Goal: Task Accomplishment & Management: Complete application form

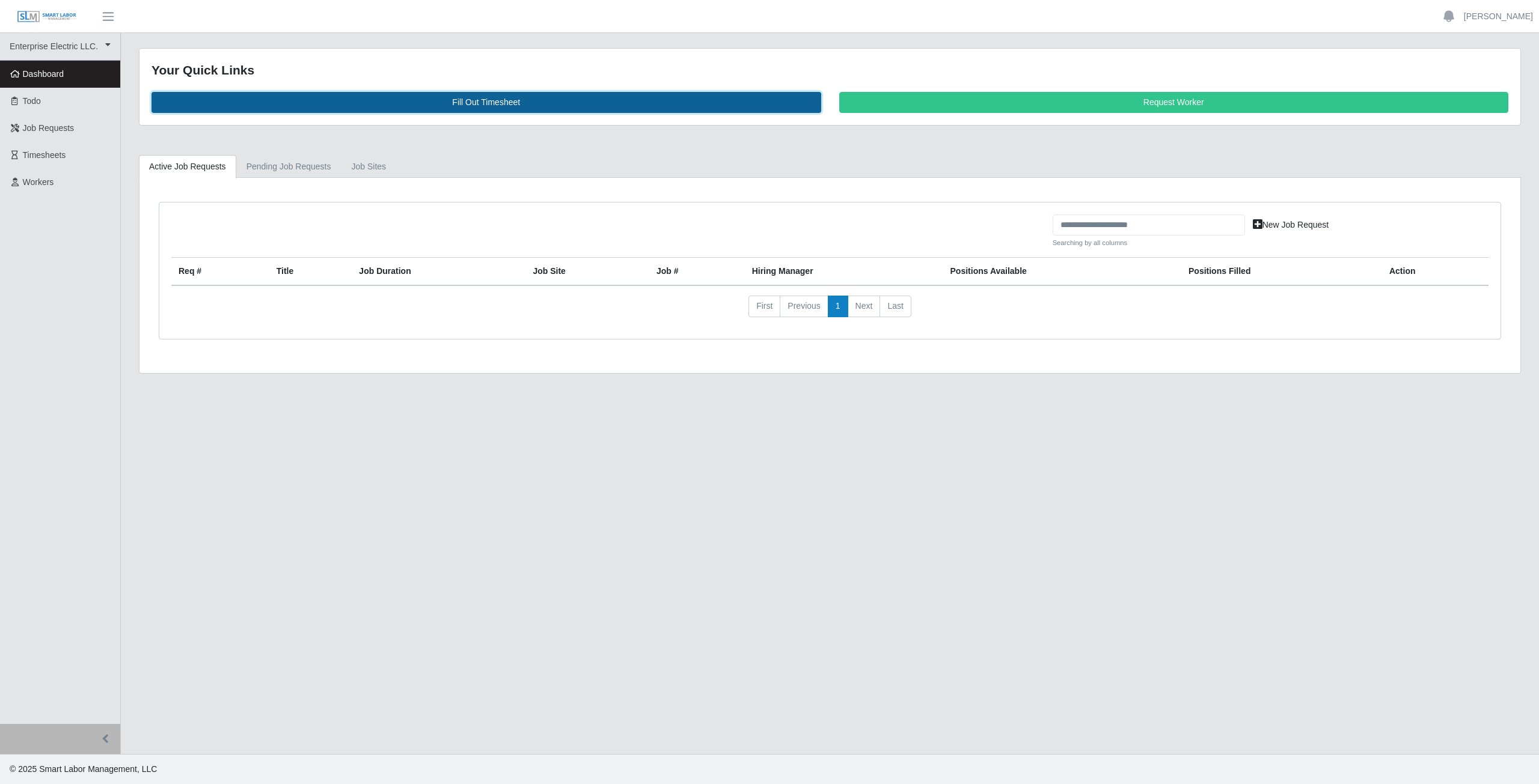
click at [478, 105] on link "Fill Out Timesheet" at bounding box center [487, 102] width 670 height 21
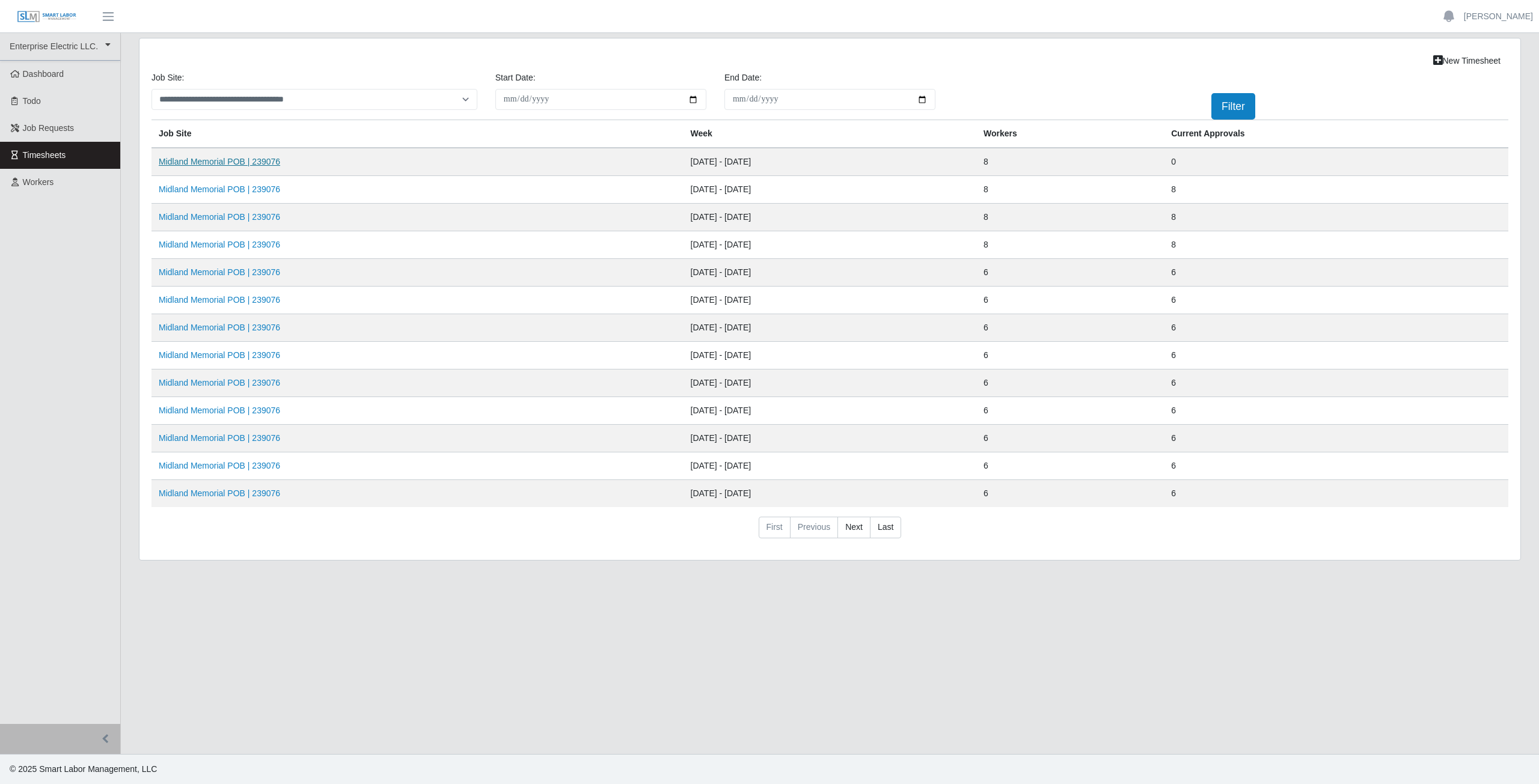
click at [209, 164] on link "Midland Memorial POB | 239076" at bounding box center [219, 161] width 121 height 10
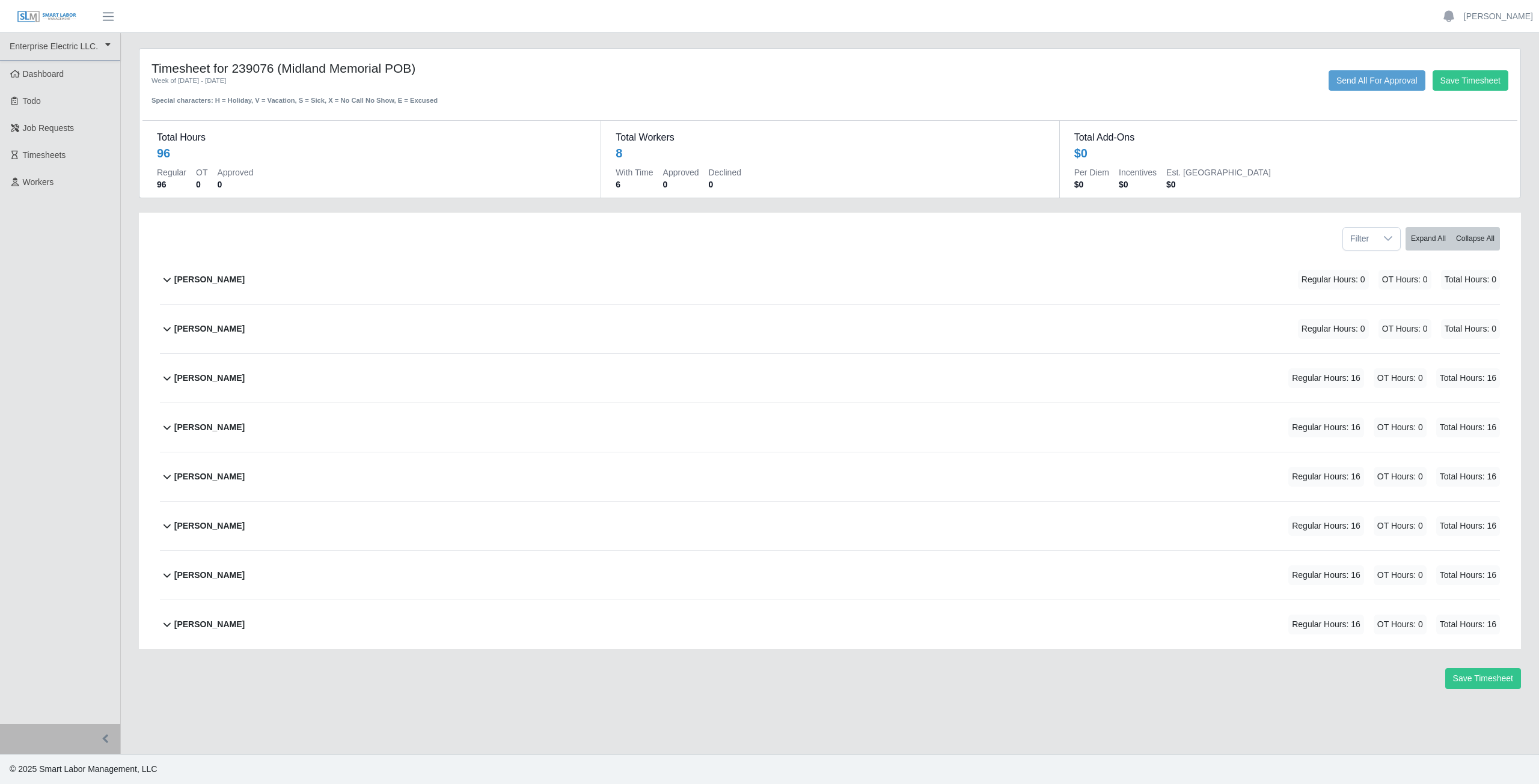
click at [168, 280] on icon at bounding box center [167, 279] width 15 height 15
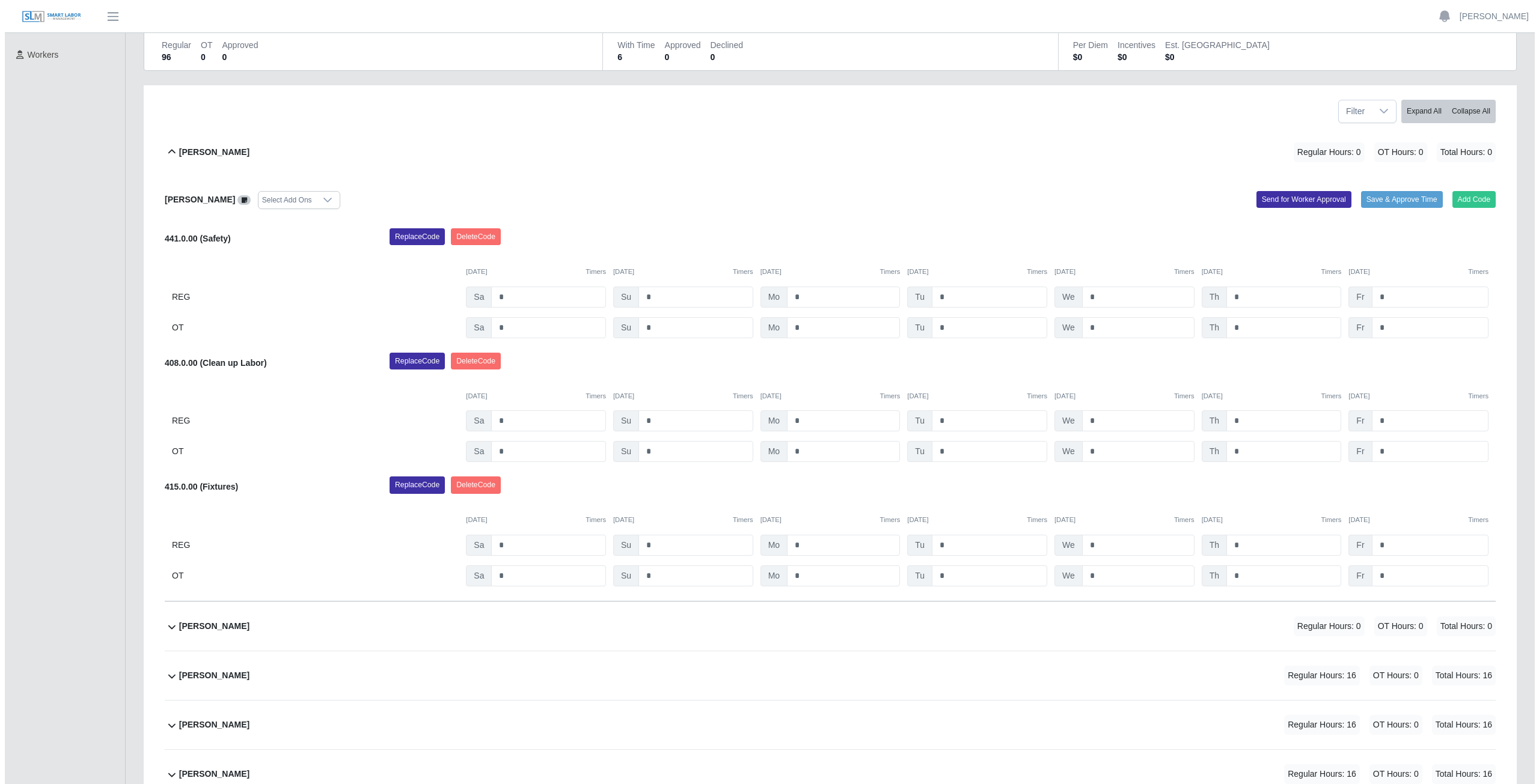
scroll to position [120, 0]
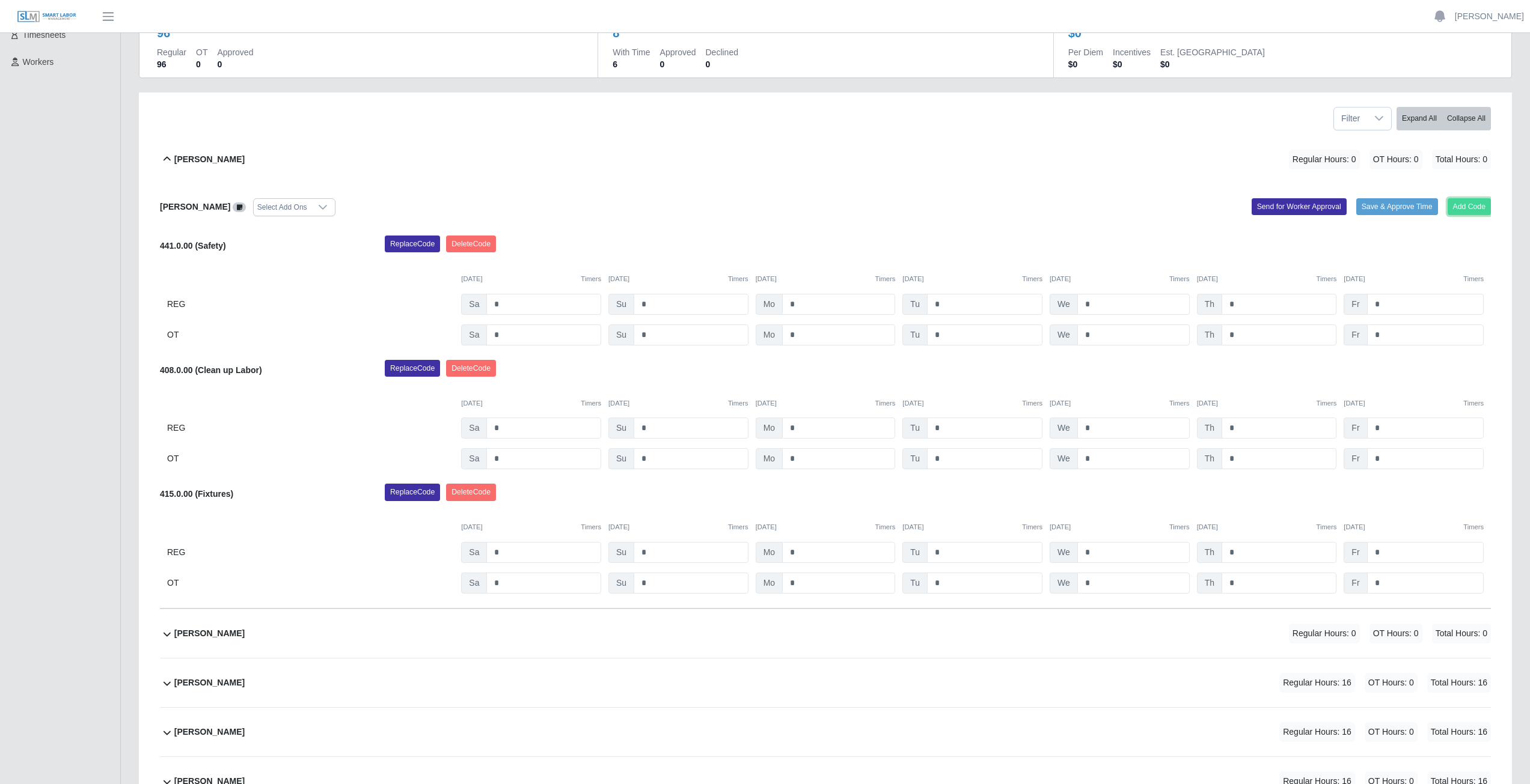
click at [1466, 207] on button "Add Code" at bounding box center [1470, 207] width 44 height 17
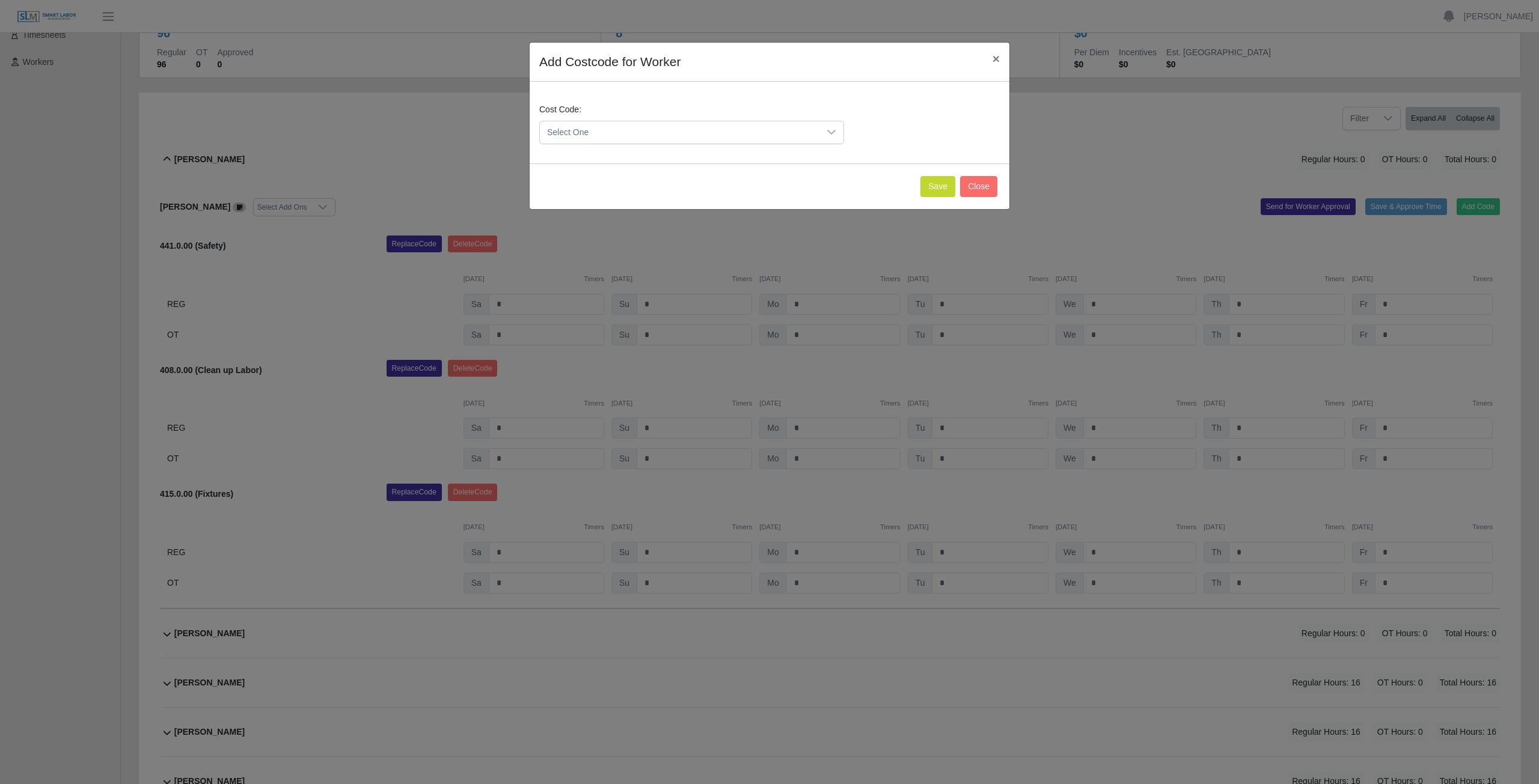
click at [657, 126] on span "Select One" at bounding box center [680, 133] width 279 height 22
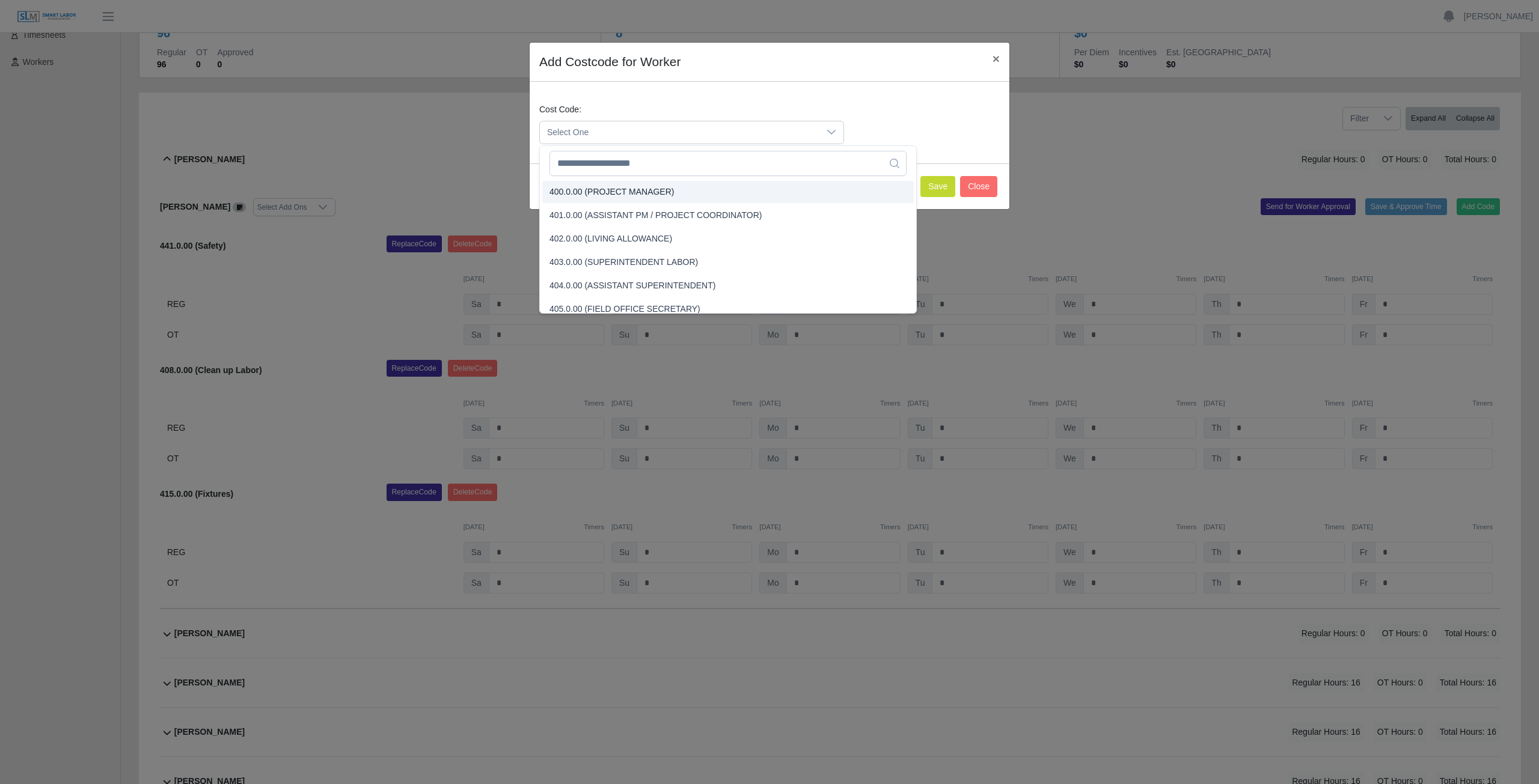
scroll to position [1390, 0]
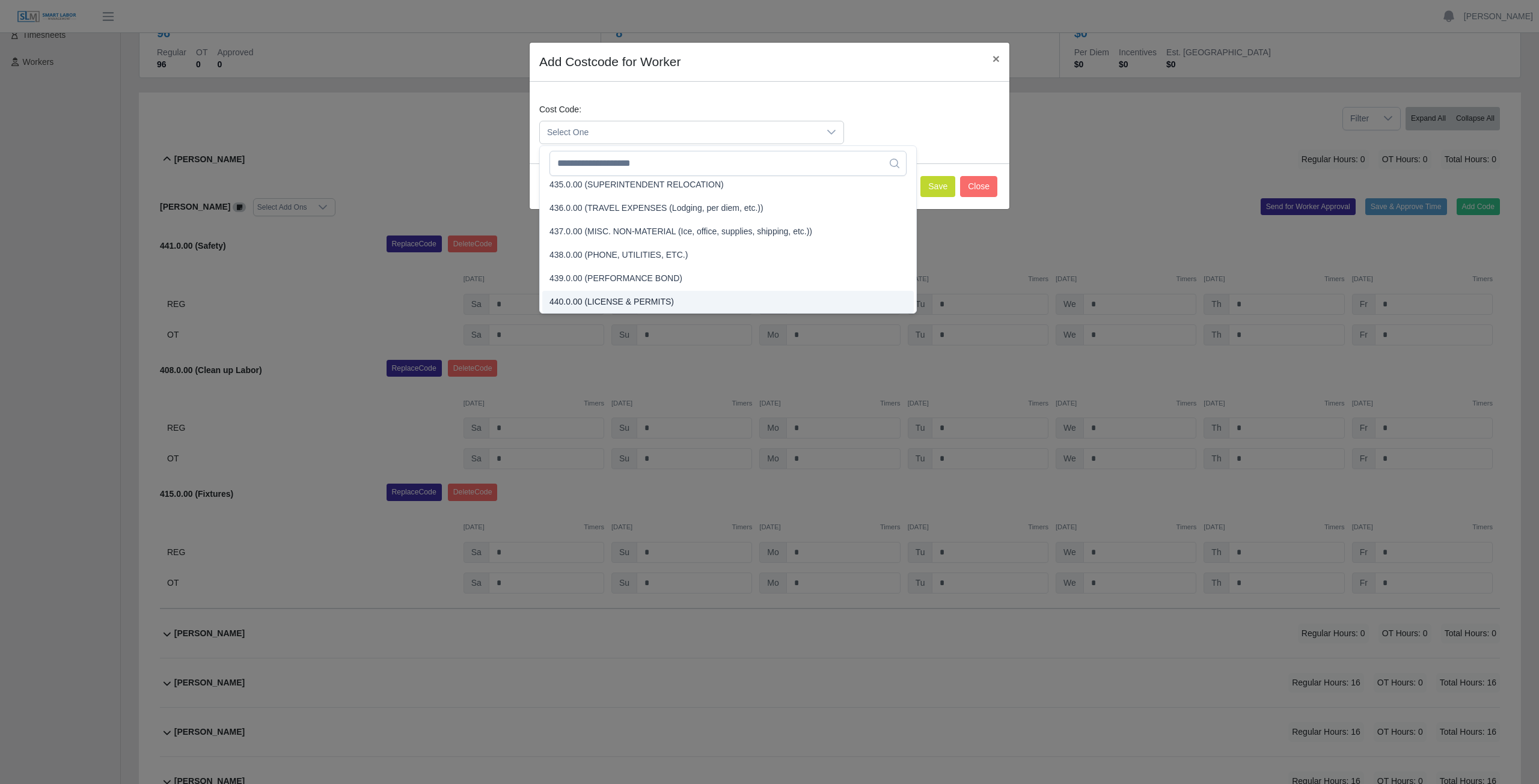
click at [629, 130] on span "Select One" at bounding box center [680, 133] width 279 height 22
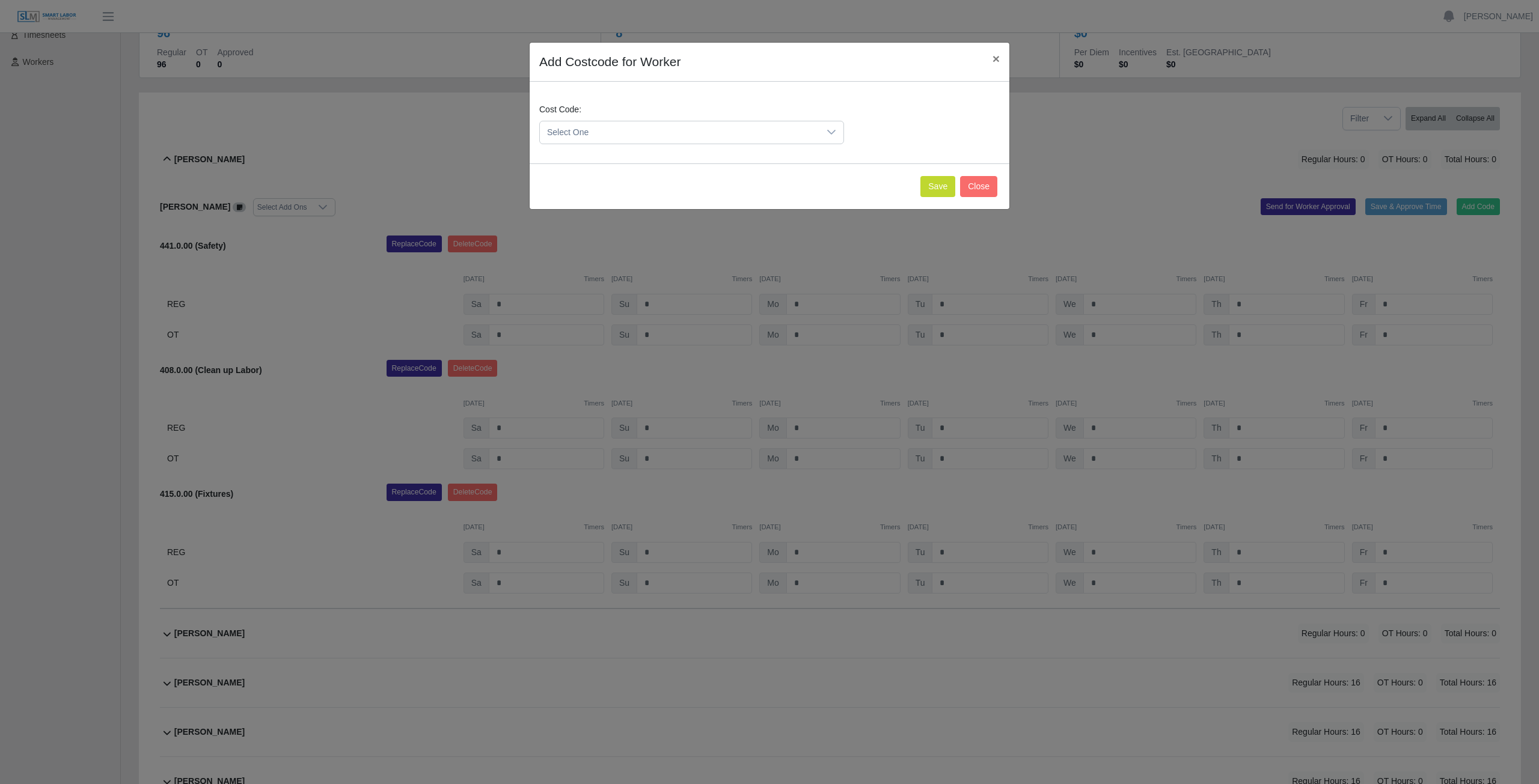
click at [633, 128] on span "Select One" at bounding box center [680, 133] width 279 height 22
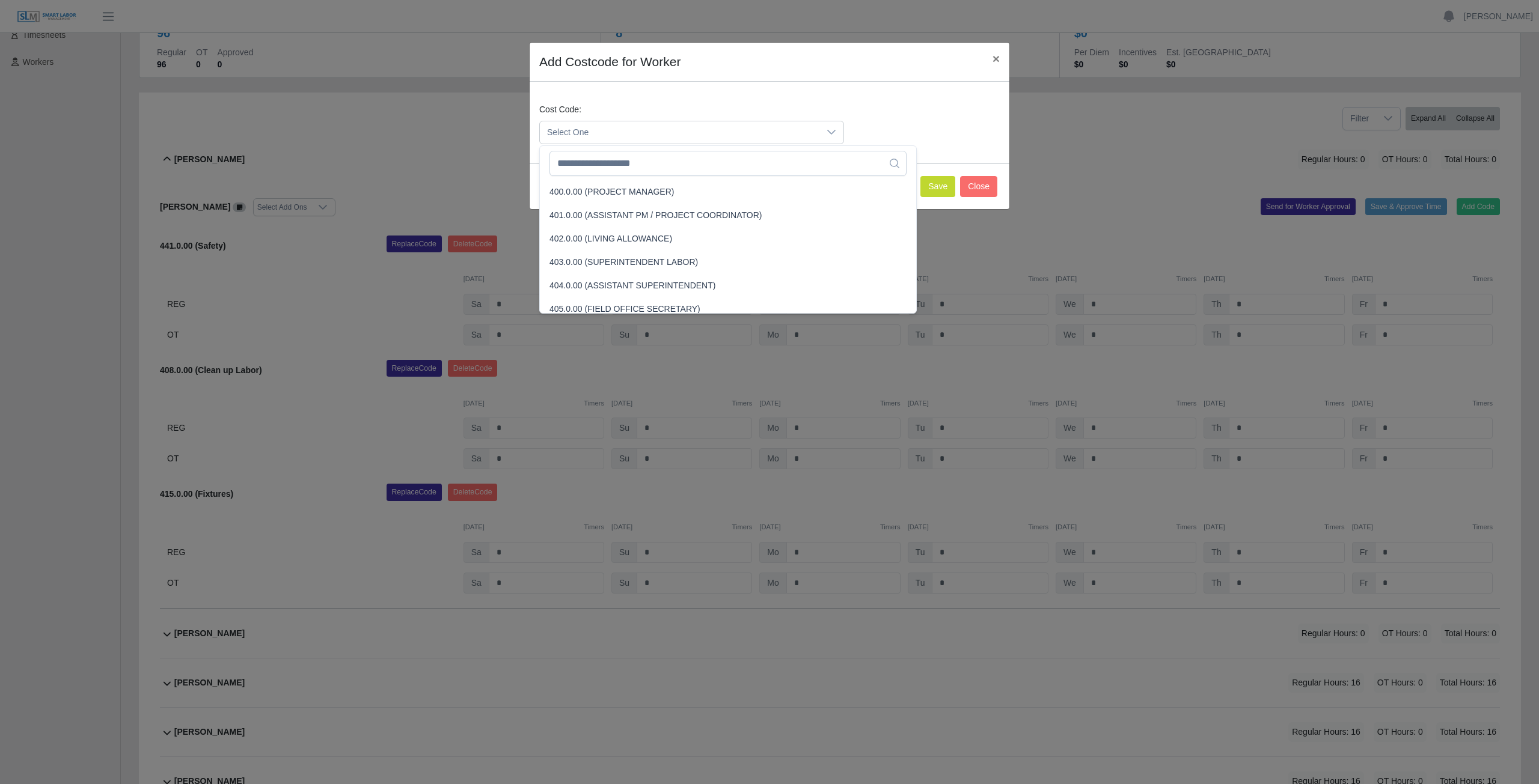
click at [641, 131] on span "Select One" at bounding box center [680, 133] width 279 height 22
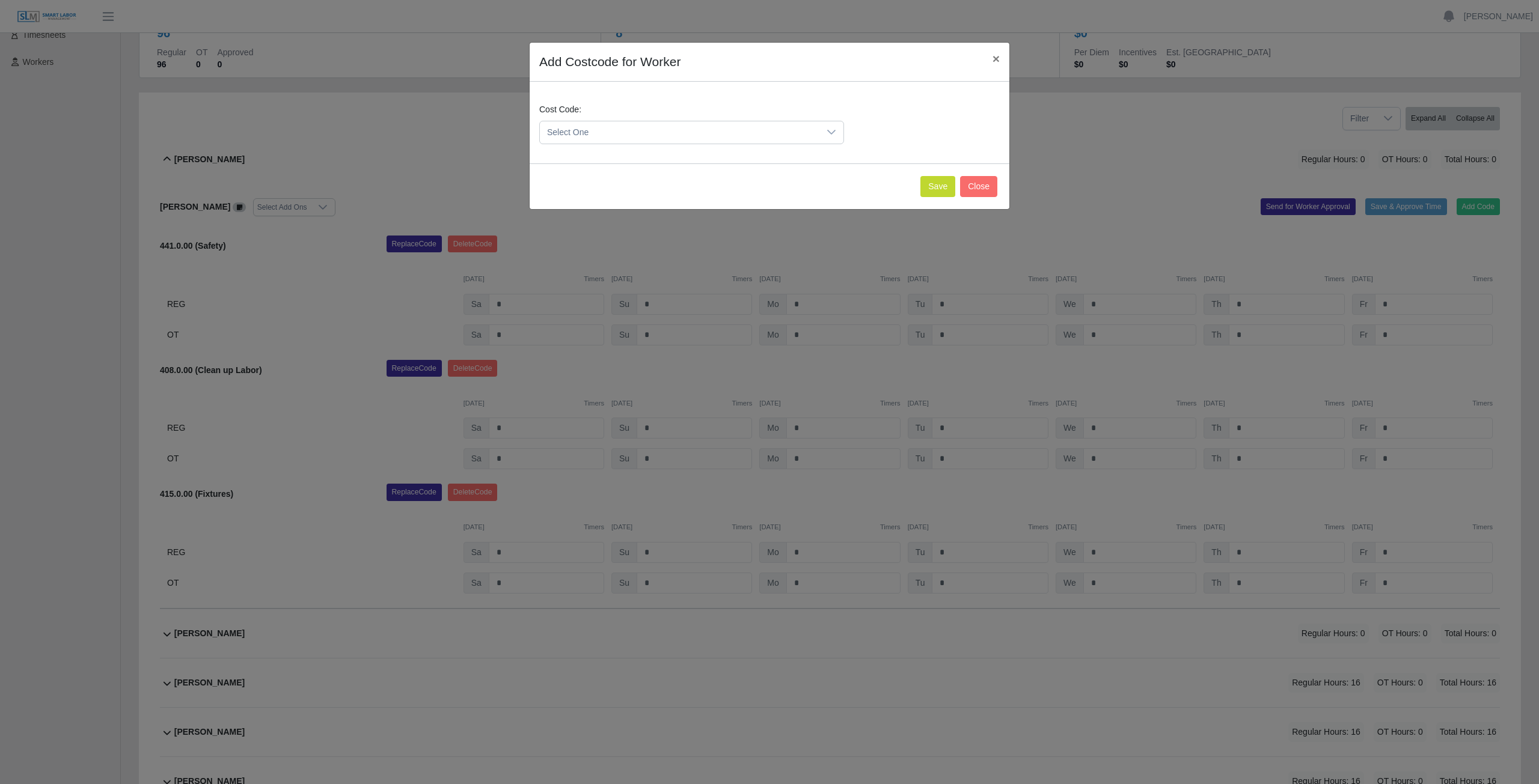
click at [640, 131] on span "Select One" at bounding box center [680, 133] width 279 height 22
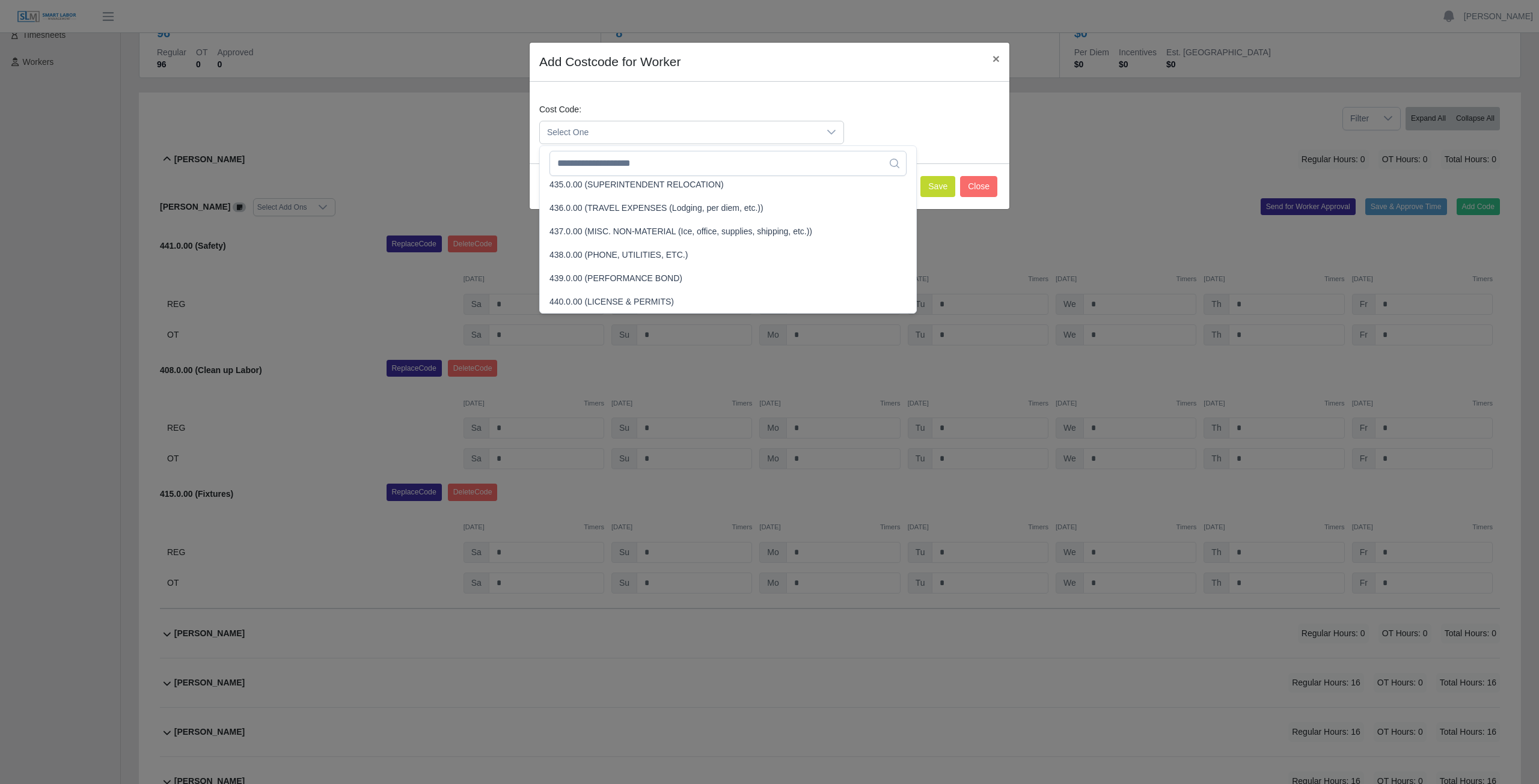
scroll to position [1460, 0]
click at [982, 191] on button "Close" at bounding box center [978, 187] width 37 height 21
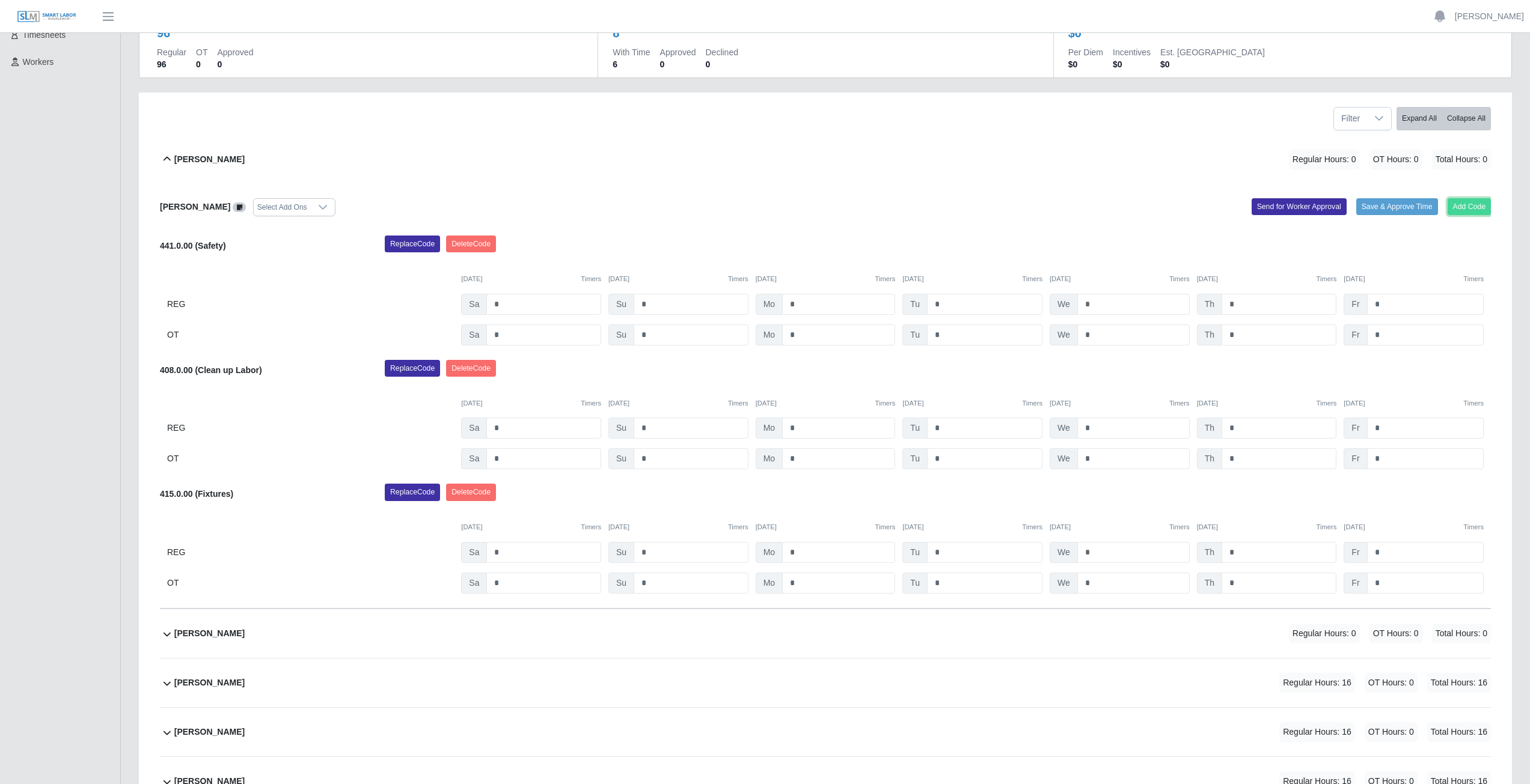
click at [1472, 205] on button "Add Code" at bounding box center [1470, 207] width 44 height 17
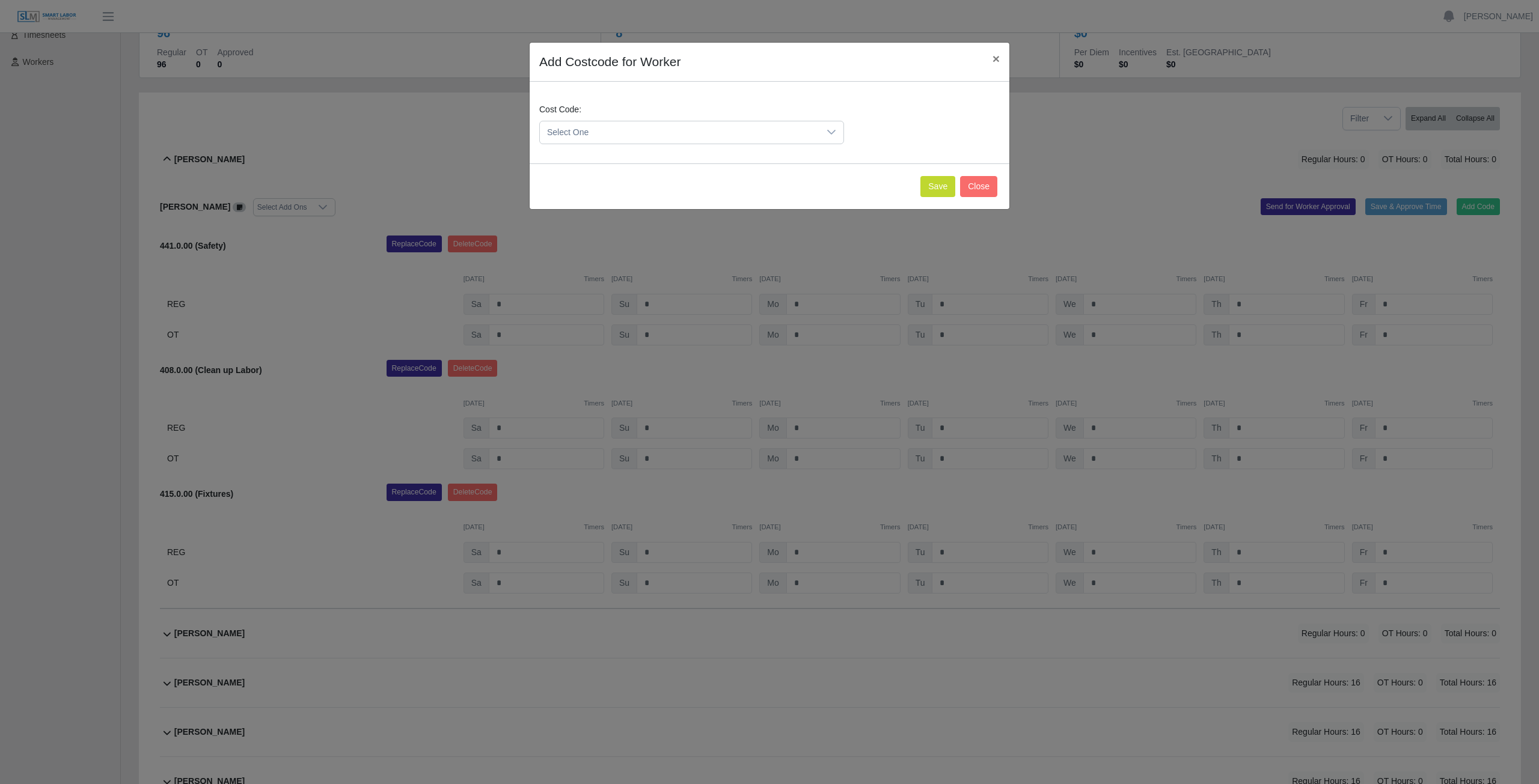
click at [644, 129] on span "Select One" at bounding box center [680, 133] width 279 height 22
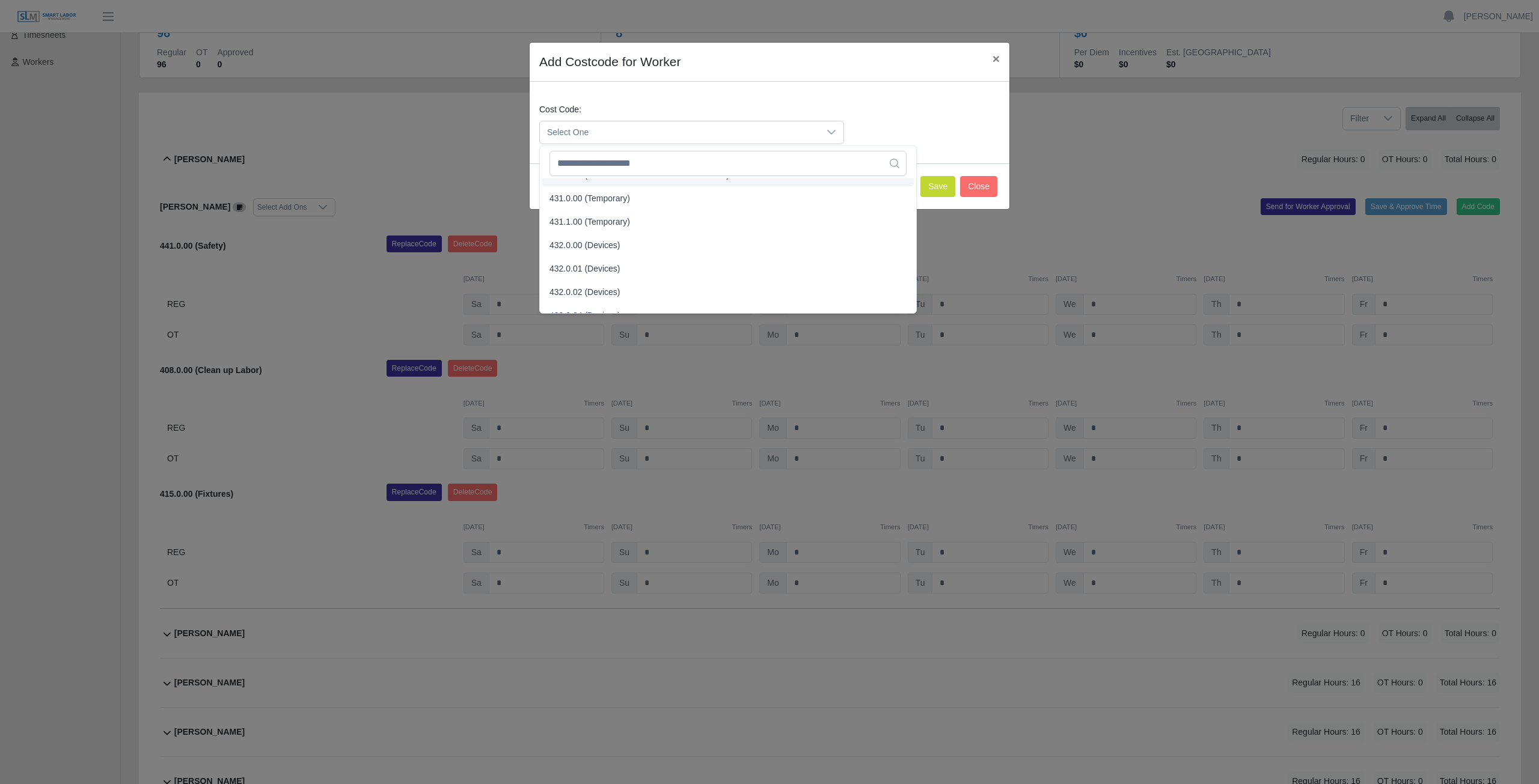
scroll to position [1197, 0]
click at [647, 165] on input "text" at bounding box center [727, 164] width 357 height 25
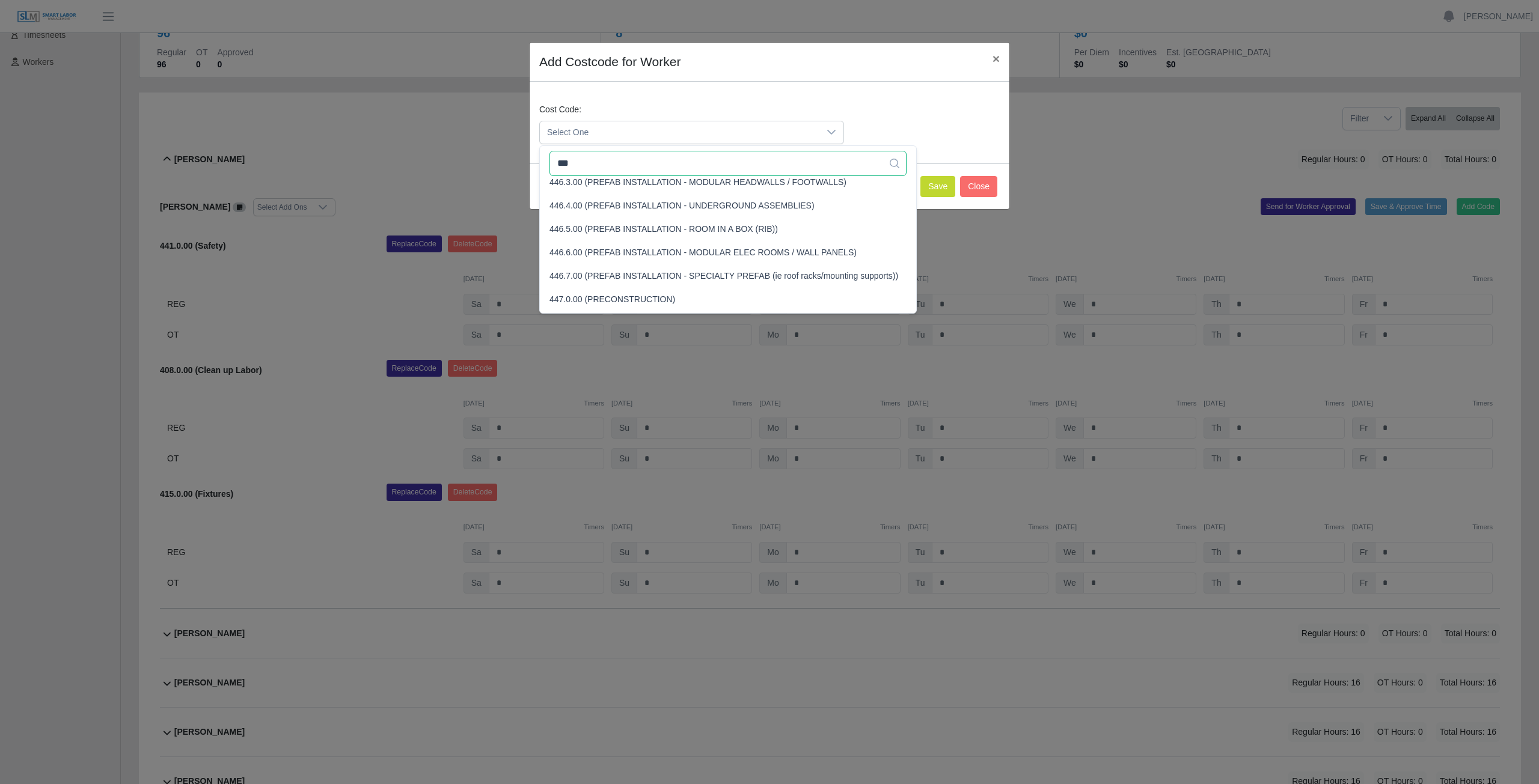
scroll to position [0, 0]
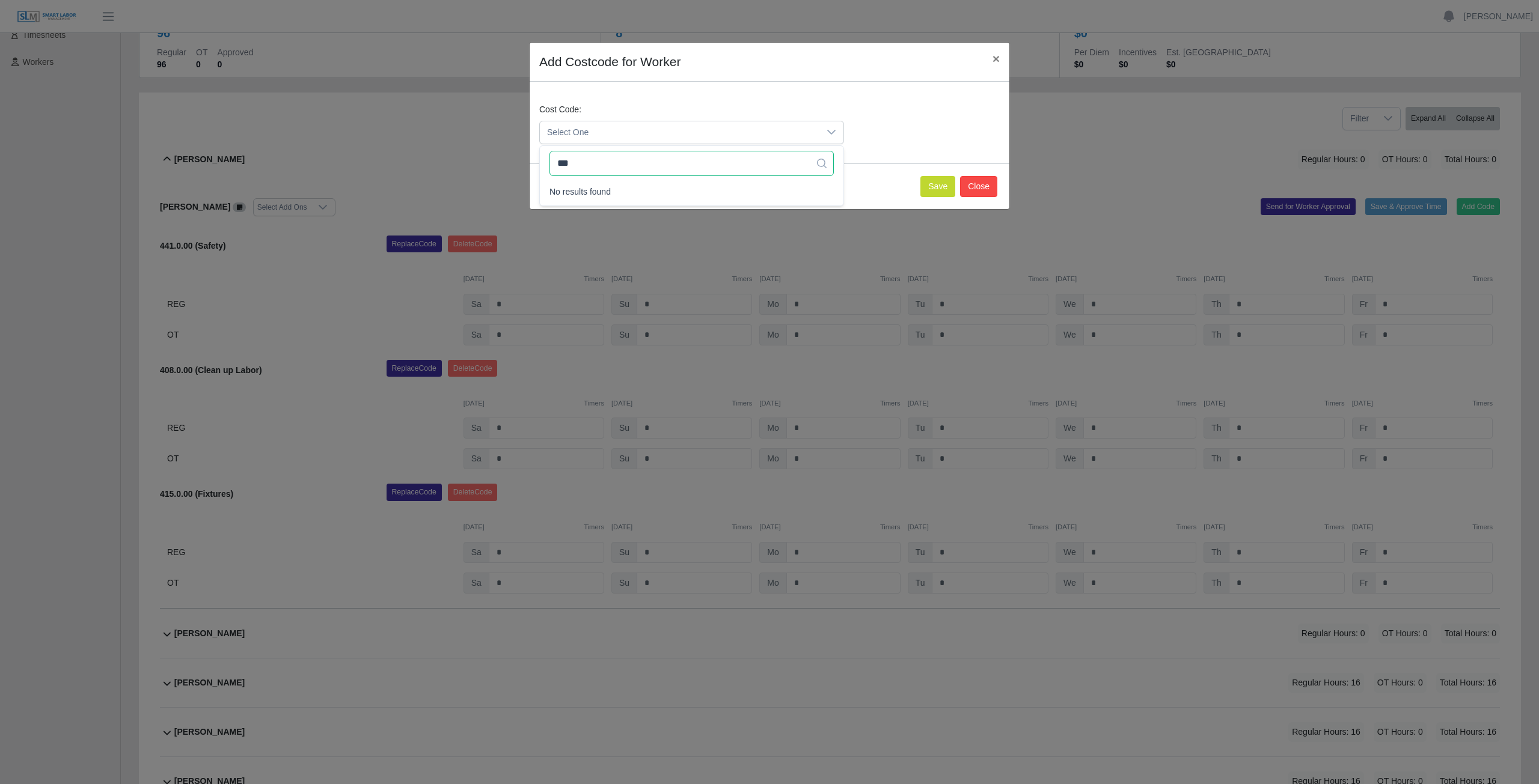
type input "***"
click at [980, 187] on button "Close" at bounding box center [978, 187] width 37 height 21
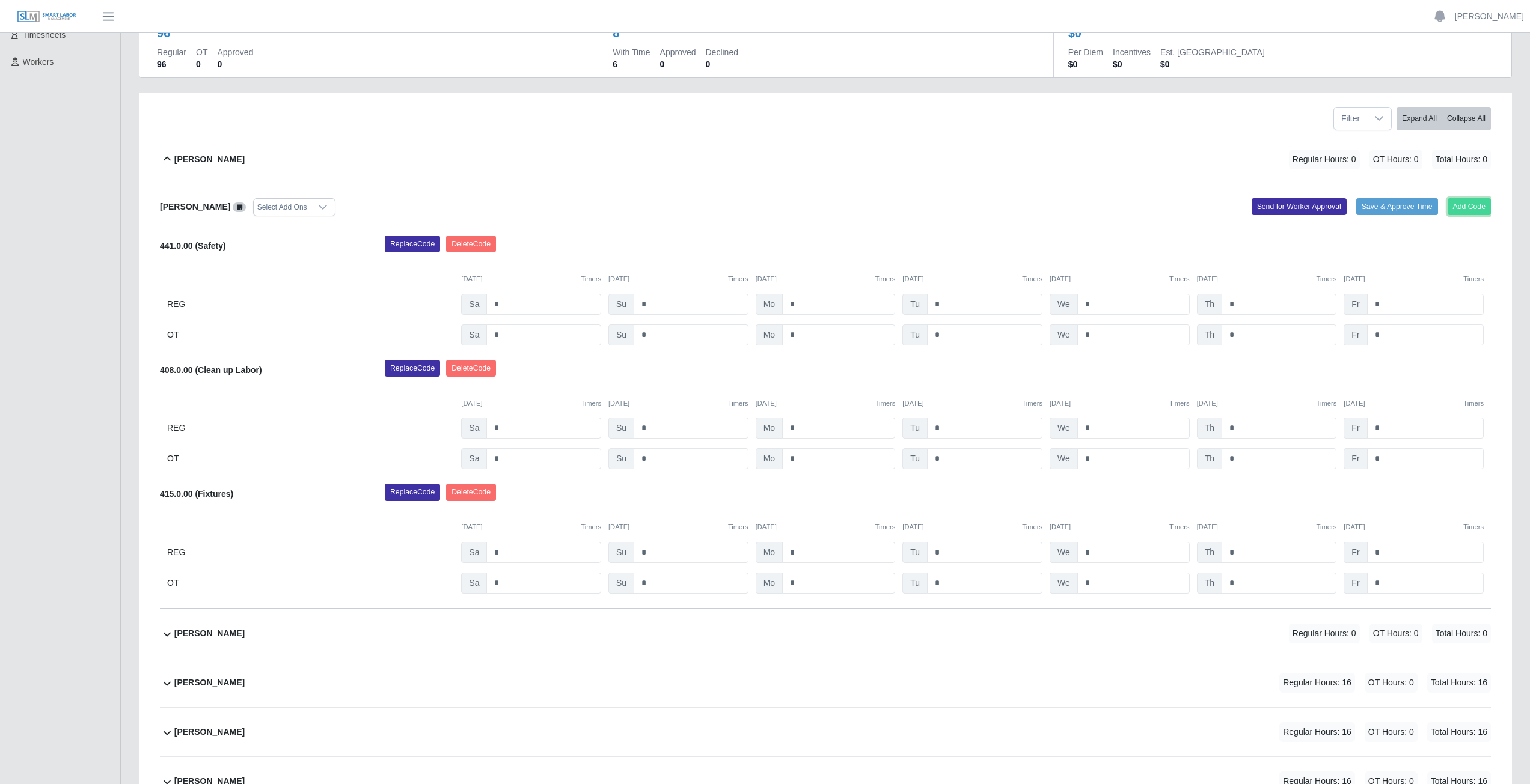
click at [1470, 203] on button "Add Code" at bounding box center [1470, 207] width 44 height 17
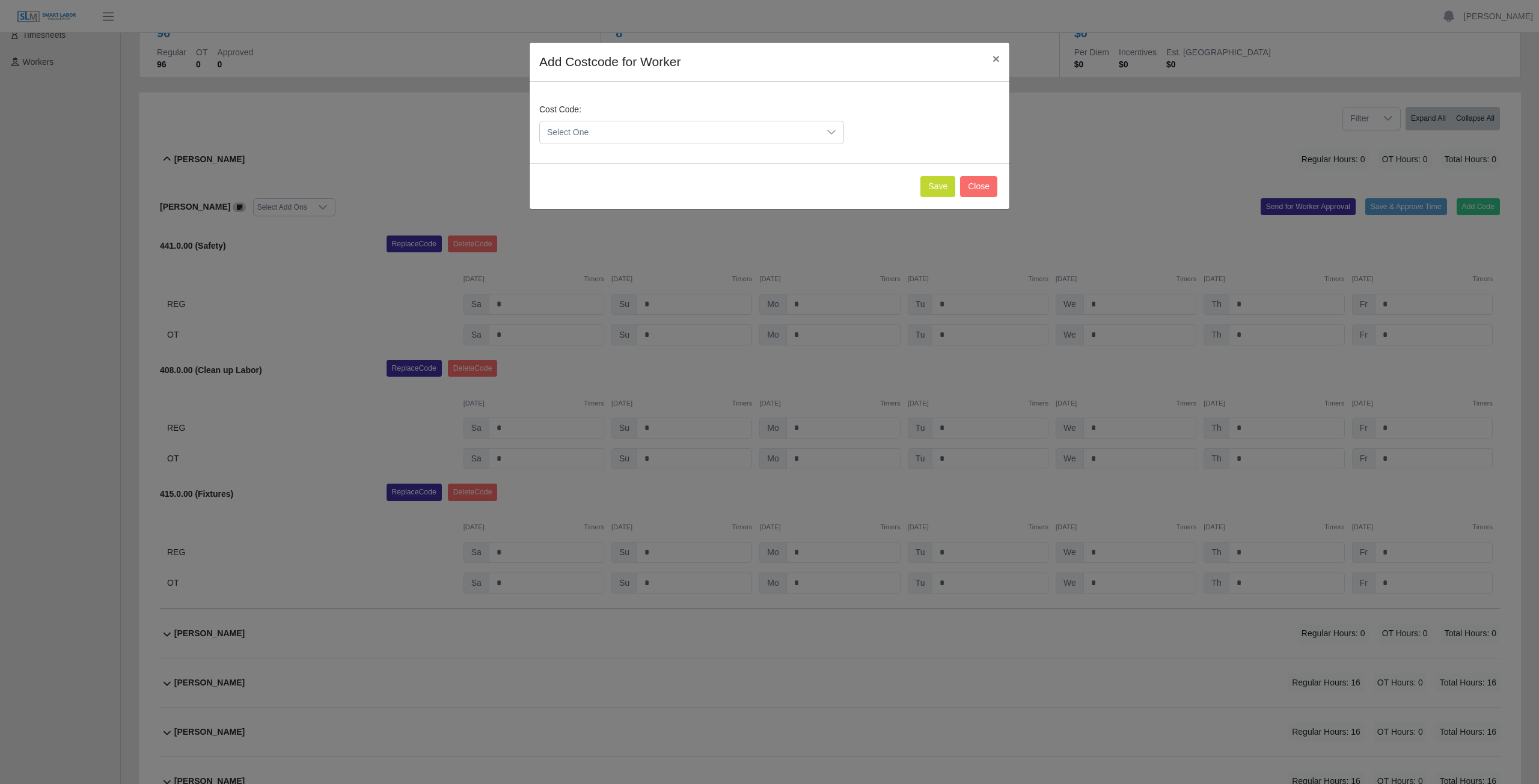
click at [628, 129] on span "Select One" at bounding box center [680, 133] width 279 height 22
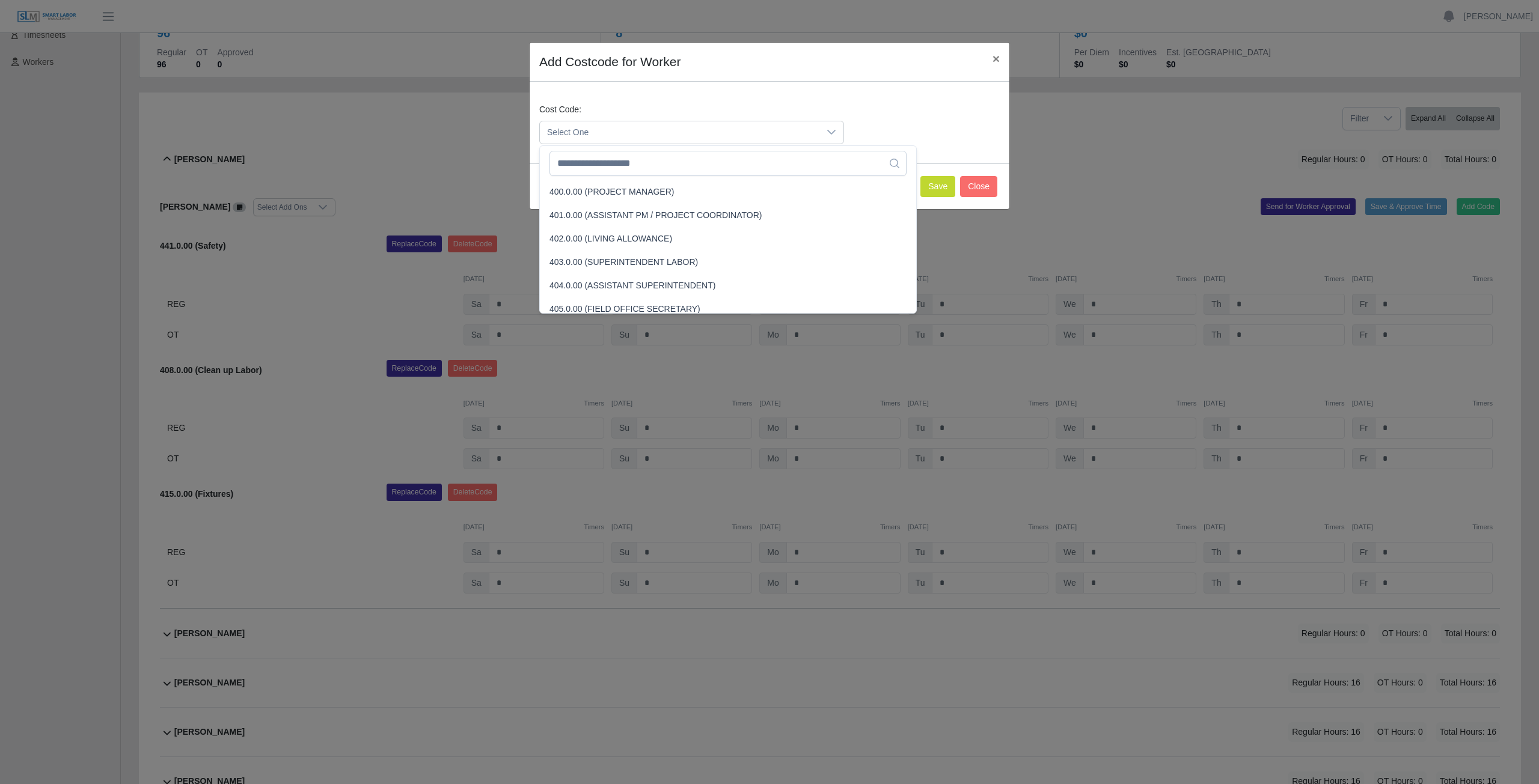
click at [619, 131] on span "Select One" at bounding box center [680, 133] width 279 height 22
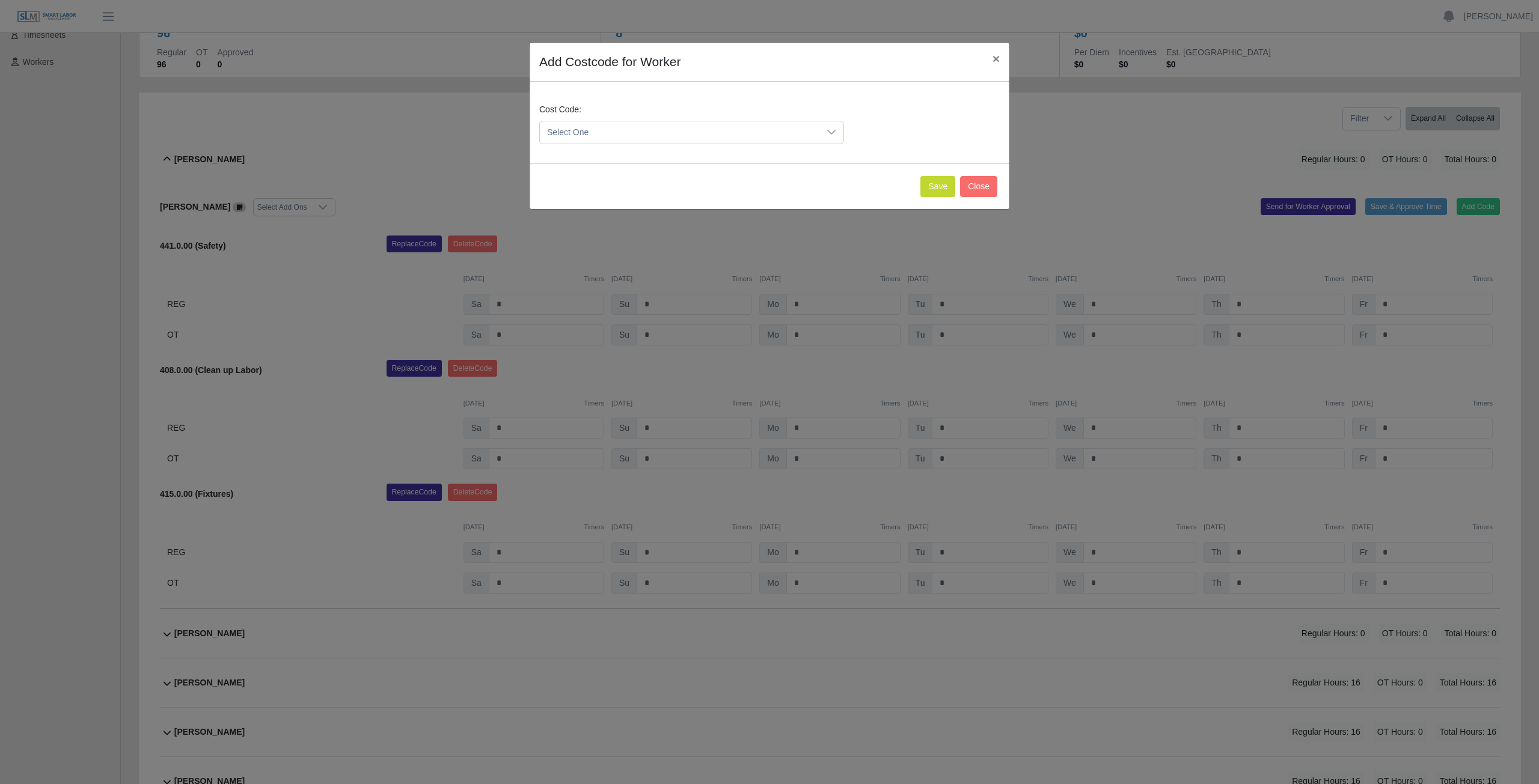
click at [619, 131] on span "Select One" at bounding box center [680, 133] width 279 height 22
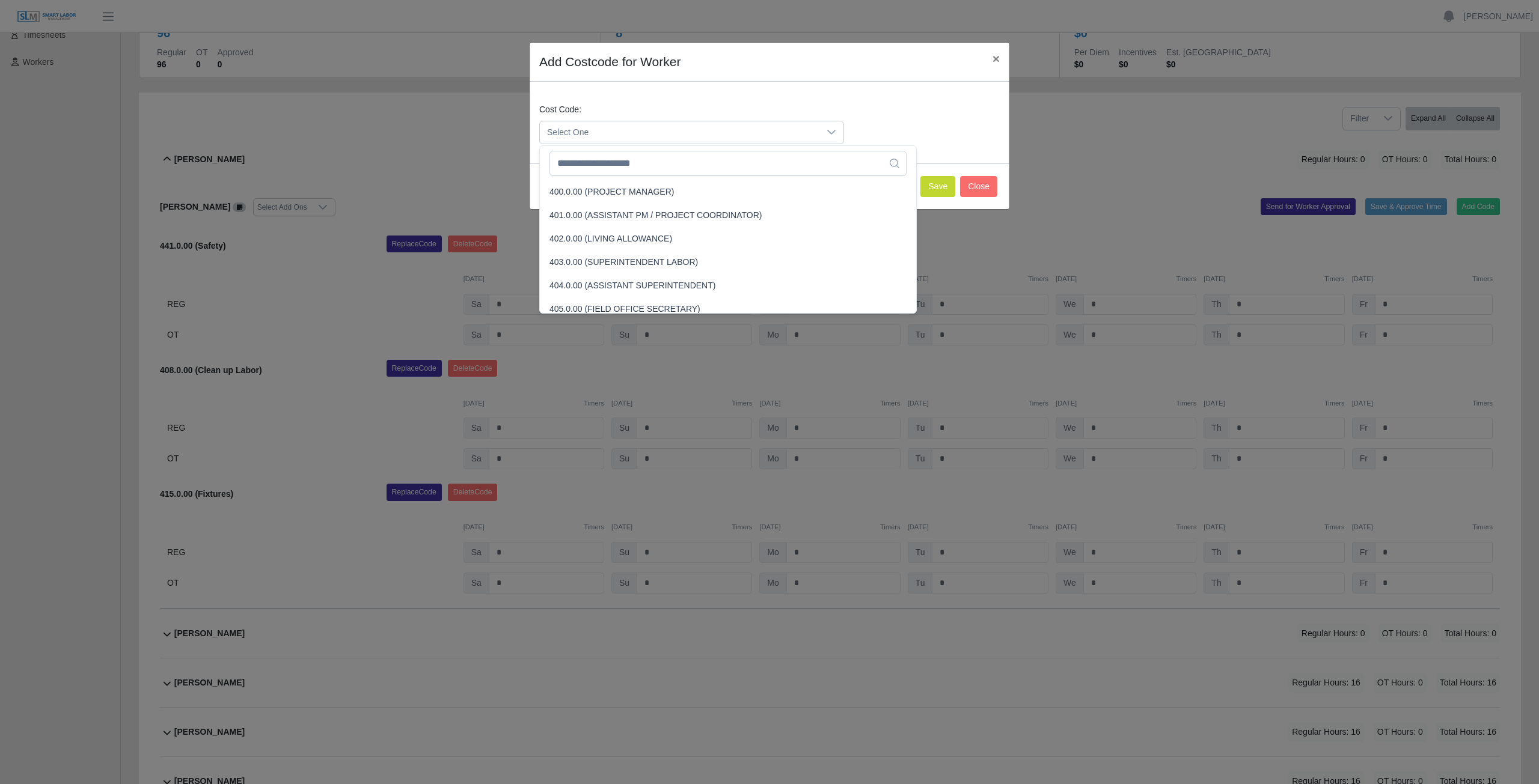
click at [618, 126] on span "Select One" at bounding box center [680, 133] width 279 height 22
click at [977, 186] on button "Close" at bounding box center [978, 187] width 37 height 21
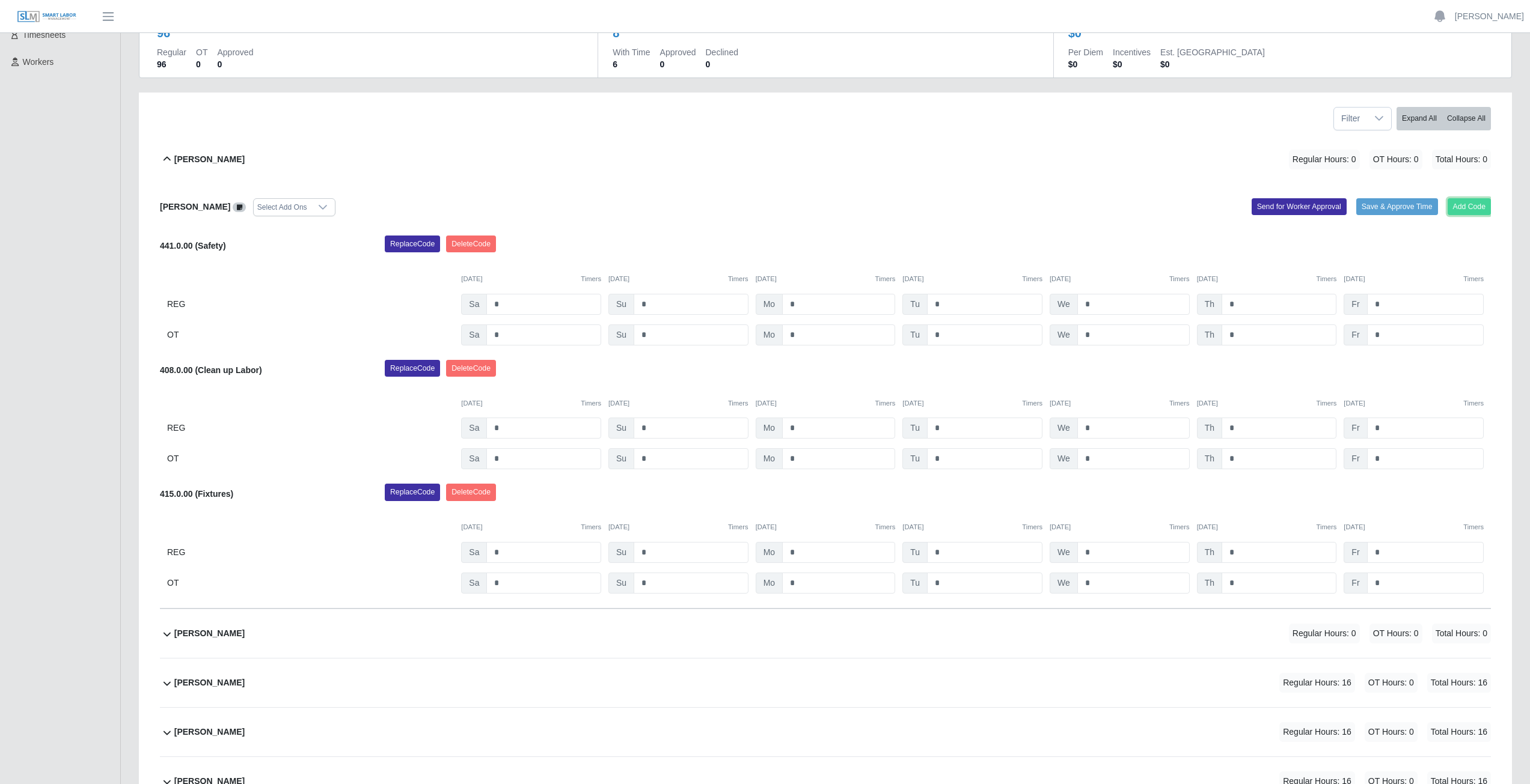
click at [1470, 208] on button "Add Code" at bounding box center [1470, 207] width 44 height 17
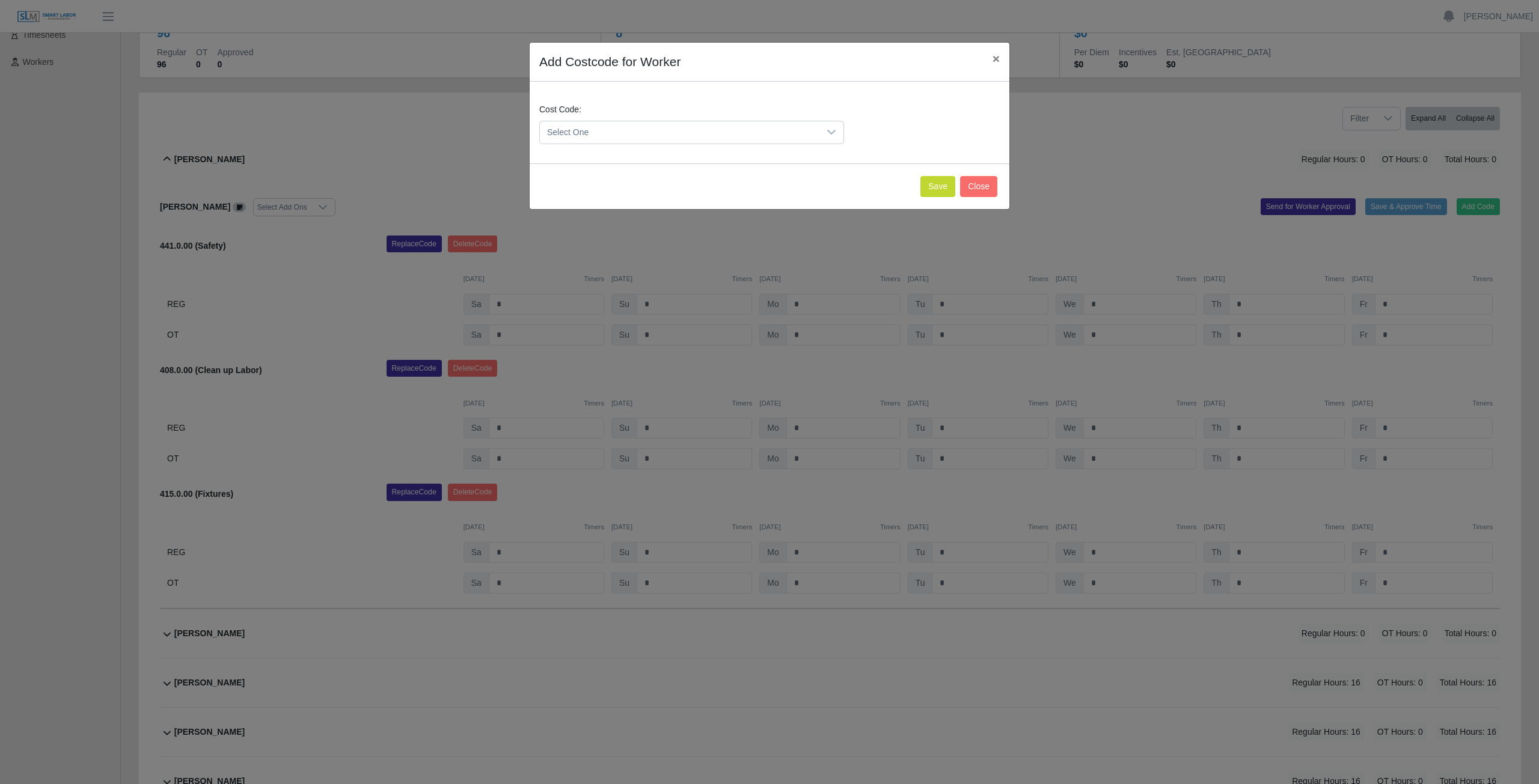
click at [612, 131] on span "Select One" at bounding box center [680, 133] width 279 height 22
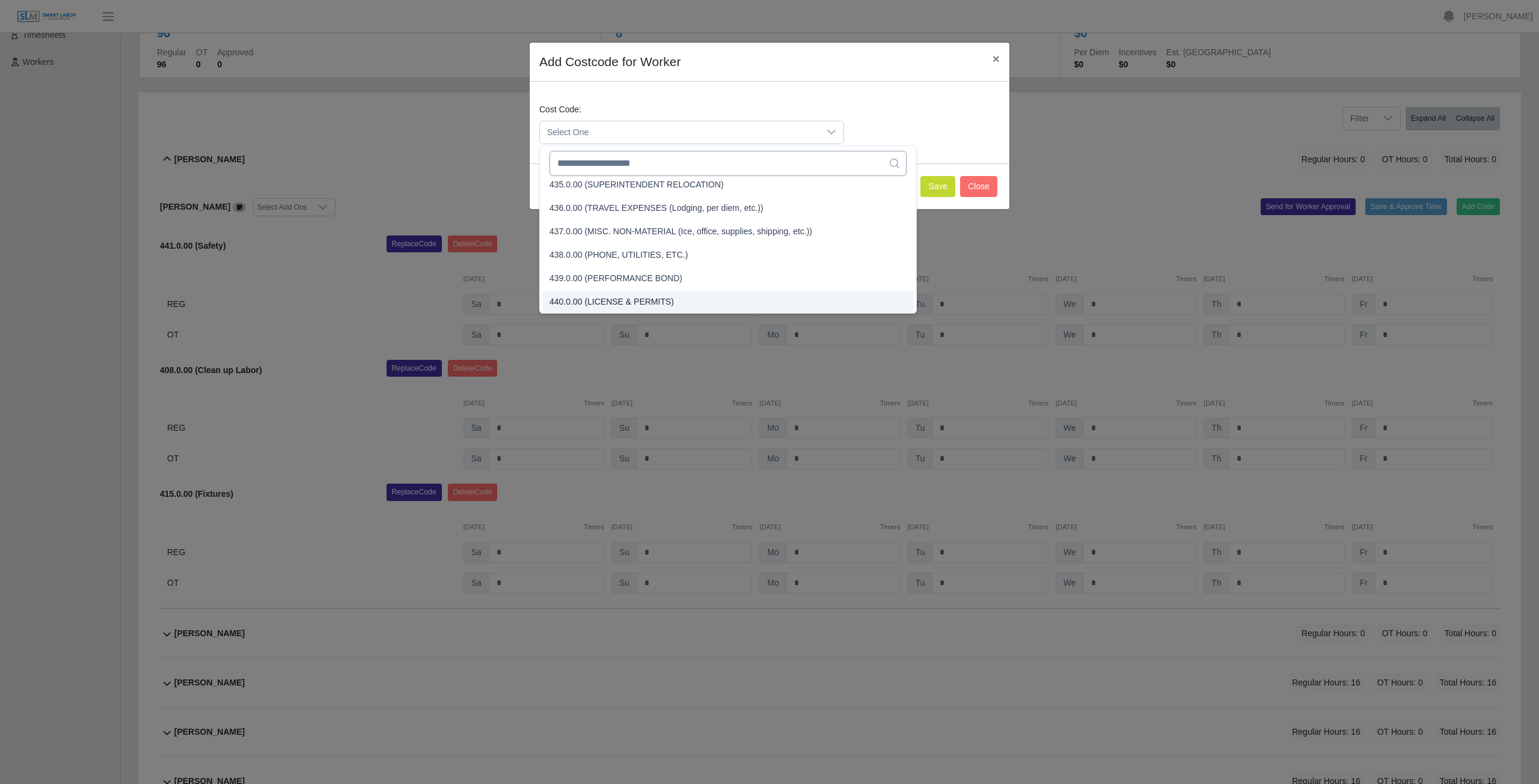
scroll to position [1460, 0]
click at [654, 168] on input "text" at bounding box center [727, 164] width 357 height 25
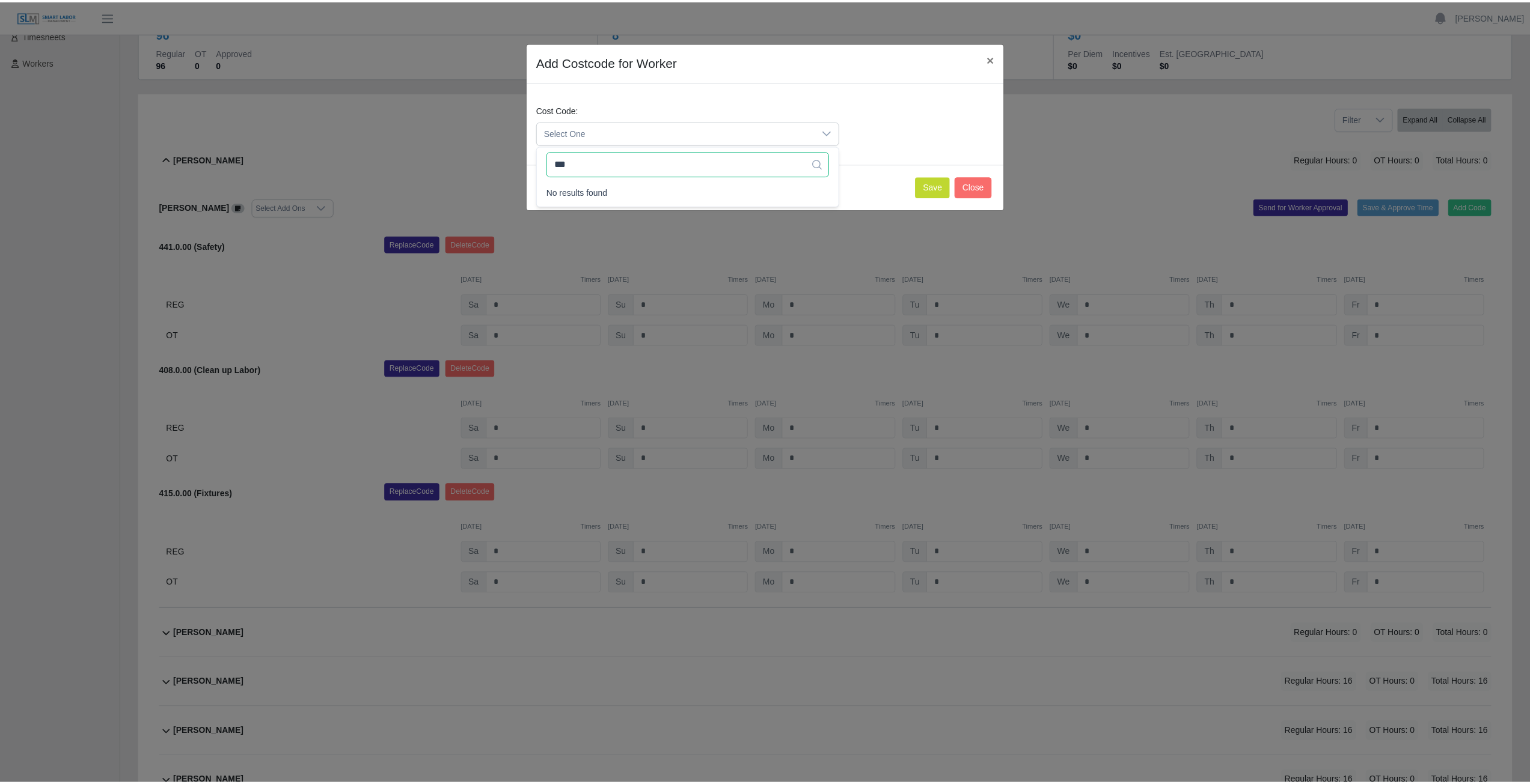
scroll to position [0, 0]
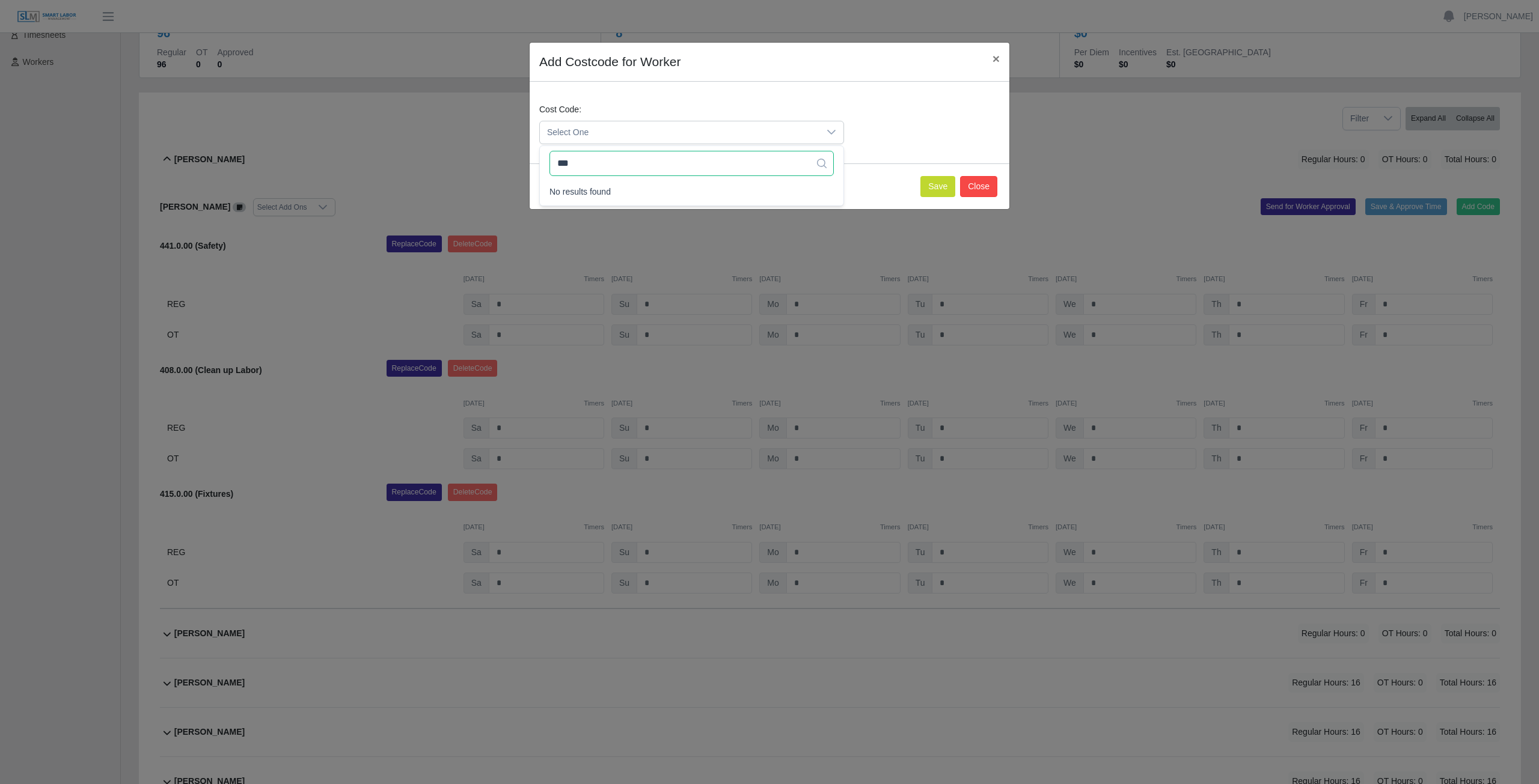
type input "***"
click at [983, 185] on button "Close" at bounding box center [978, 187] width 37 height 21
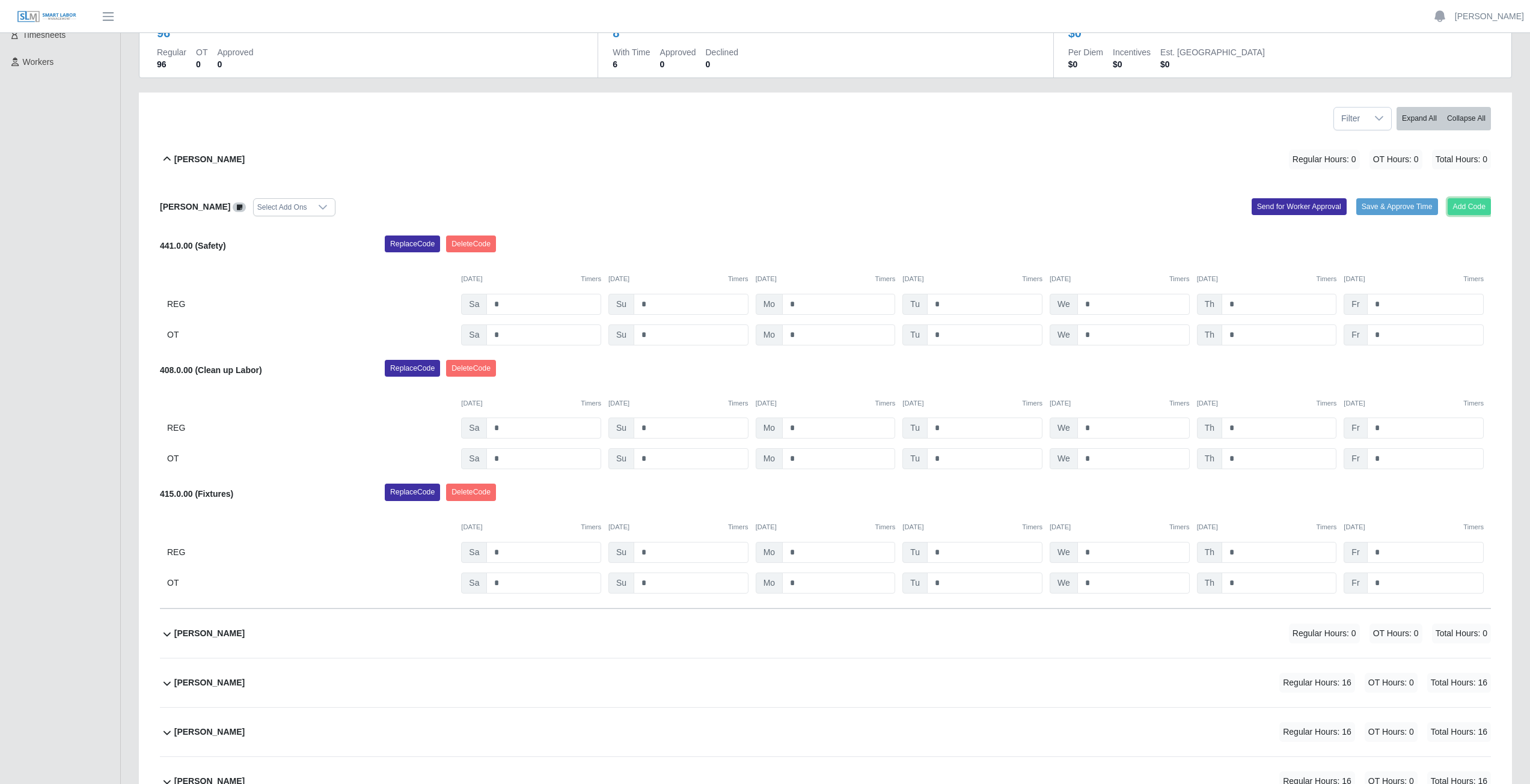
click at [1475, 207] on button "Add Code" at bounding box center [1470, 207] width 44 height 17
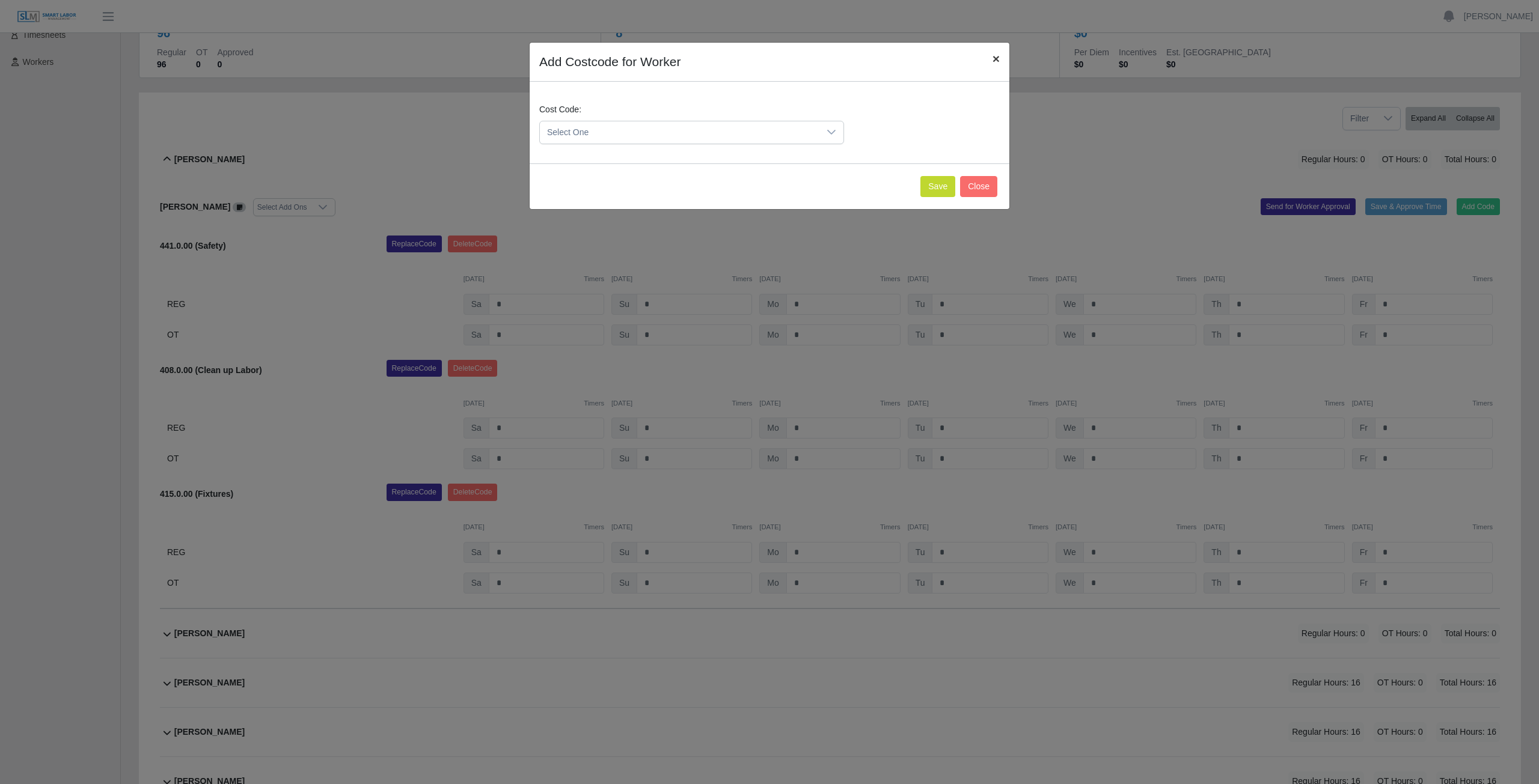
click at [998, 59] on span "×" at bounding box center [996, 59] width 7 height 14
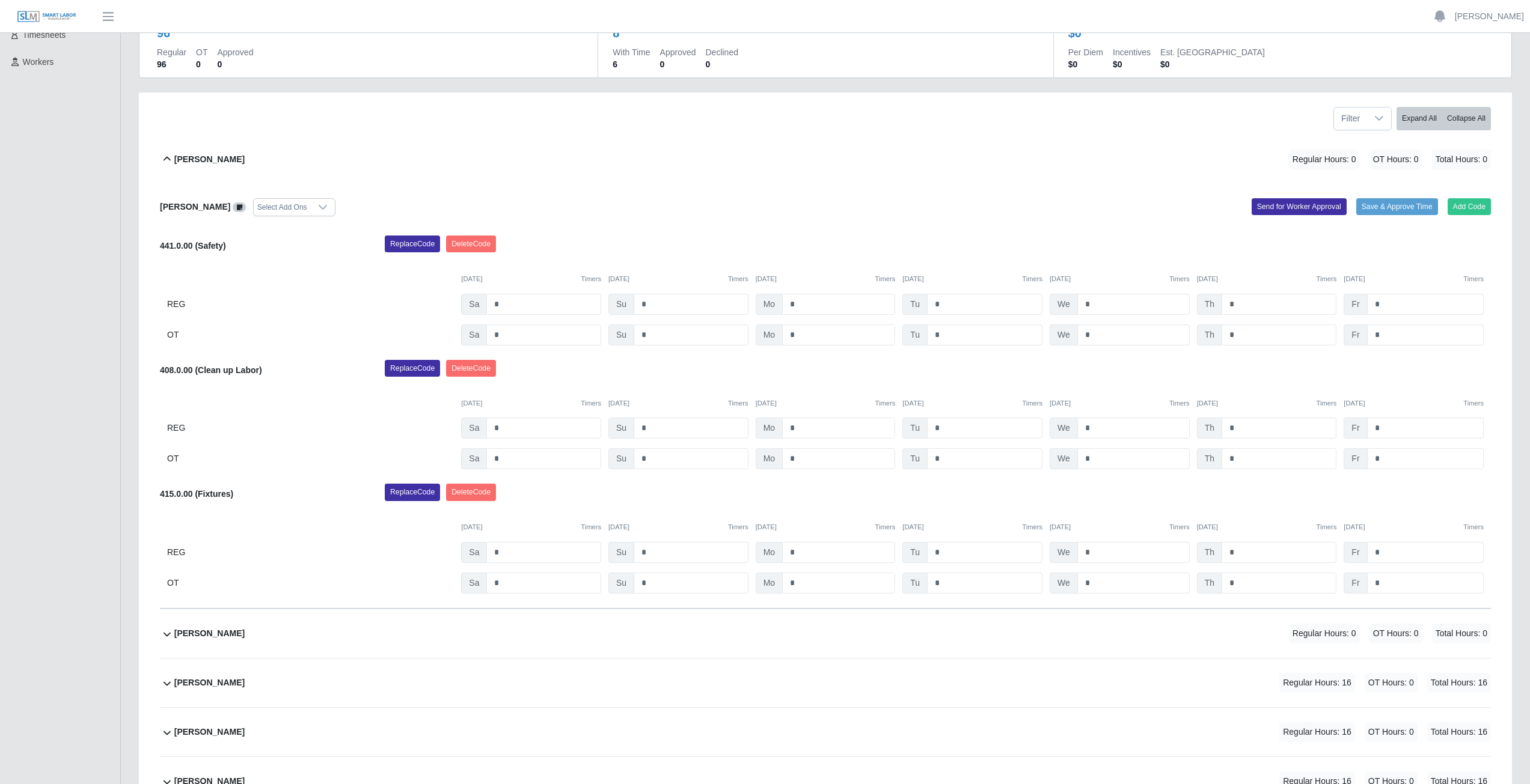
click at [169, 154] on icon at bounding box center [167, 159] width 15 height 15
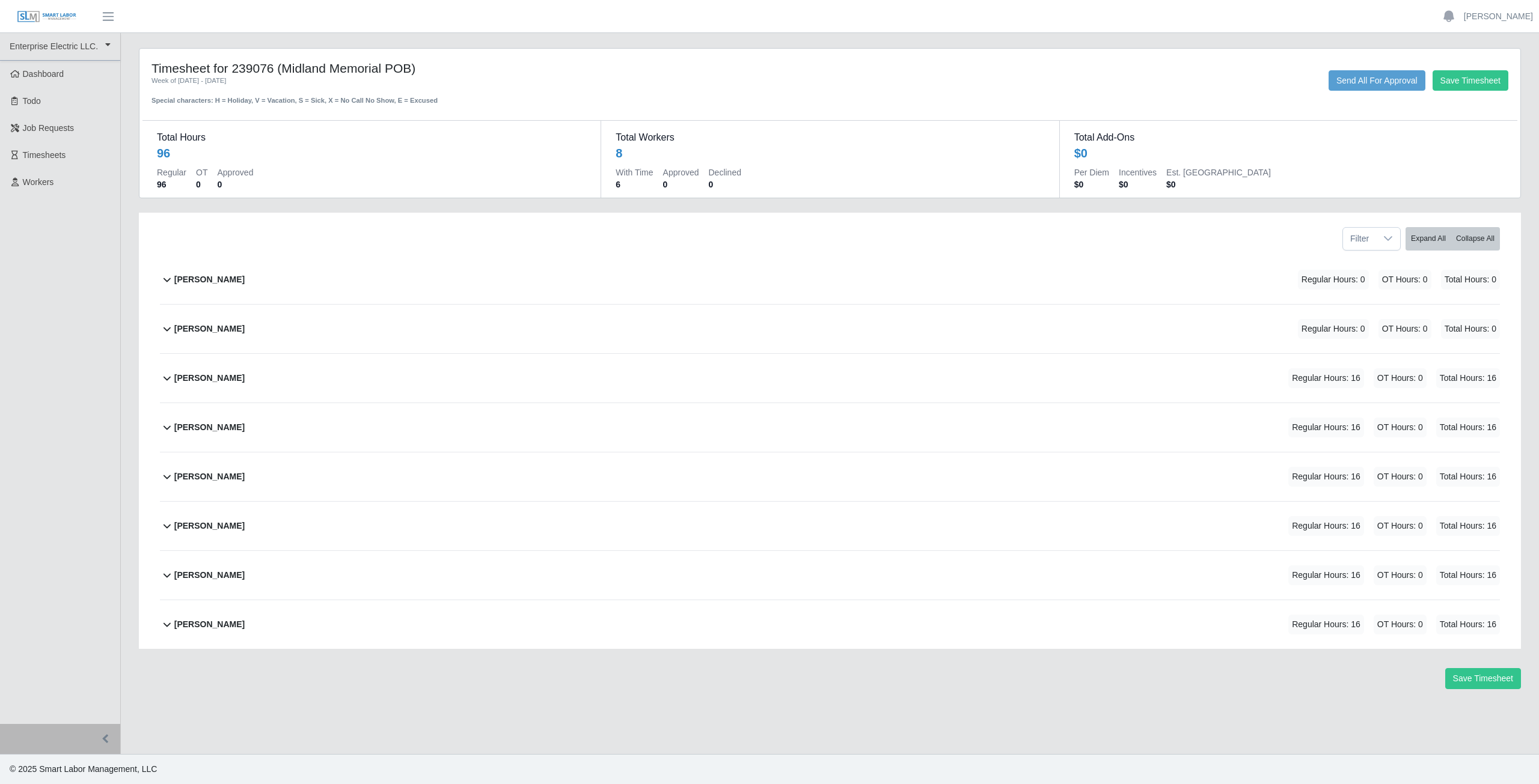
drag, startPoint x: 175, startPoint y: 629, endPoint x: 338, endPoint y: 412, distance: 271.4
click at [322, 432] on div "[PERSON_NAME] Regular Hours: 0 OT Hours: 0 Total Hours: 0 [PERSON_NAME] Select …" at bounding box center [830, 452] width 1358 height 394
drag, startPoint x: 456, startPoint y: 298, endPoint x: 424, endPoint y: 380, distance: 88.0
click at [460, 380] on div "Filter Expand All Collapse All [PERSON_NAME] Regular Hours: 0 OT Hours: 0 Total…" at bounding box center [830, 431] width 1382 height 437
click at [432, 378] on div "[PERSON_NAME] Regular Hours: 16 OT Hours: 0 Total Hours: 16" at bounding box center [837, 378] width 1326 height 48
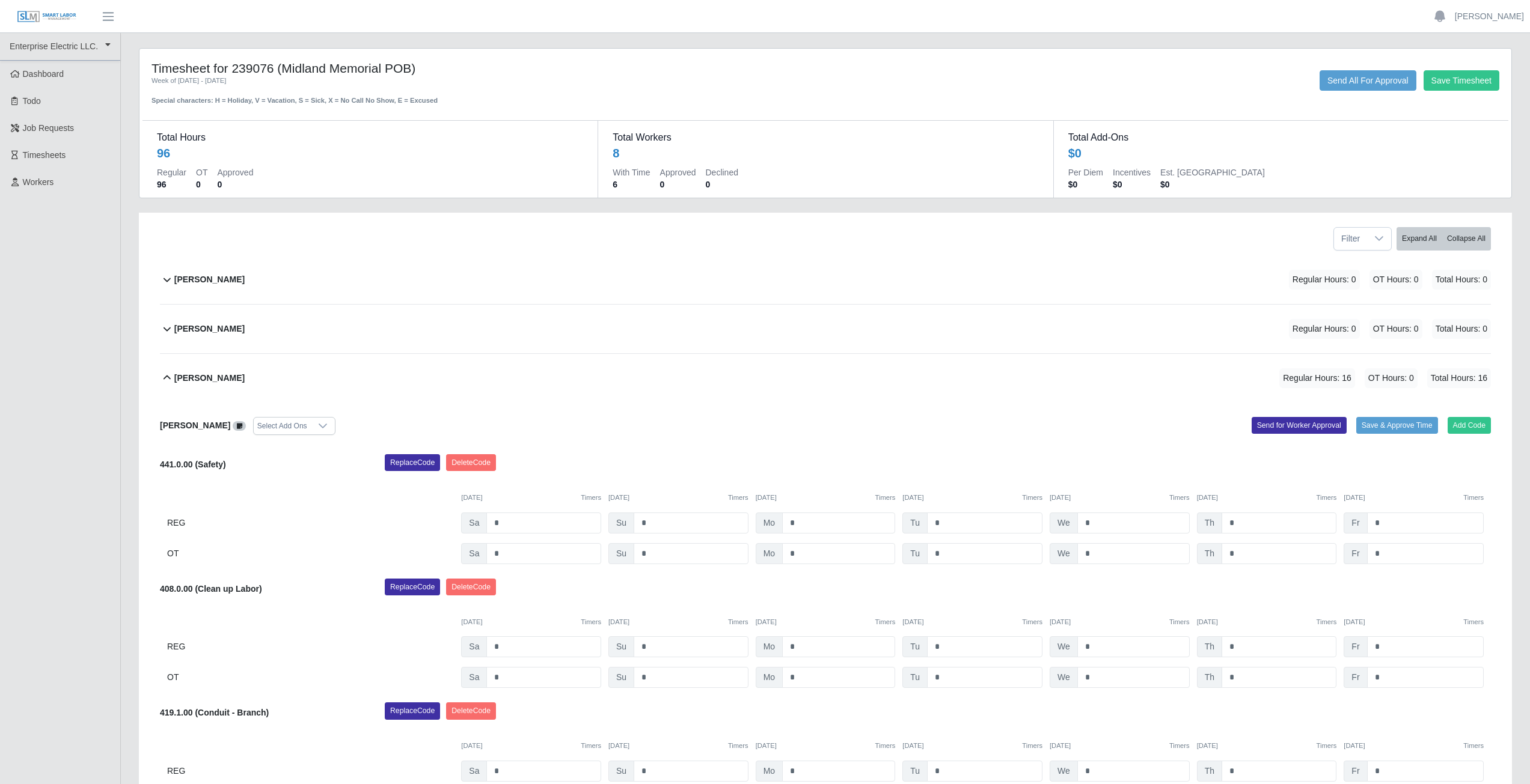
drag, startPoint x: 493, startPoint y: 345, endPoint x: 492, endPoint y: 351, distance: 6.1
click at [493, 350] on div "[PERSON_NAME] Regular Hours: 0 OT Hours: 0 Total Hours: 0" at bounding box center [832, 328] width 1317 height 48
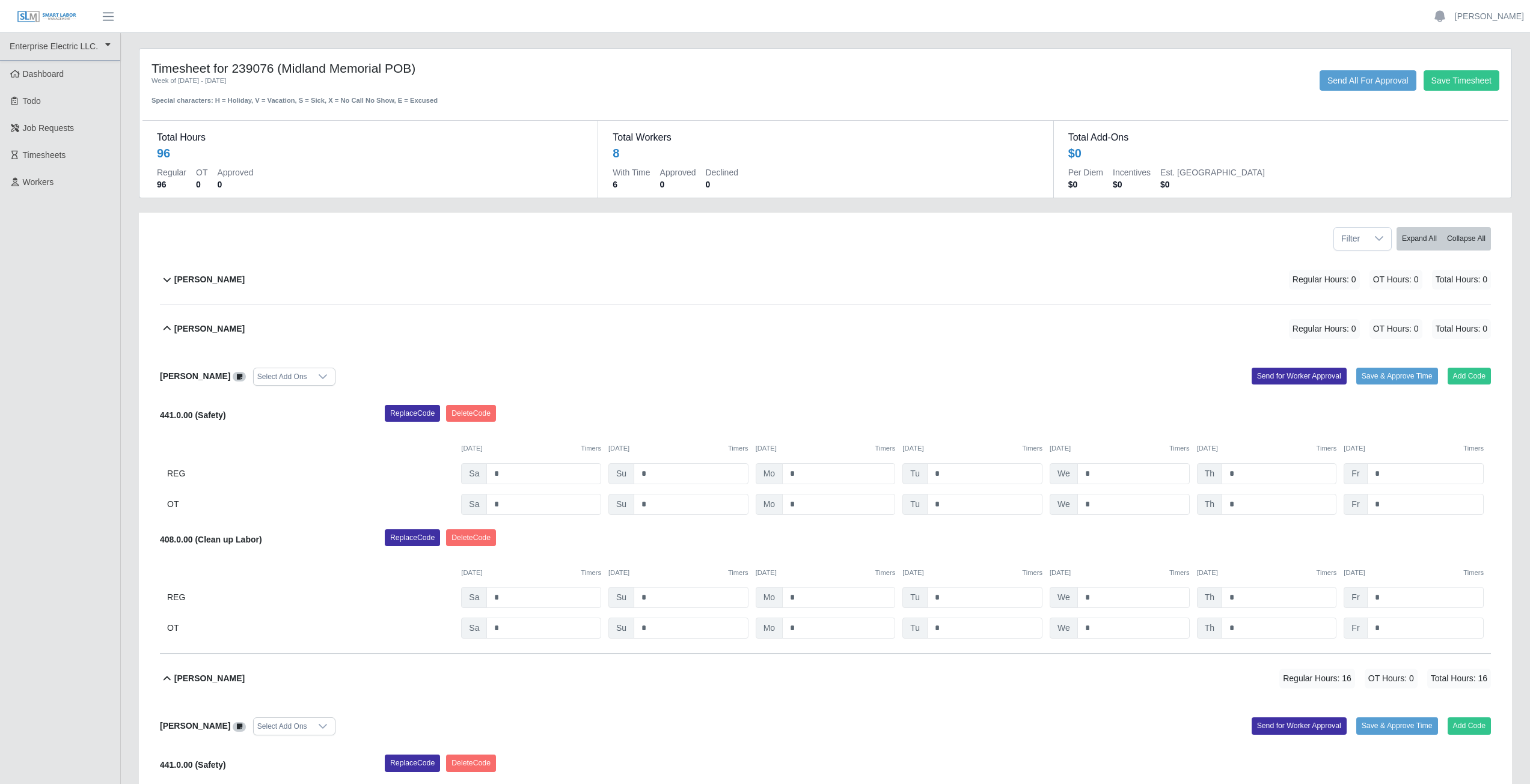
click at [384, 314] on div "[PERSON_NAME] Regular Hours: 0 OT Hours: 0 Total Hours: 0" at bounding box center [832, 328] width 1317 height 48
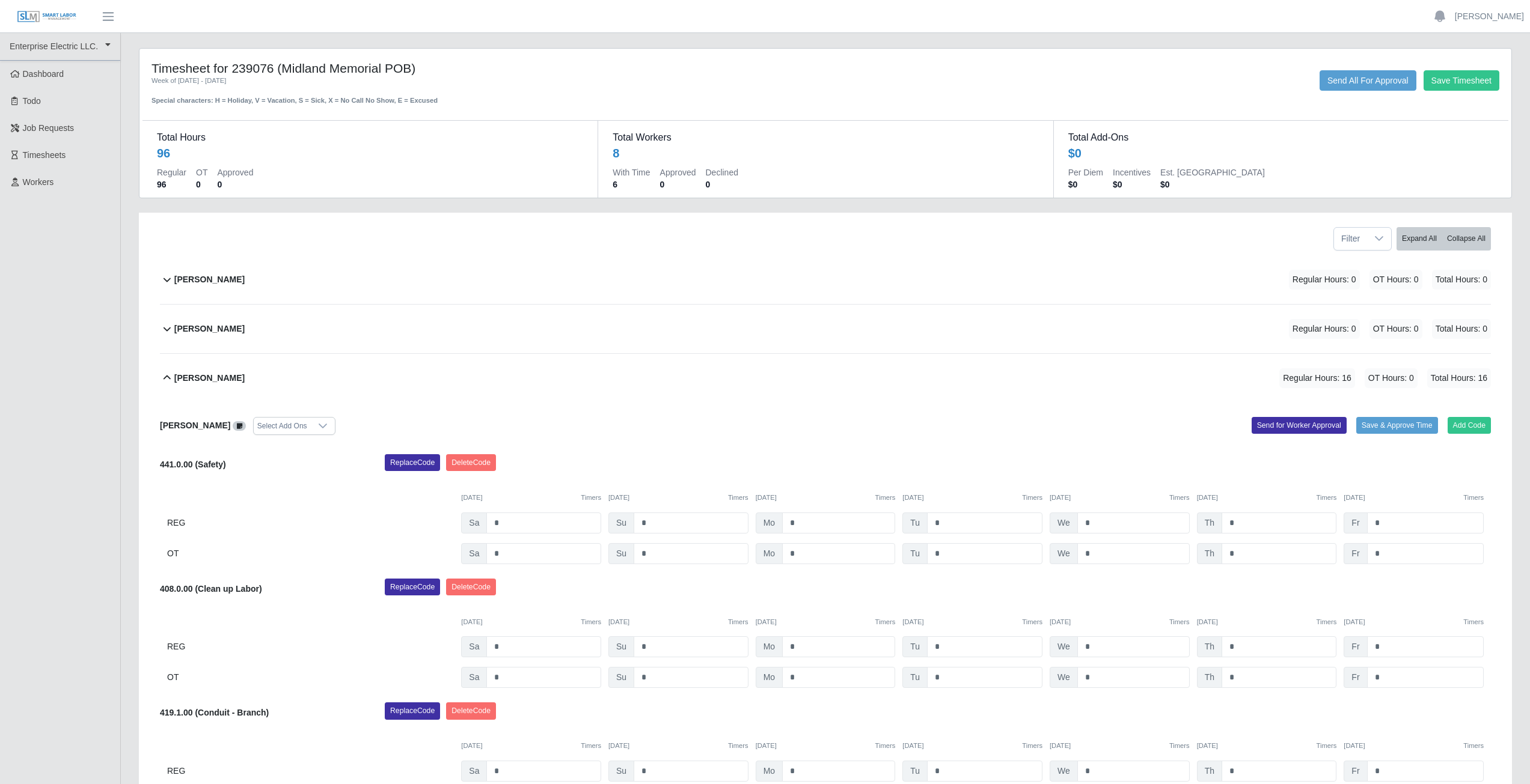
click at [387, 311] on div "[PERSON_NAME] Regular Hours: 0 OT Hours: 0 Total Hours: 0" at bounding box center [832, 328] width 1317 height 48
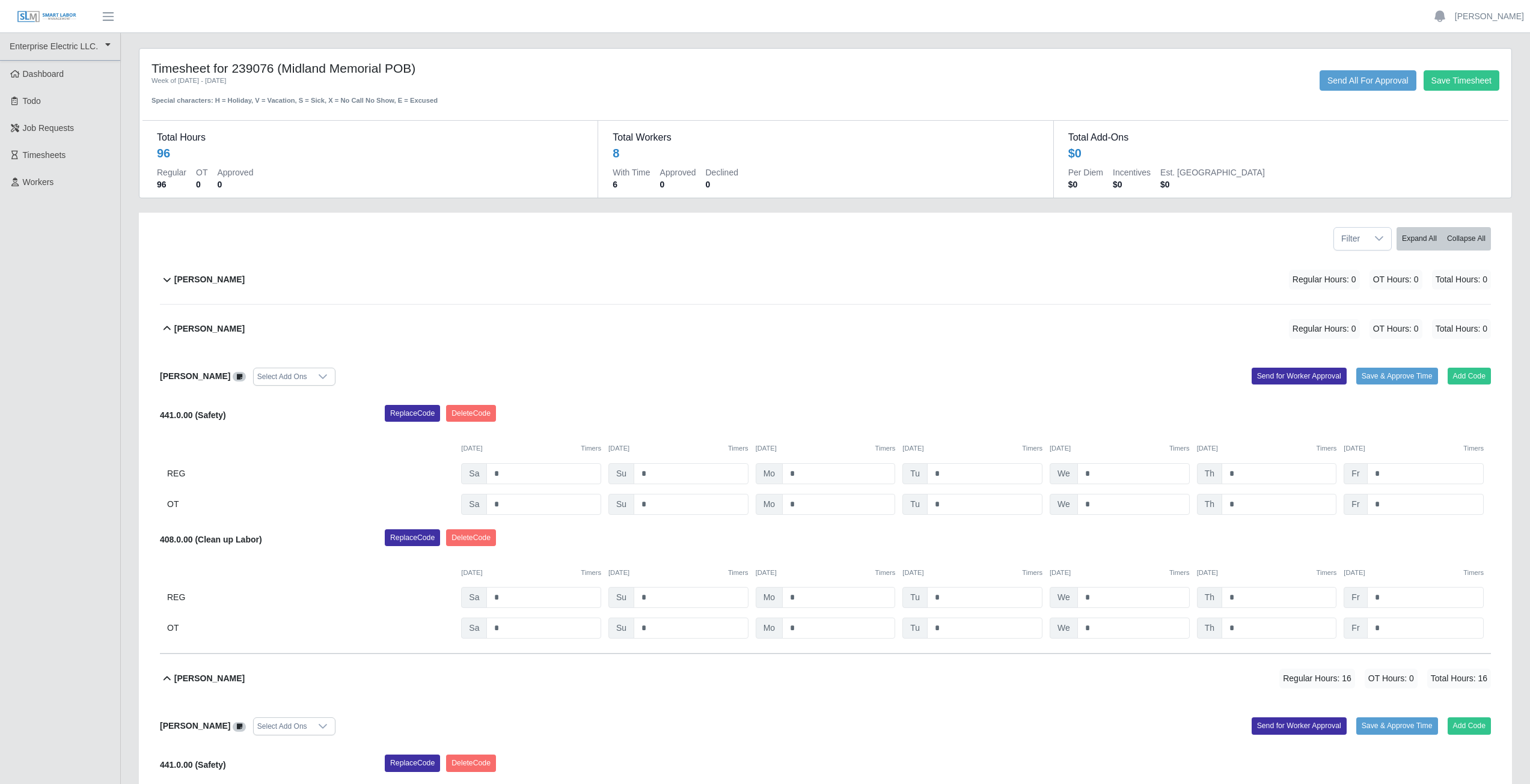
click at [404, 324] on div "[PERSON_NAME] Regular Hours: 0 OT Hours: 0 Total Hours: 0" at bounding box center [832, 328] width 1317 height 48
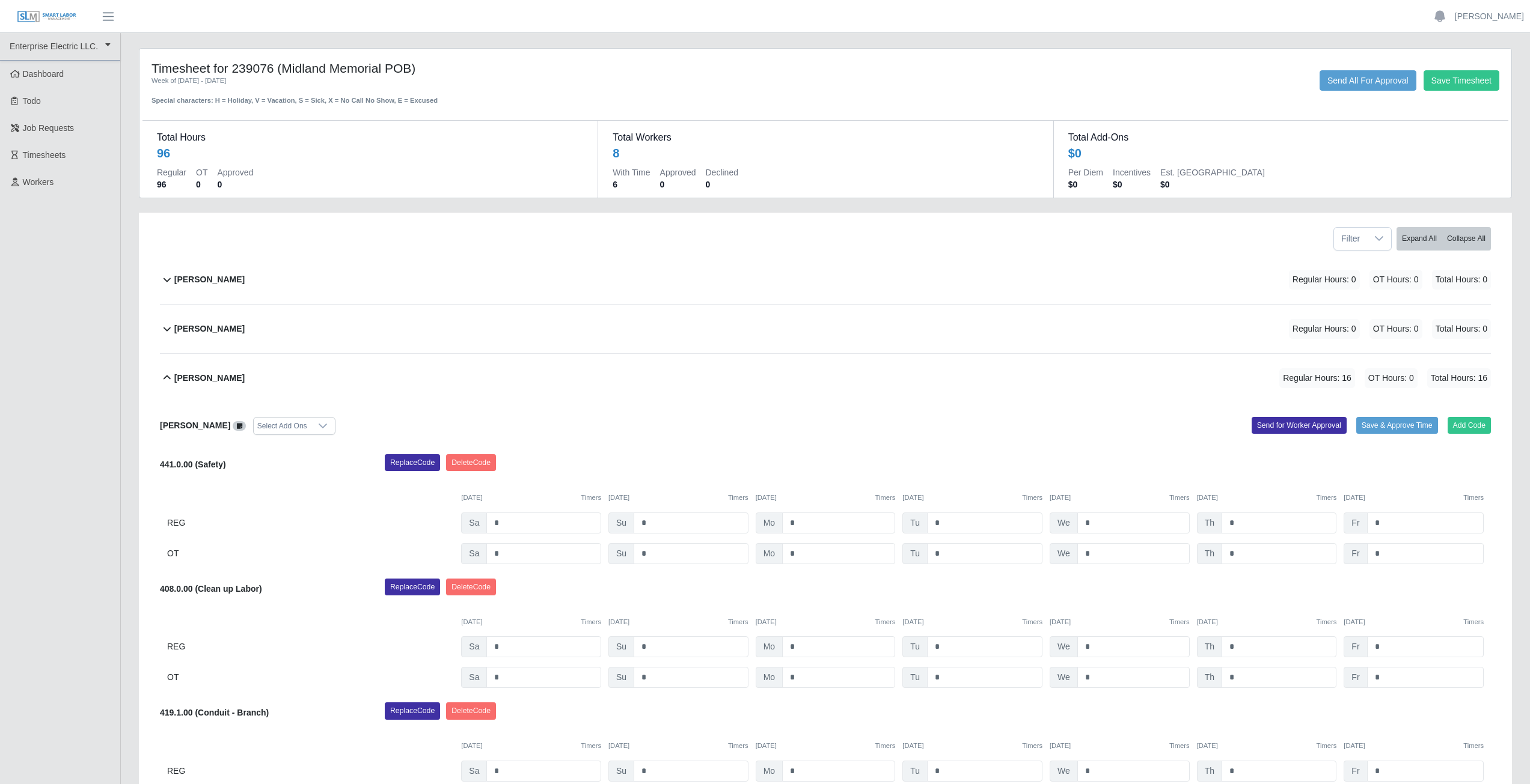
click at [405, 320] on div "[PERSON_NAME] Regular Hours: 0 OT Hours: 0 Total Hours: 0" at bounding box center [832, 328] width 1317 height 48
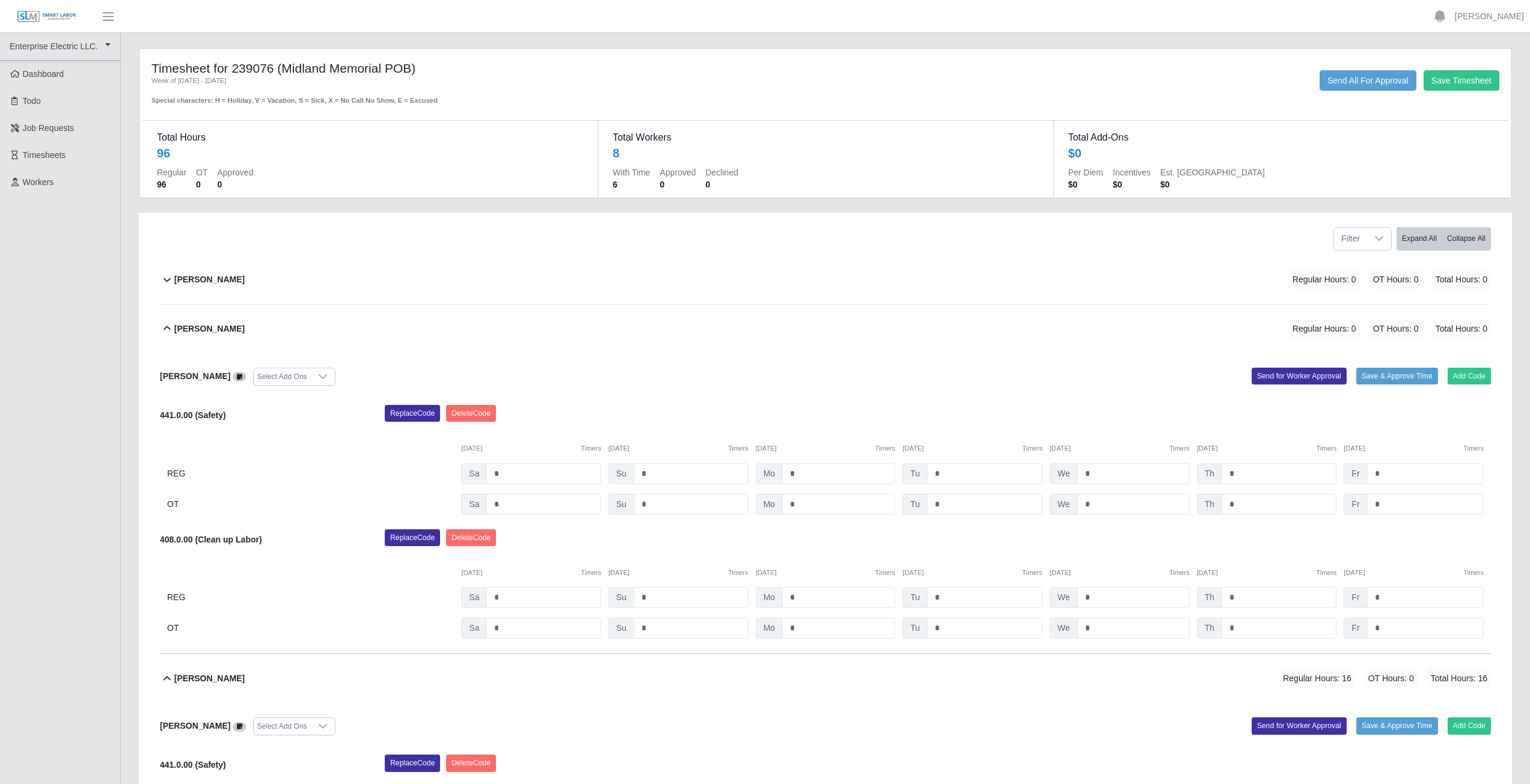
click at [404, 319] on div "[PERSON_NAME] Regular Hours: 0 OT Hours: 0 Total Hours: 0" at bounding box center [832, 328] width 1317 height 48
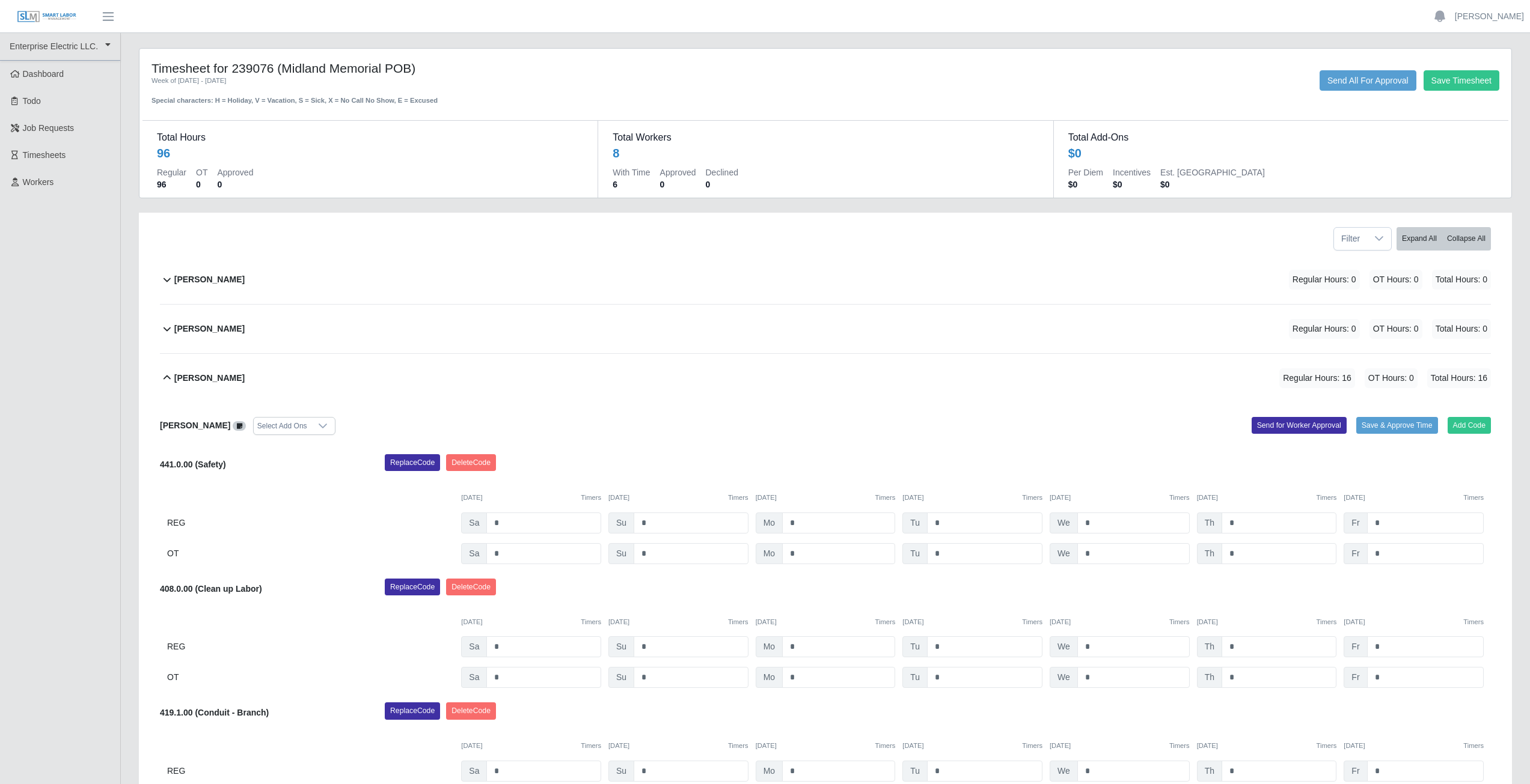
click at [171, 280] on icon at bounding box center [167, 279] width 15 height 15
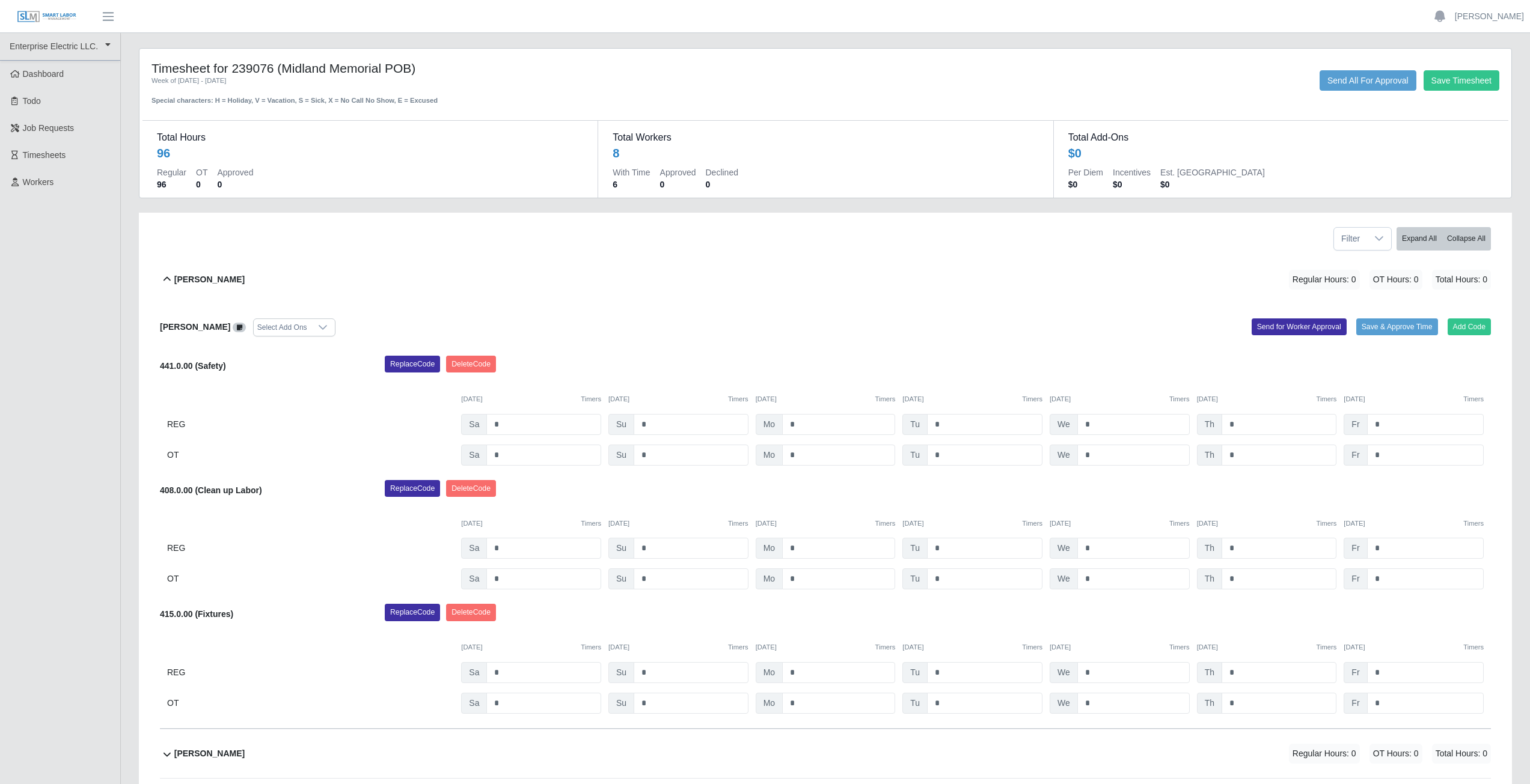
click at [170, 279] on icon at bounding box center [167, 279] width 15 height 15
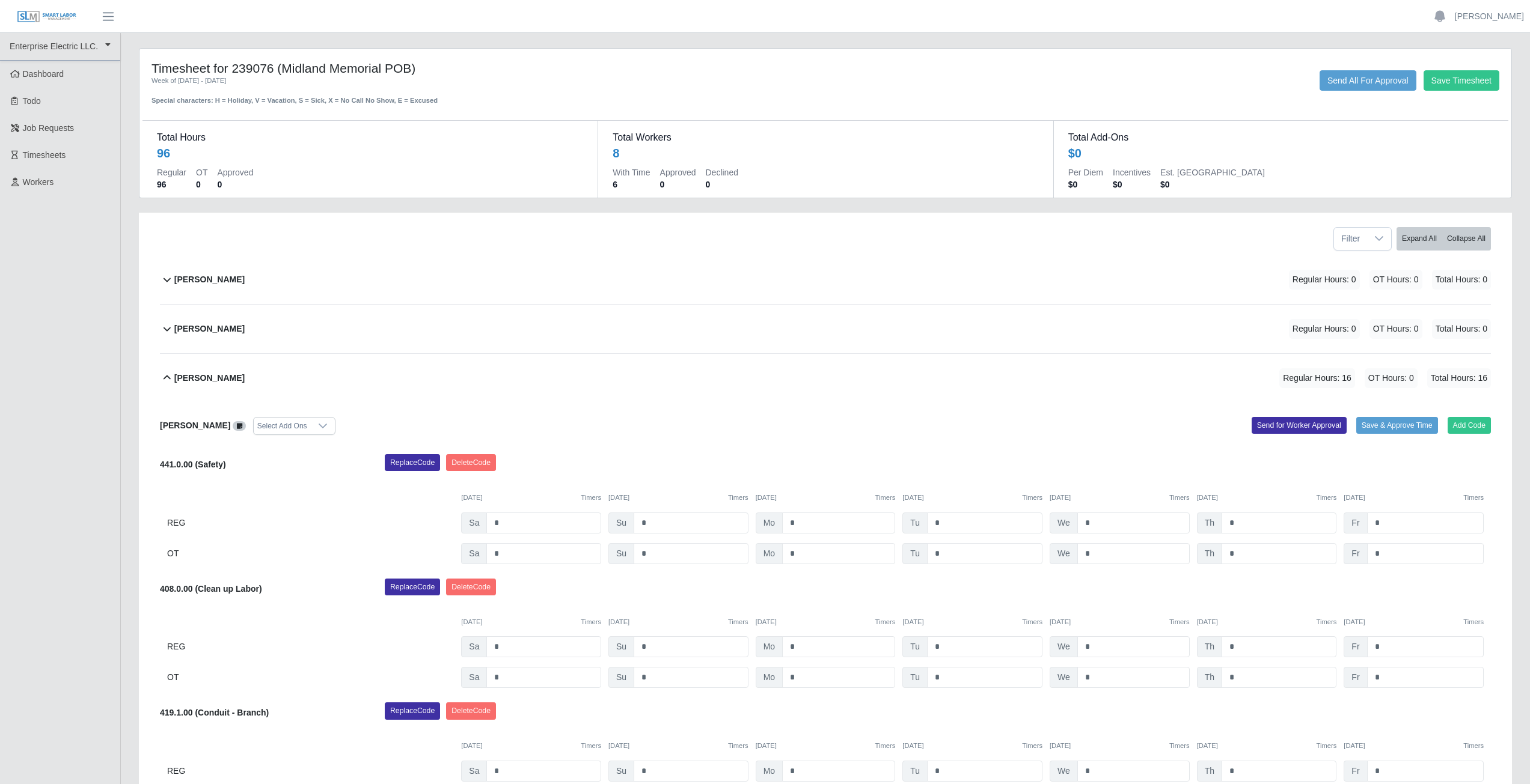
click at [302, 354] on div "[PERSON_NAME] Regular Hours: 16 OT Hours: 0 Total Hours: 16" at bounding box center [832, 378] width 1317 height 48
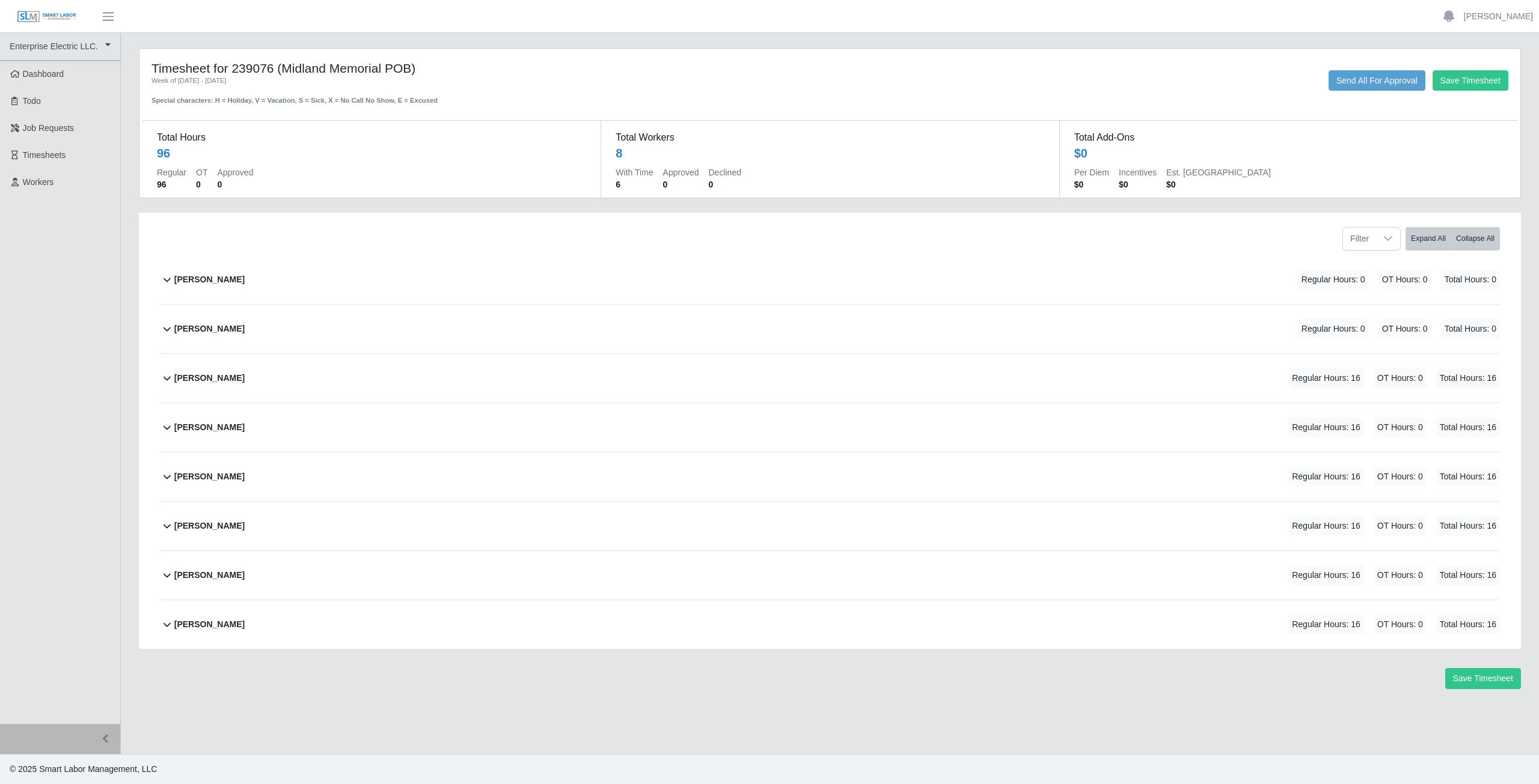
click at [522, 687] on div "Save Timesheet" at bounding box center [830, 679] width 1400 height 21
click at [166, 377] on icon at bounding box center [167, 378] width 15 height 15
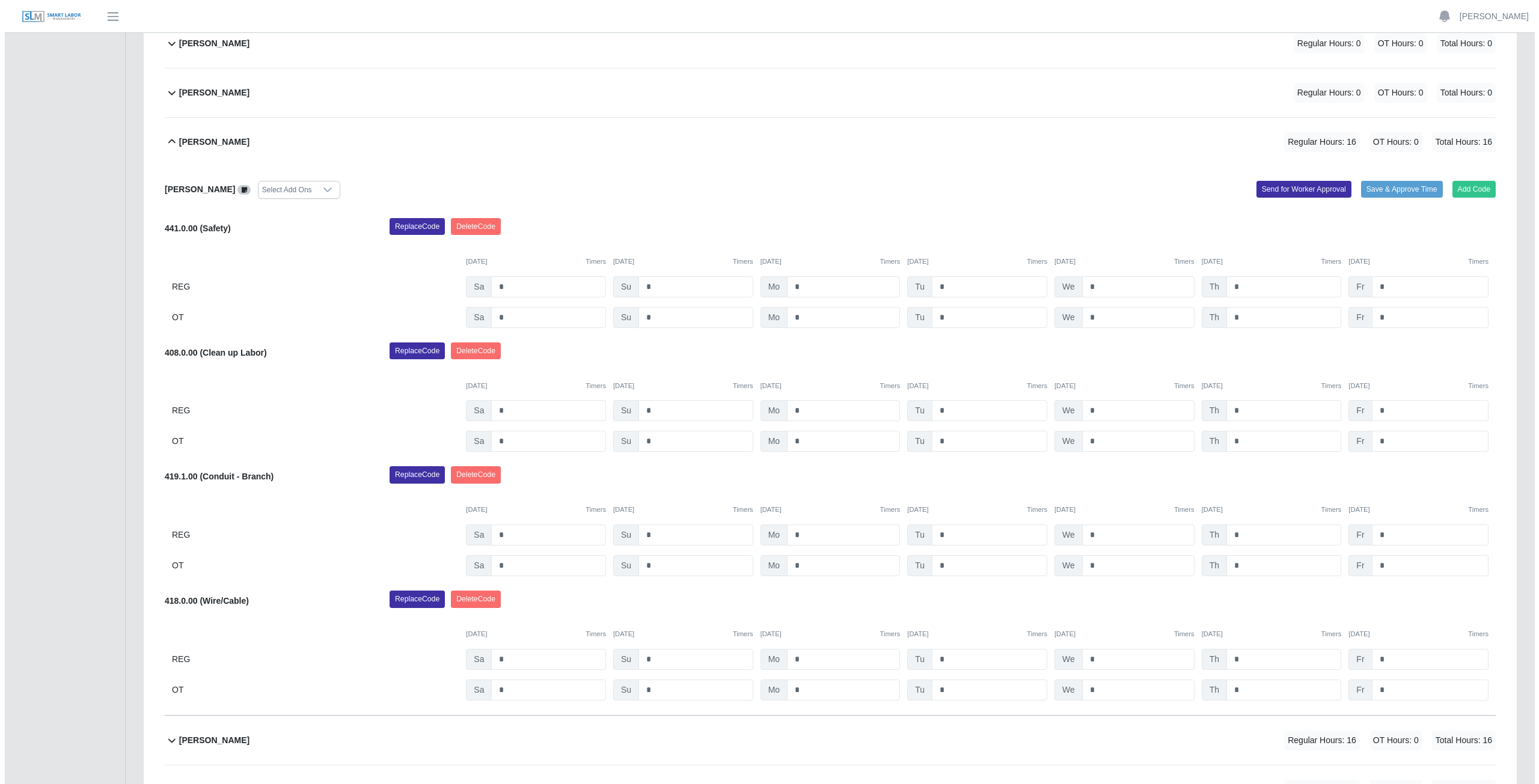
scroll to position [203, 0]
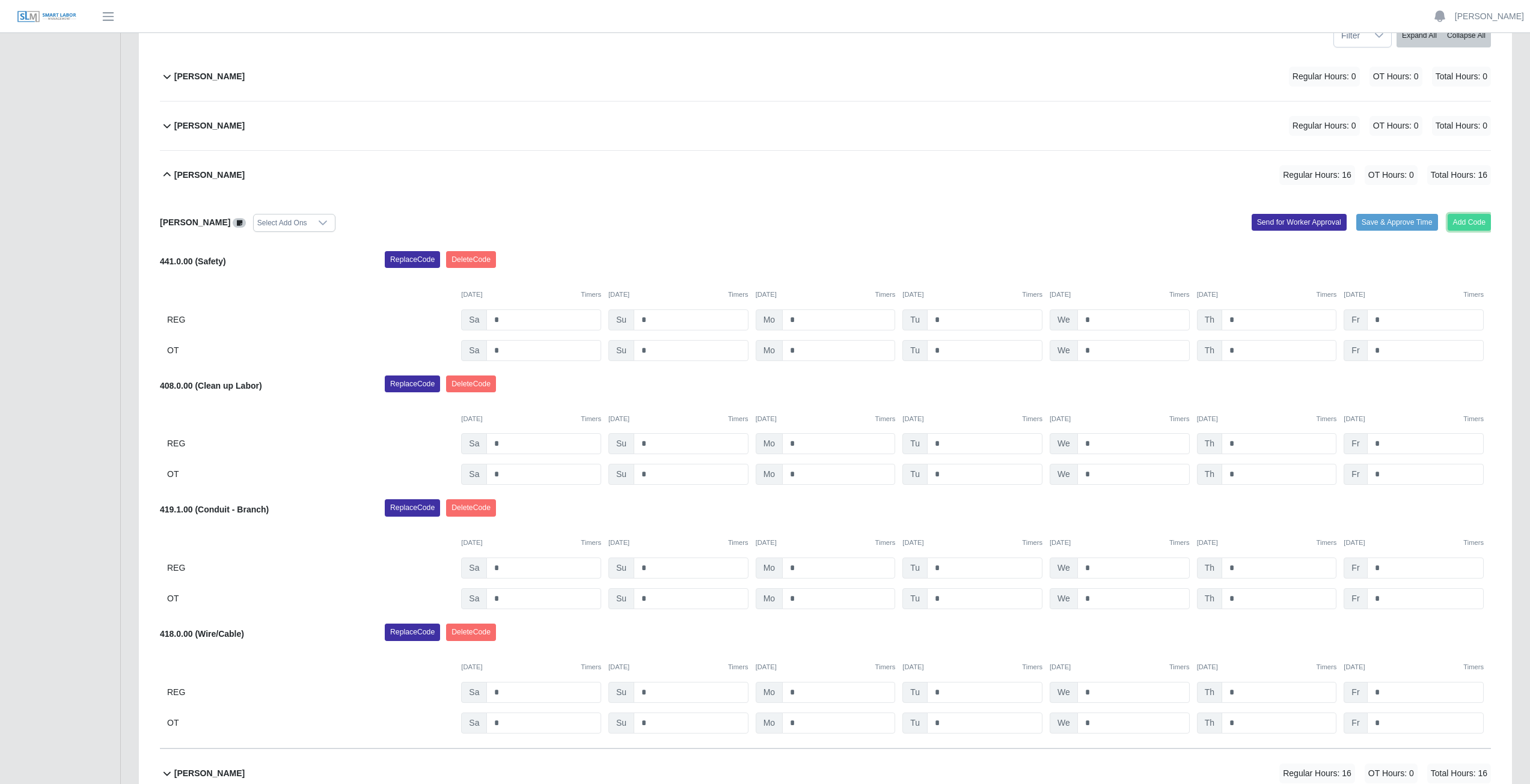
click at [1463, 222] on button "Add Code" at bounding box center [1470, 222] width 44 height 17
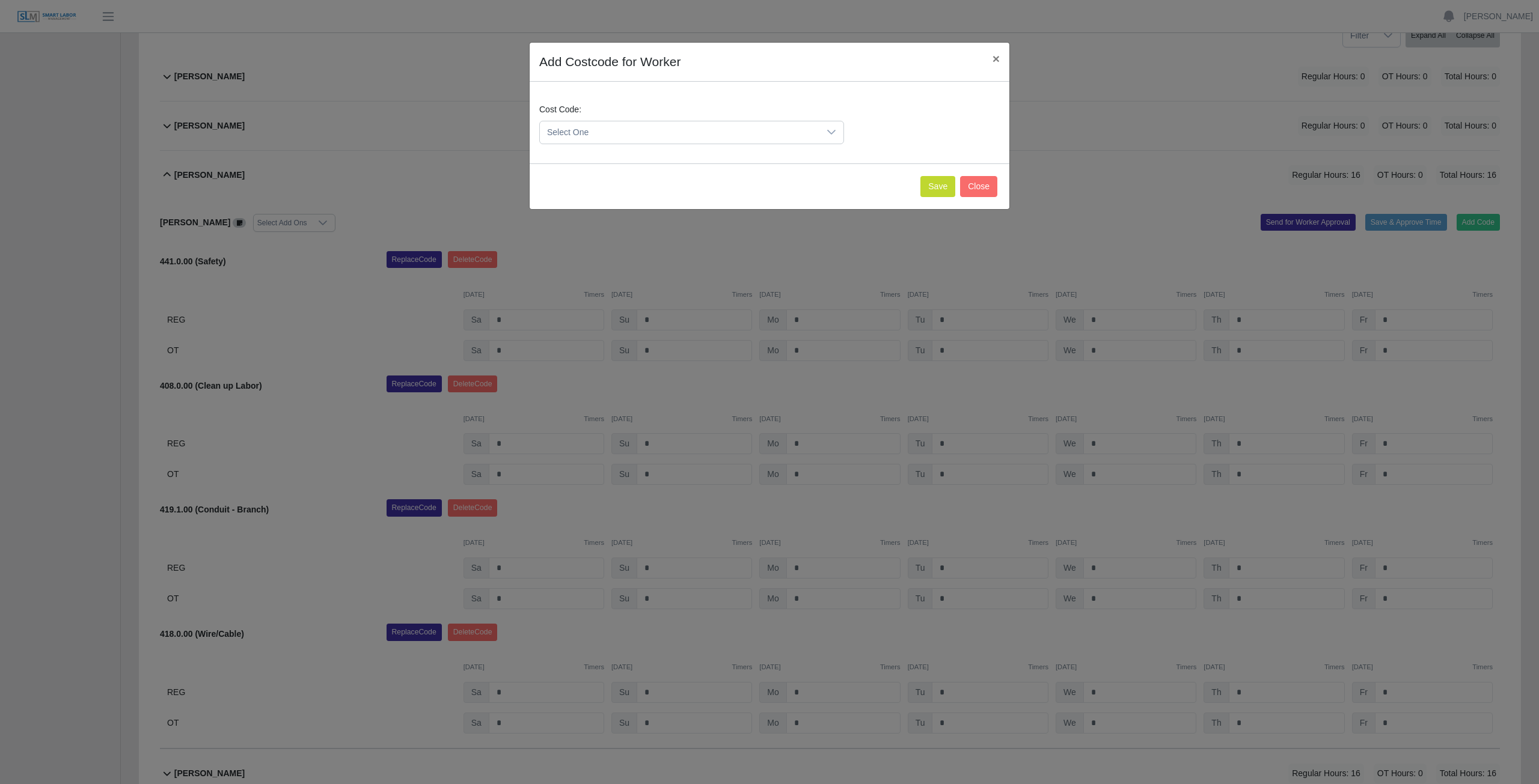
click at [614, 132] on span "Select One" at bounding box center [680, 133] width 279 height 22
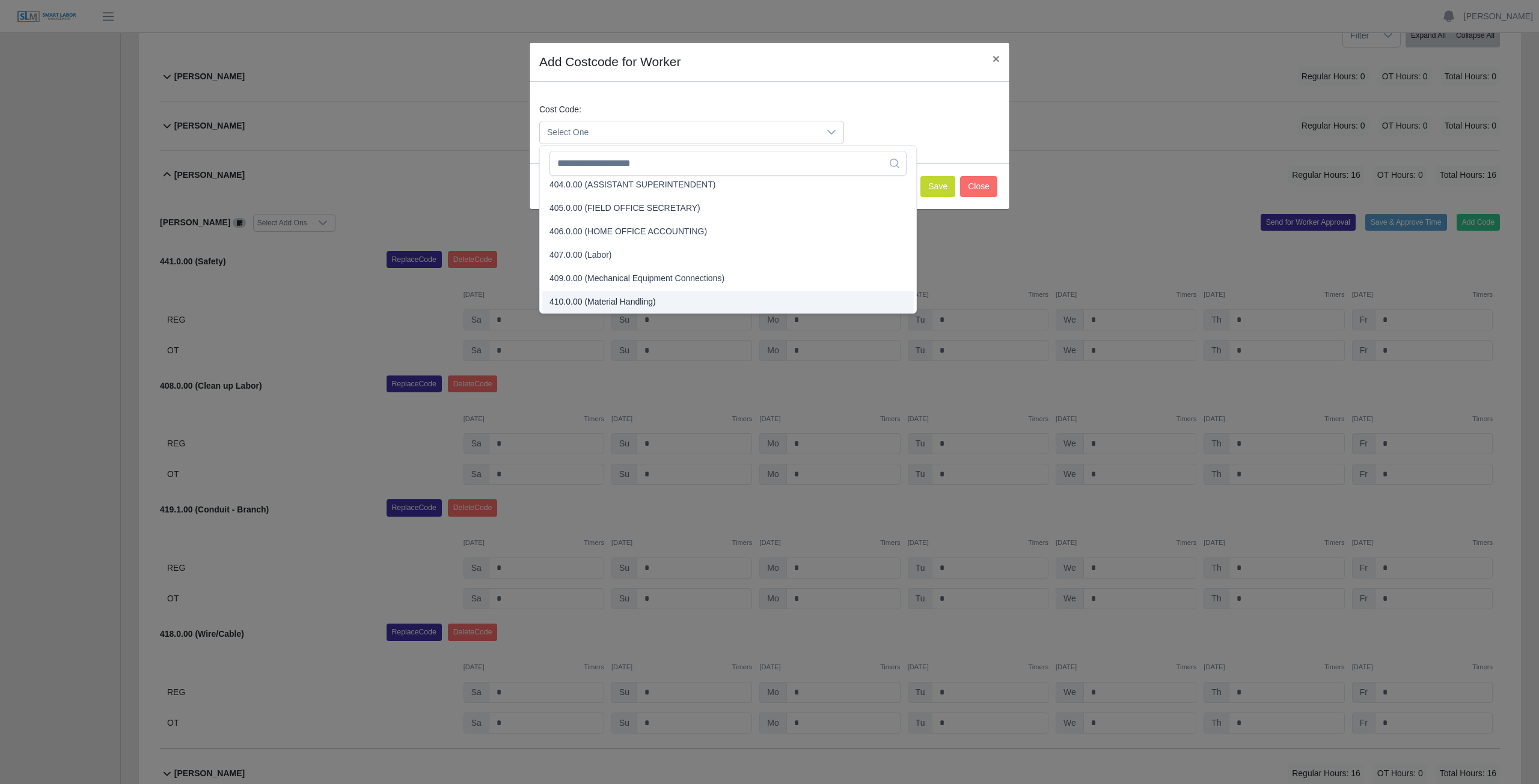
scroll to position [194, 0]
click at [613, 131] on span "Select One" at bounding box center [680, 133] width 279 height 22
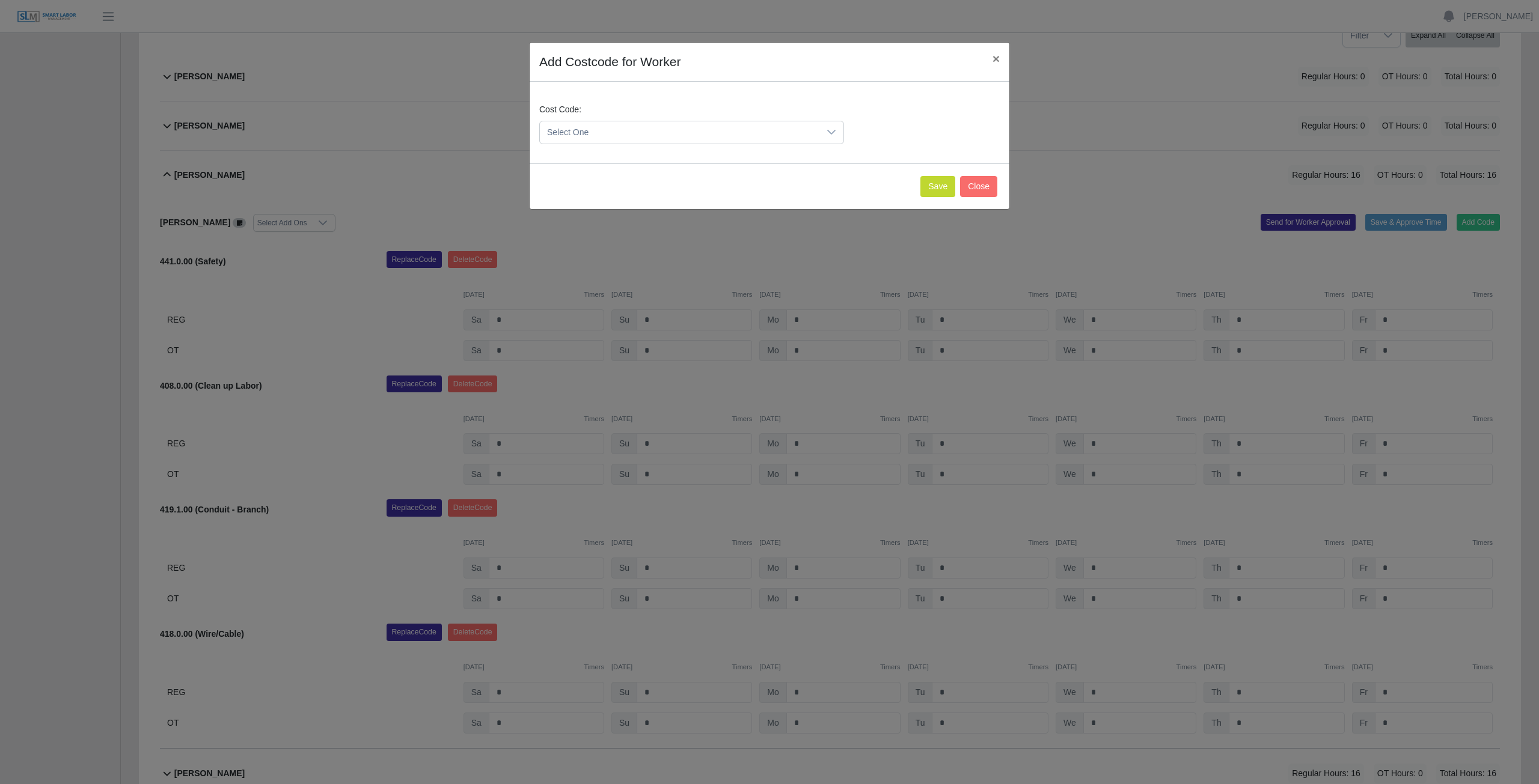
click at [613, 131] on span "Select One" at bounding box center [680, 133] width 279 height 22
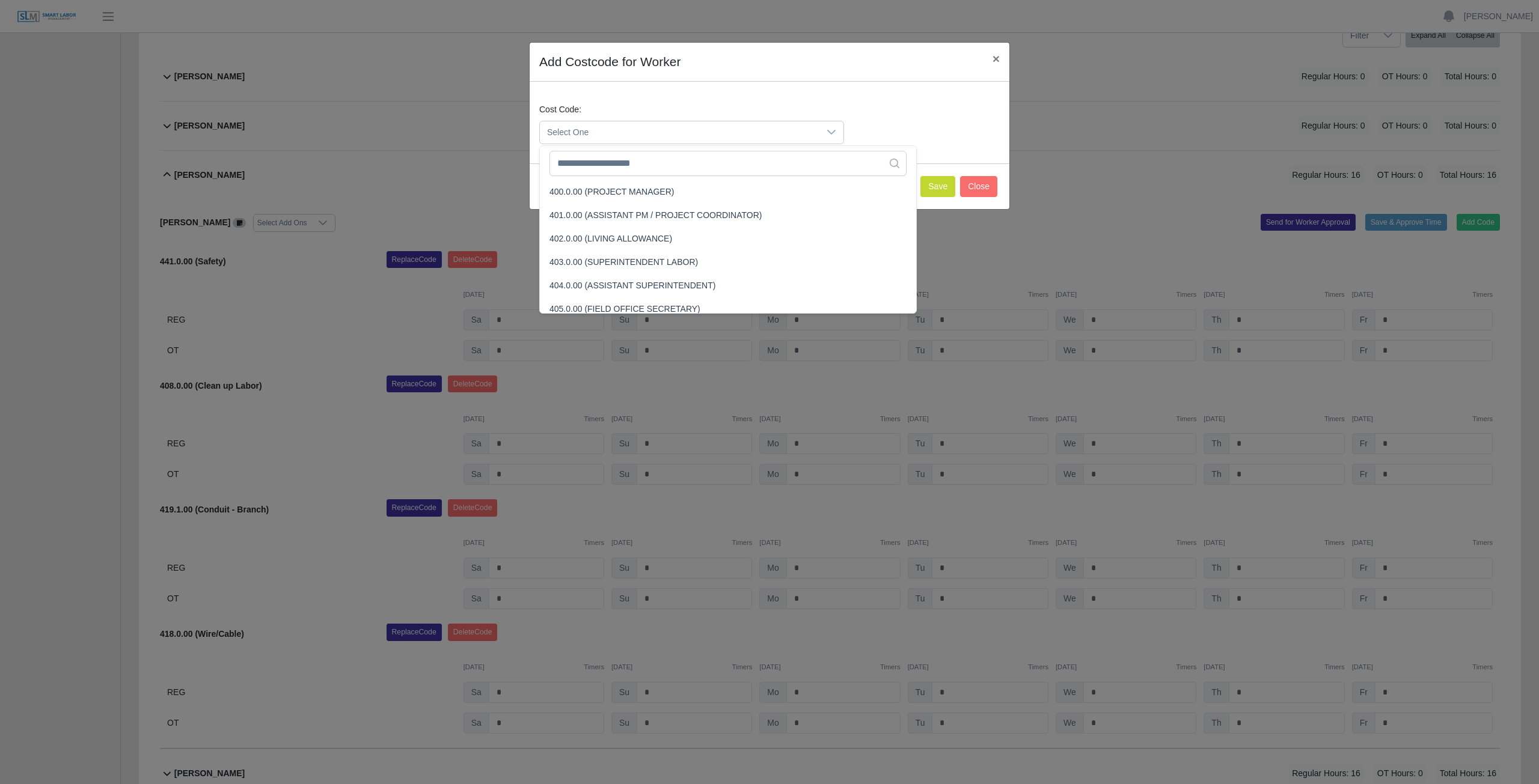
click at [610, 131] on span "Select One" at bounding box center [680, 133] width 279 height 22
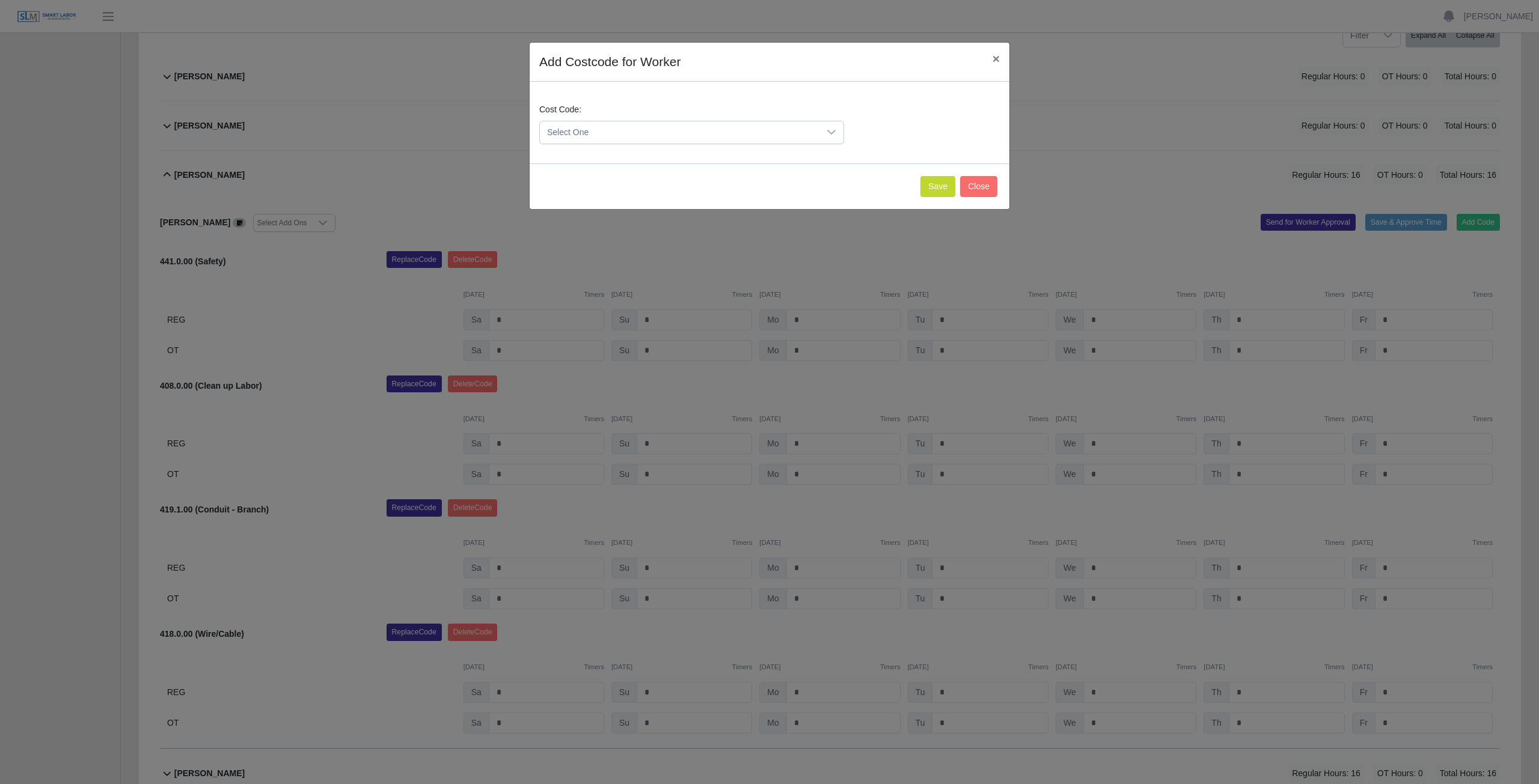
click at [833, 131] on icon at bounding box center [831, 132] width 10 height 10
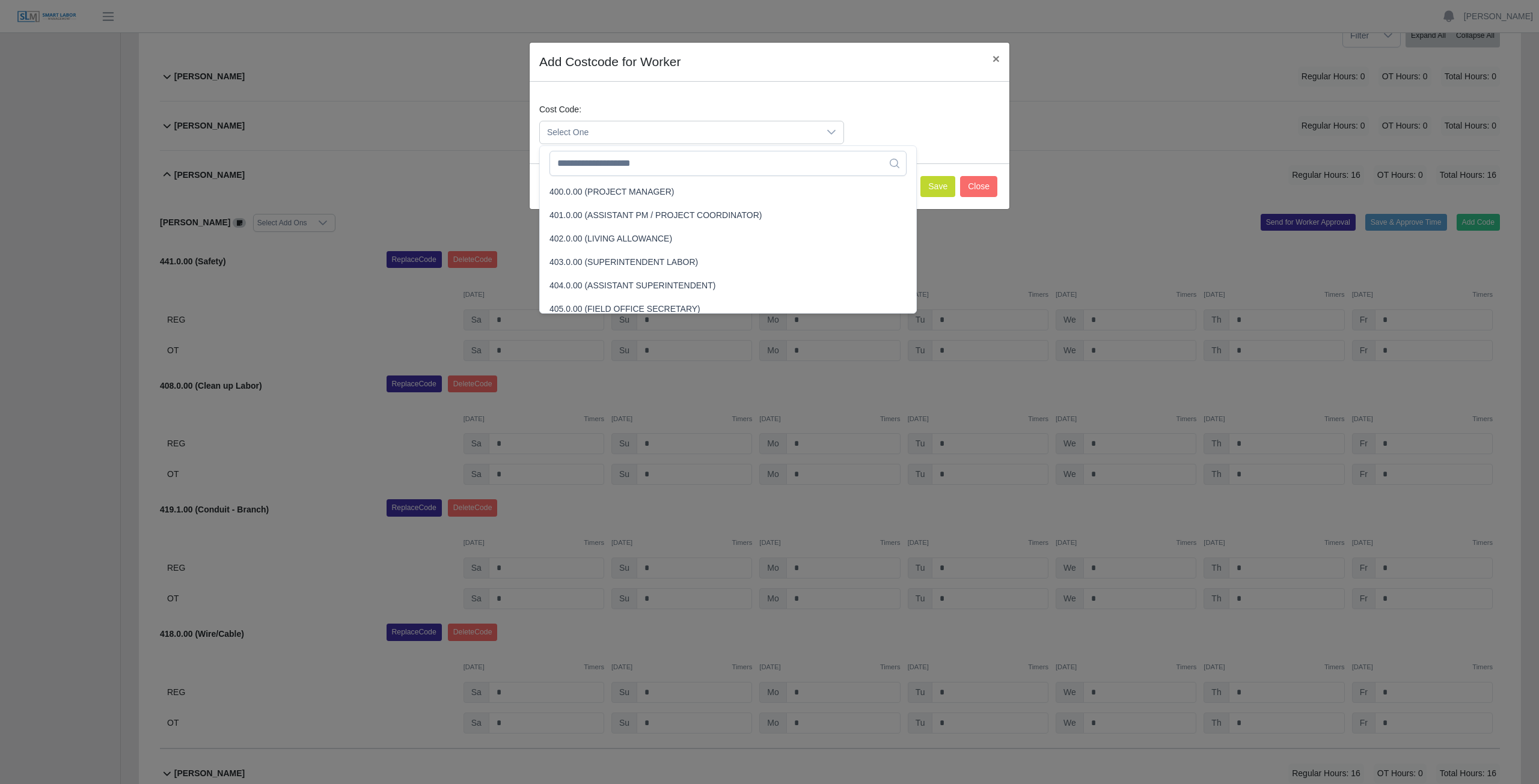
click at [609, 135] on span "Select One" at bounding box center [680, 133] width 279 height 22
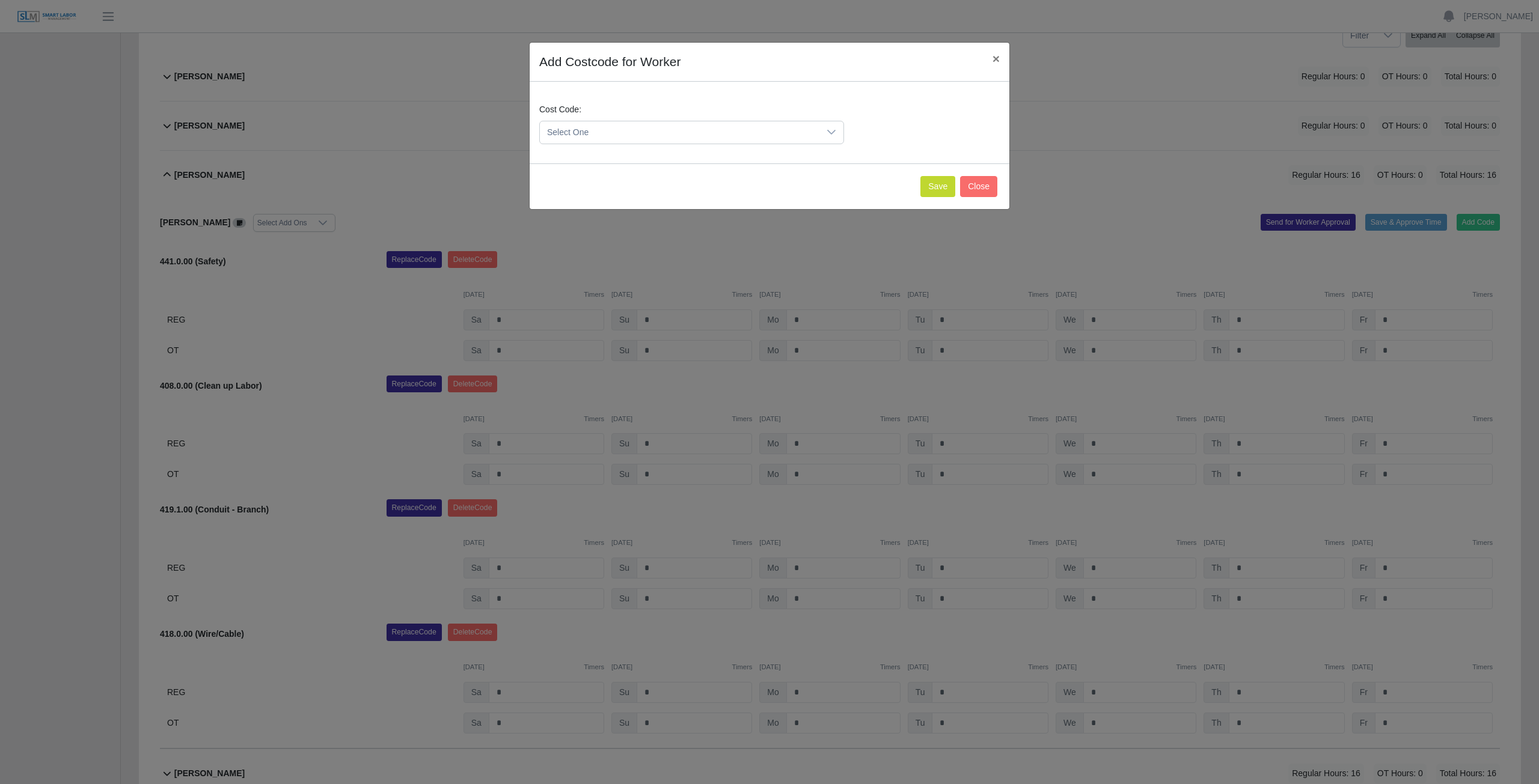
click at [609, 135] on span "Select One" at bounding box center [680, 133] width 279 height 22
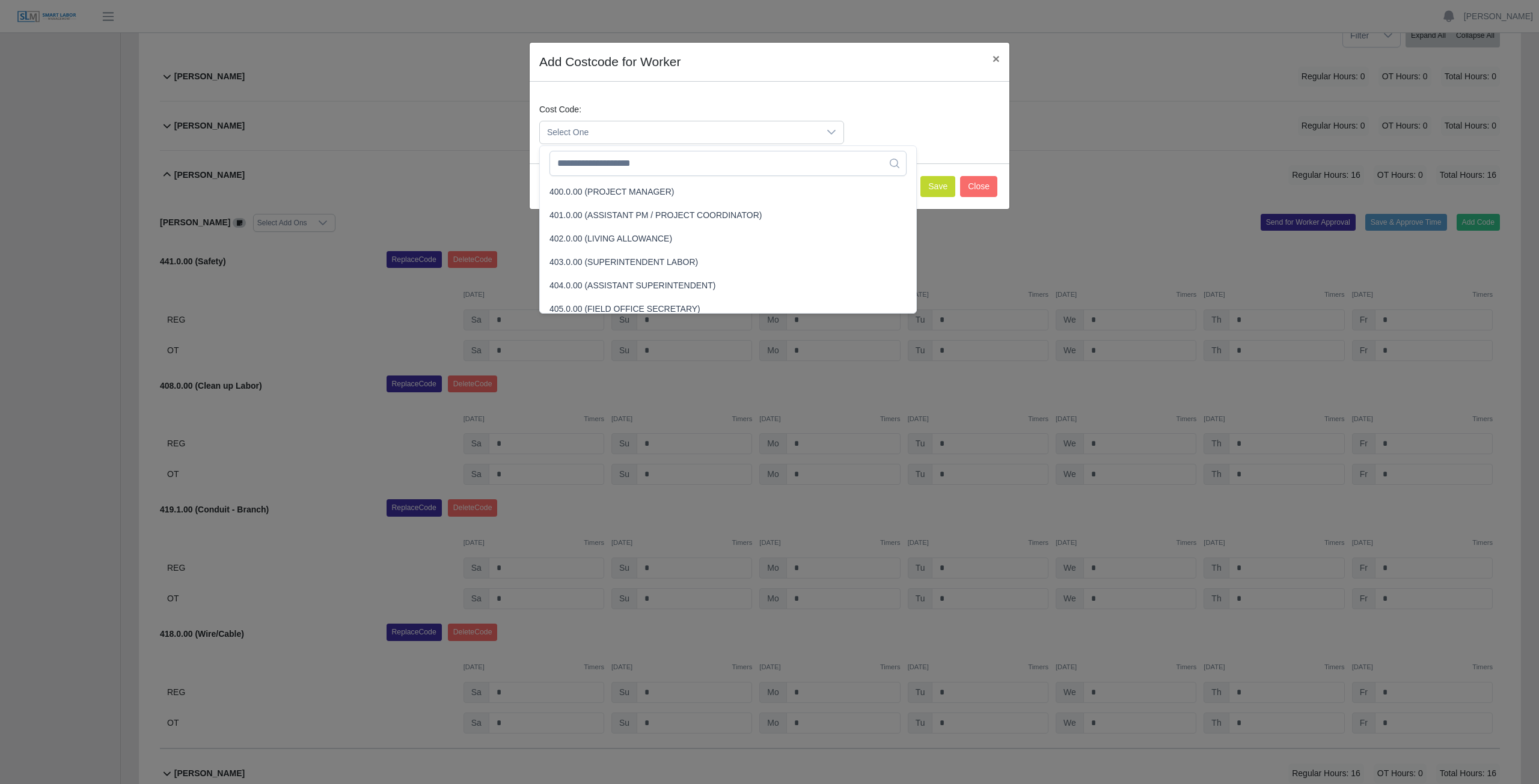
click at [607, 132] on span "Select One" at bounding box center [680, 133] width 279 height 22
click at [996, 58] on span "×" at bounding box center [996, 59] width 7 height 14
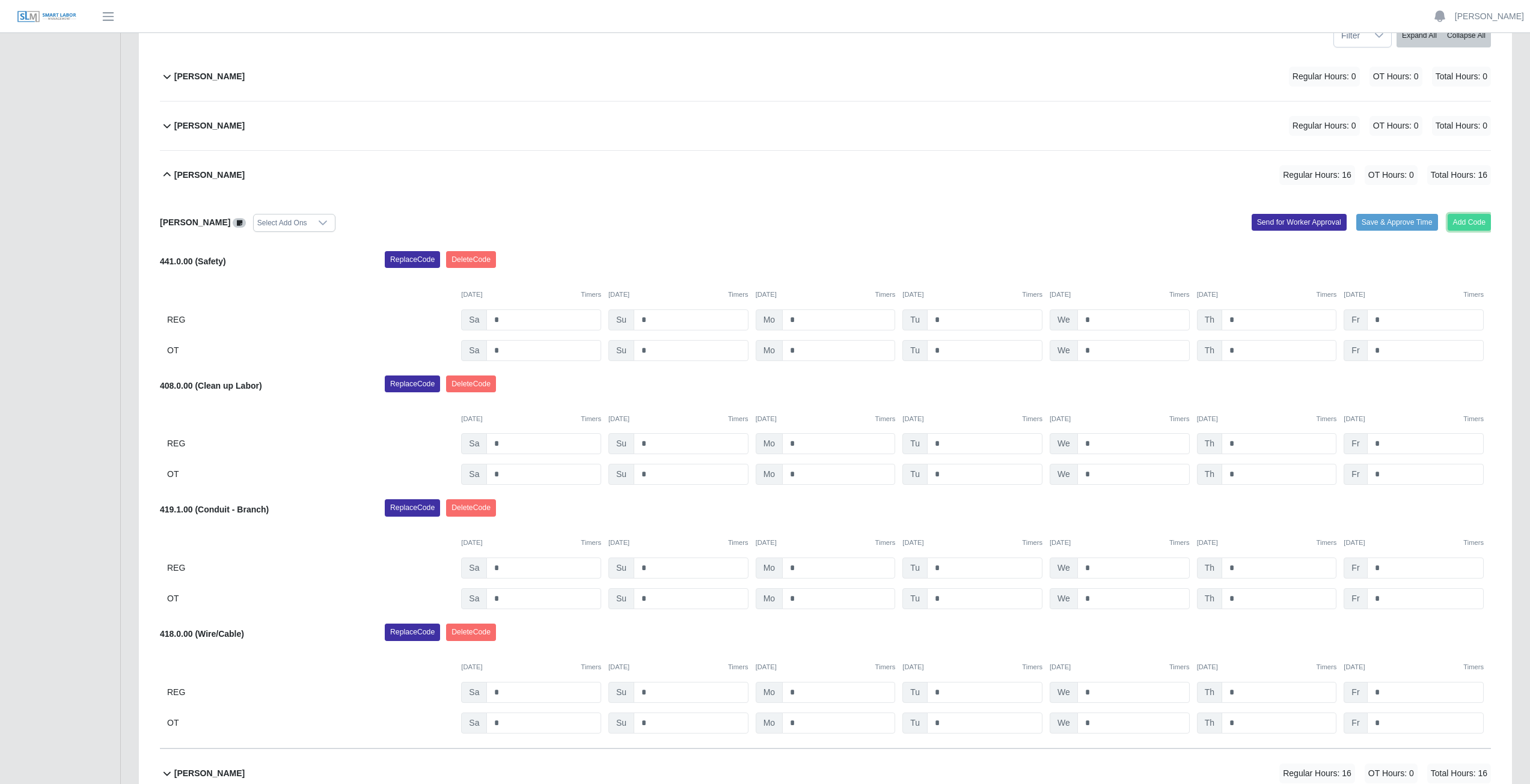
click at [1468, 223] on button "Add Code" at bounding box center [1470, 222] width 44 height 17
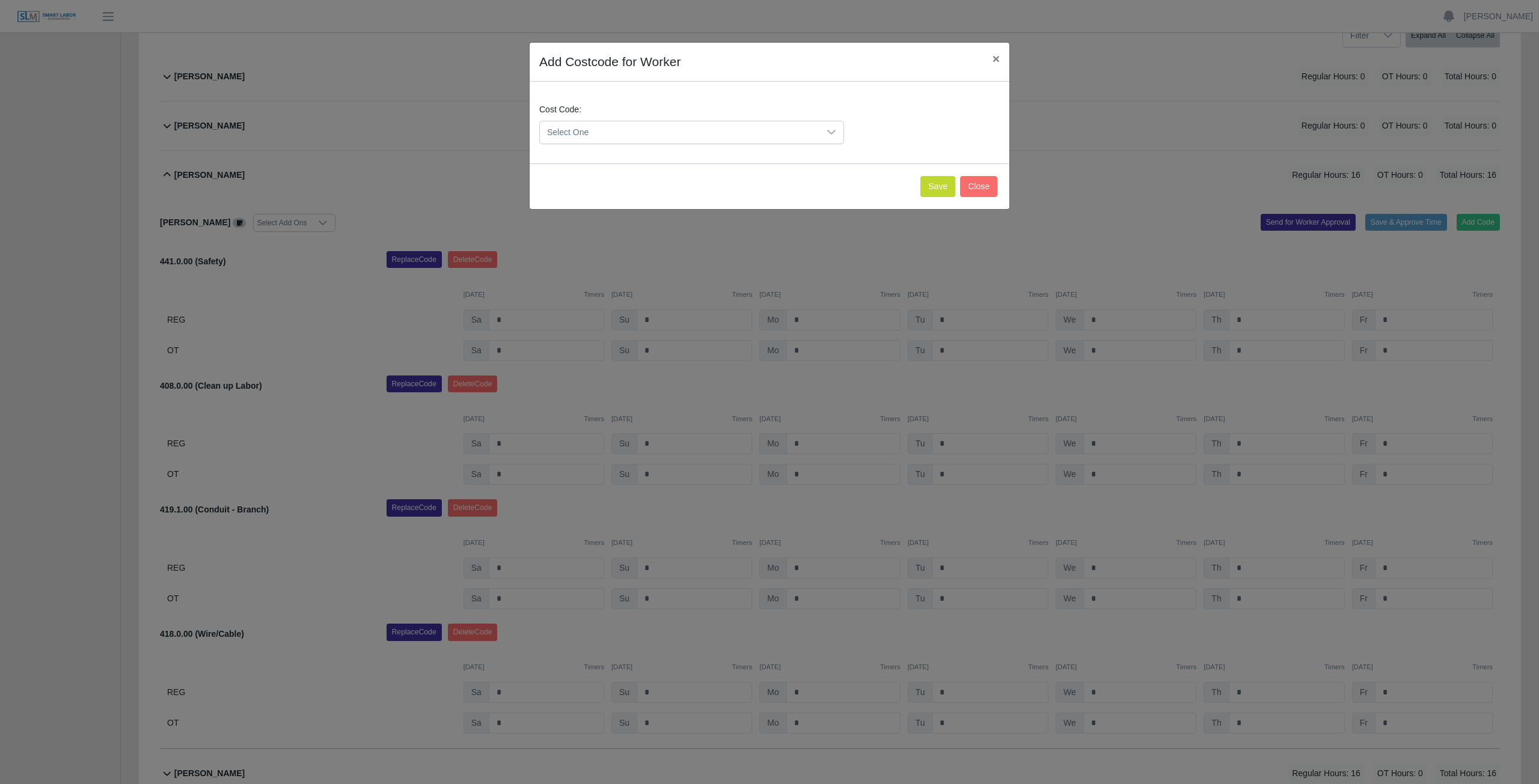
click at [605, 134] on span "Select One" at bounding box center [680, 133] width 279 height 22
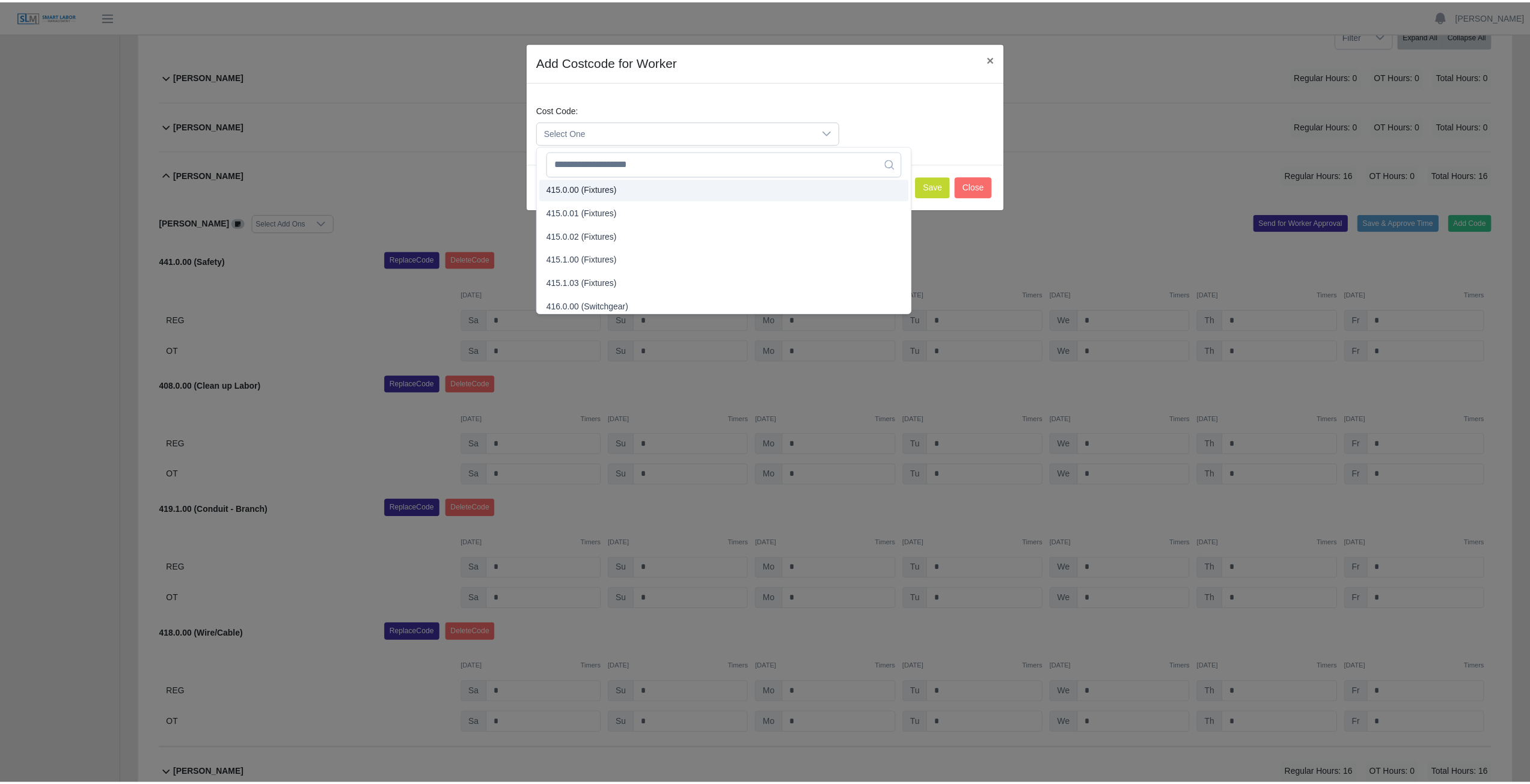
scroll to position [307, 0]
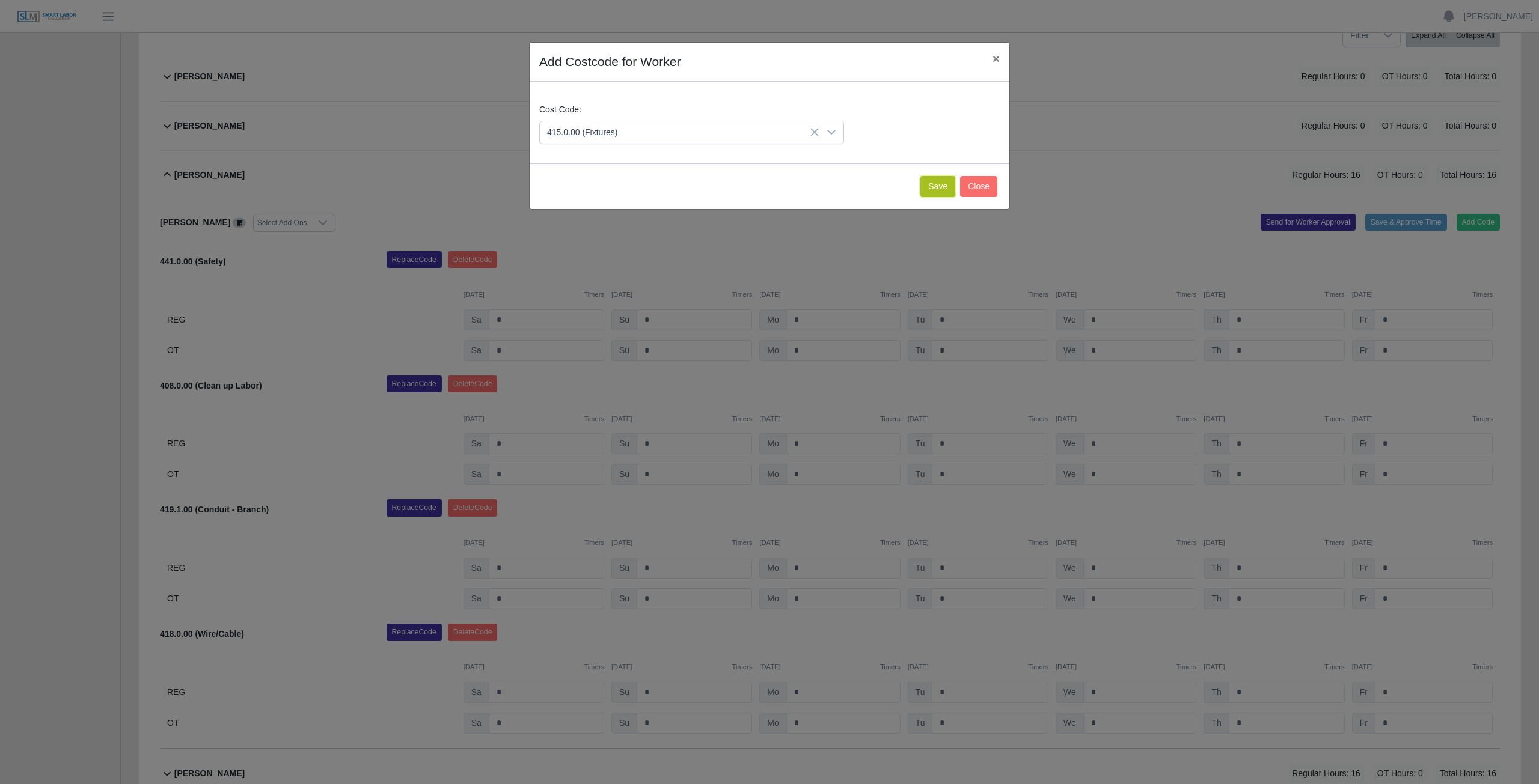
click at [937, 182] on button "Save" at bounding box center [938, 187] width 35 height 21
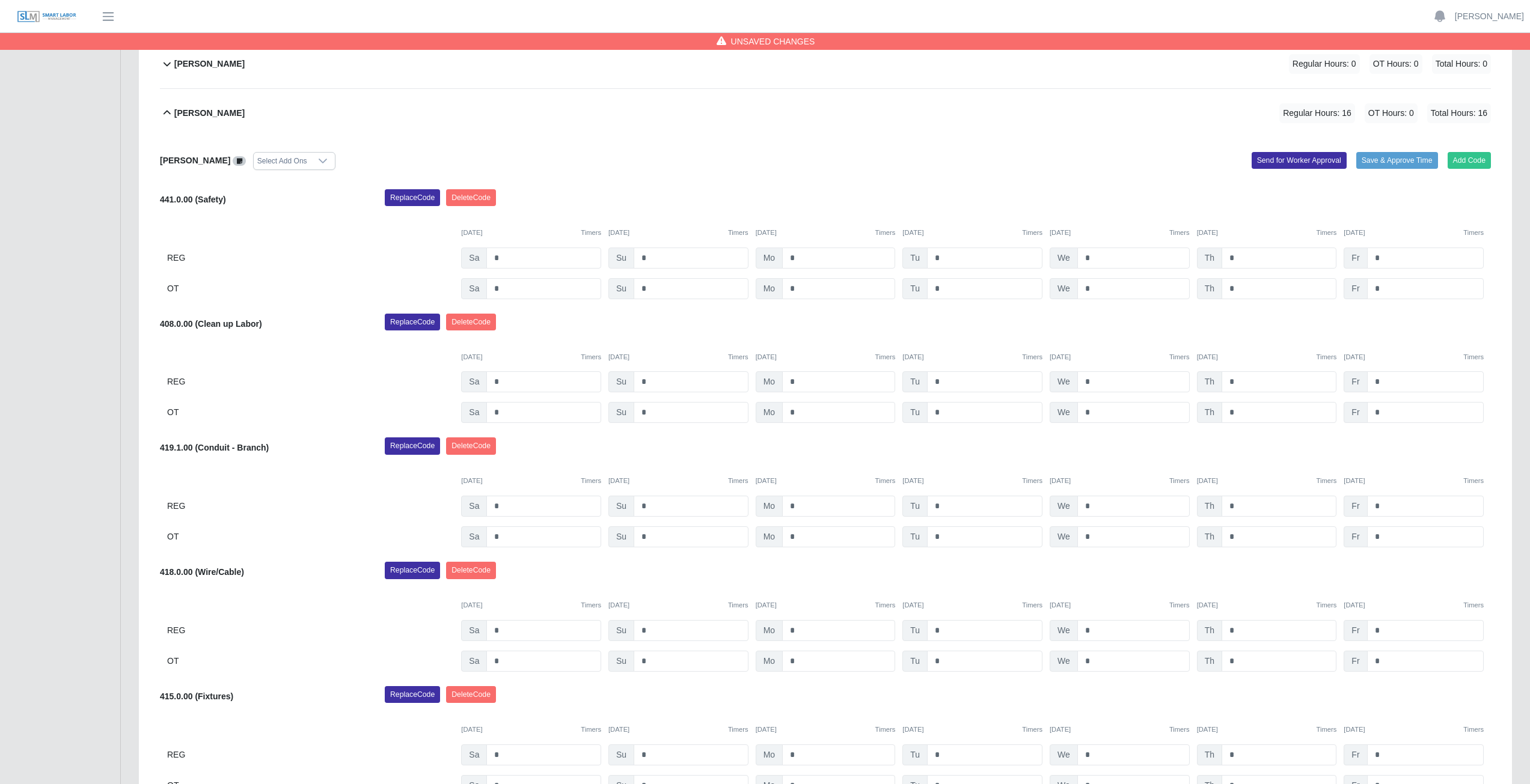
scroll to position [324, 0]
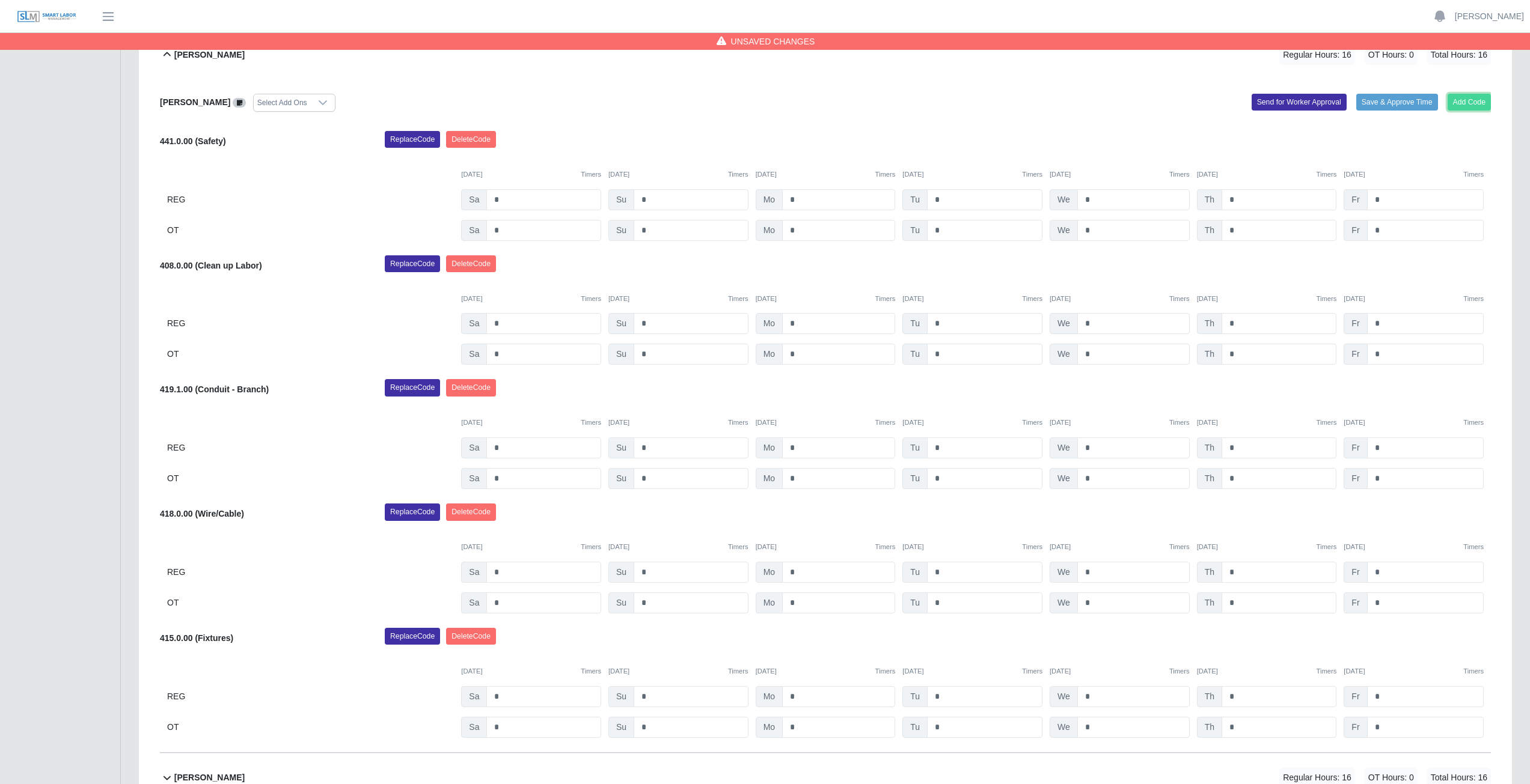
click at [1468, 99] on button "Add Code" at bounding box center [1470, 102] width 44 height 17
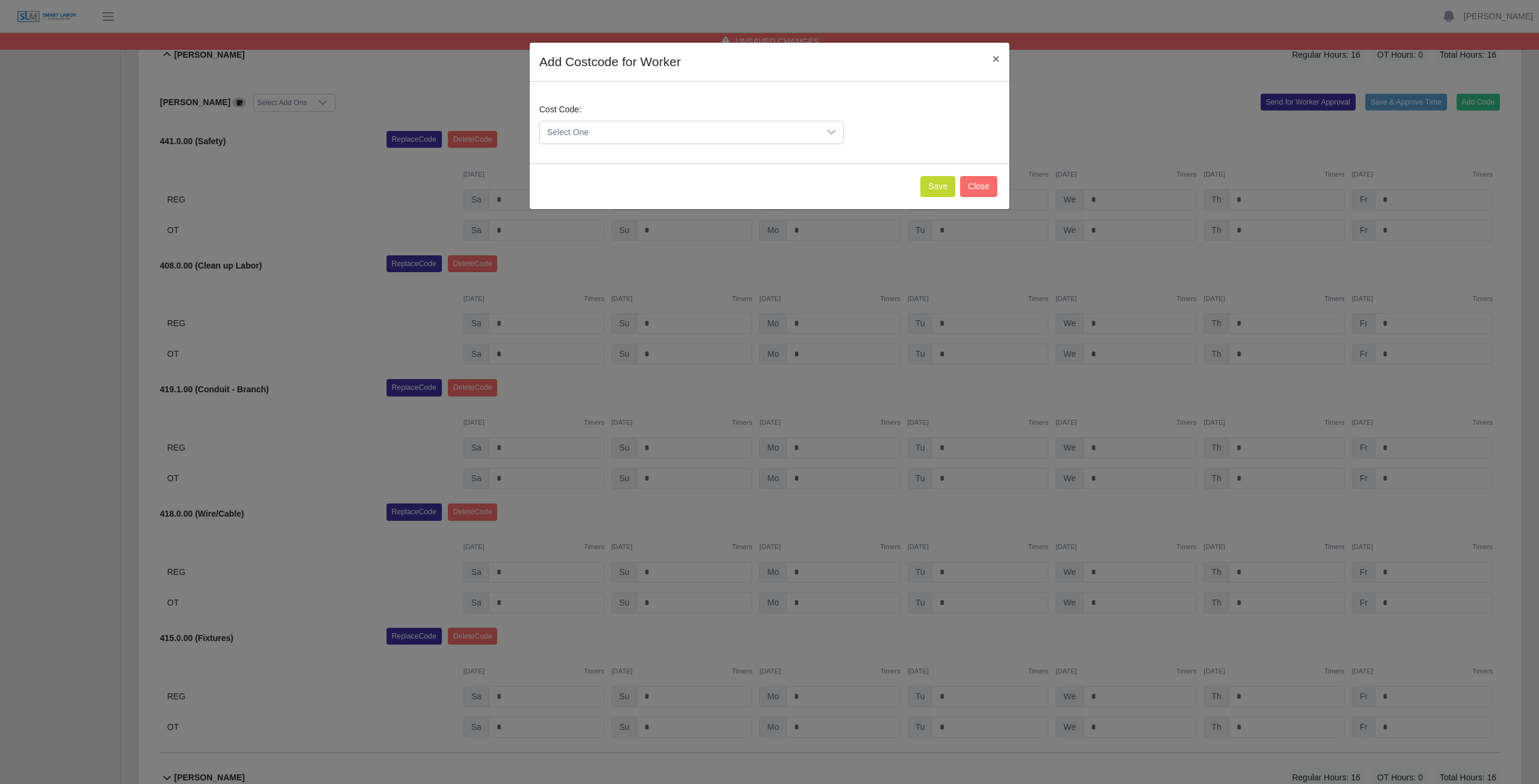
click at [675, 131] on span "Select One" at bounding box center [680, 133] width 279 height 22
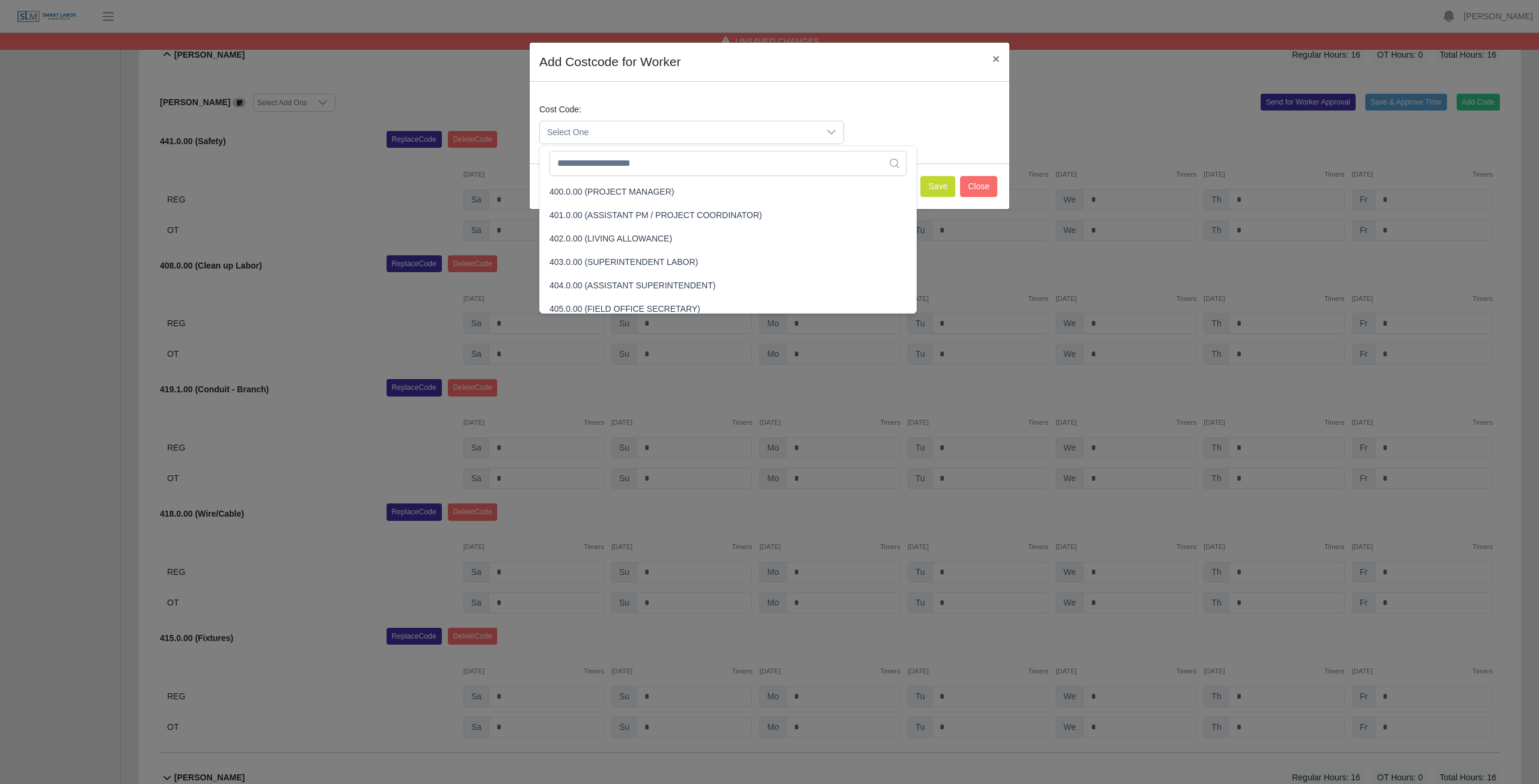
click at [830, 131] on icon at bounding box center [831, 132] width 10 height 10
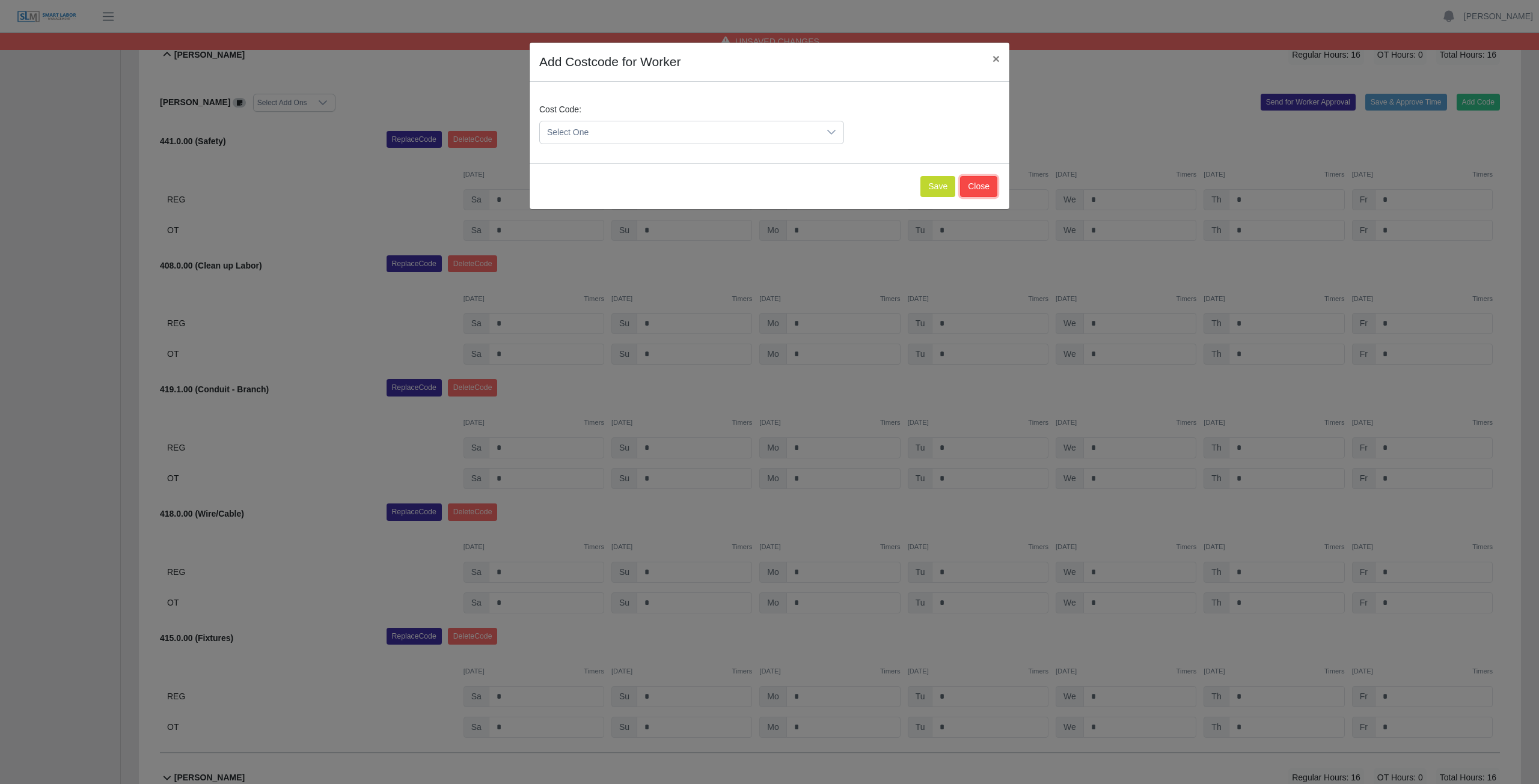
click at [985, 184] on button "Close" at bounding box center [978, 187] width 37 height 21
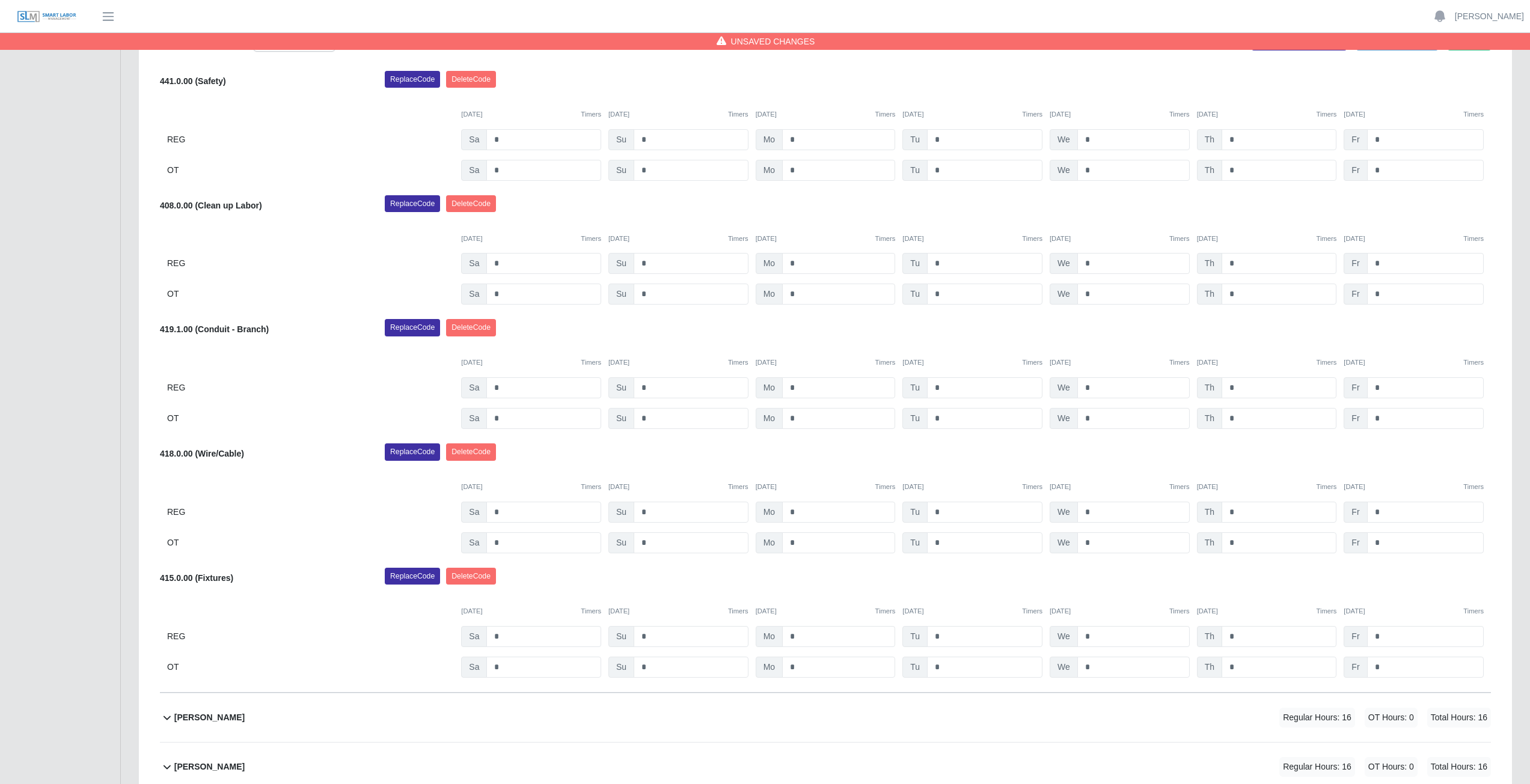
scroll to position [628, 0]
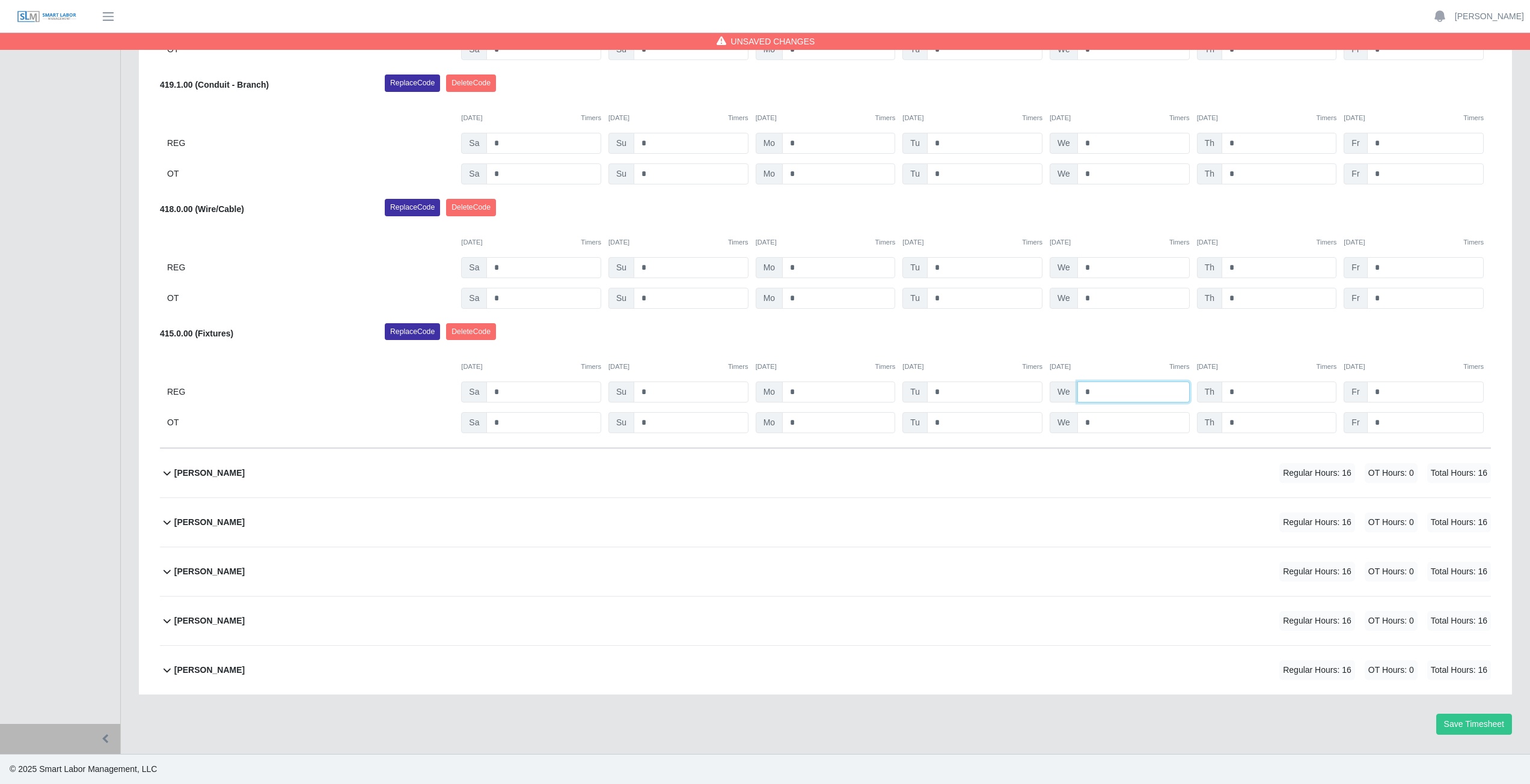
click at [1097, 390] on input "*" at bounding box center [1133, 392] width 112 height 21
type input "*"
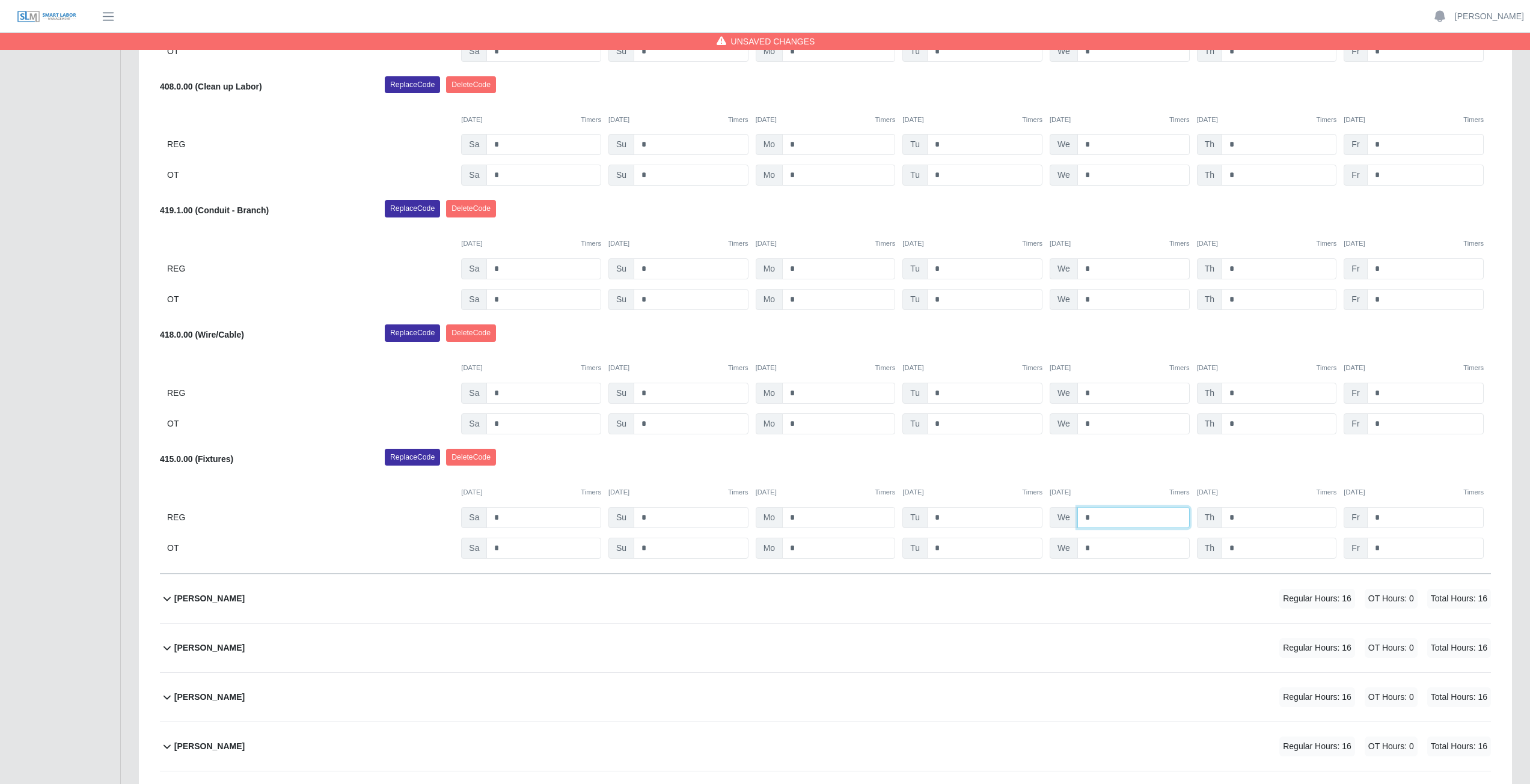
scroll to position [507, 0]
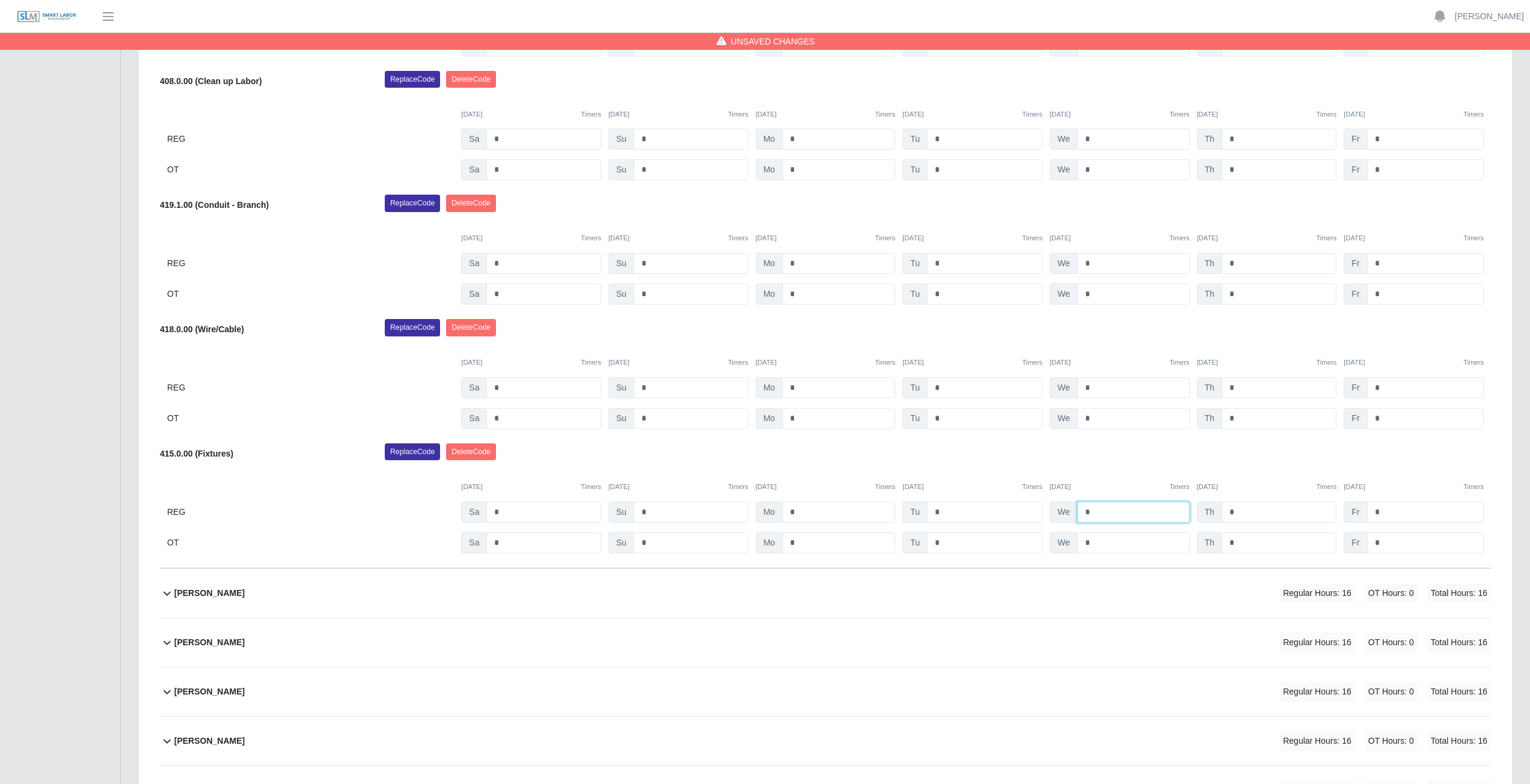
type input "*"
click at [1104, 441] on div "[PERSON_NAME] Select Add Ons Add Code Save & Approve Time Send for Worker Appro…" at bounding box center [825, 232] width 1331 height 674
click at [1244, 512] on input "*" at bounding box center [1279, 512] width 115 height 21
type input "*"
click at [1254, 439] on div "[PERSON_NAME] Select Add Ons Add Code Save & Approve Time Send for Worker Appro…" at bounding box center [825, 232] width 1331 height 674
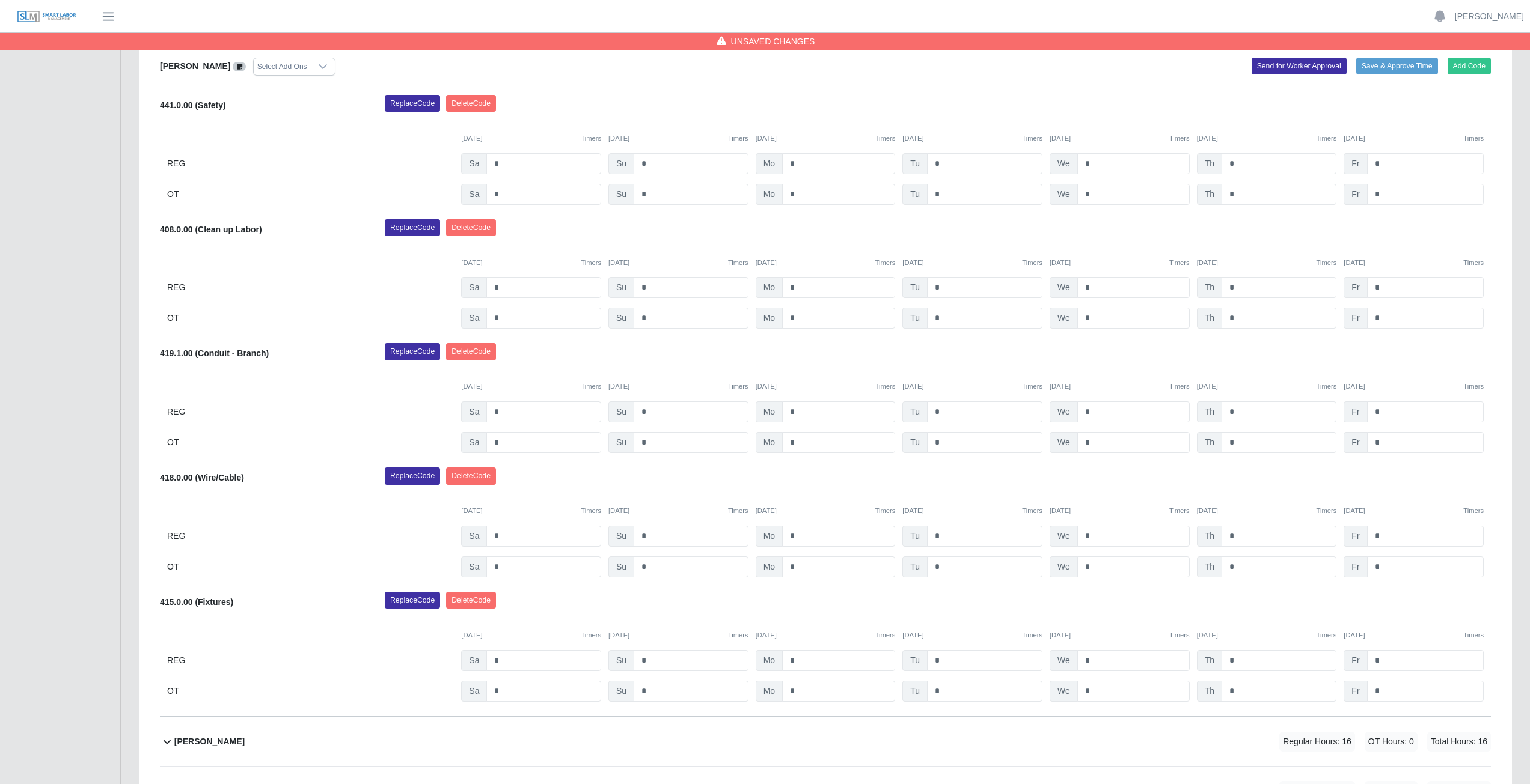
scroll to position [361, 0]
click at [947, 659] on input "*" at bounding box center [984, 660] width 115 height 21
type input "*"
click at [1002, 602] on div "Replace Code [GEOGRAPHIC_DATA] Code" at bounding box center [937, 603] width 1124 height 24
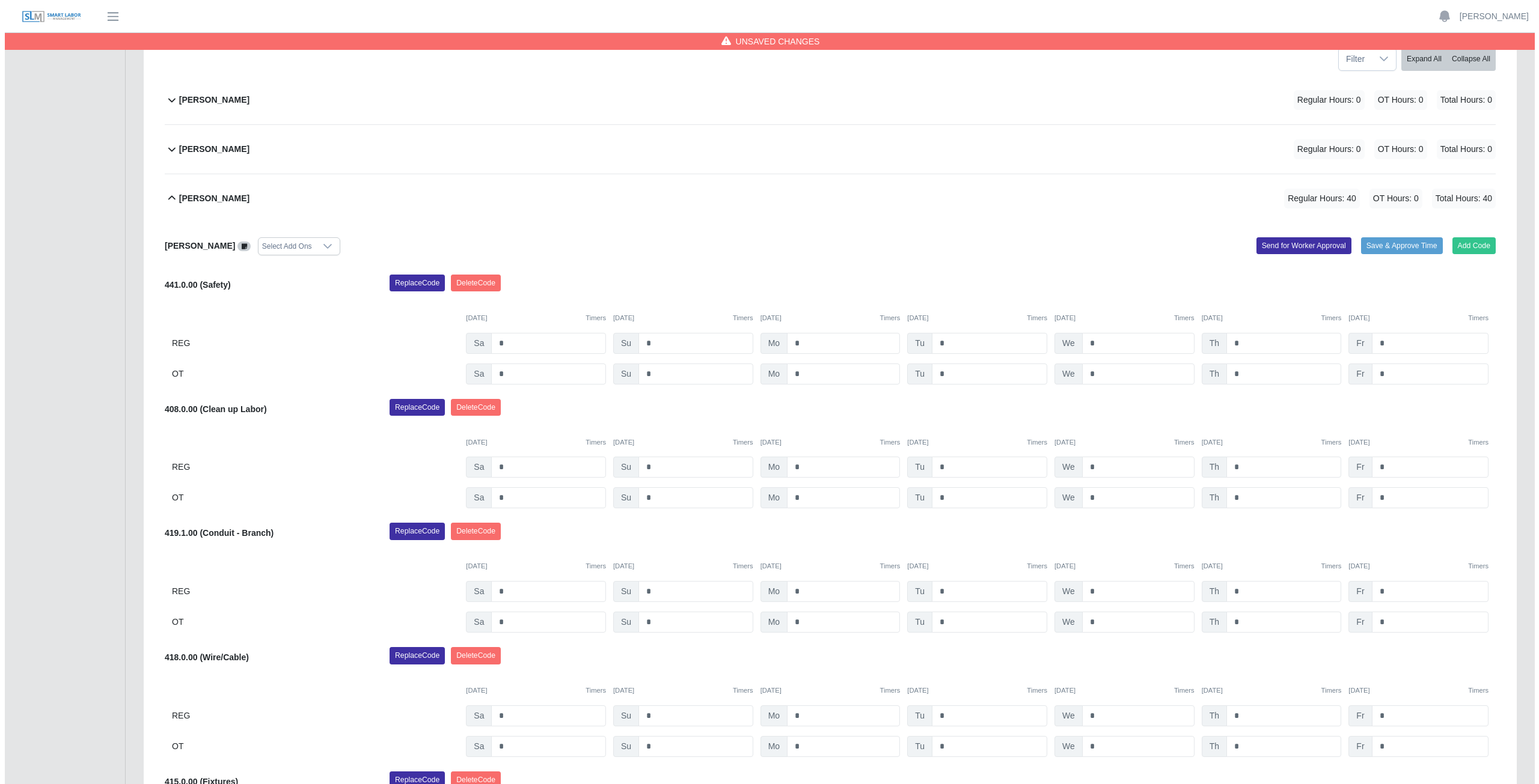
scroll to position [120, 0]
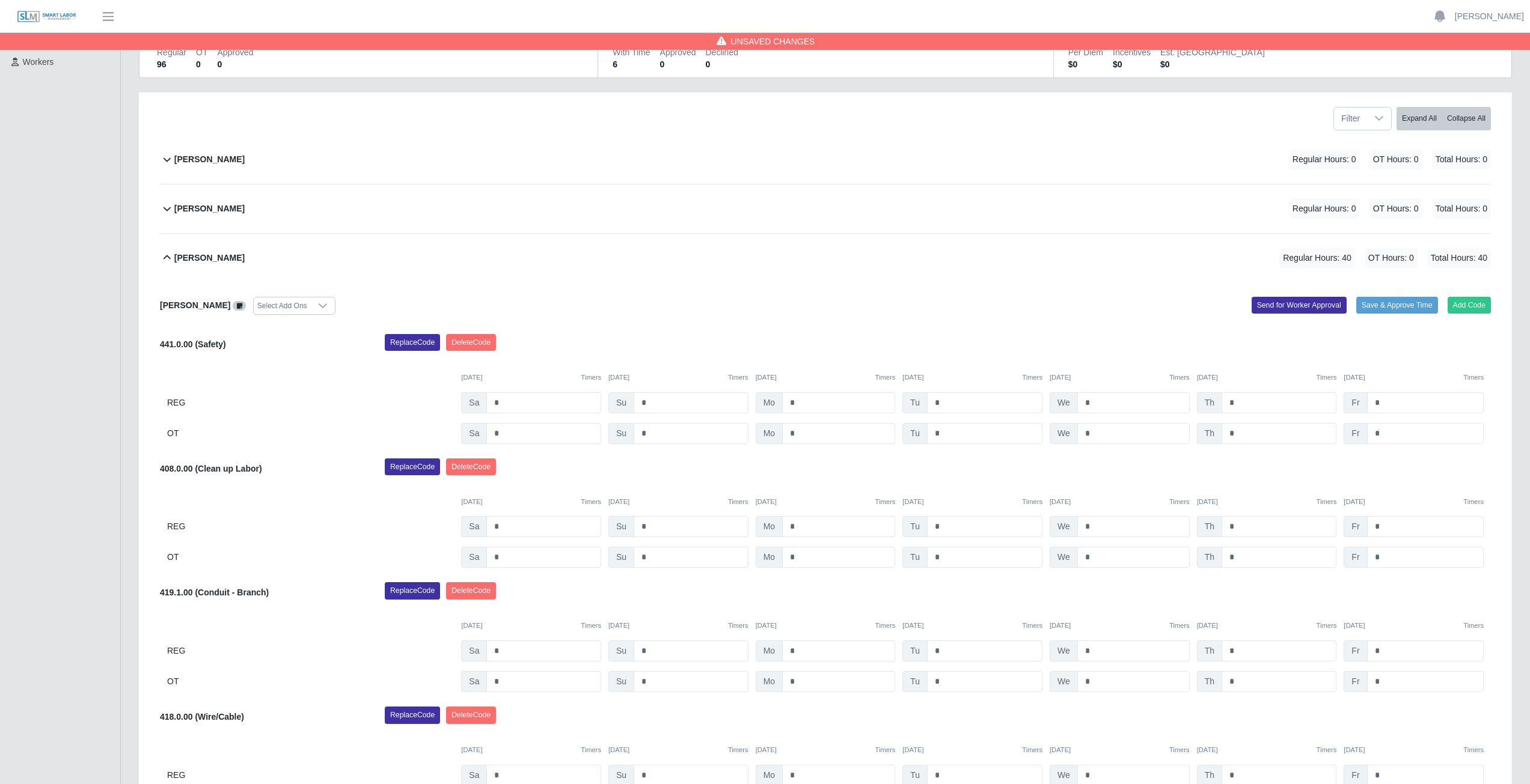
click at [166, 160] on icon at bounding box center [167, 160] width 7 height 4
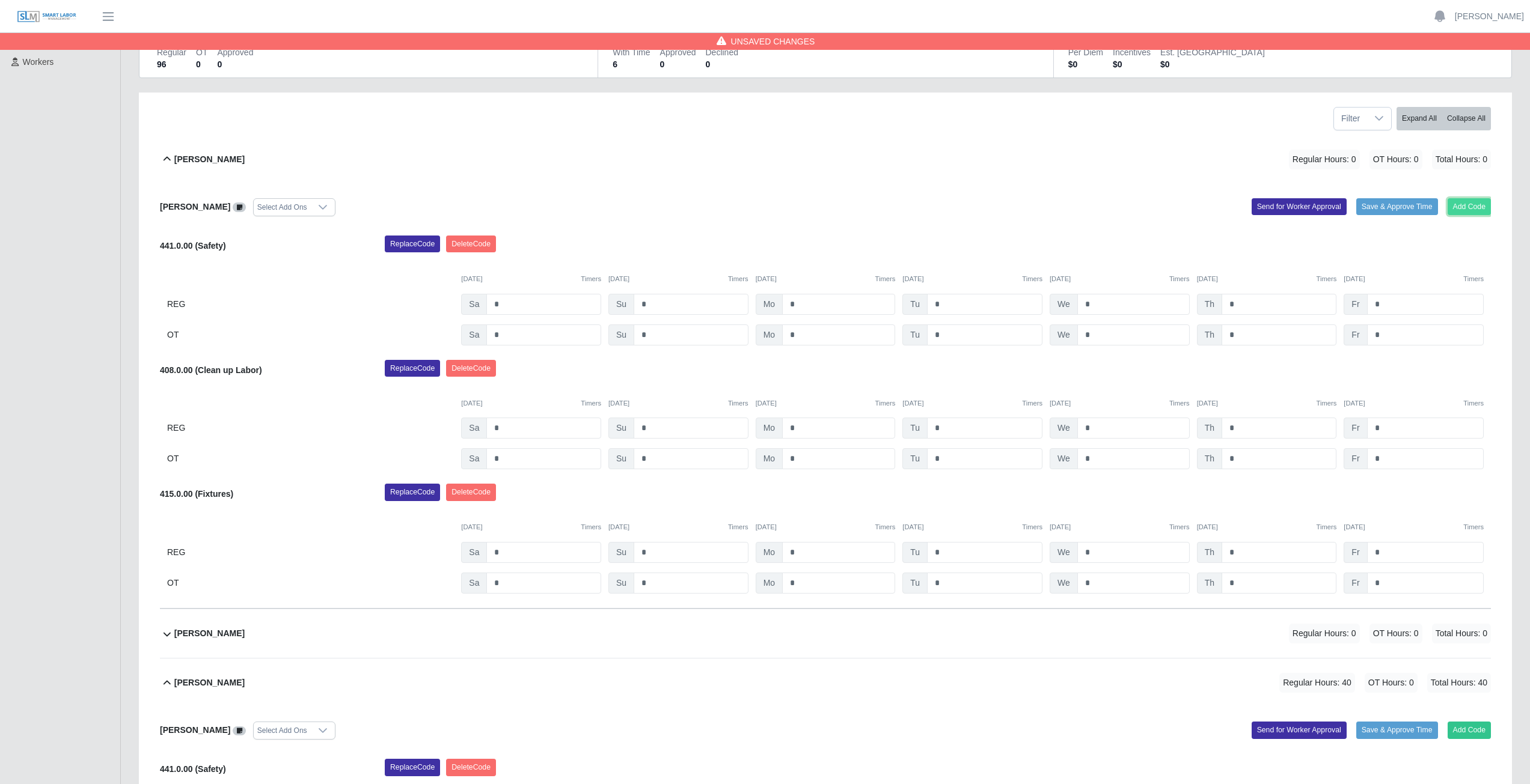
click at [1459, 204] on button "Add Code" at bounding box center [1470, 207] width 44 height 17
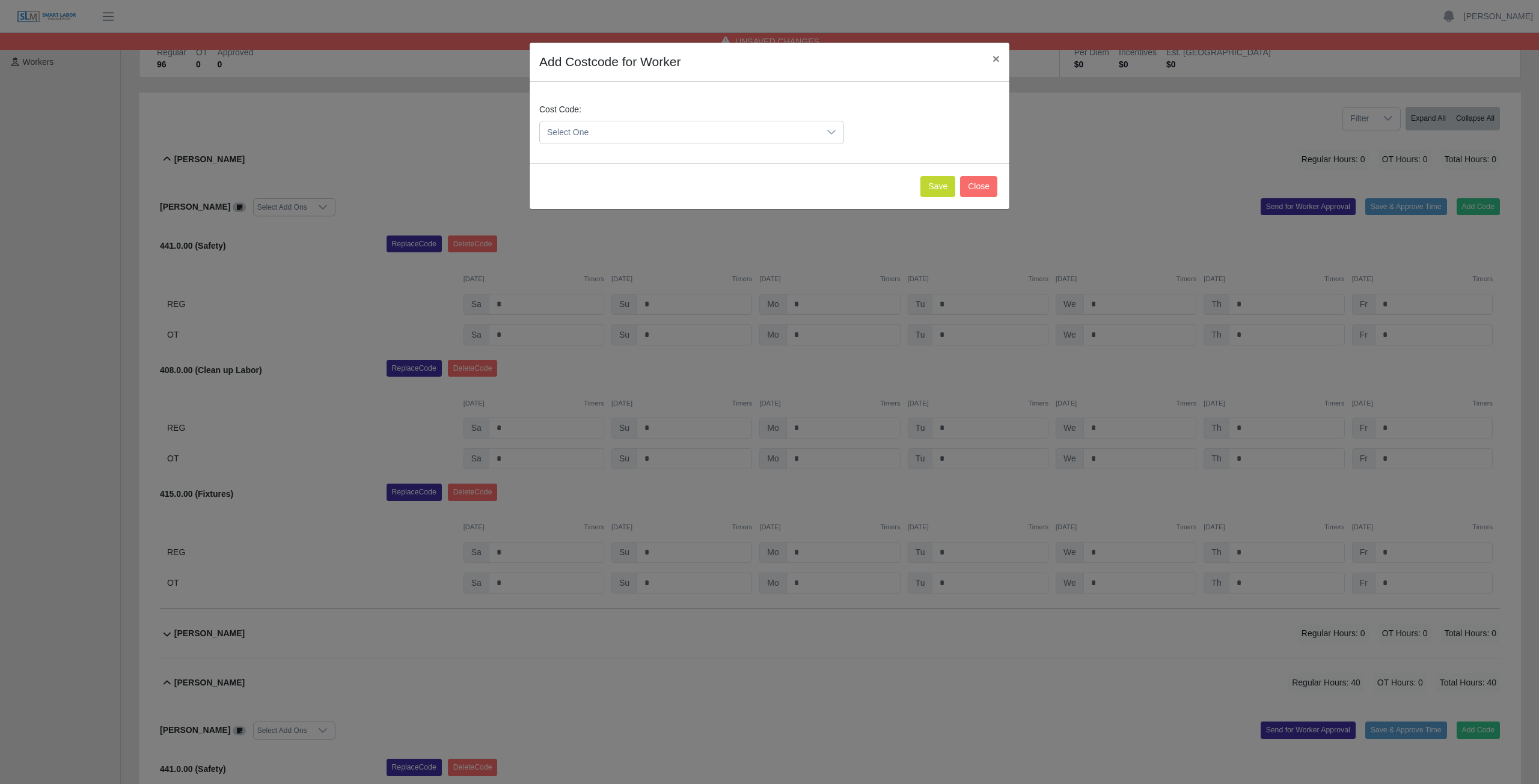
click at [670, 135] on span "Select One" at bounding box center [680, 133] width 279 height 22
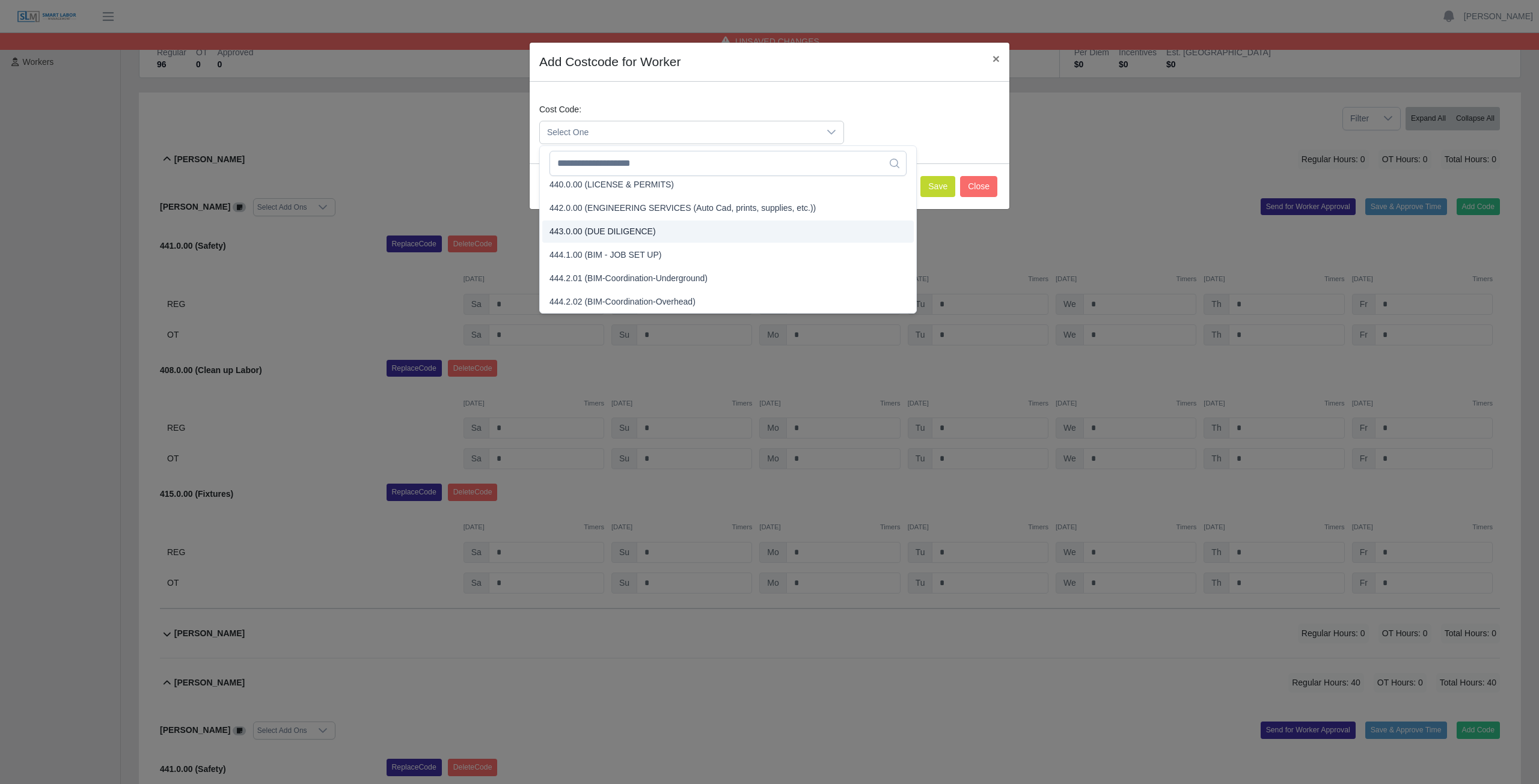
scroll to position [1502, 0]
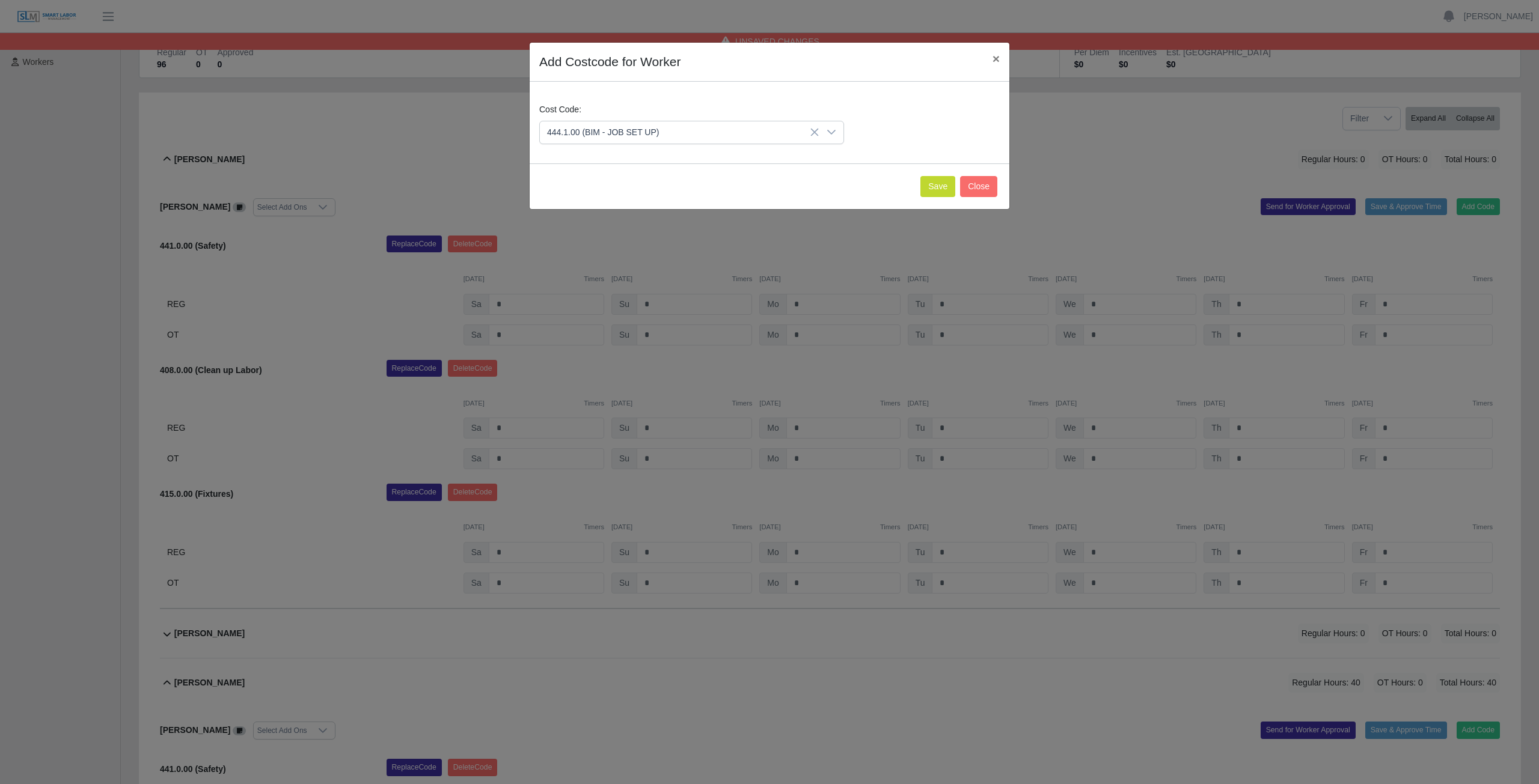
click at [817, 131] on icon at bounding box center [814, 132] width 8 height 8
click at [630, 133] on span "Select One" at bounding box center [680, 133] width 279 height 22
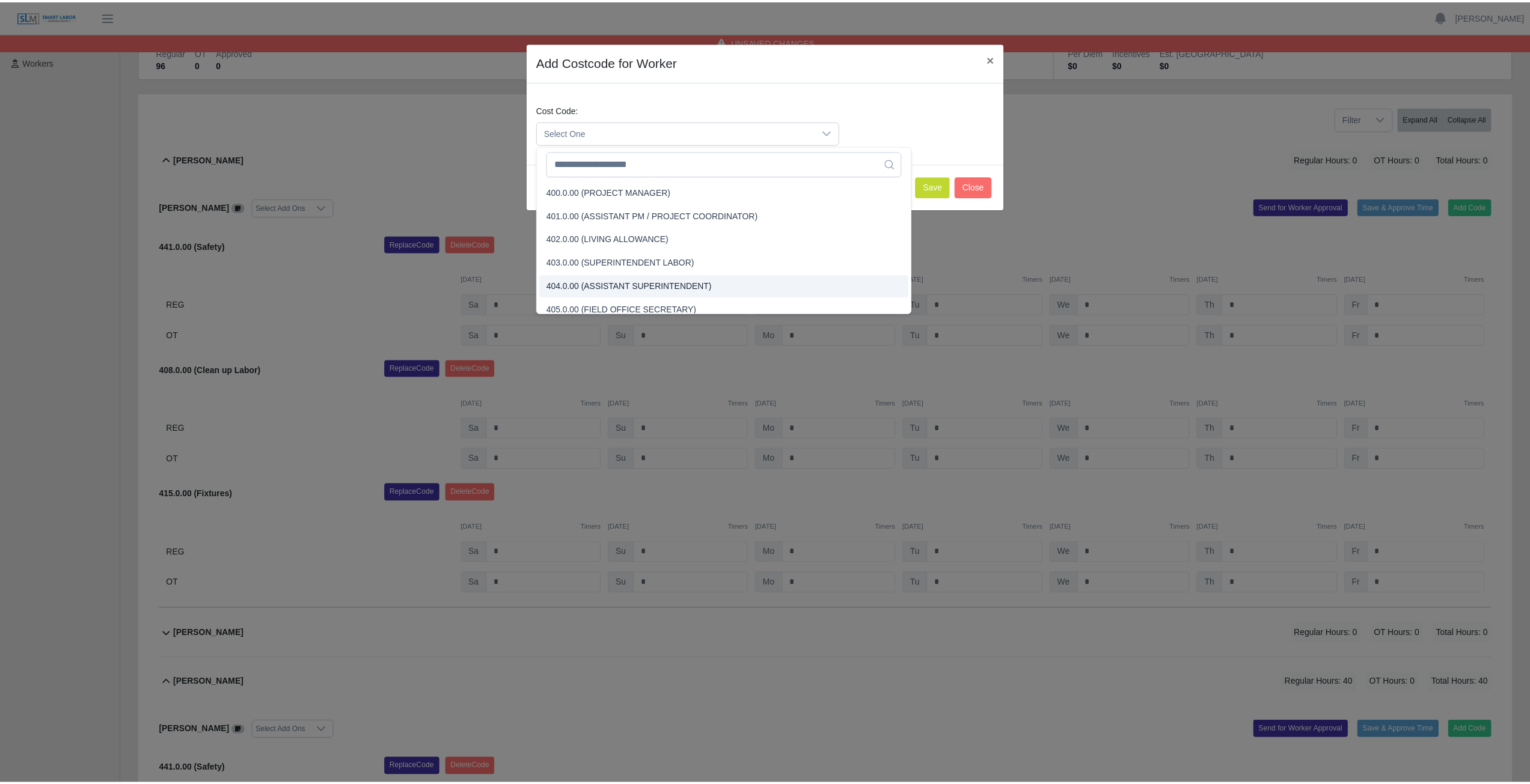
scroll to position [7, 0]
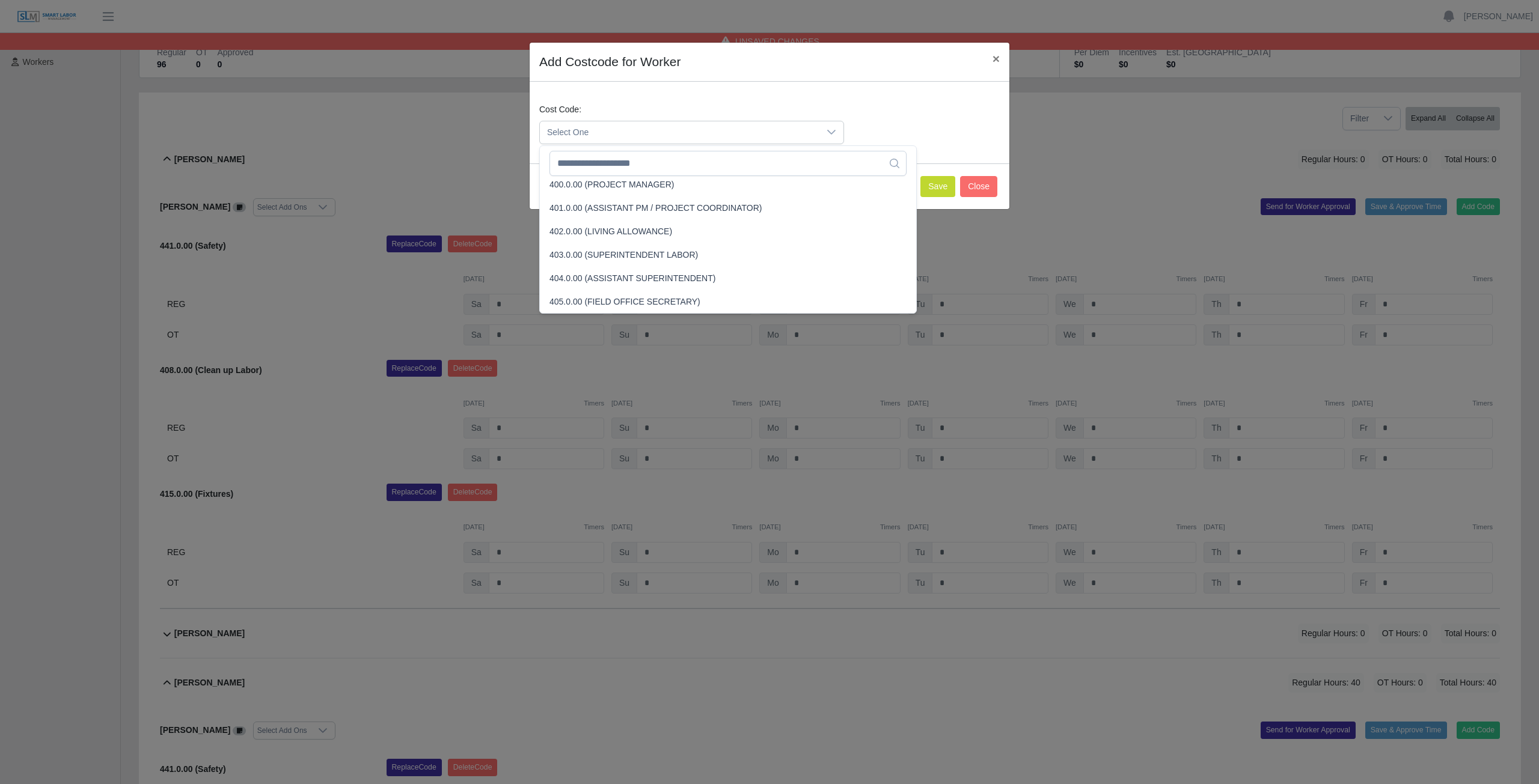
click at [161, 157] on div "Add Costcode for Worker × Cost Code: Select One Save Close" at bounding box center [770, 392] width 1539 height 784
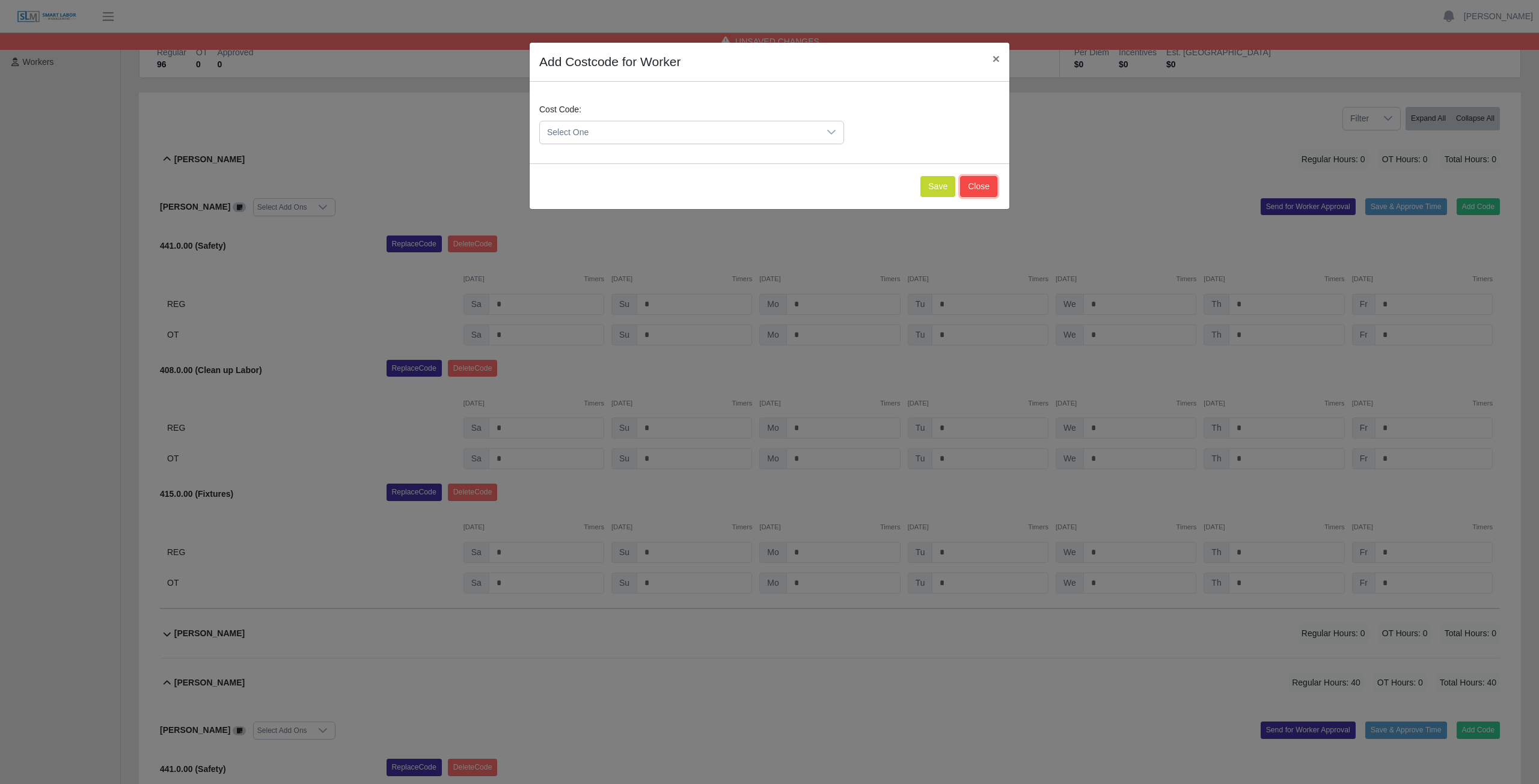
click at [976, 186] on button "Close" at bounding box center [978, 187] width 37 height 21
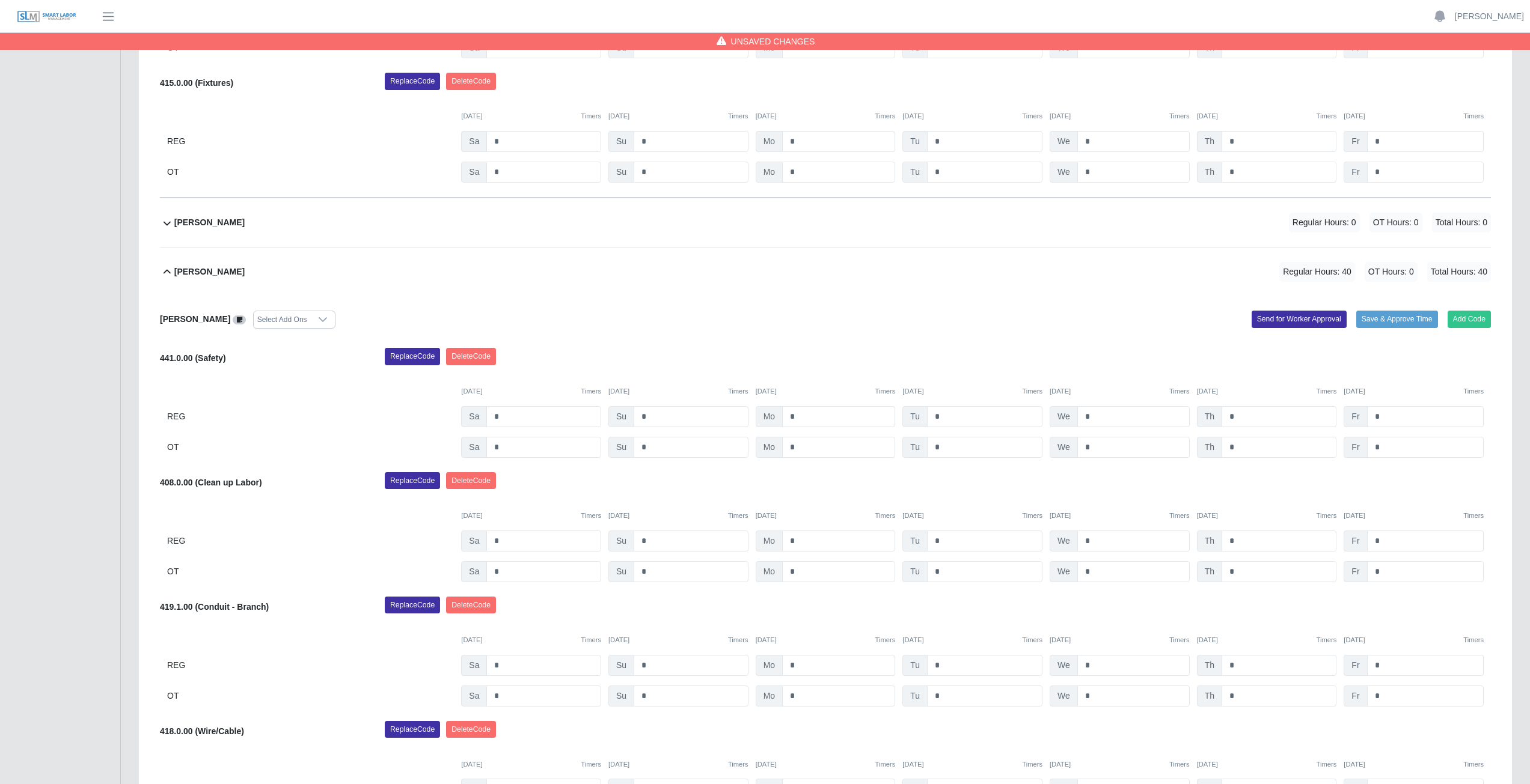
scroll to position [541, 0]
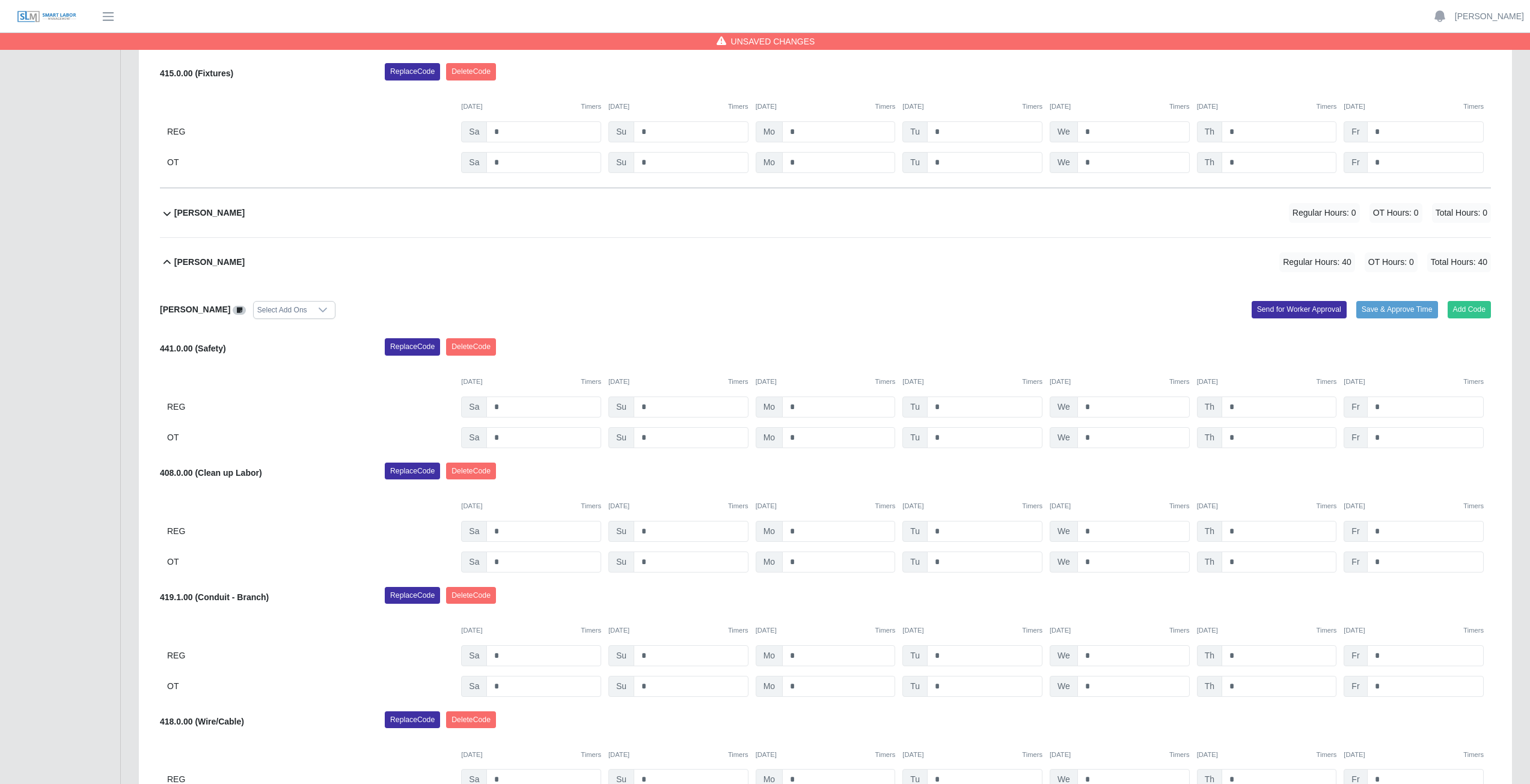
click at [166, 214] on icon at bounding box center [167, 213] width 15 height 15
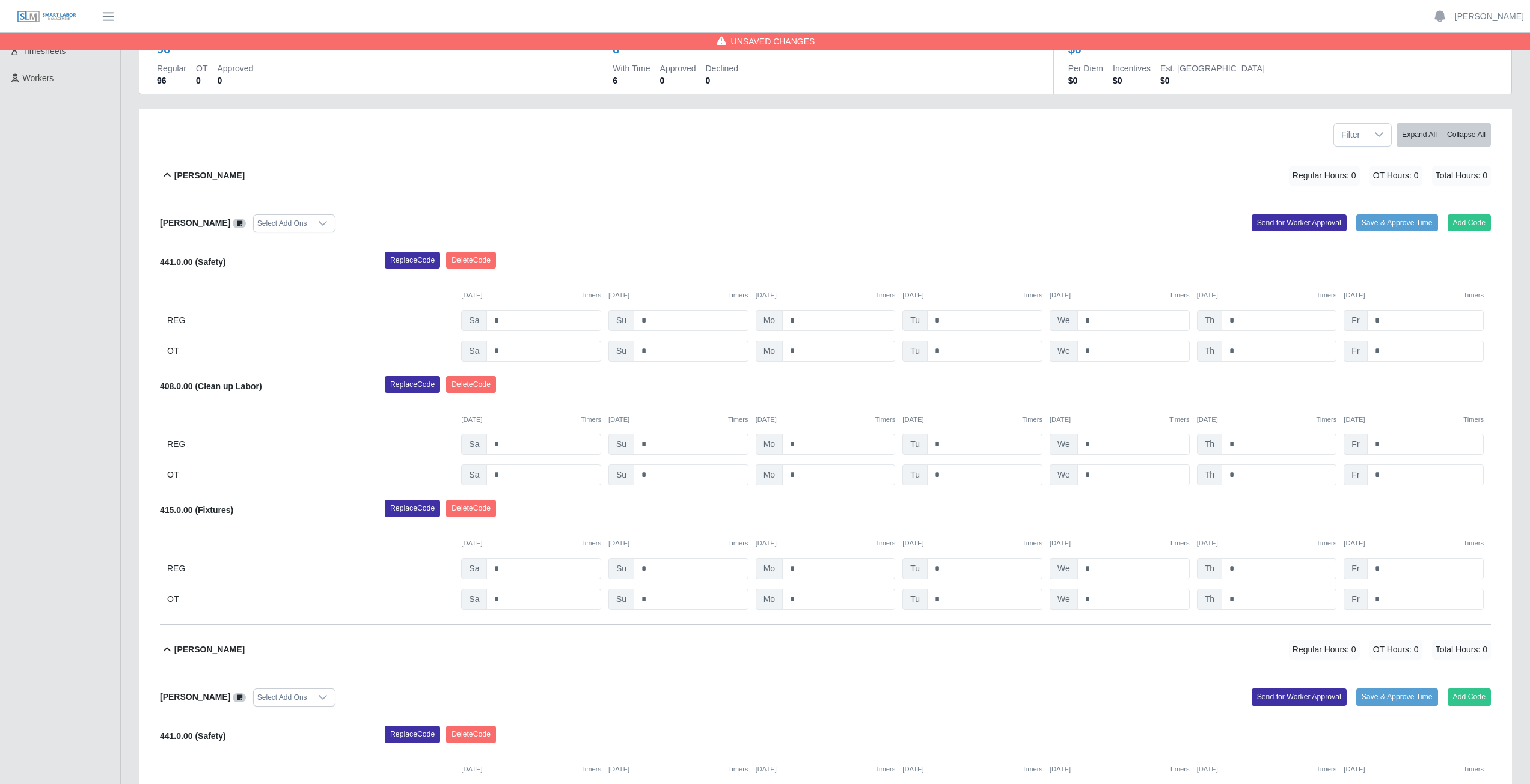
scroll to position [60, 0]
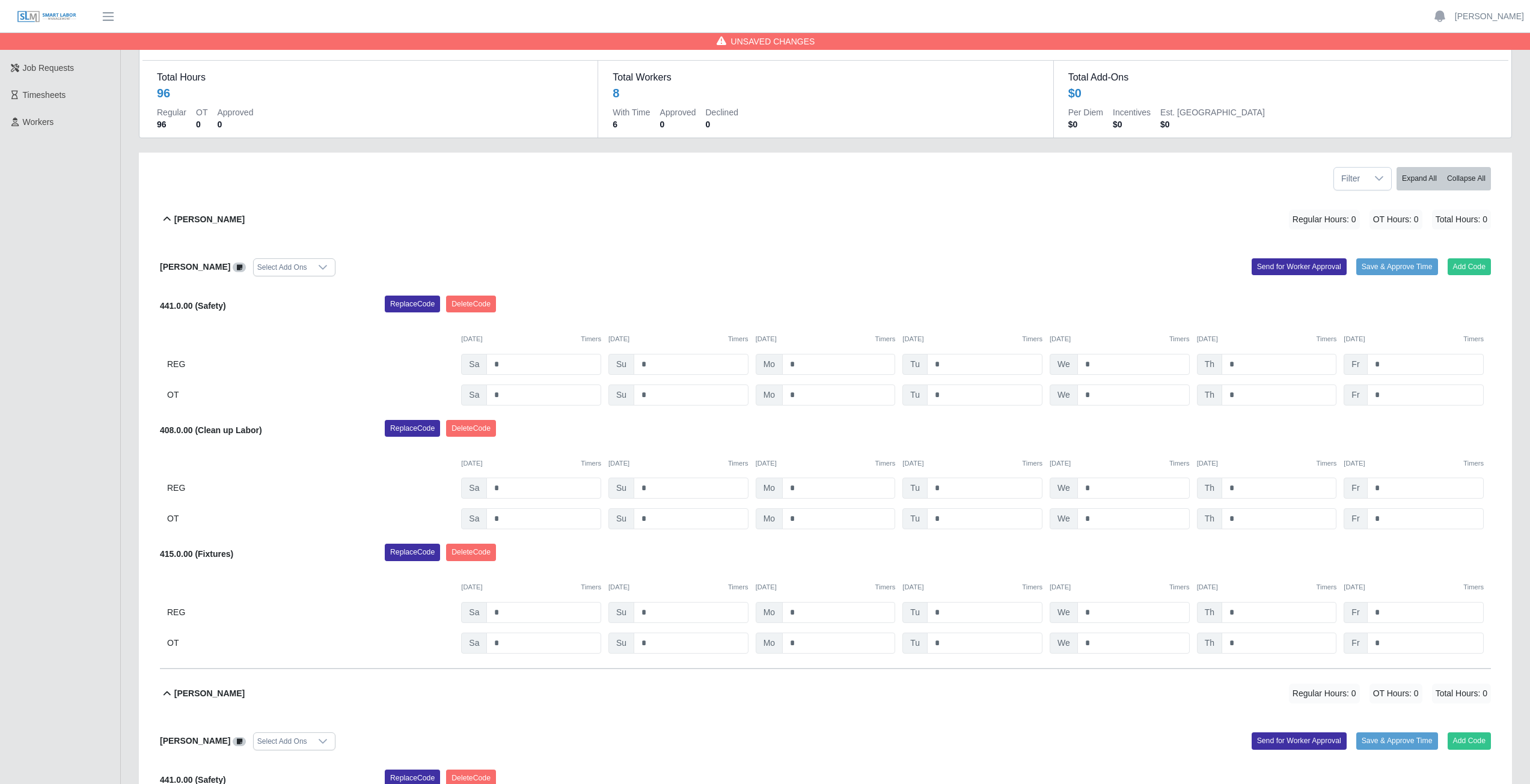
click at [166, 220] on icon at bounding box center [167, 219] width 15 height 15
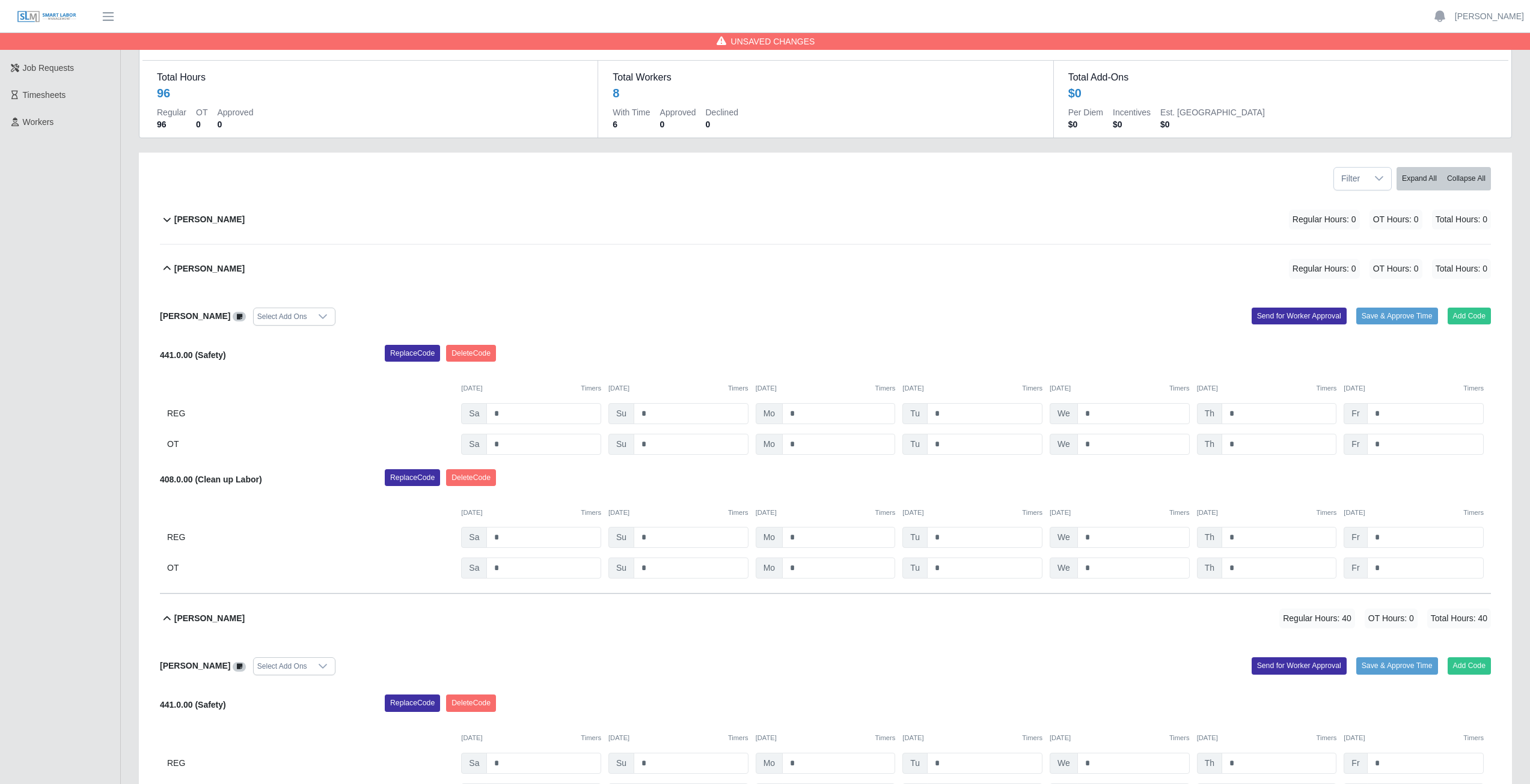
click at [162, 272] on icon at bounding box center [167, 268] width 15 height 15
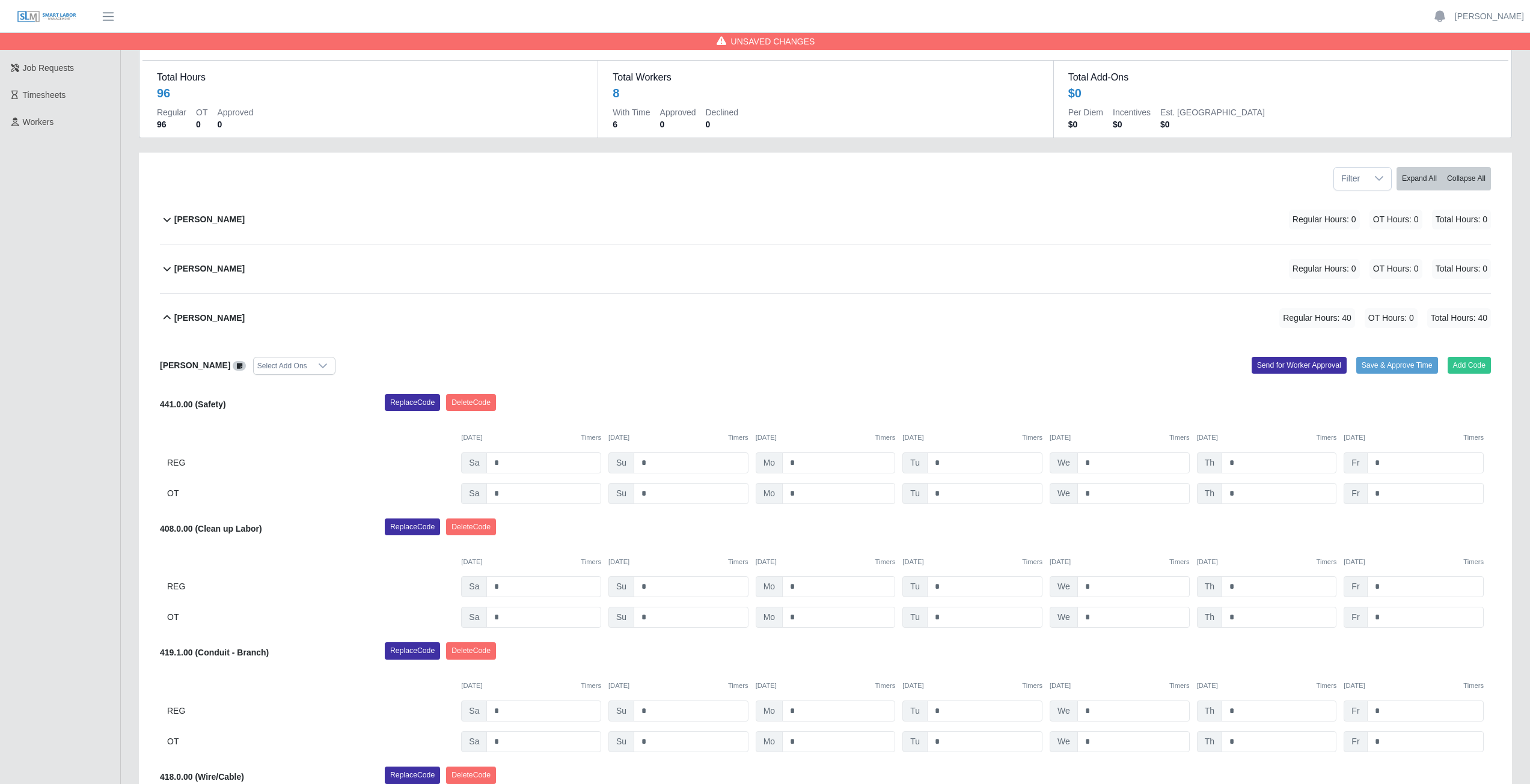
click at [166, 319] on icon at bounding box center [167, 318] width 15 height 15
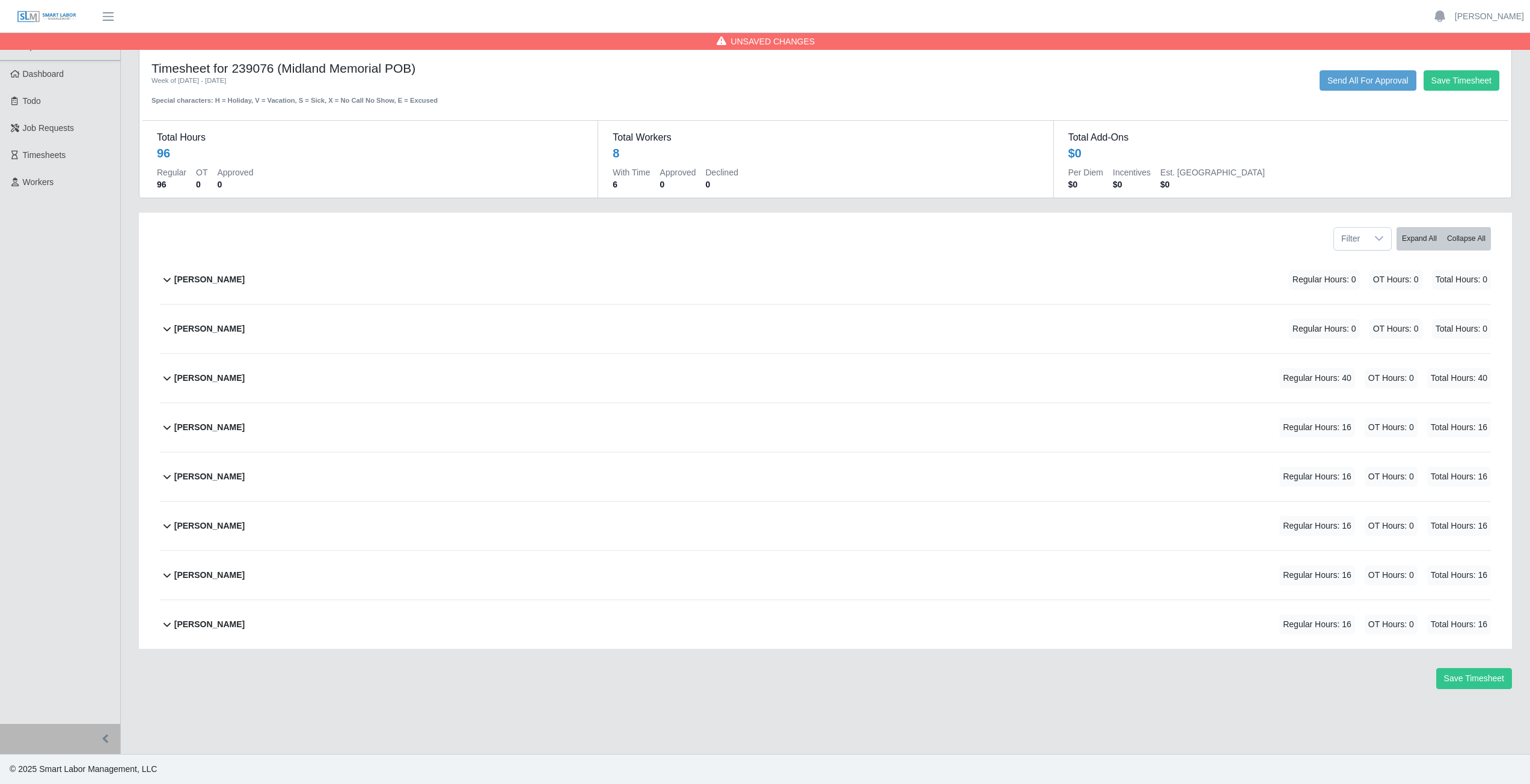
scroll to position [0, 0]
click at [188, 428] on b "[PERSON_NAME]" at bounding box center [209, 427] width 70 height 13
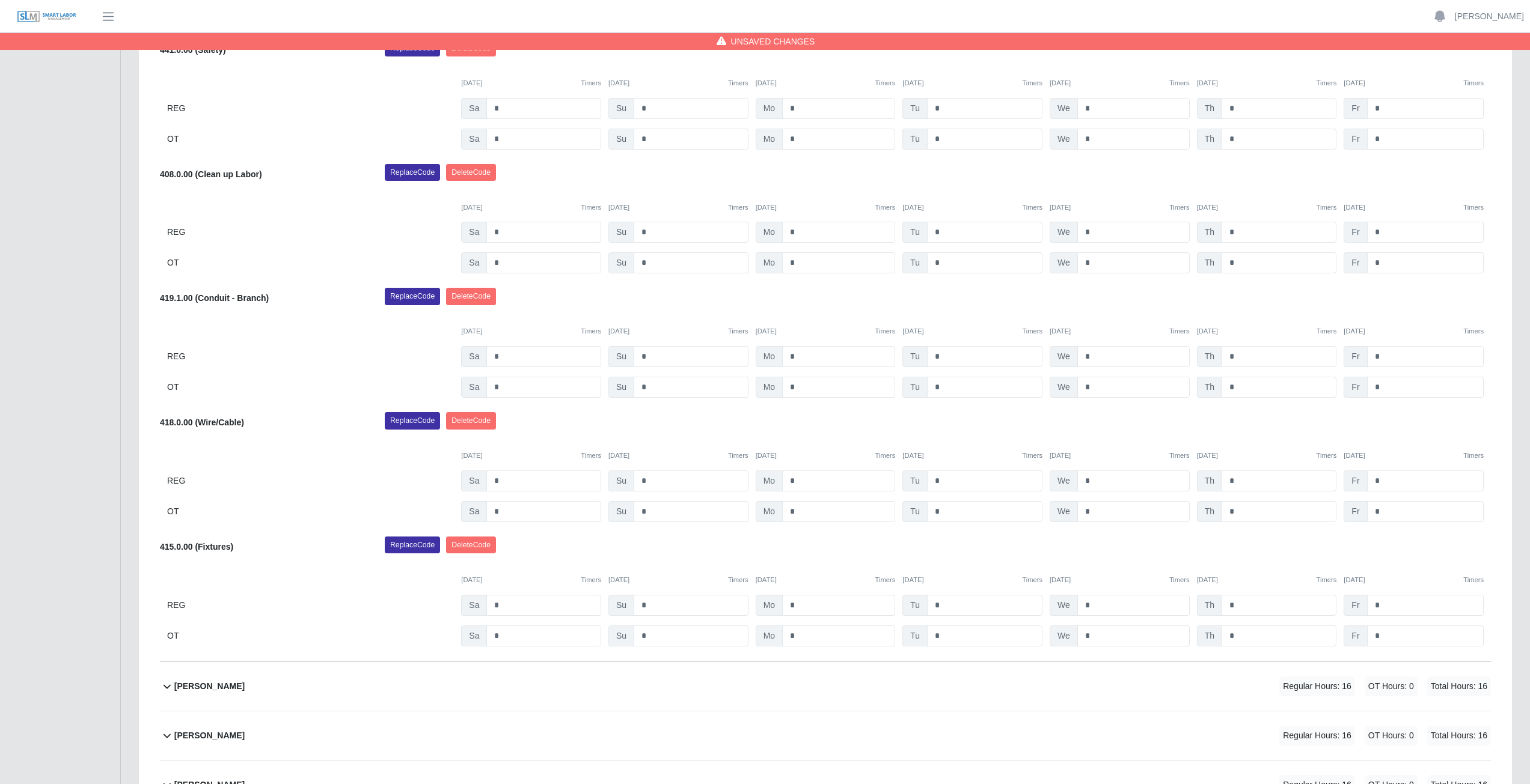
scroll to position [481, 0]
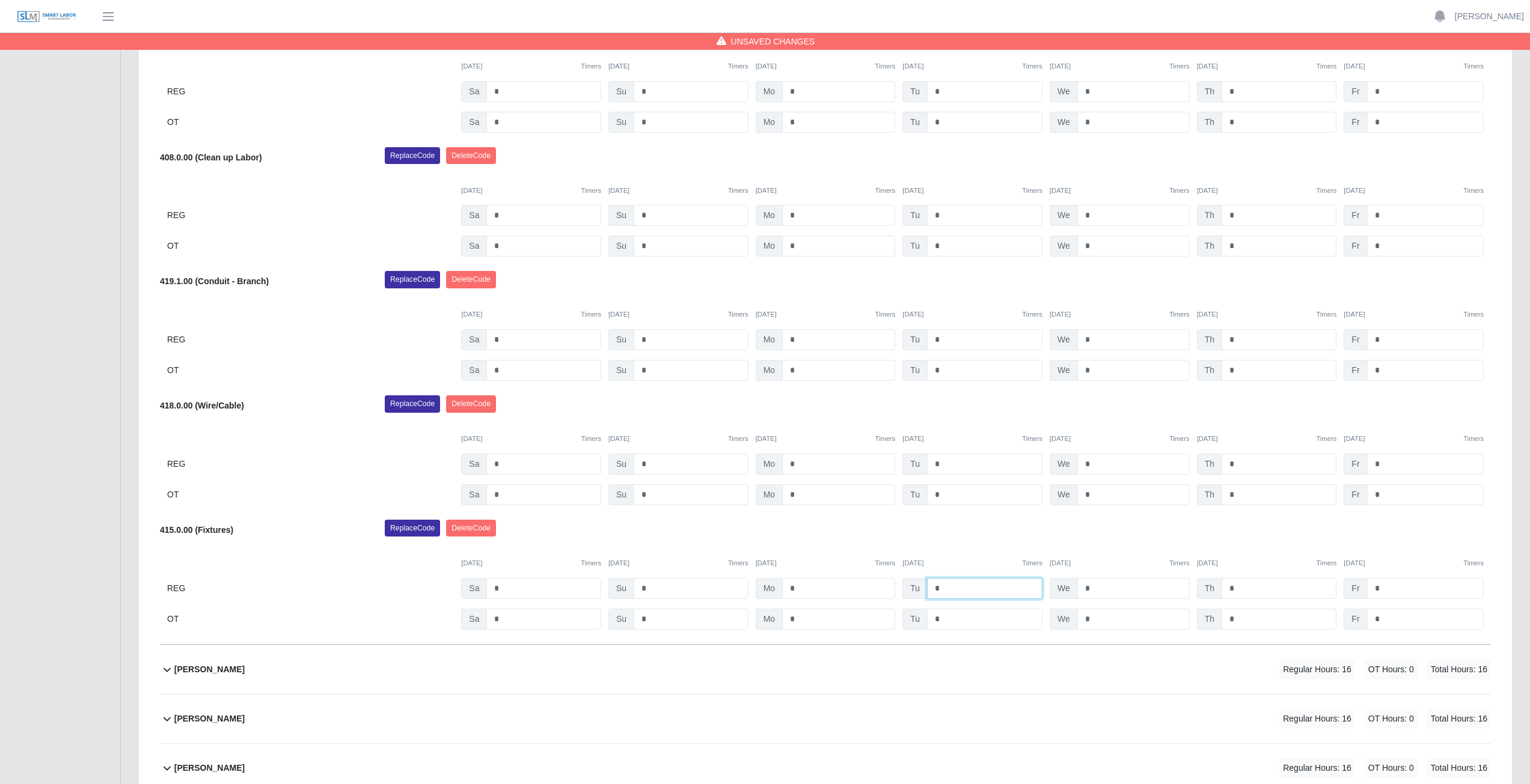
click at [947, 590] on input "*" at bounding box center [984, 589] width 115 height 21
type input "*"
click at [1093, 588] on input "*" at bounding box center [1133, 589] width 112 height 21
type input "*"
click at [1251, 589] on input "*" at bounding box center [1279, 589] width 115 height 21
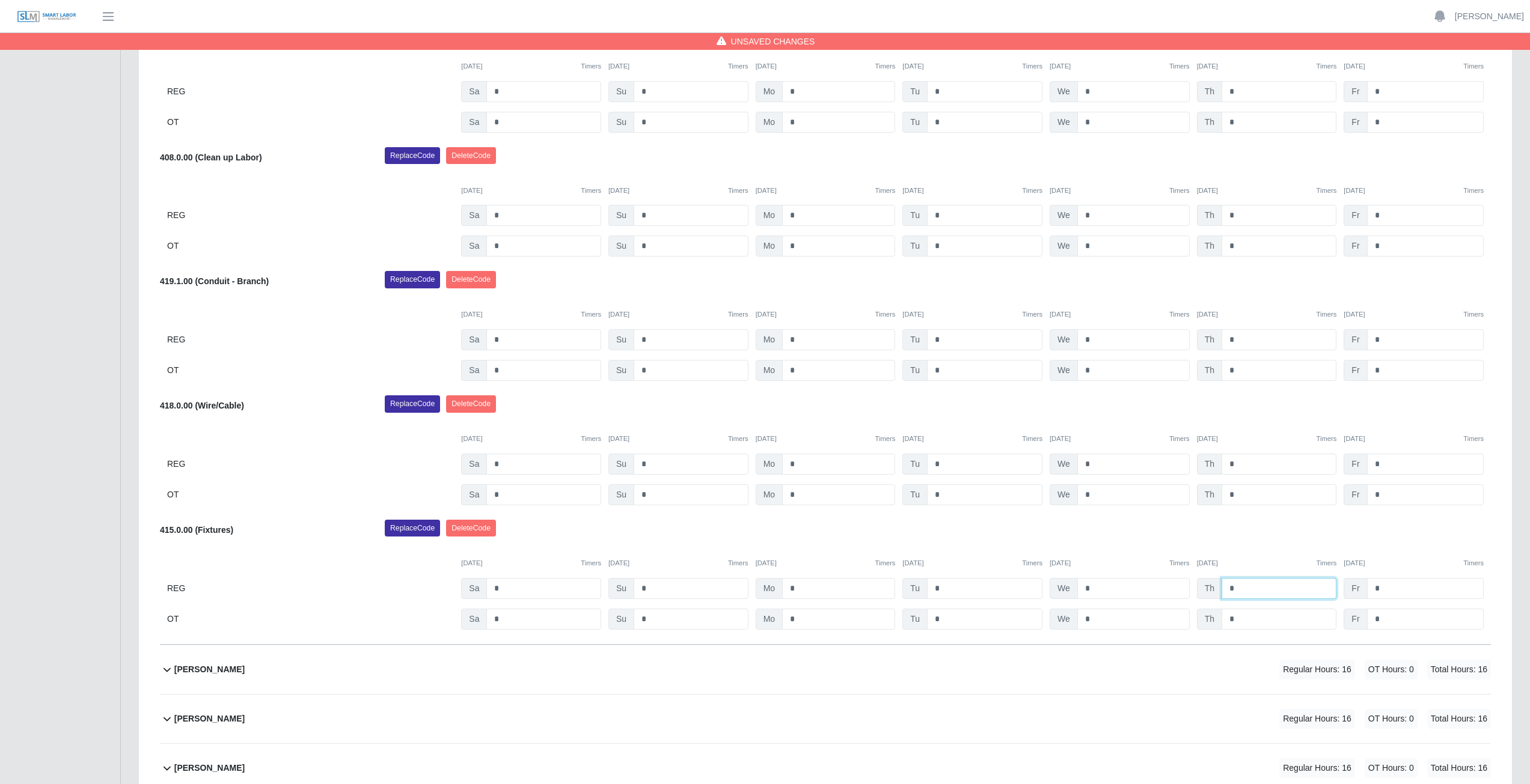
type input "*"
click at [1255, 529] on div "Replace Code [GEOGRAPHIC_DATA] Code" at bounding box center [937, 532] width 1124 height 24
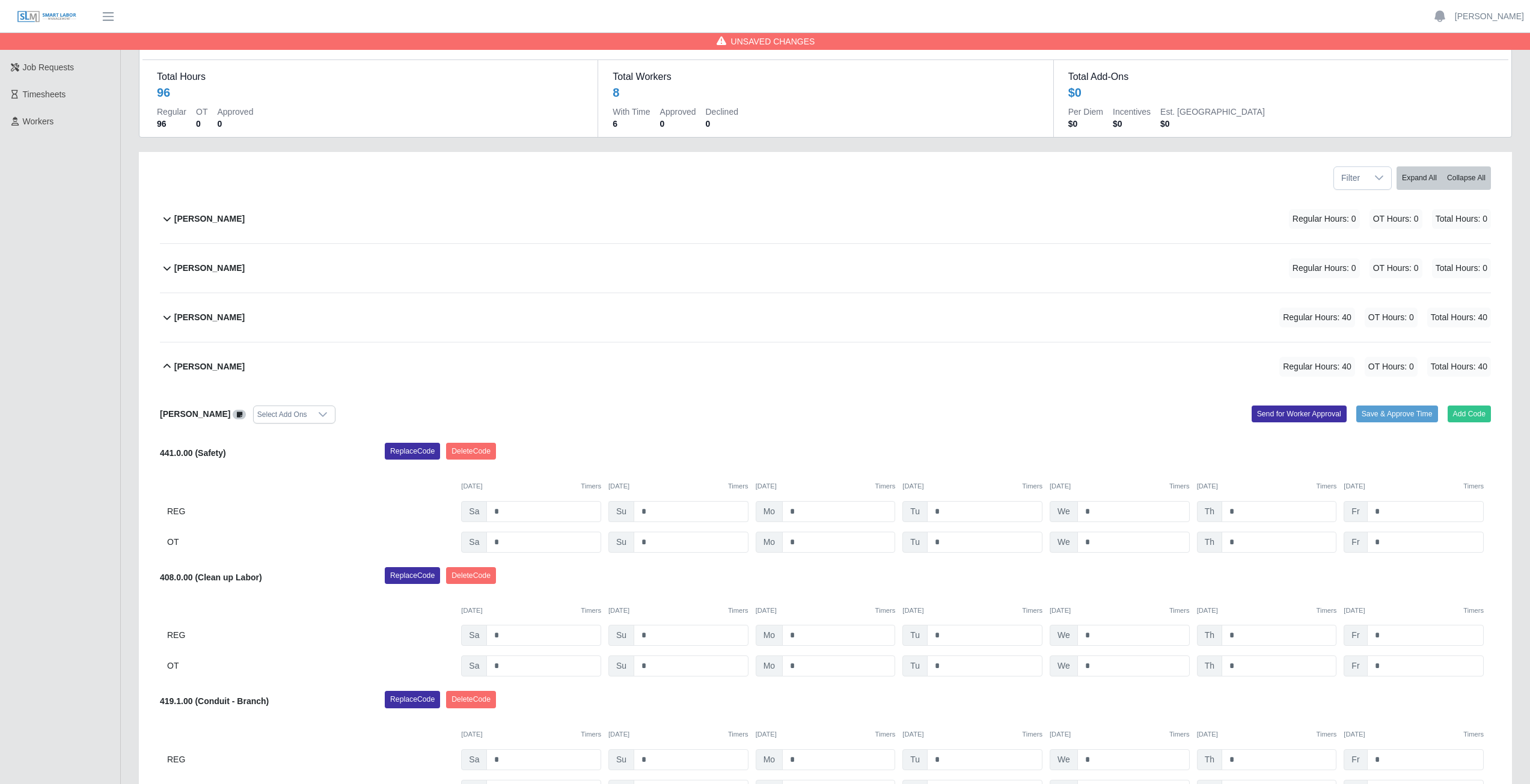
scroll to position [60, 0]
click at [1460, 414] on button "Add Code" at bounding box center [1470, 415] width 44 height 17
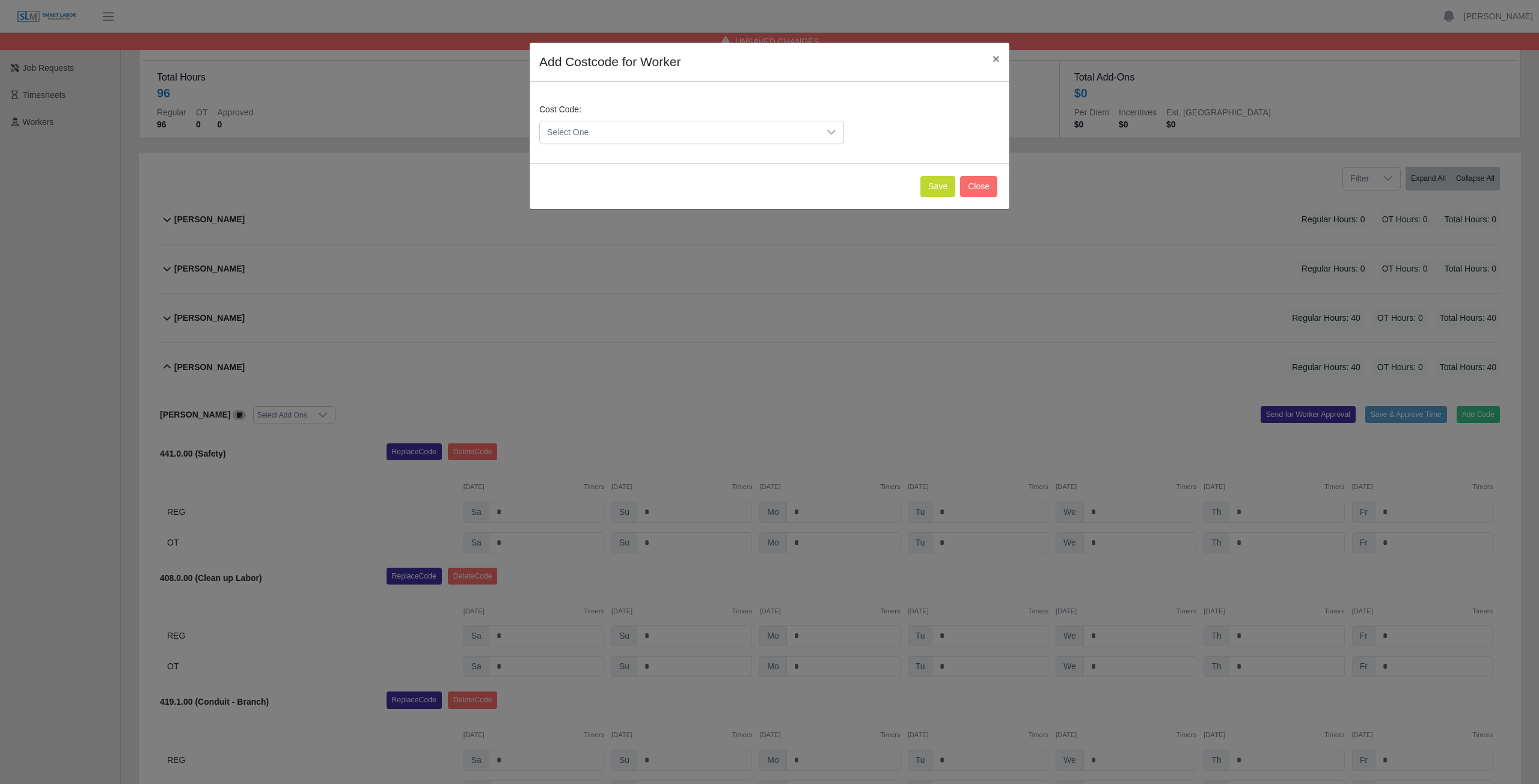
click at [679, 135] on span "Select One" at bounding box center [680, 133] width 279 height 22
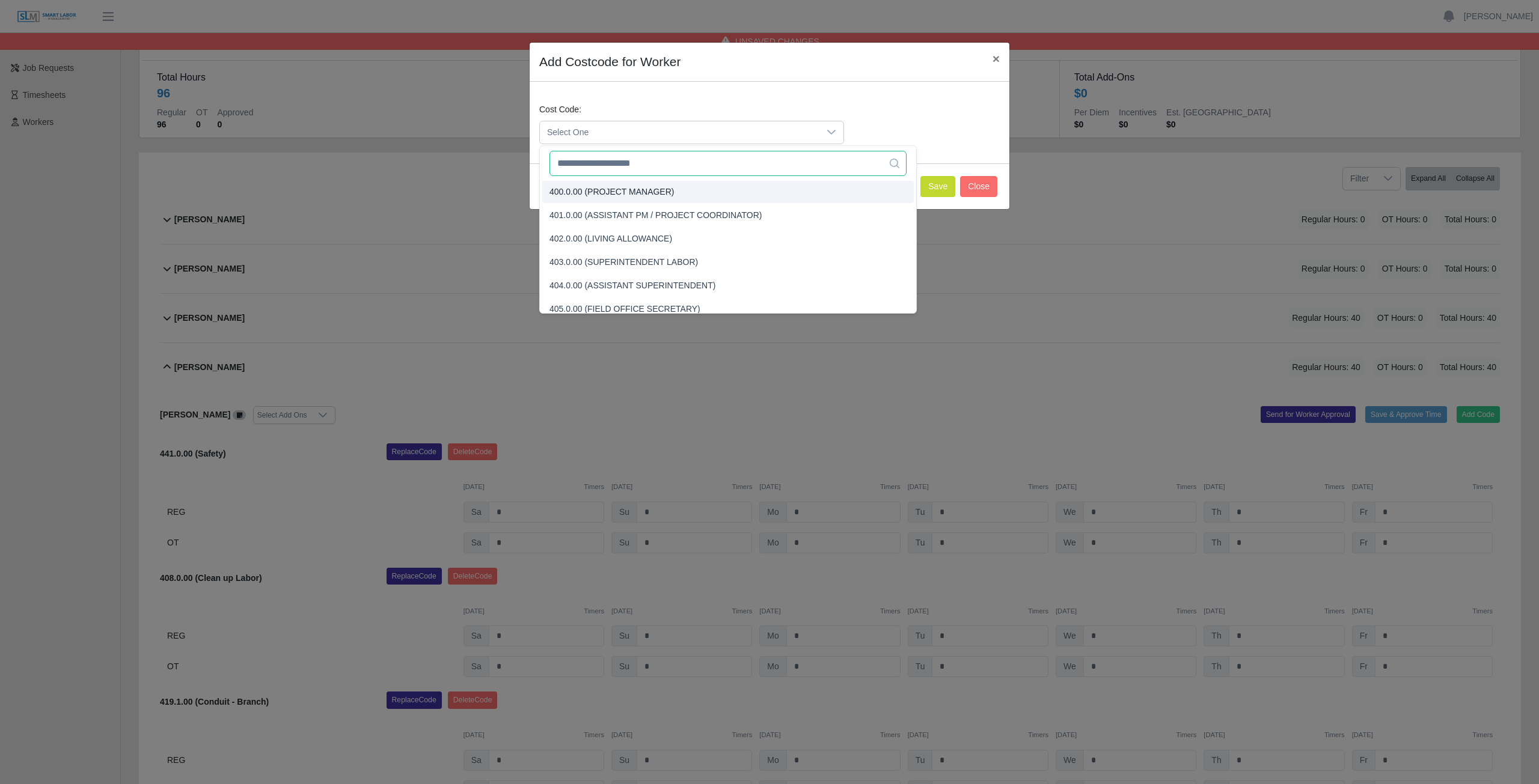
click at [666, 165] on input "text" at bounding box center [727, 164] width 357 height 25
click at [643, 165] on input "text" at bounding box center [727, 164] width 357 height 25
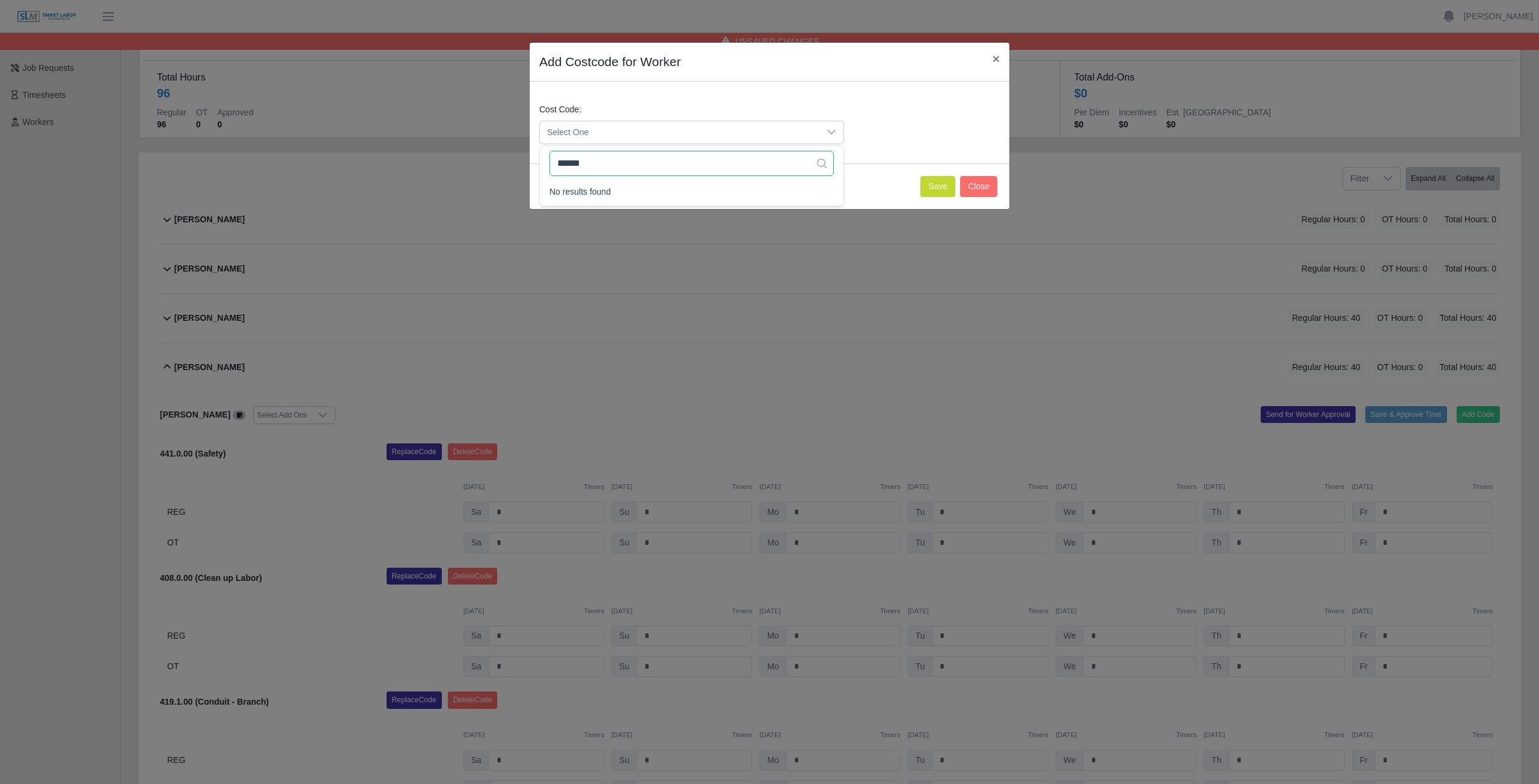
type input "******"
click at [819, 164] on icon at bounding box center [821, 164] width 10 height 10
click at [819, 164] on icon at bounding box center [821, 164] width 10 height 10
click at [939, 187] on button "Save" at bounding box center [938, 187] width 35 height 21
click at [605, 128] on span "Select One" at bounding box center [680, 133] width 279 height 22
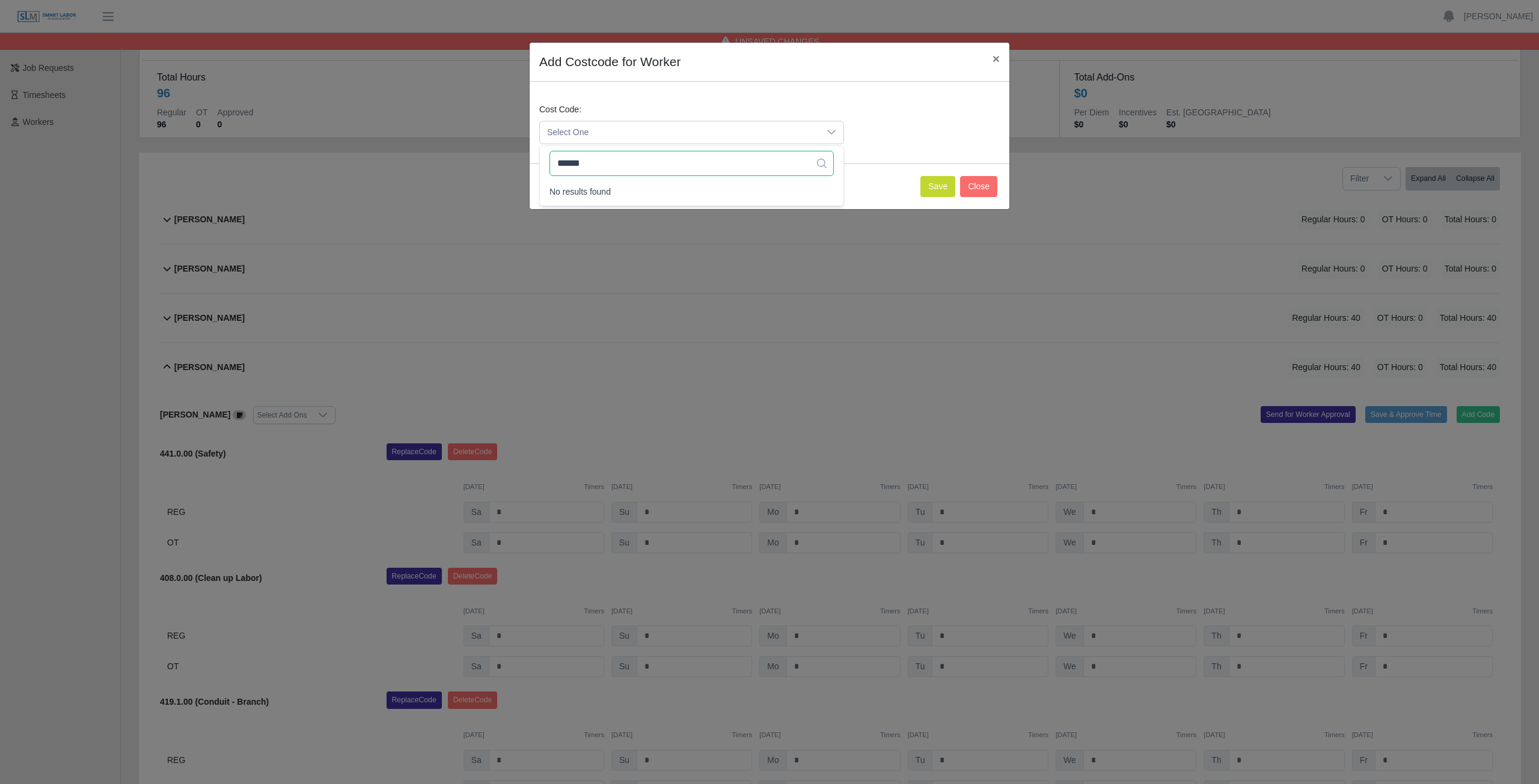
click at [601, 165] on input "******" at bounding box center [691, 164] width 284 height 25
type input "*"
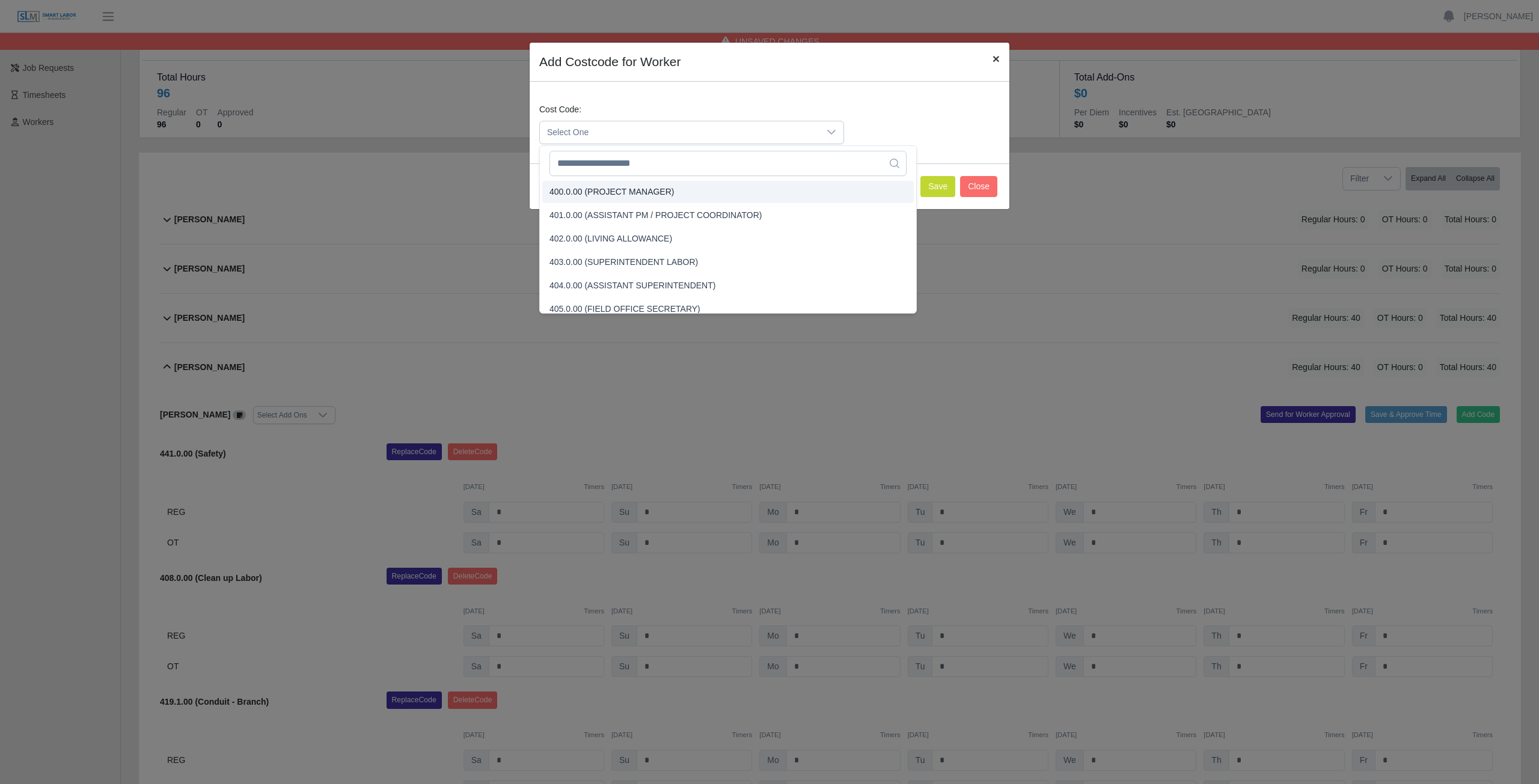
click at [996, 56] on span "×" at bounding box center [996, 59] width 7 height 14
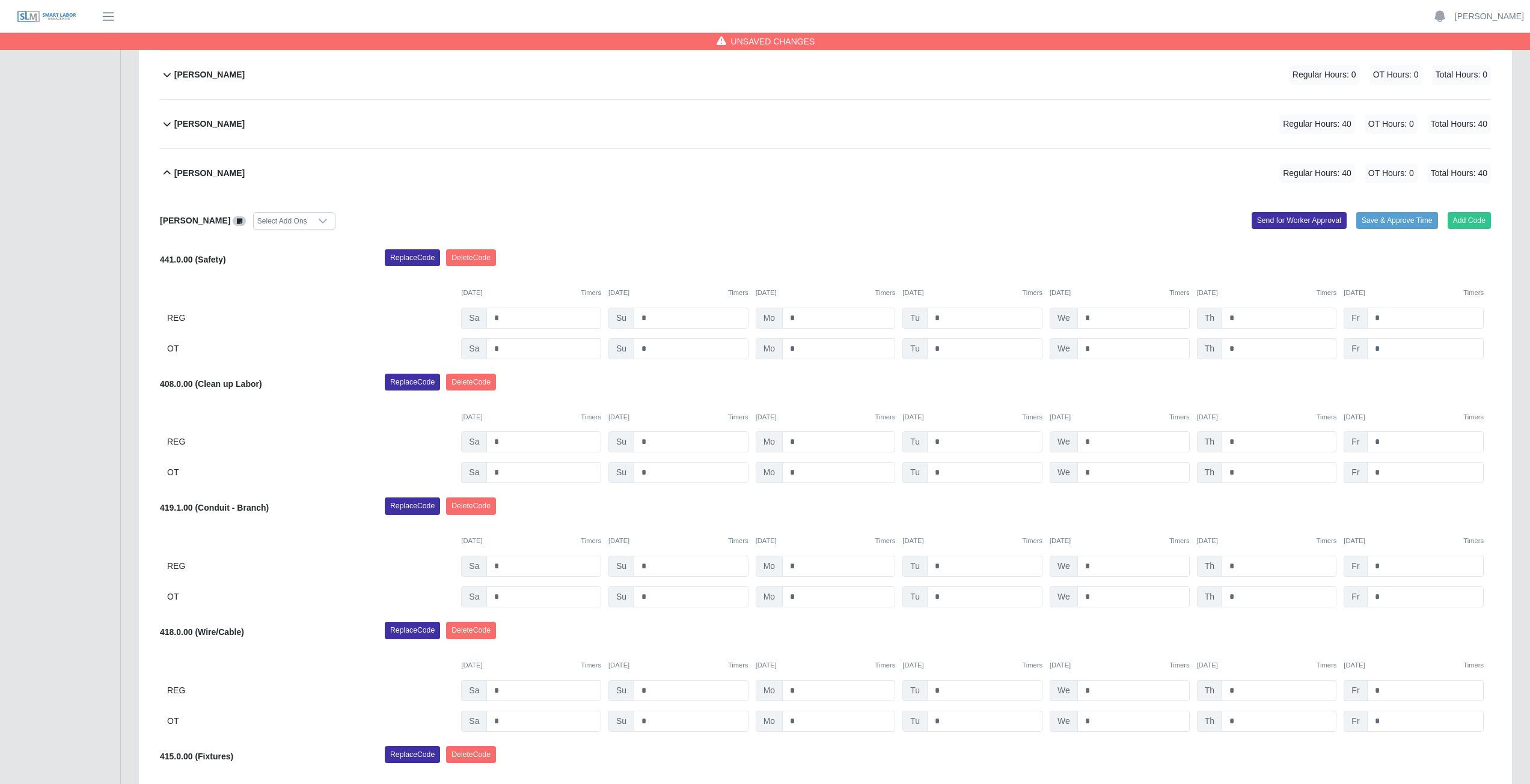
scroll to position [120, 0]
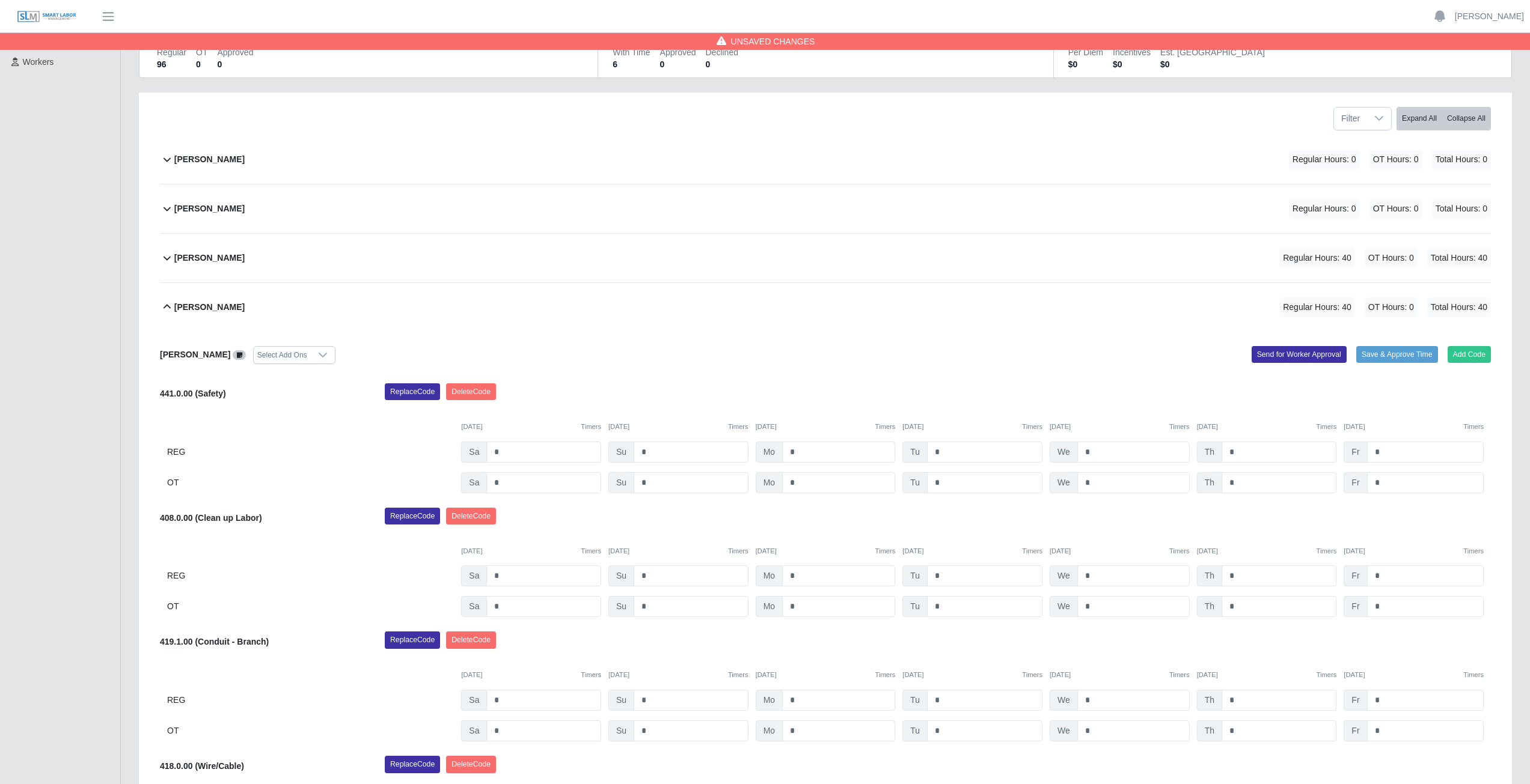
click at [165, 307] on icon at bounding box center [167, 307] width 7 height 4
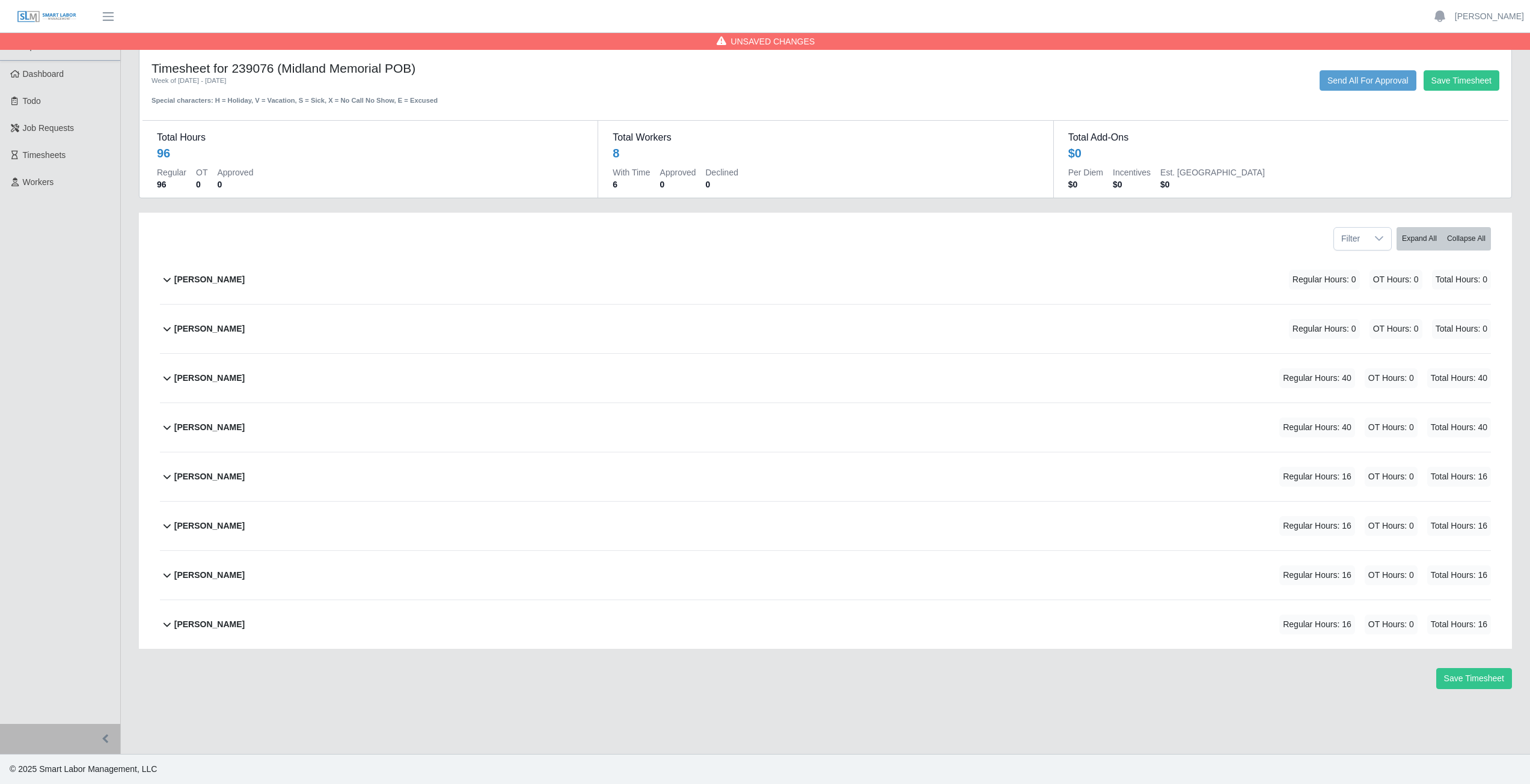
scroll to position [0, 0]
click at [165, 482] on icon at bounding box center [167, 477] width 15 height 15
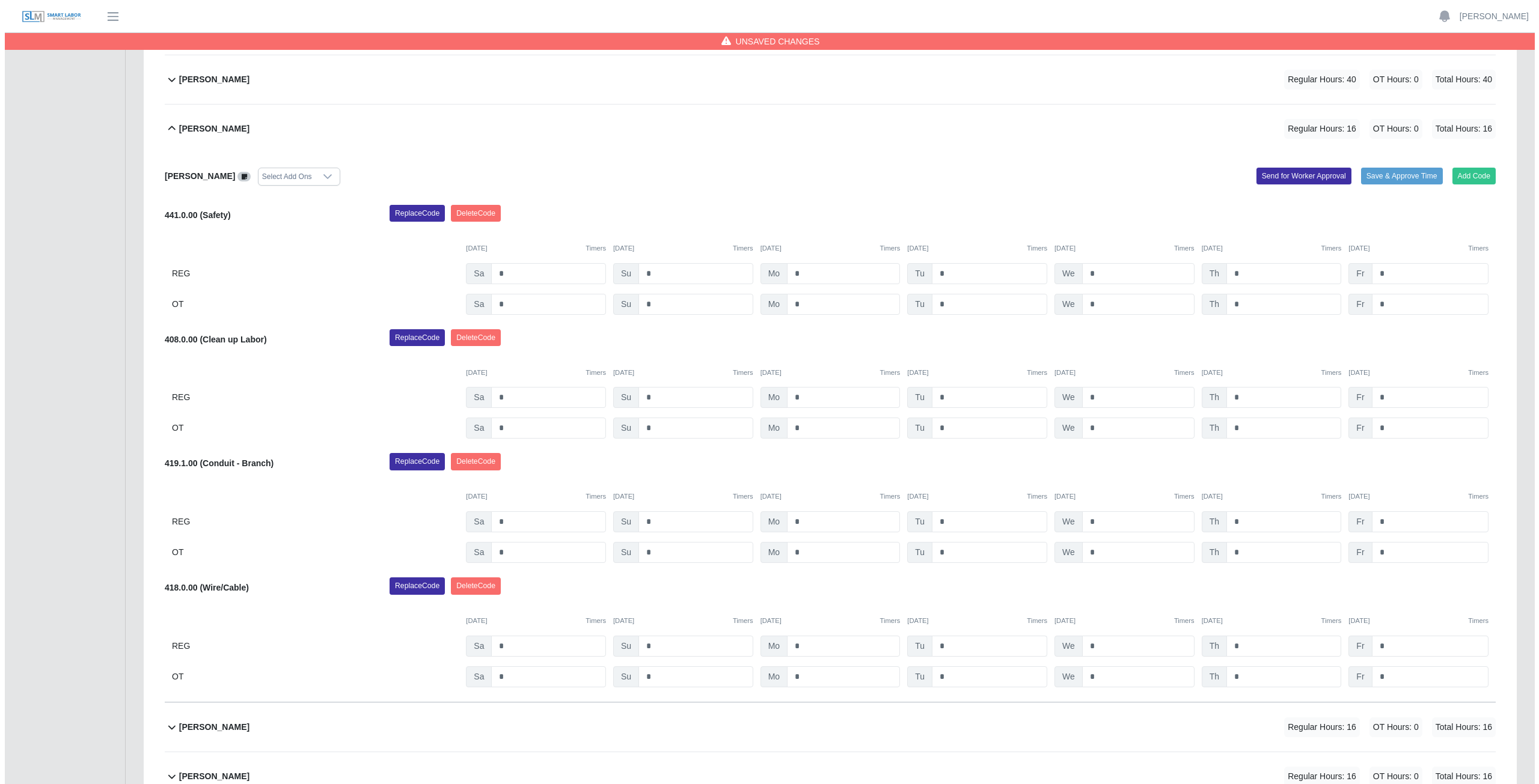
scroll to position [324, 0]
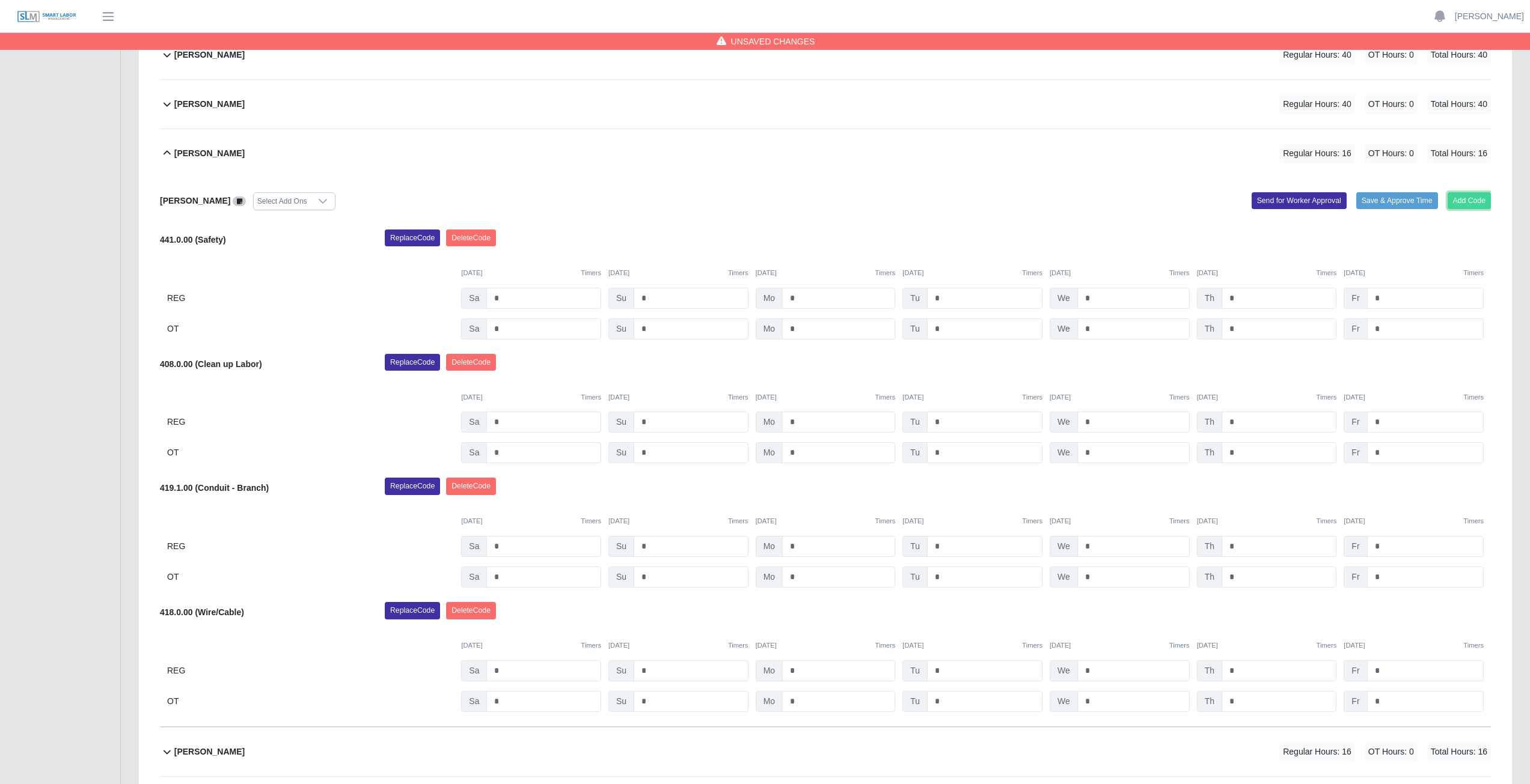
click at [1467, 199] on button "Add Code" at bounding box center [1470, 201] width 44 height 17
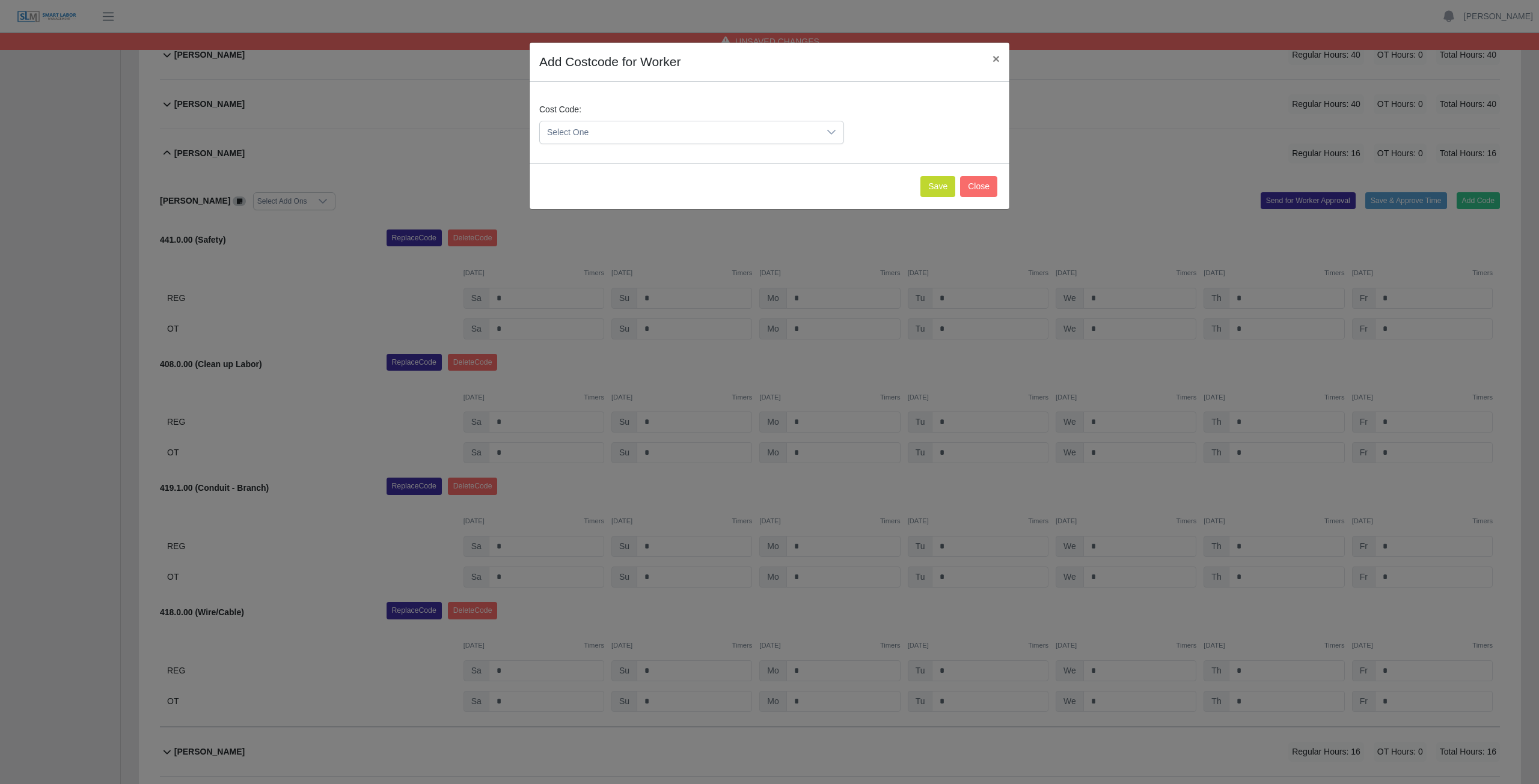
click at [654, 131] on span "Select One" at bounding box center [680, 133] width 279 height 22
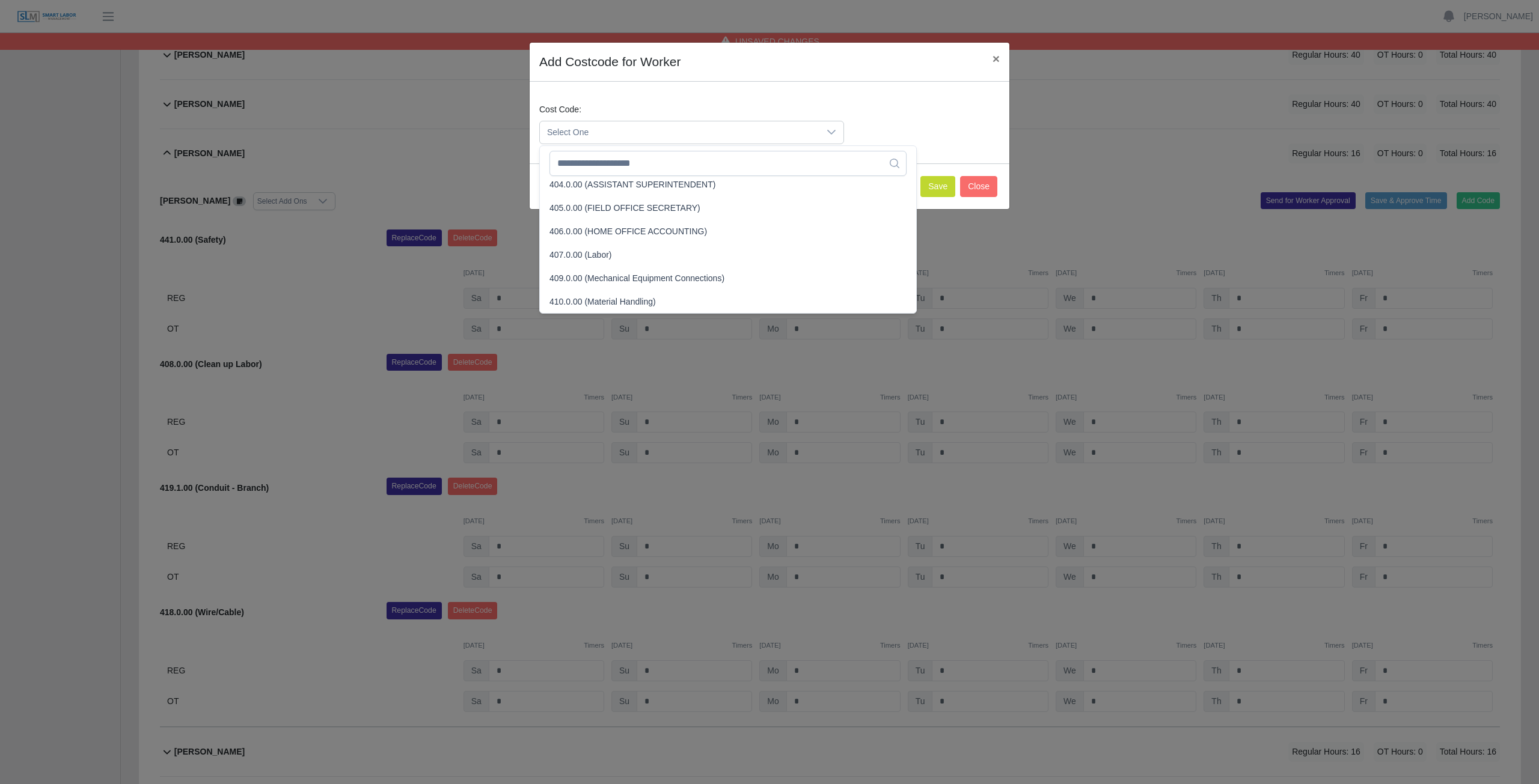
scroll to position [194, 0]
click at [655, 168] on input "text" at bounding box center [727, 164] width 357 height 25
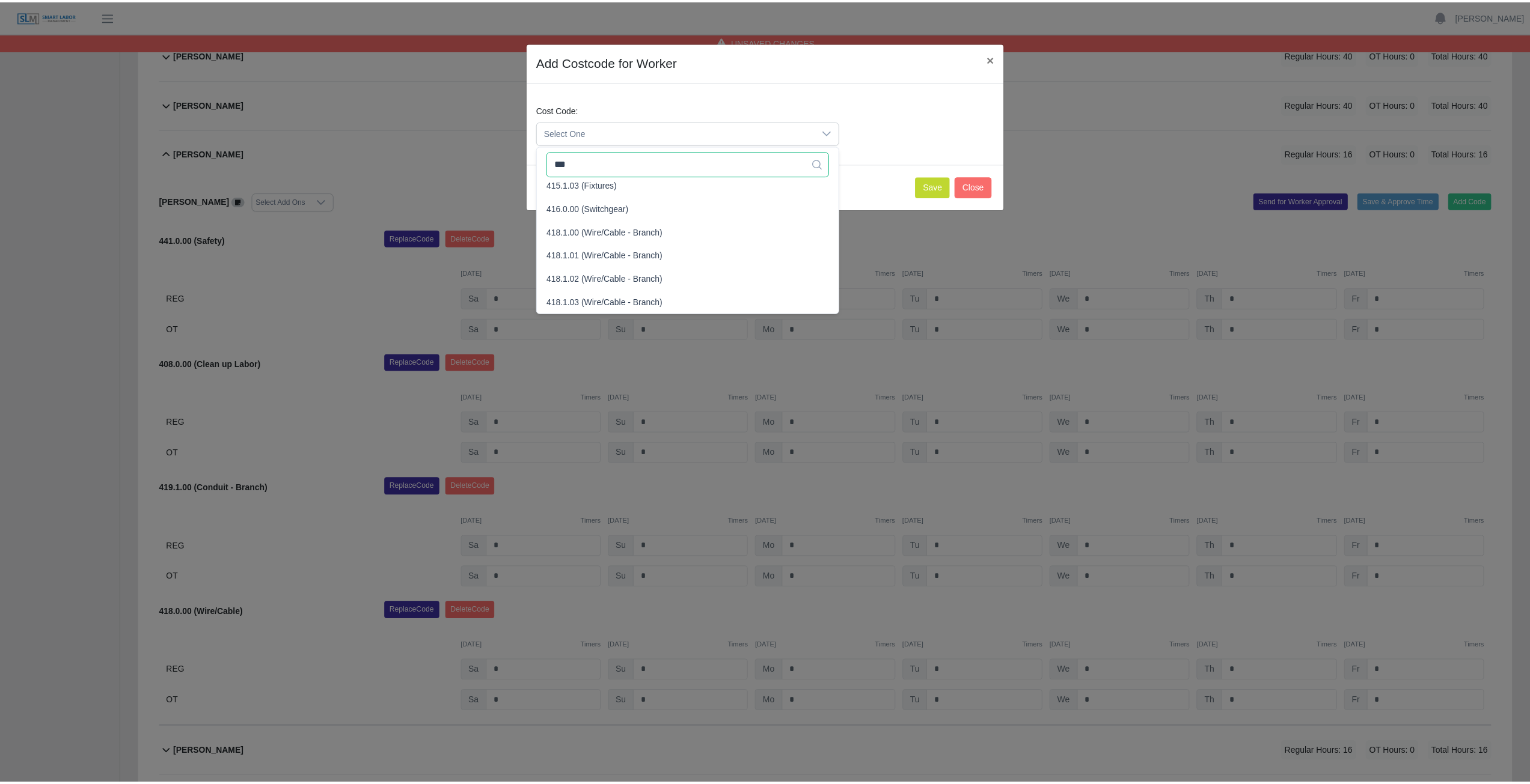
scroll to position [0, 0]
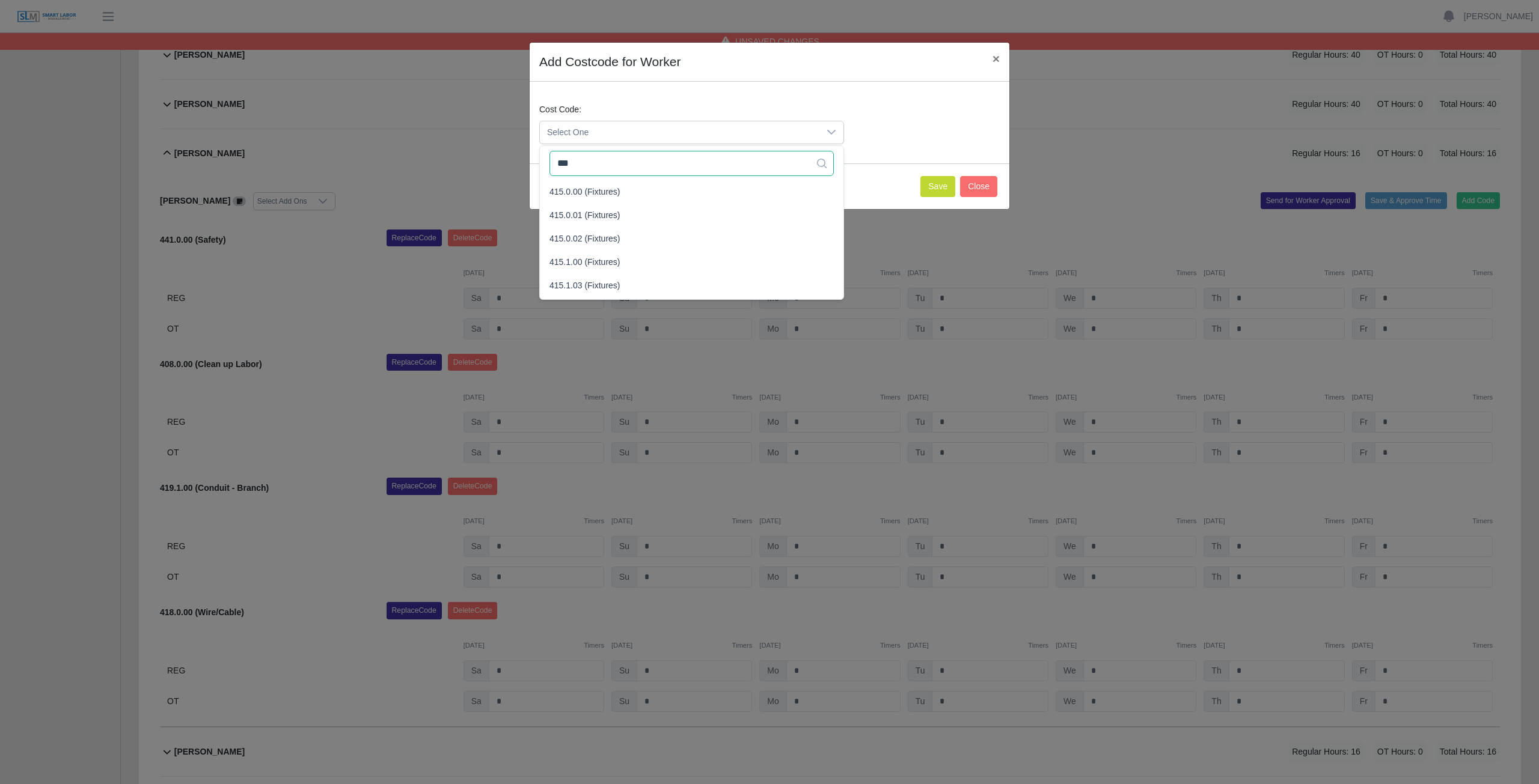
click at [608, 166] on input "***" at bounding box center [691, 164] width 284 height 25
type input "***"
click at [825, 165] on icon at bounding box center [821, 164] width 10 height 10
click at [823, 160] on icon at bounding box center [821, 164] width 10 height 10
click at [831, 130] on icon at bounding box center [831, 132] width 10 height 10
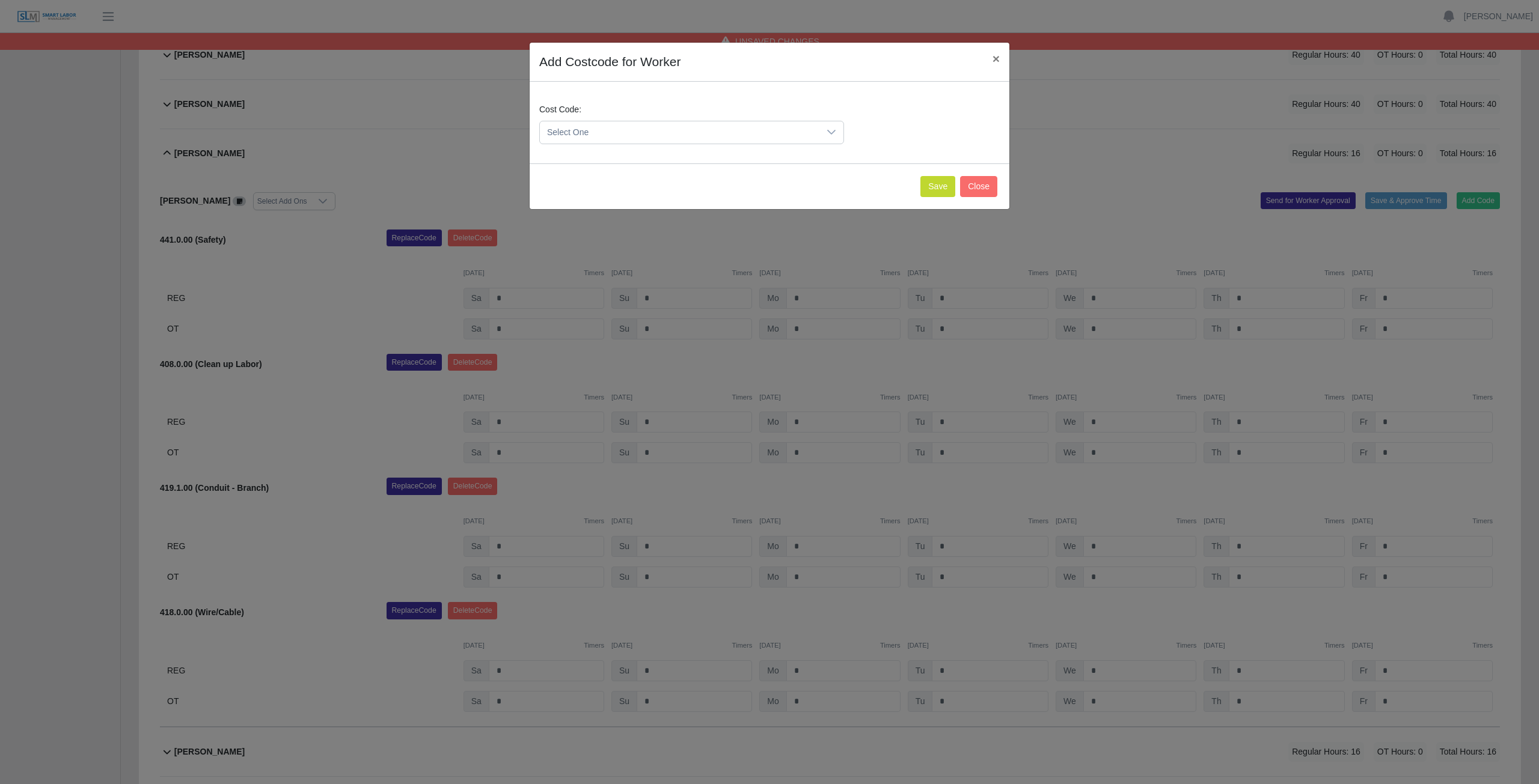
click at [609, 131] on span "Select One" at bounding box center [680, 133] width 279 height 22
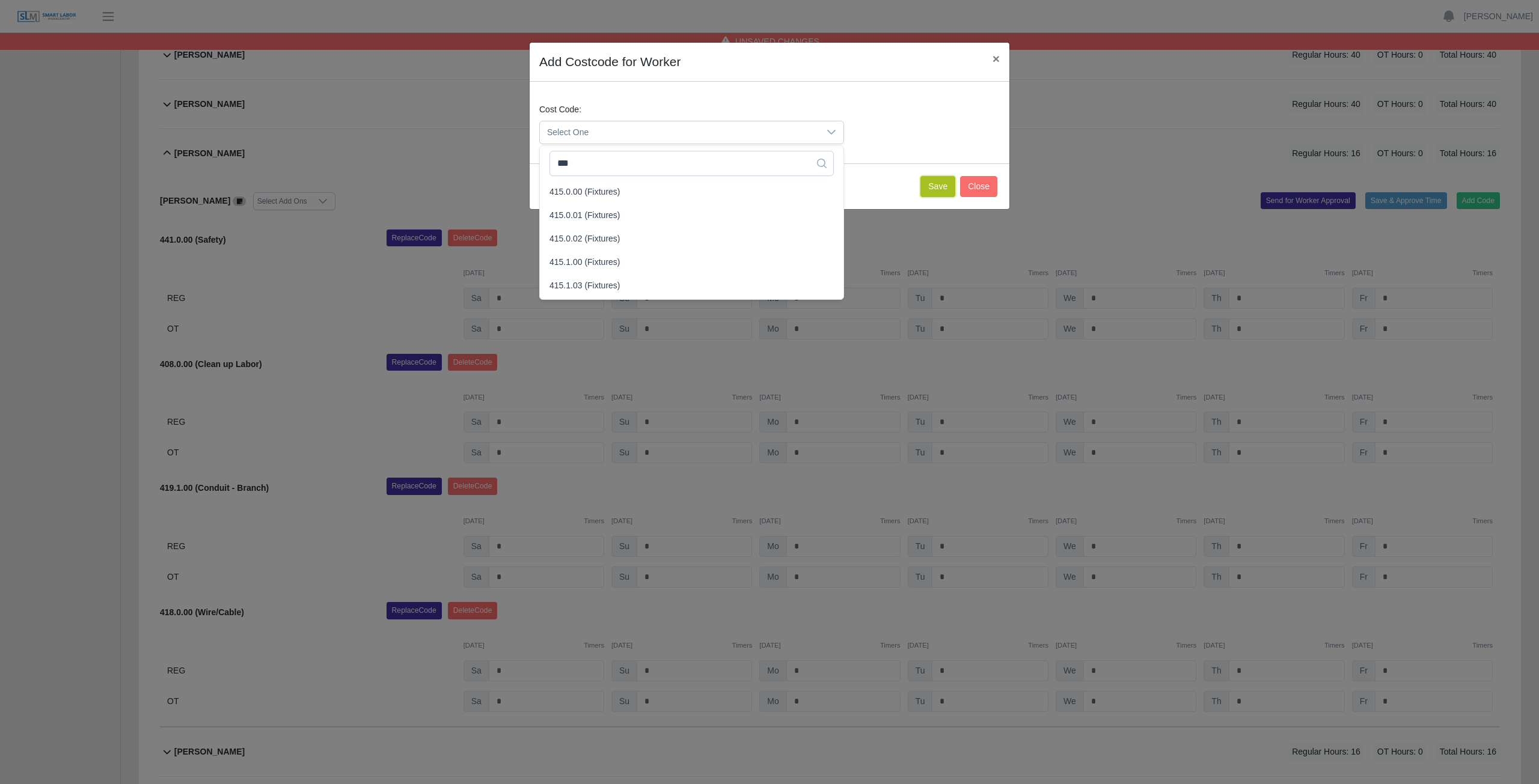
click at [937, 190] on button "Save" at bounding box center [938, 187] width 35 height 21
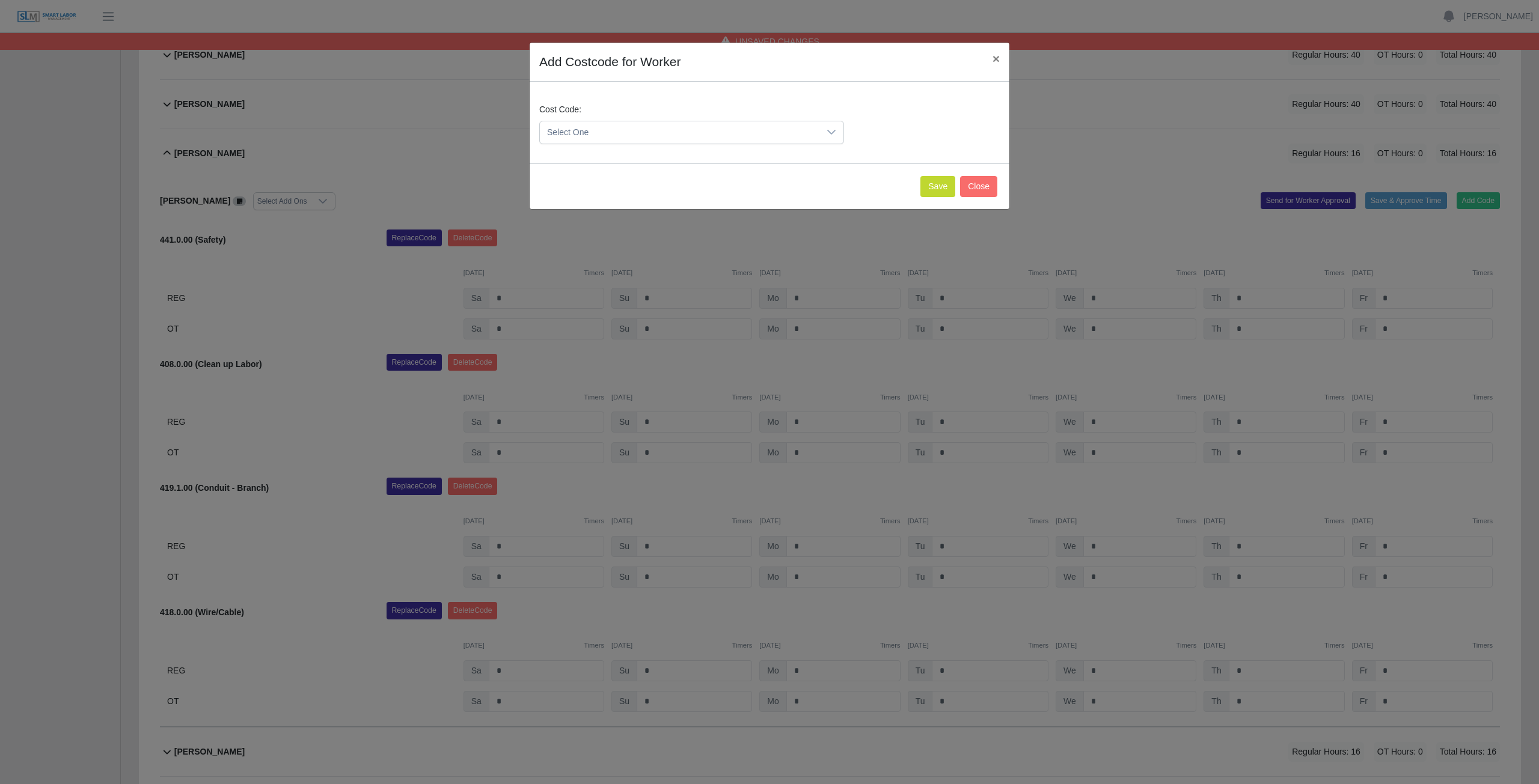
click at [1470, 200] on div "Add Costcode for Worker × Cost Code: Select One Save Close" at bounding box center [770, 392] width 1539 height 784
click at [1477, 198] on div "Add Costcode for Worker × Cost Code: Select One Save Close" at bounding box center [770, 392] width 1539 height 784
click at [943, 187] on button "Save" at bounding box center [938, 187] width 35 height 21
drag, startPoint x: 944, startPoint y: 187, endPoint x: 854, endPoint y: 177, distance: 90.6
click at [932, 182] on button "Save" at bounding box center [938, 187] width 35 height 21
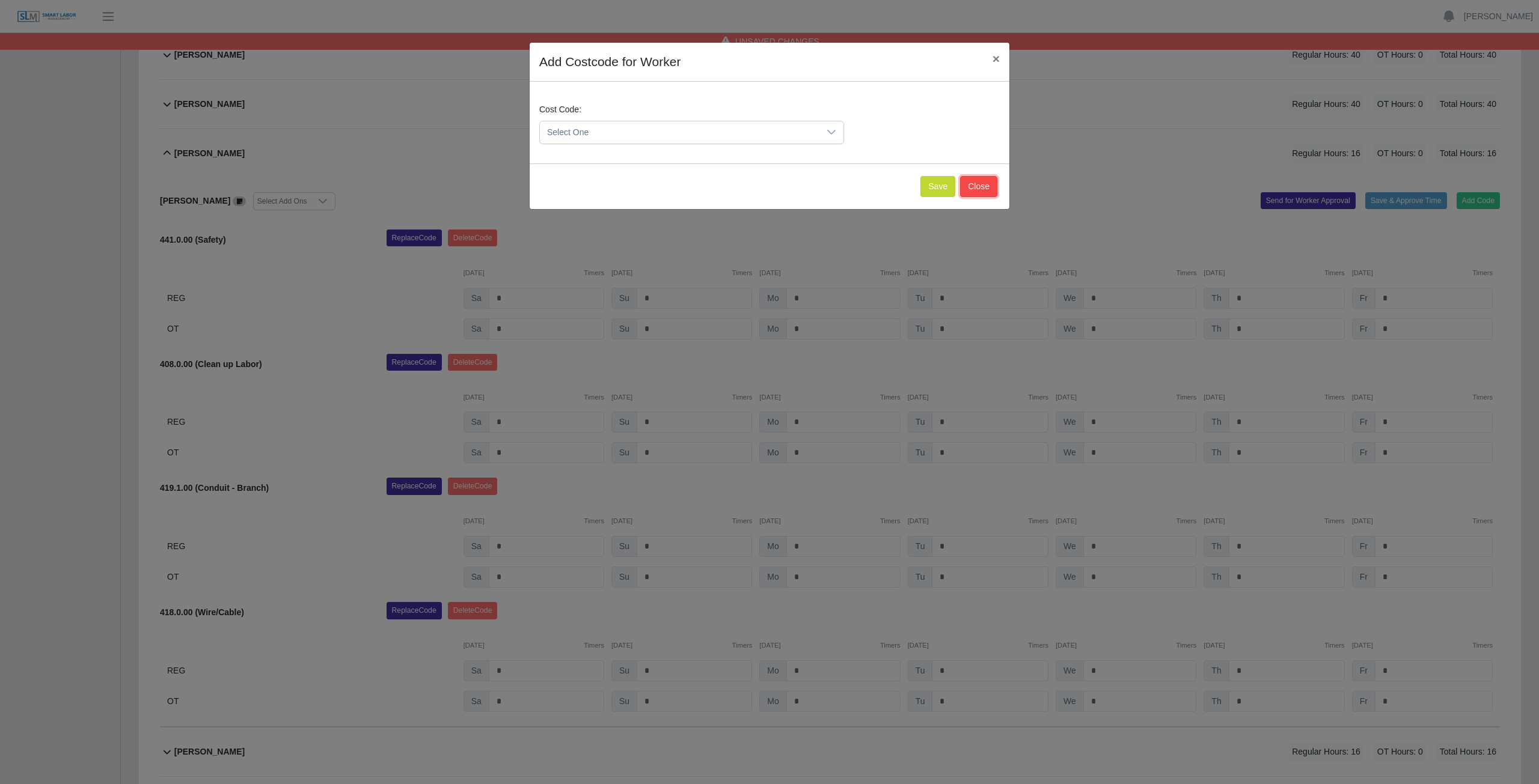
click at [978, 184] on button "Close" at bounding box center [978, 187] width 37 height 21
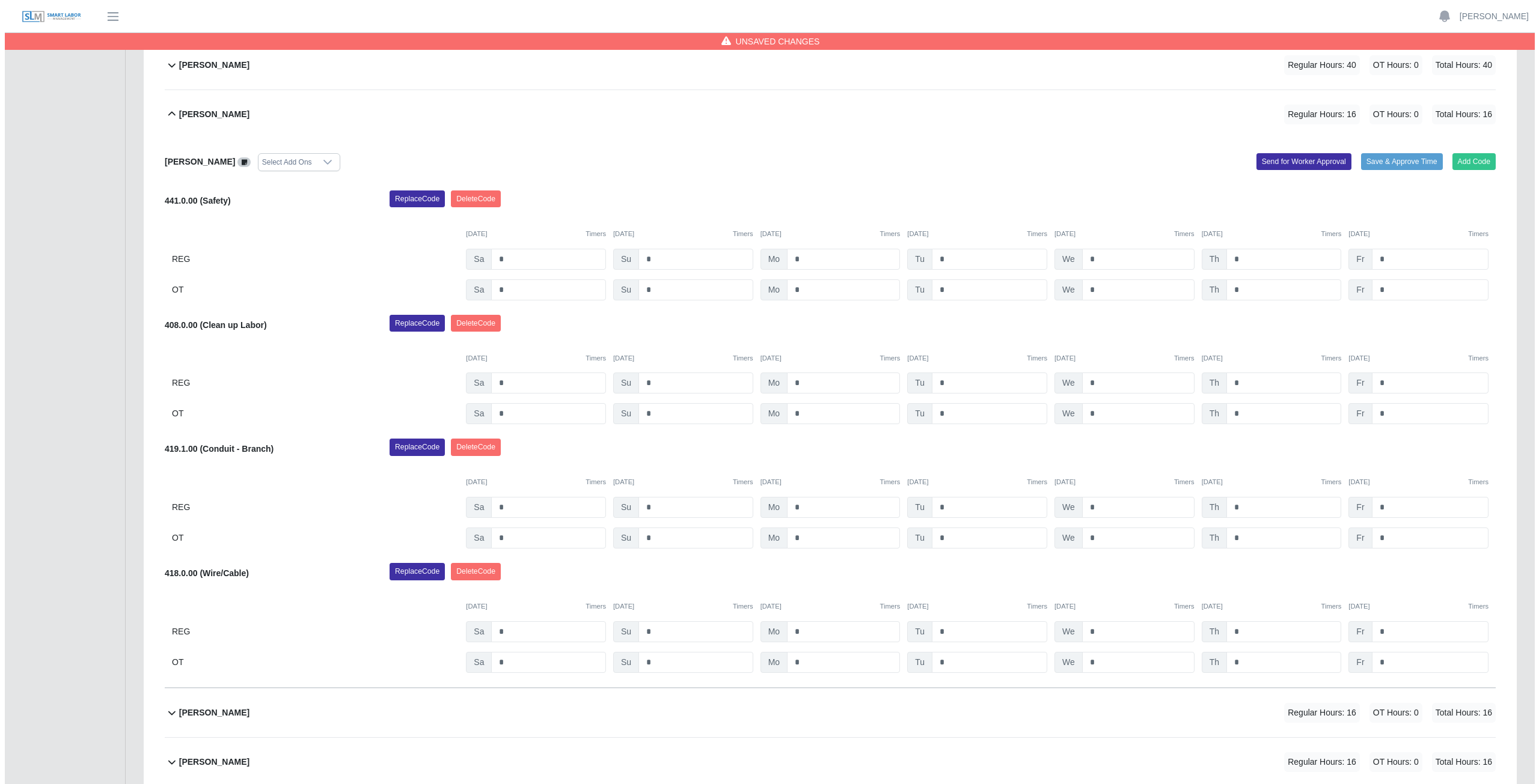
scroll to position [383, 0]
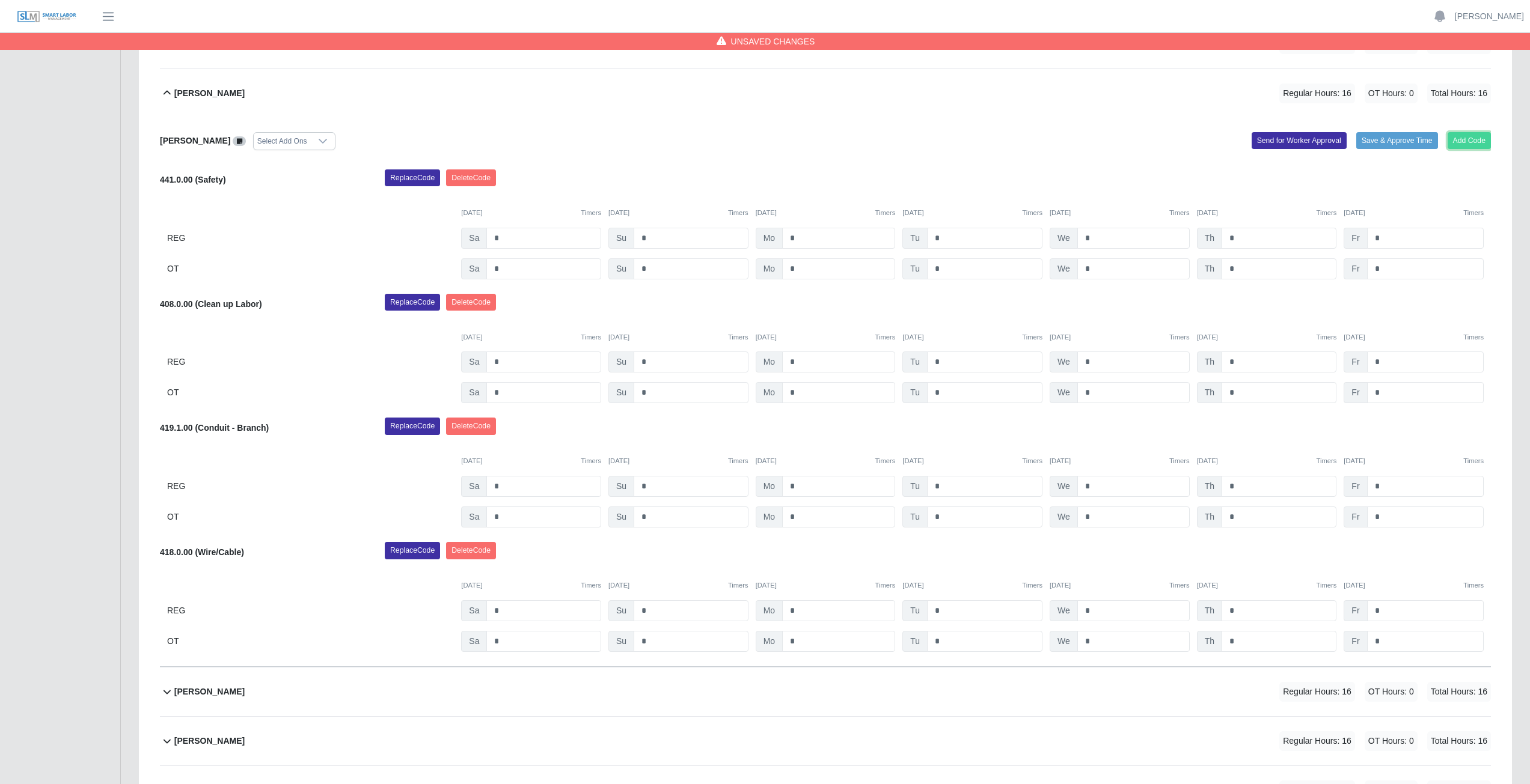
click at [1471, 139] on button "Add Code" at bounding box center [1470, 140] width 44 height 17
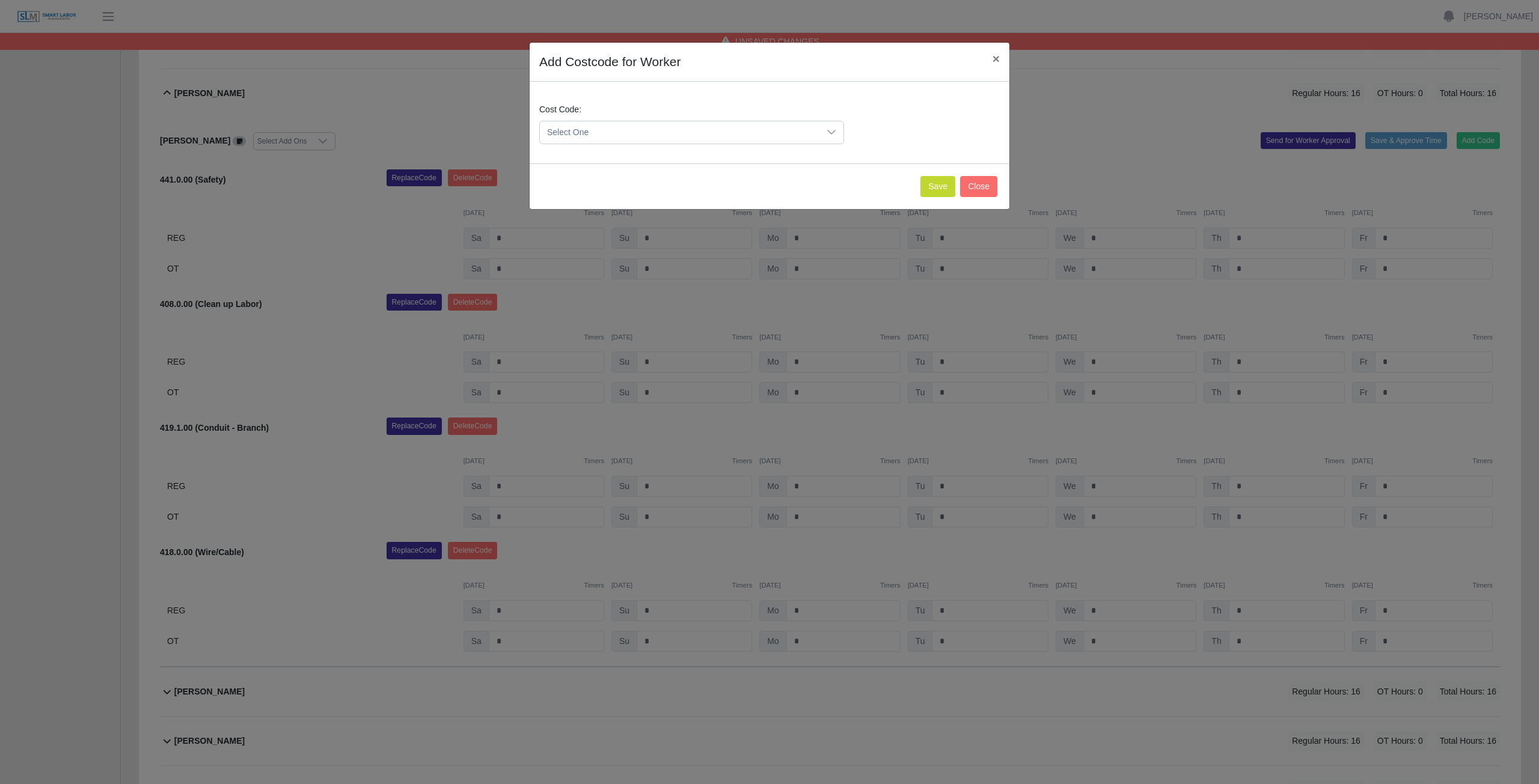
click at [671, 133] on span "Select One" at bounding box center [680, 133] width 279 height 22
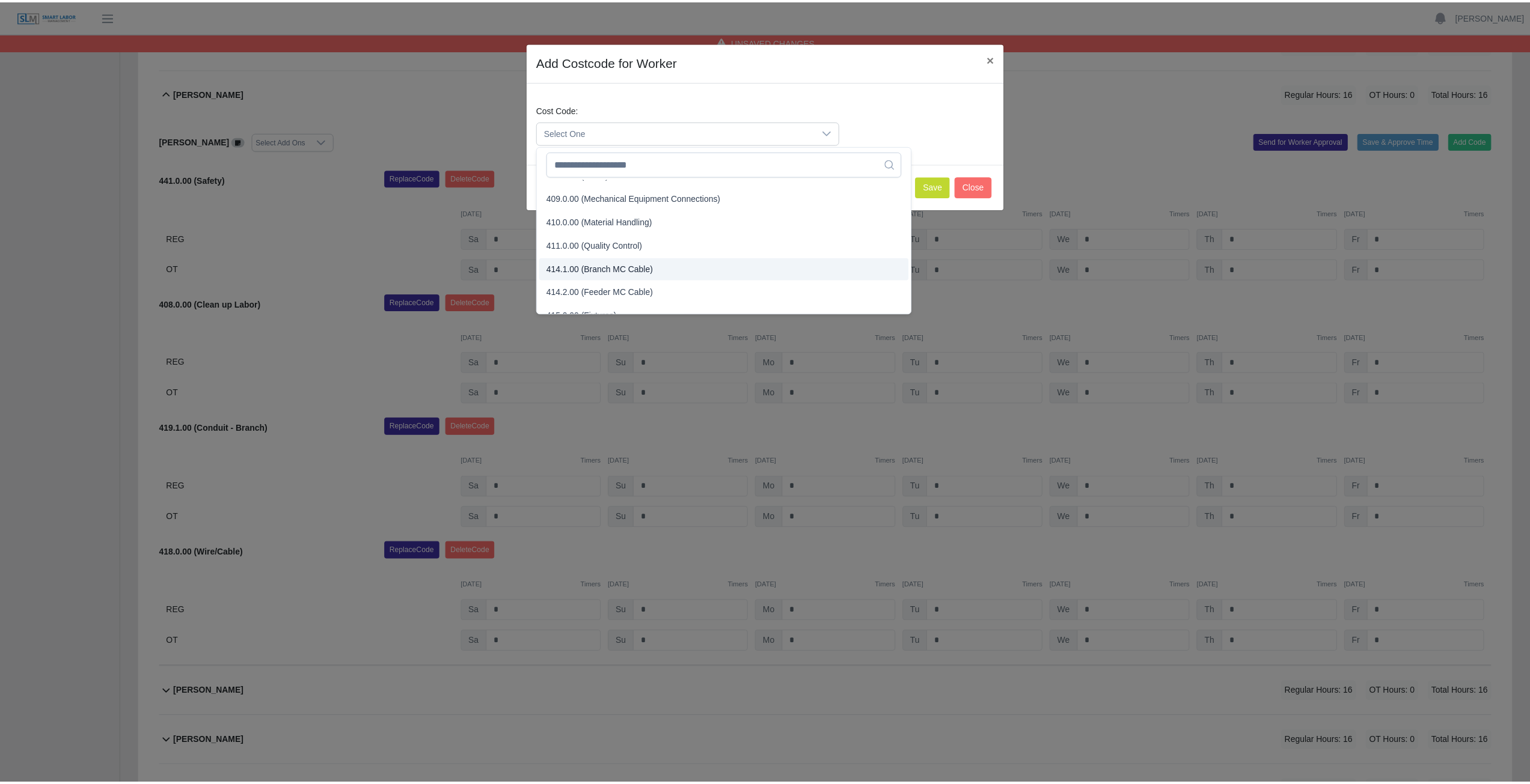
scroll to position [241, 0]
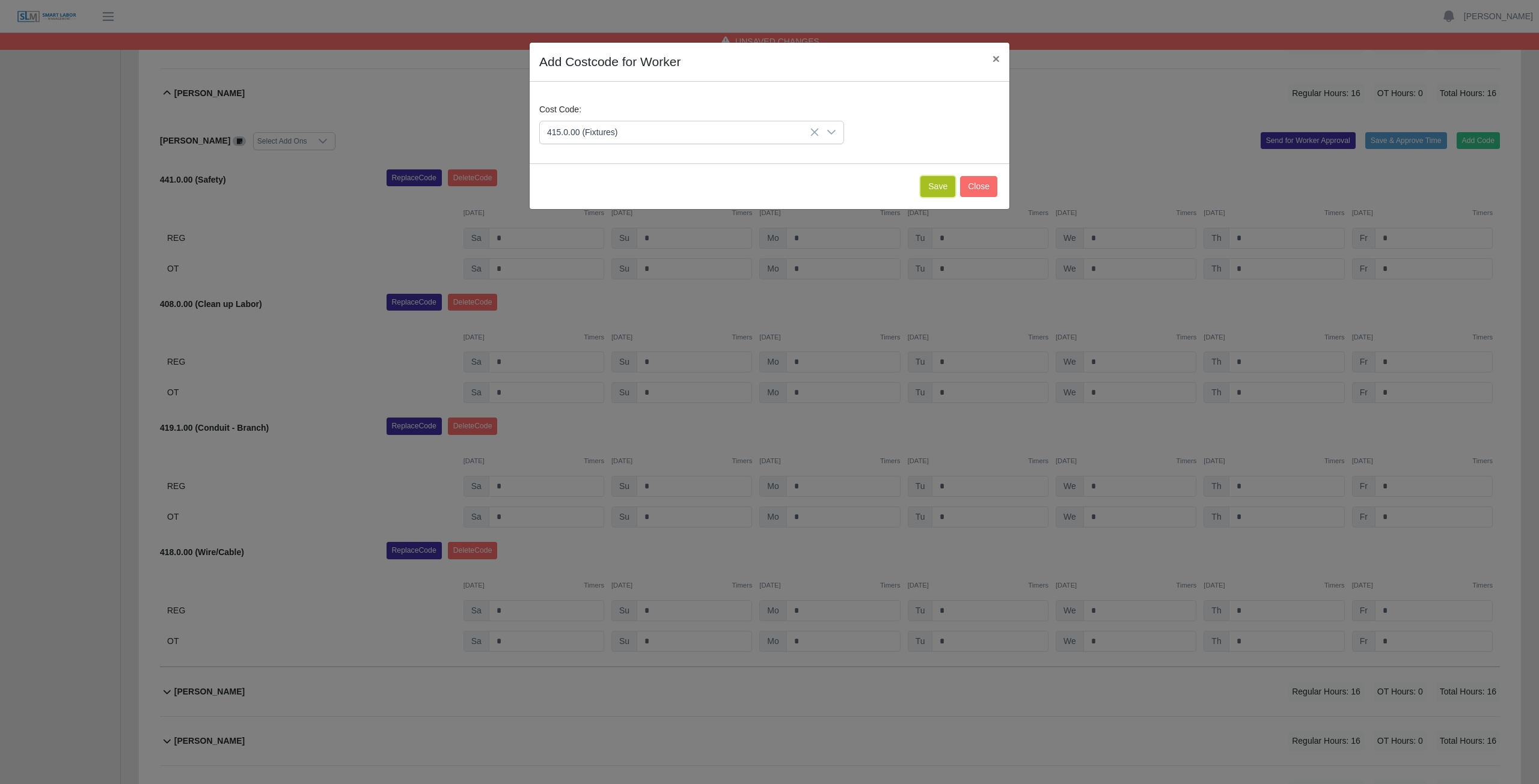
click at [934, 182] on button "Save" at bounding box center [938, 187] width 35 height 21
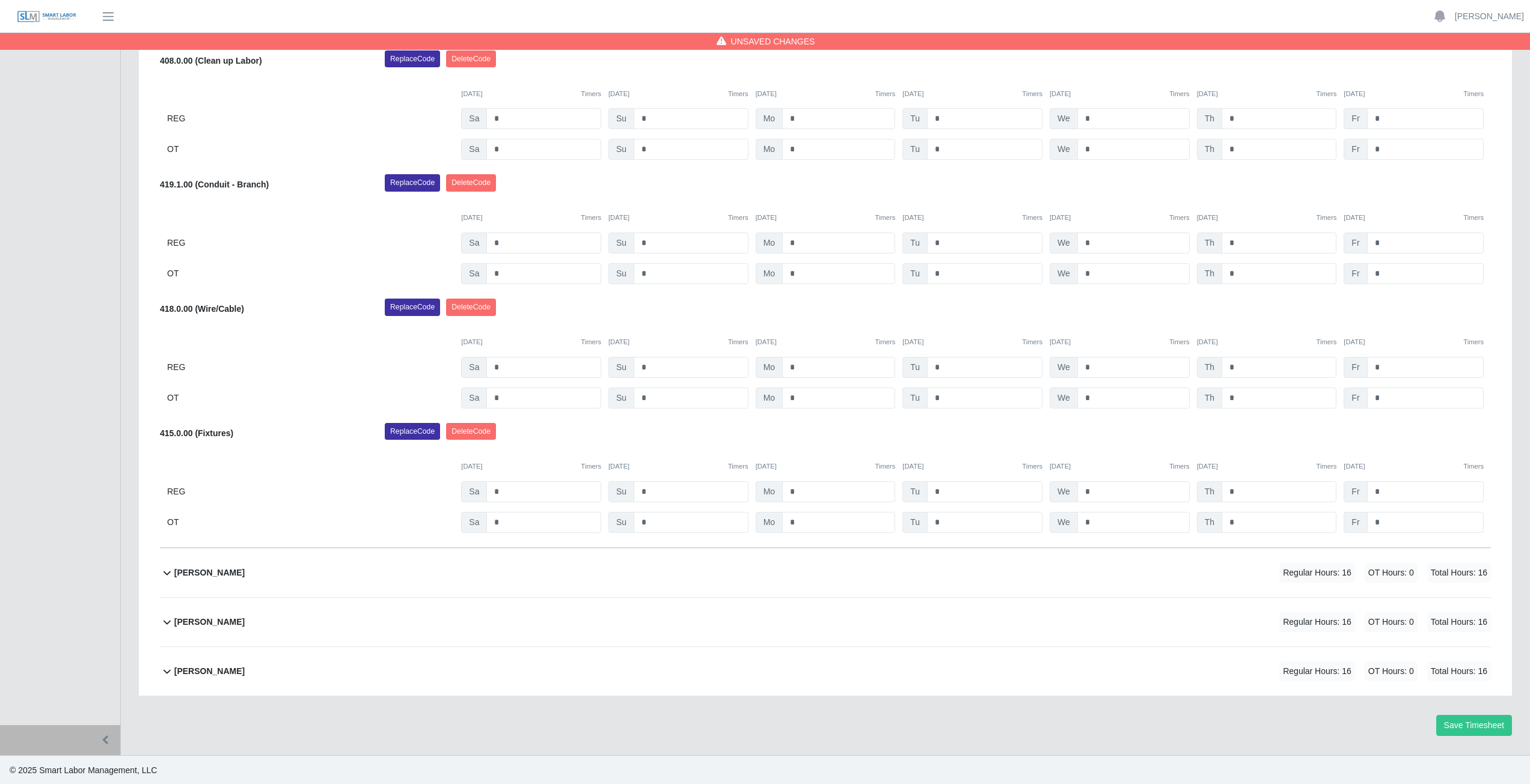
scroll to position [628, 0]
click at [948, 520] on input "*" at bounding box center [984, 521] width 115 height 21
type input "*"
click at [1097, 524] on input "*" at bounding box center [1133, 521] width 112 height 21
type input "*"
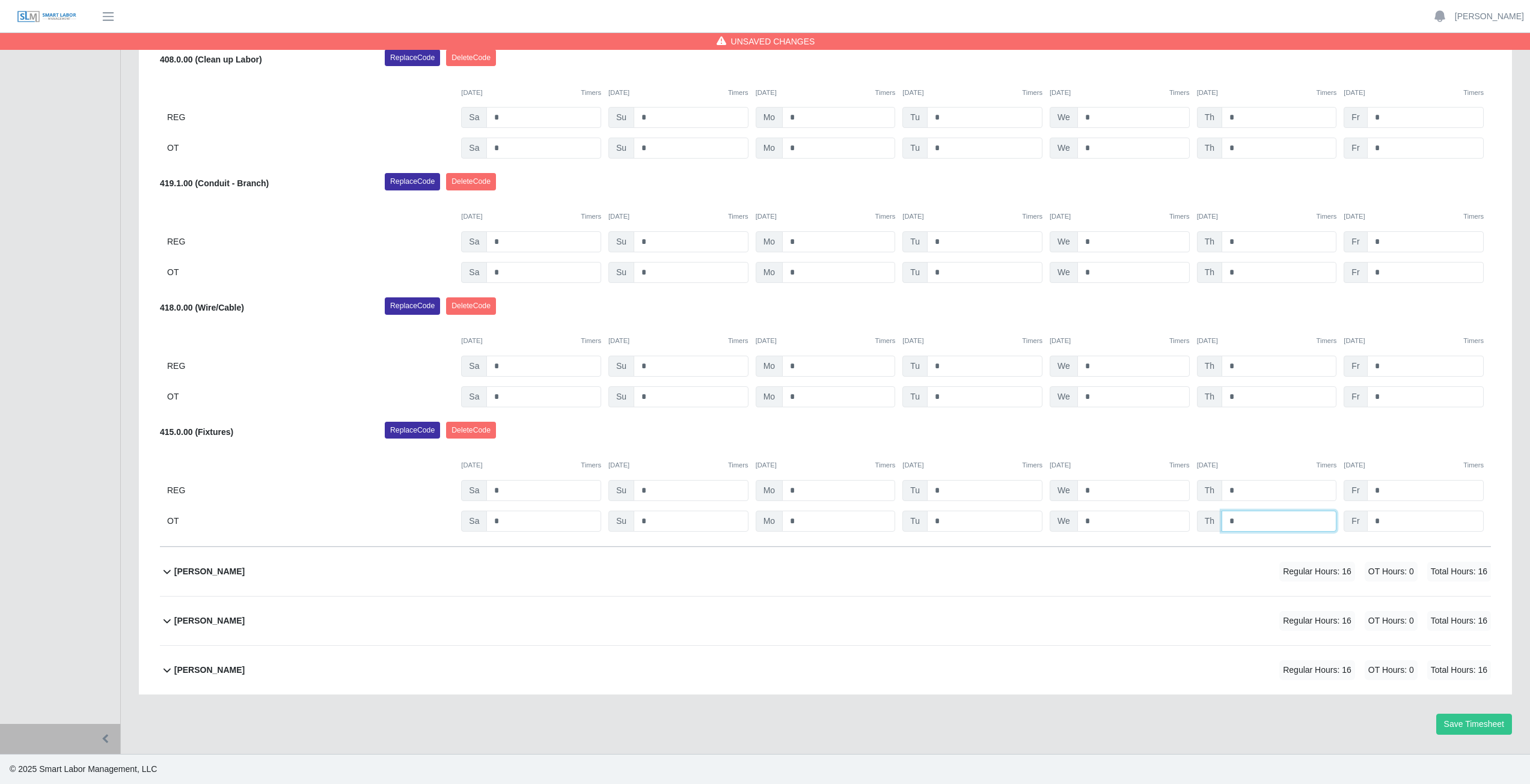
click at [1243, 520] on input "*" at bounding box center [1279, 521] width 115 height 21
type input "*"
drag, startPoint x: 1251, startPoint y: 451, endPoint x: 1248, endPoint y: 444, distance: 7.6
click at [1250, 445] on div "415.0.00 (Fixtures) Replace Code [GEOGRAPHIC_DATA] Code [DATE] Timers [DATE] Ti…" at bounding box center [825, 477] width 1331 height 110
drag, startPoint x: 633, startPoint y: 619, endPoint x: 602, endPoint y: 635, distance: 34.9
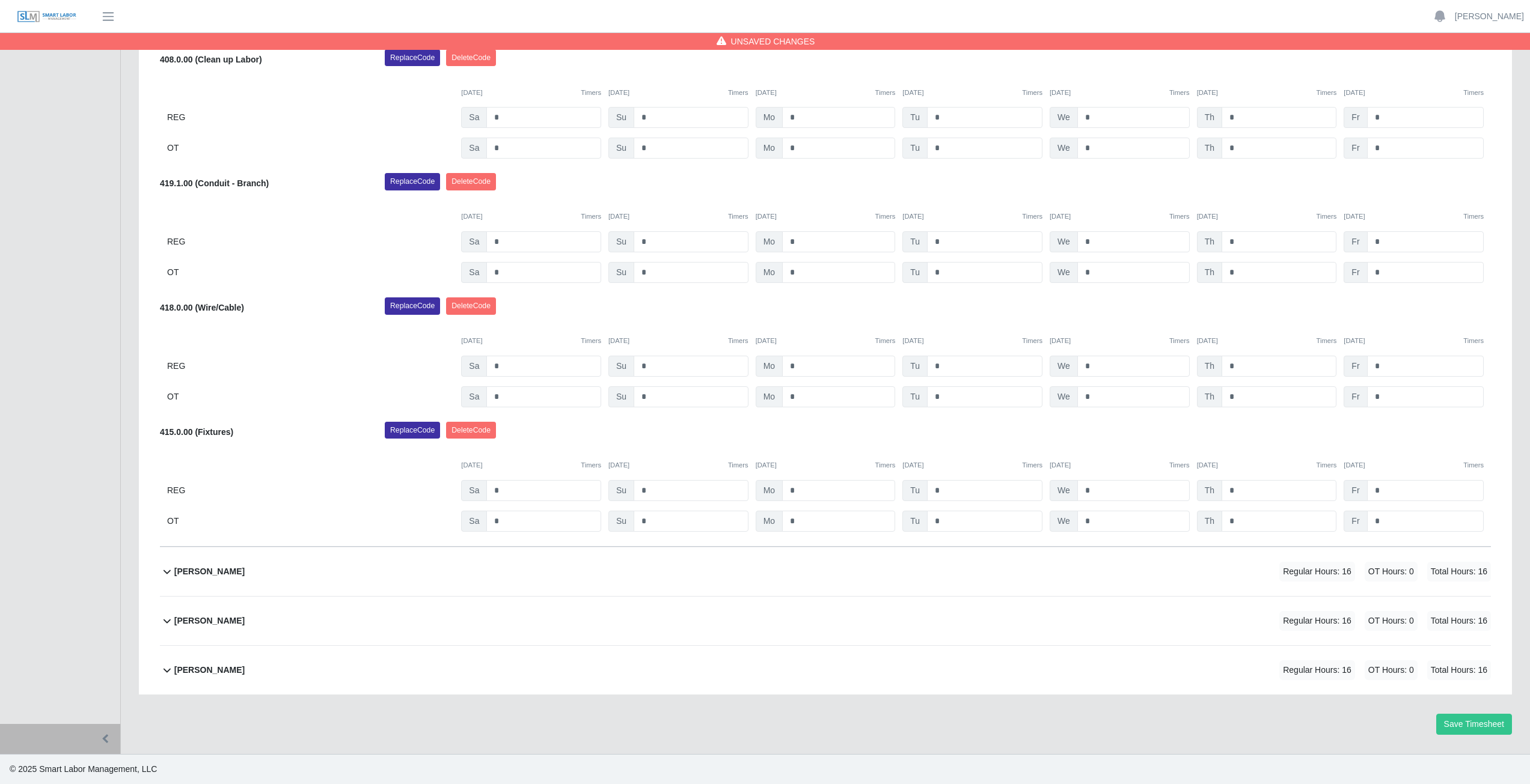
click at [633, 619] on div "[PERSON_NAME] Regular Hours: 16 OT Hours: 0 Total Hours: 16" at bounding box center [832, 620] width 1317 height 48
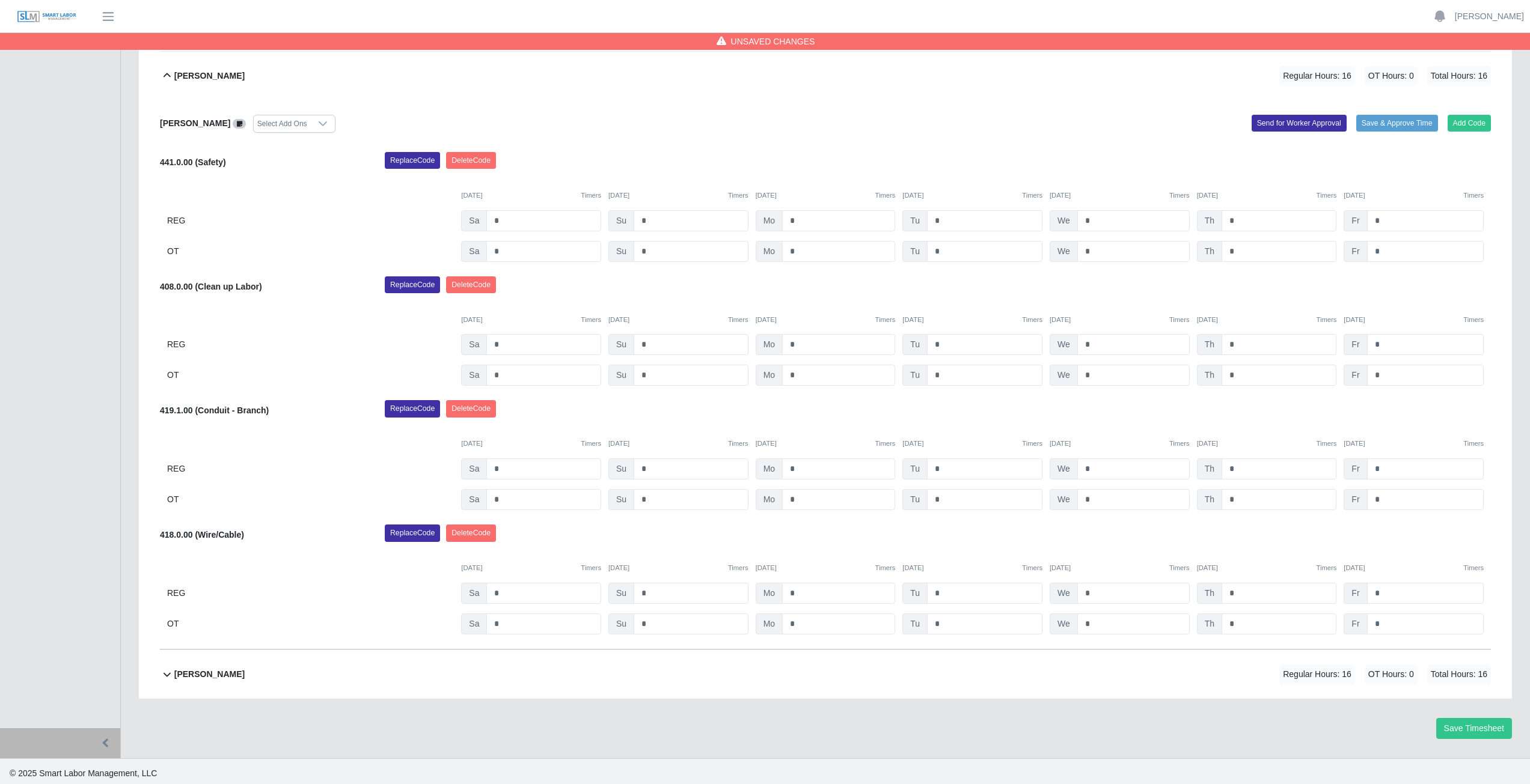
scroll to position [1177, 0]
click at [595, 636] on div "[PERSON_NAME] Select Add Ons Add Code Save & Approve Time Send for Worker Appro…" at bounding box center [825, 375] width 1331 height 549
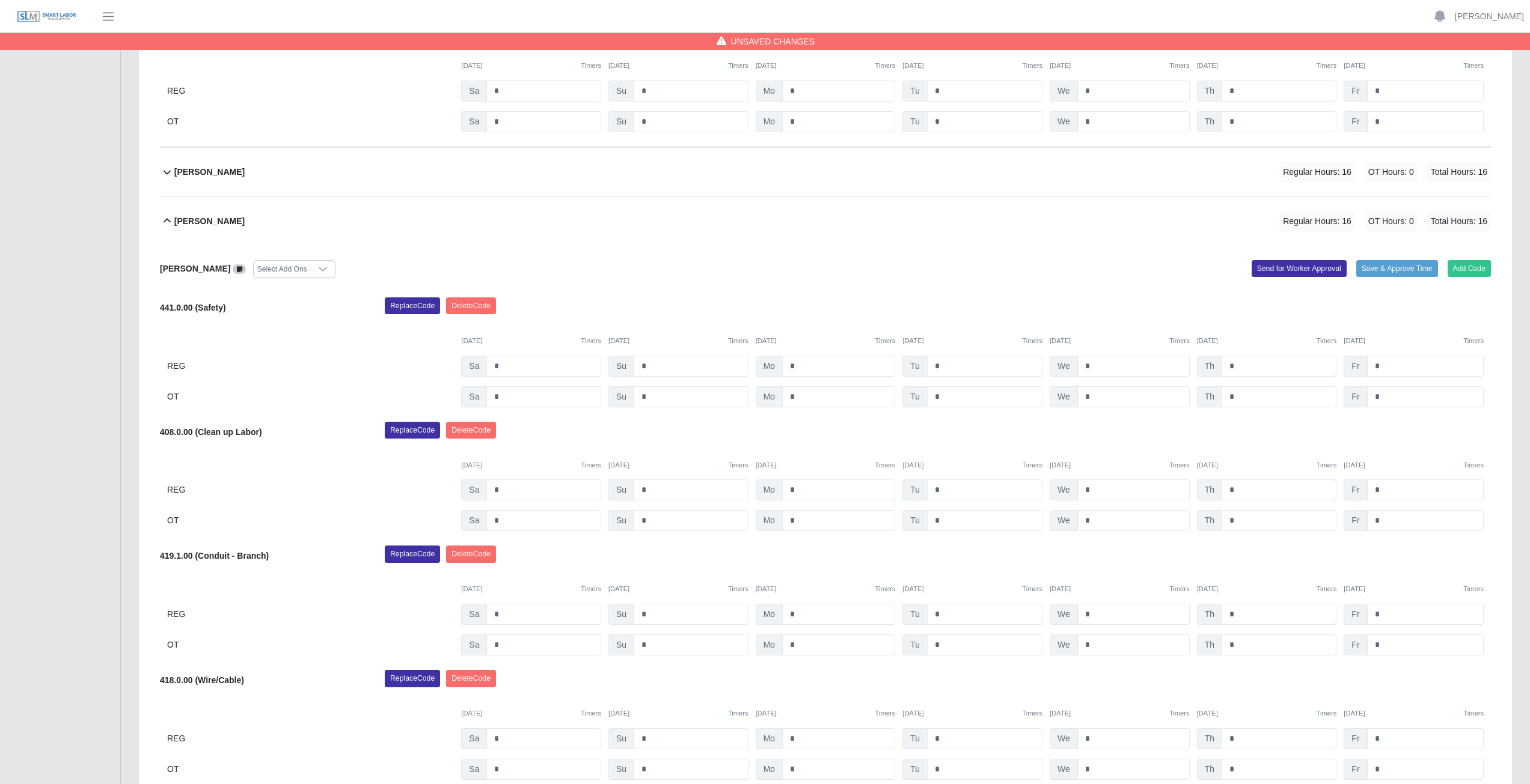
scroll to position [997, 0]
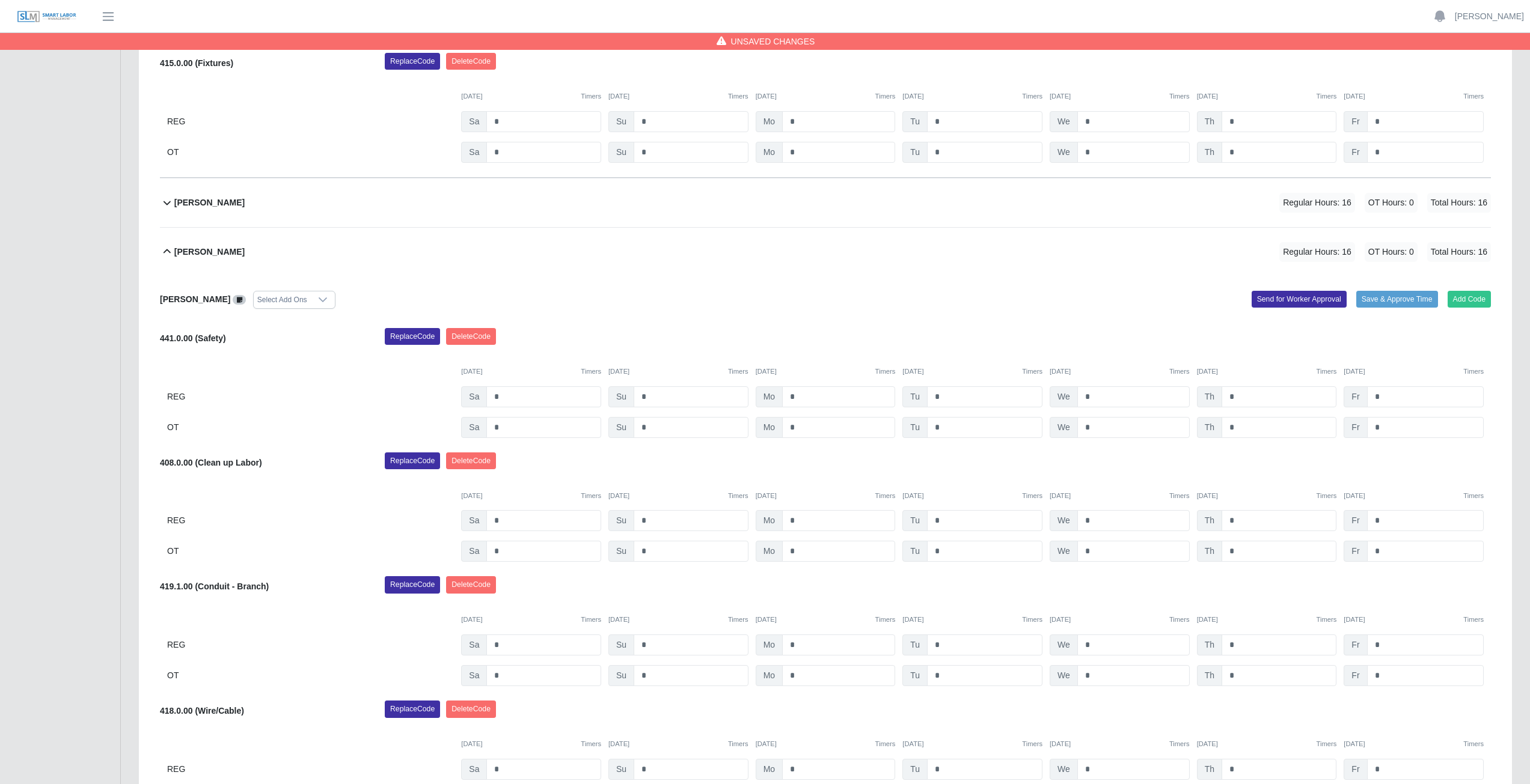
click at [166, 250] on icon at bounding box center [167, 251] width 7 height 4
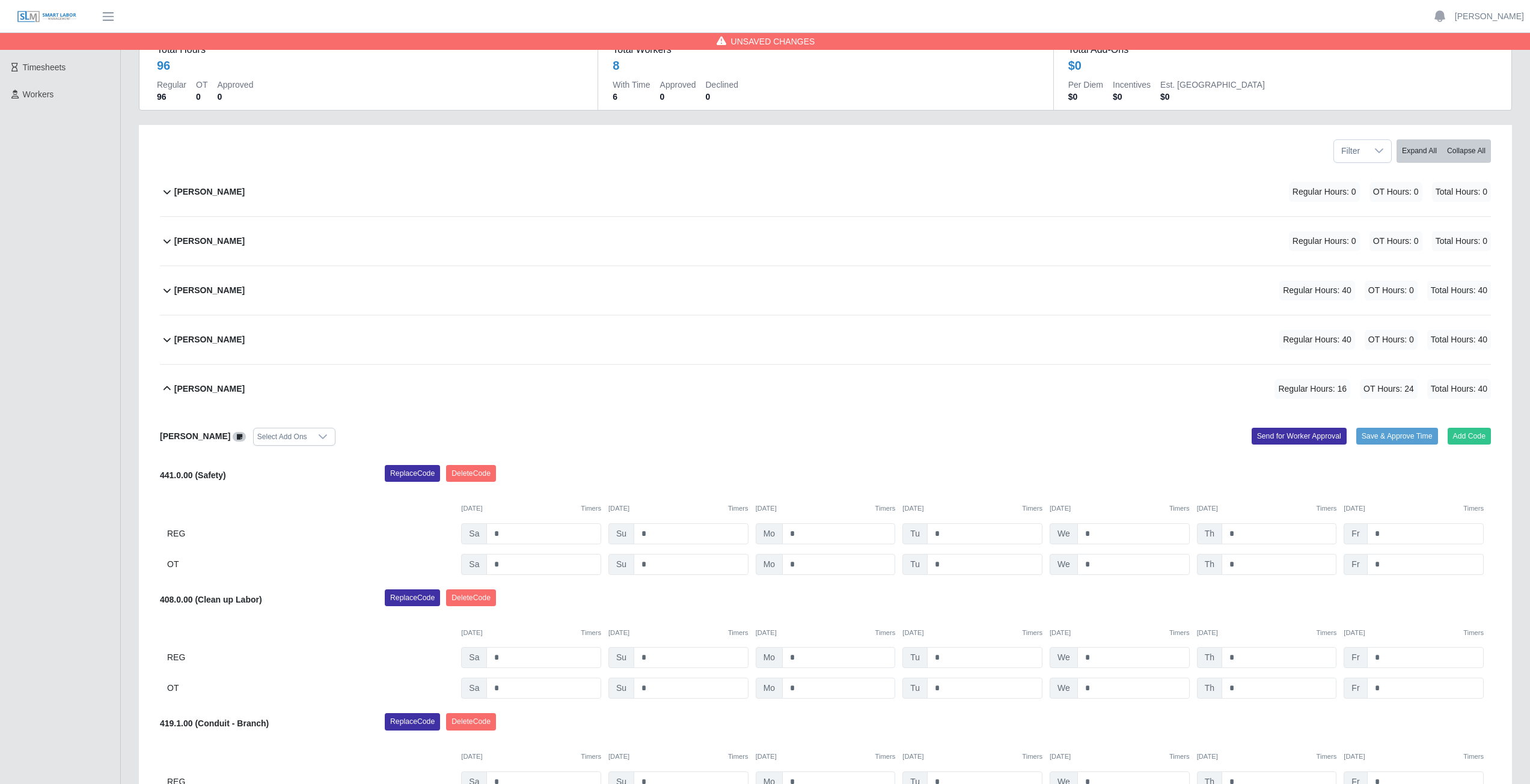
scroll to position [87, 0]
click at [169, 390] on icon at bounding box center [167, 389] width 15 height 15
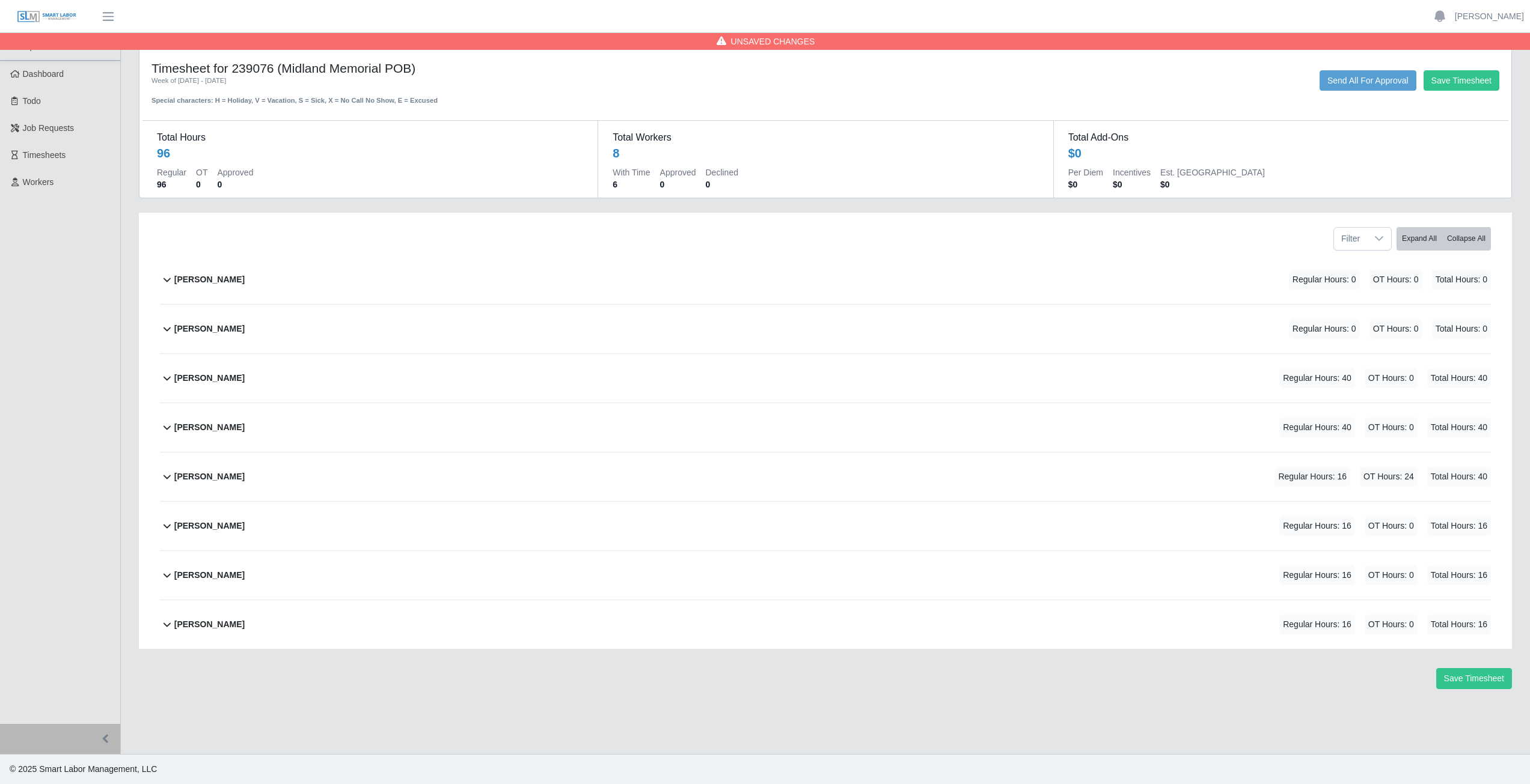
scroll to position [0, 0]
click at [161, 529] on icon at bounding box center [167, 526] width 15 height 15
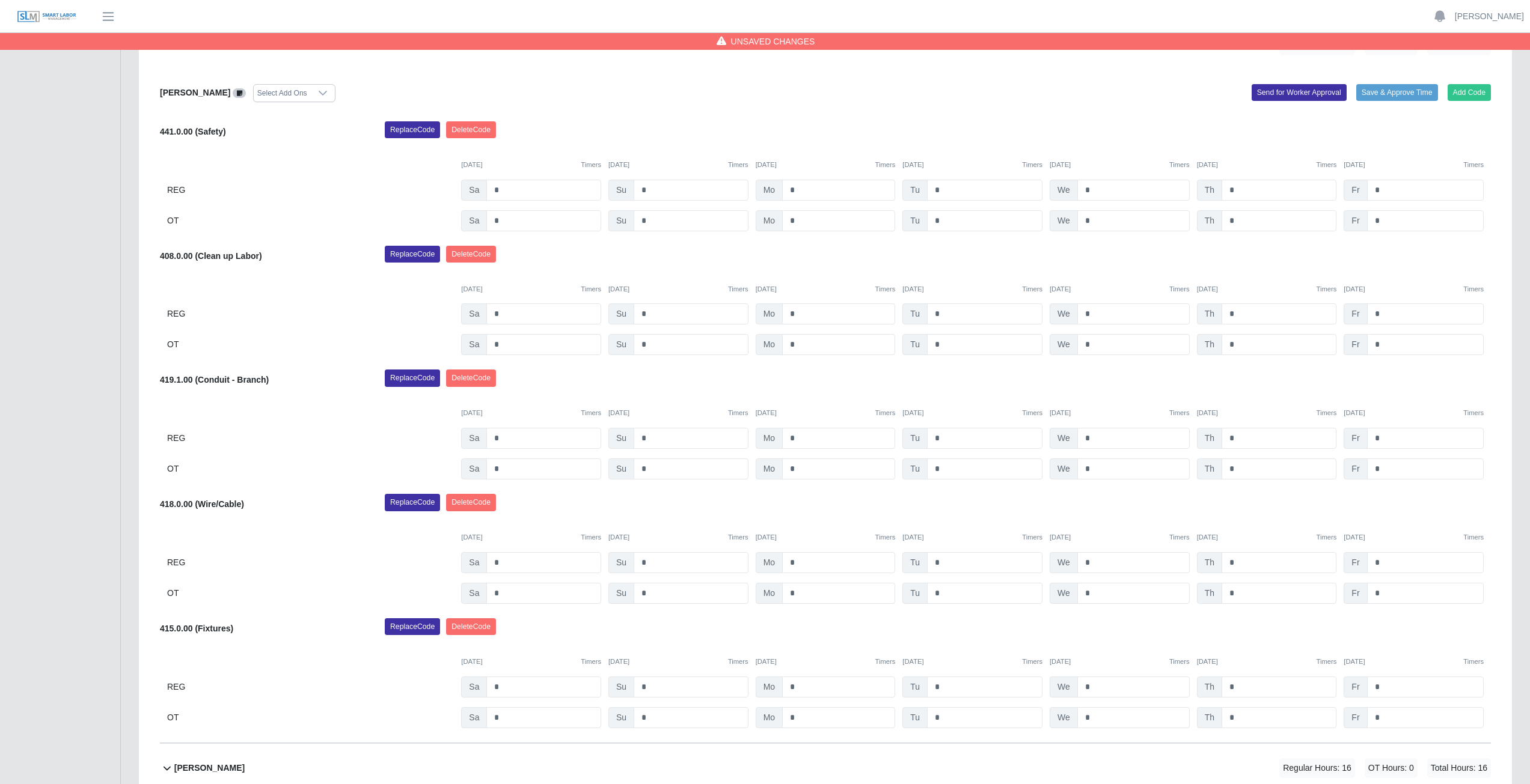
scroll to position [541, 0]
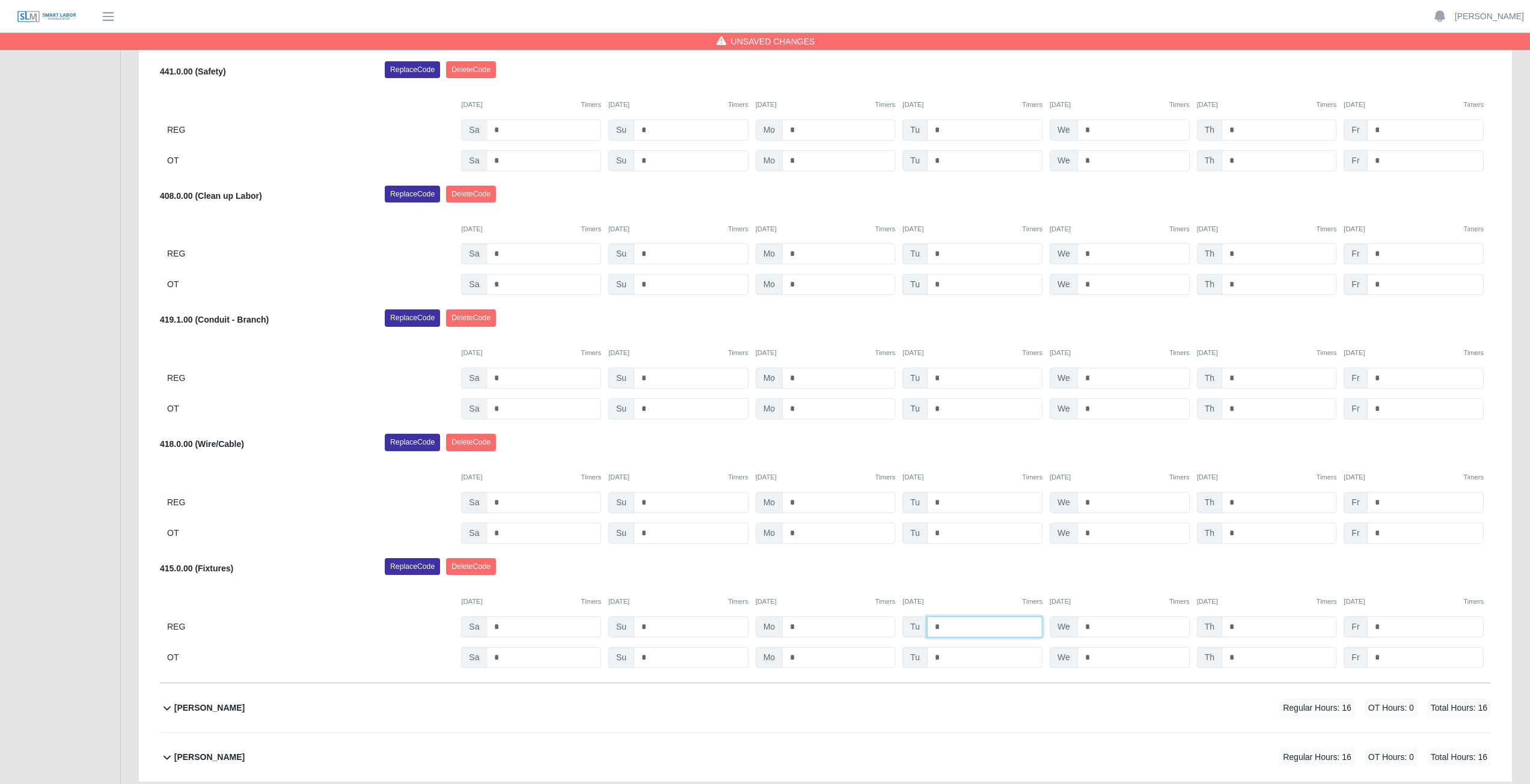
click at [945, 628] on input "*" at bounding box center [984, 627] width 115 height 21
type input "*"
click at [1098, 628] on input "*" at bounding box center [1133, 627] width 112 height 21
type input "*"
click at [1238, 631] on input "*" at bounding box center [1279, 627] width 115 height 21
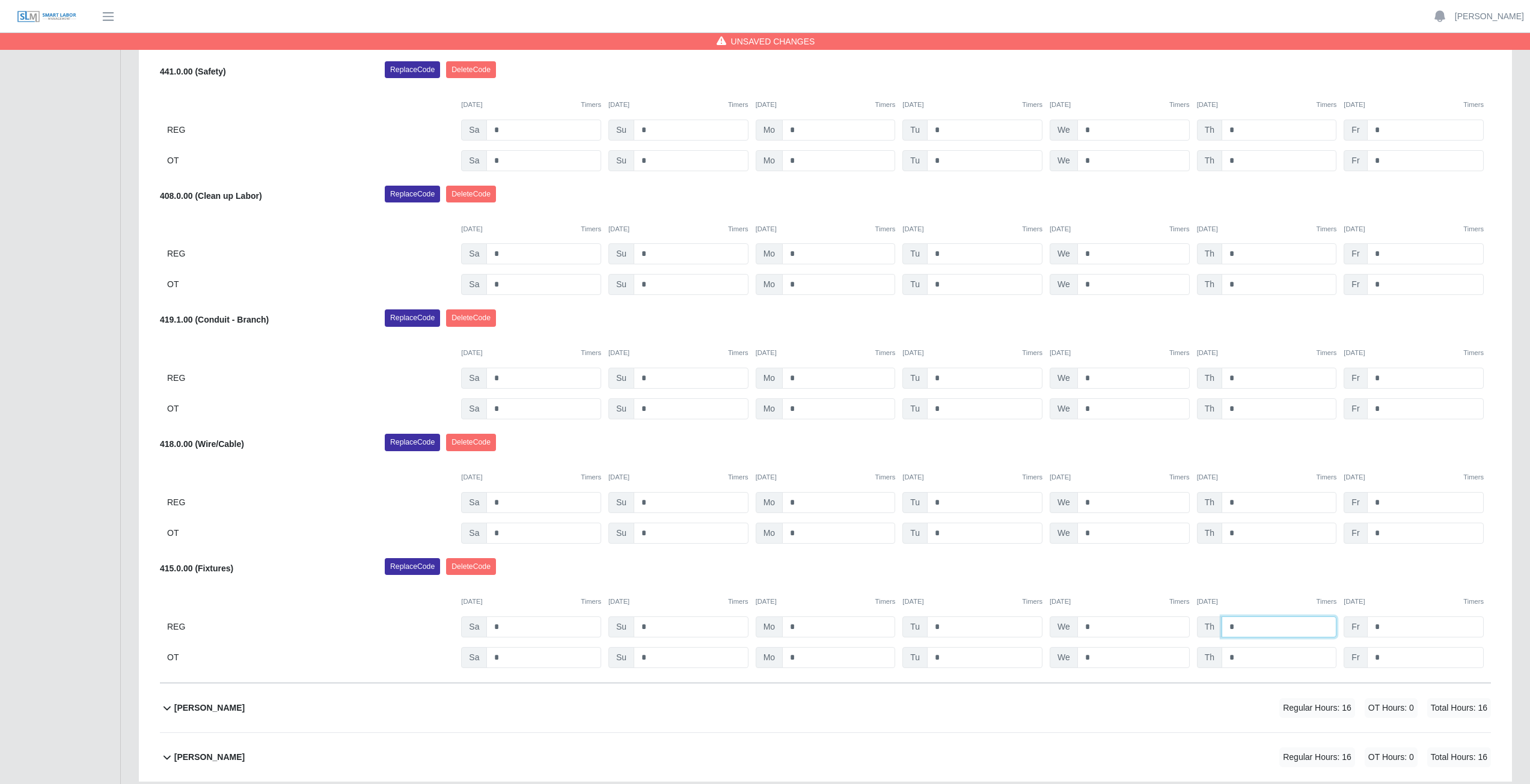
type input "*"
click at [1145, 568] on div "Replace Code [GEOGRAPHIC_DATA] Code" at bounding box center [937, 570] width 1124 height 24
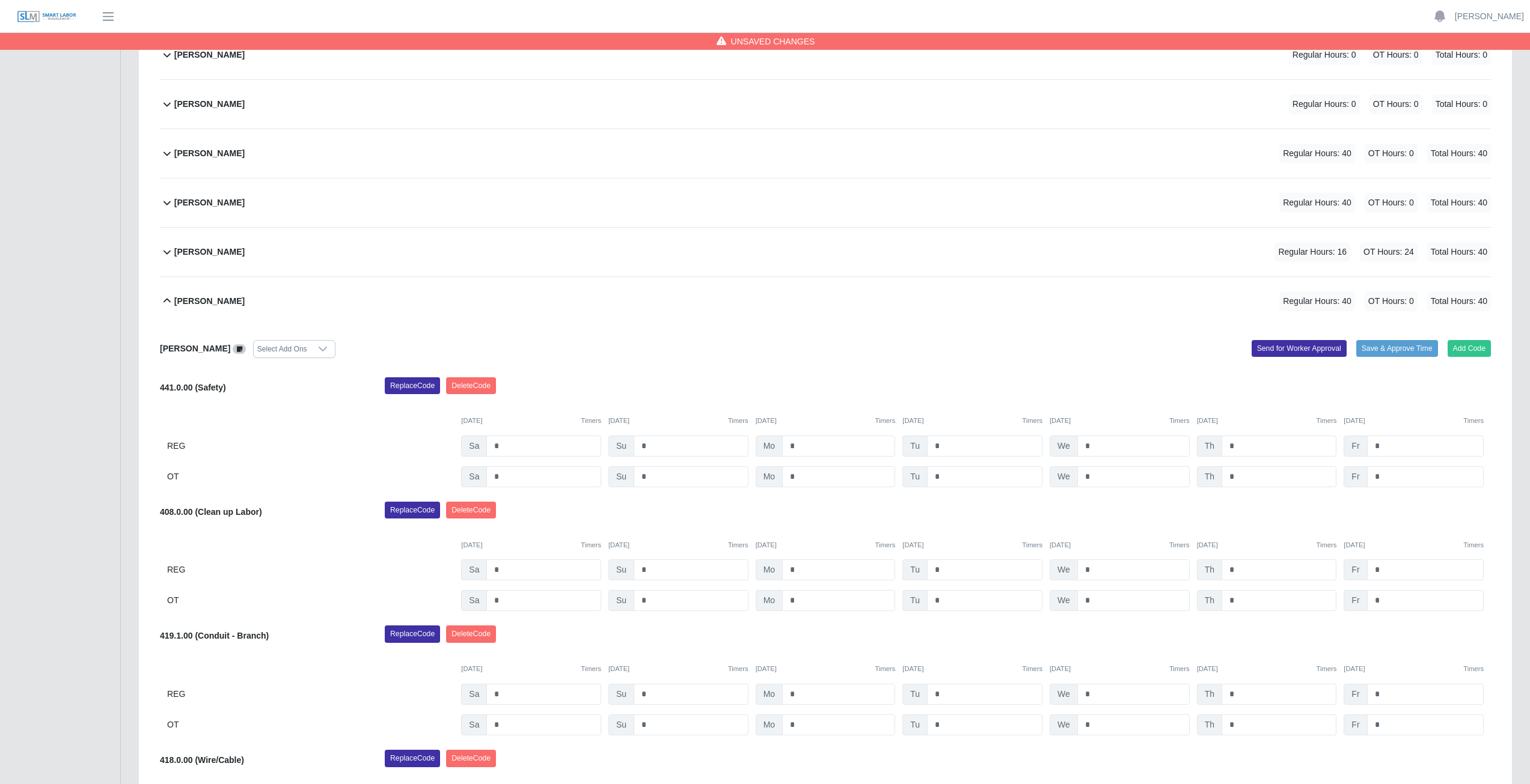
scroll to position [180, 0]
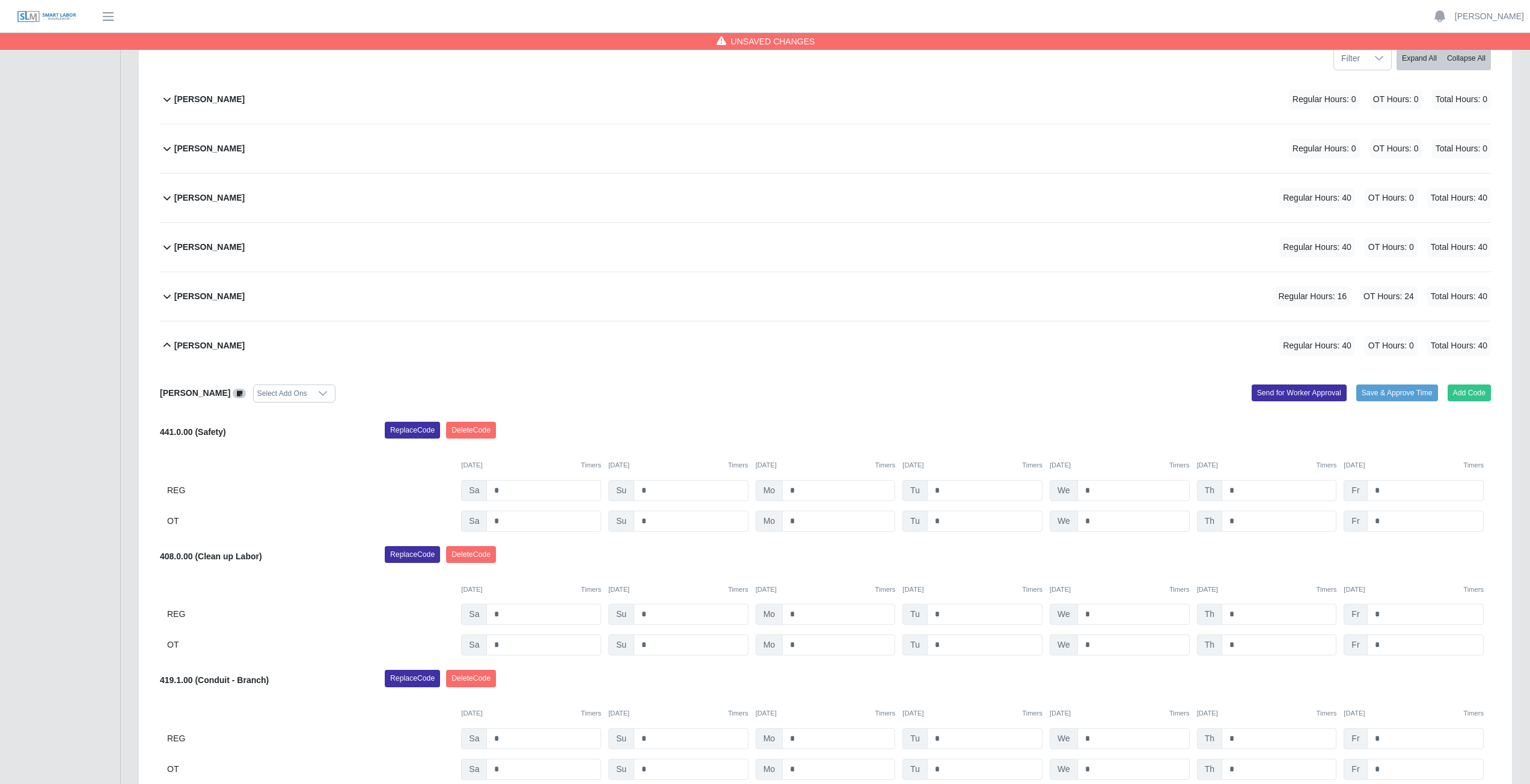
click at [169, 343] on icon at bounding box center [167, 345] width 15 height 15
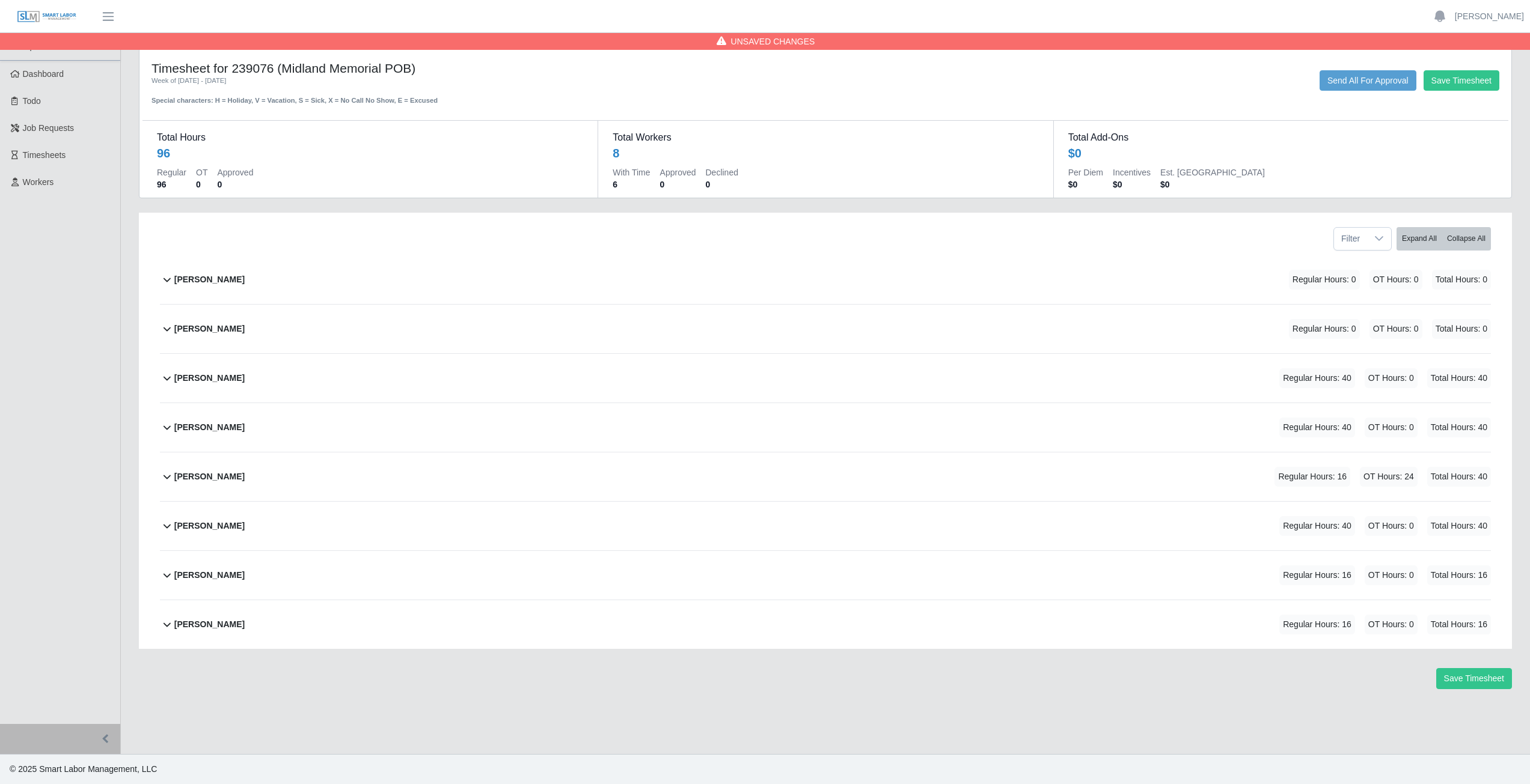
scroll to position [0, 0]
click at [164, 577] on icon at bounding box center [167, 575] width 15 height 15
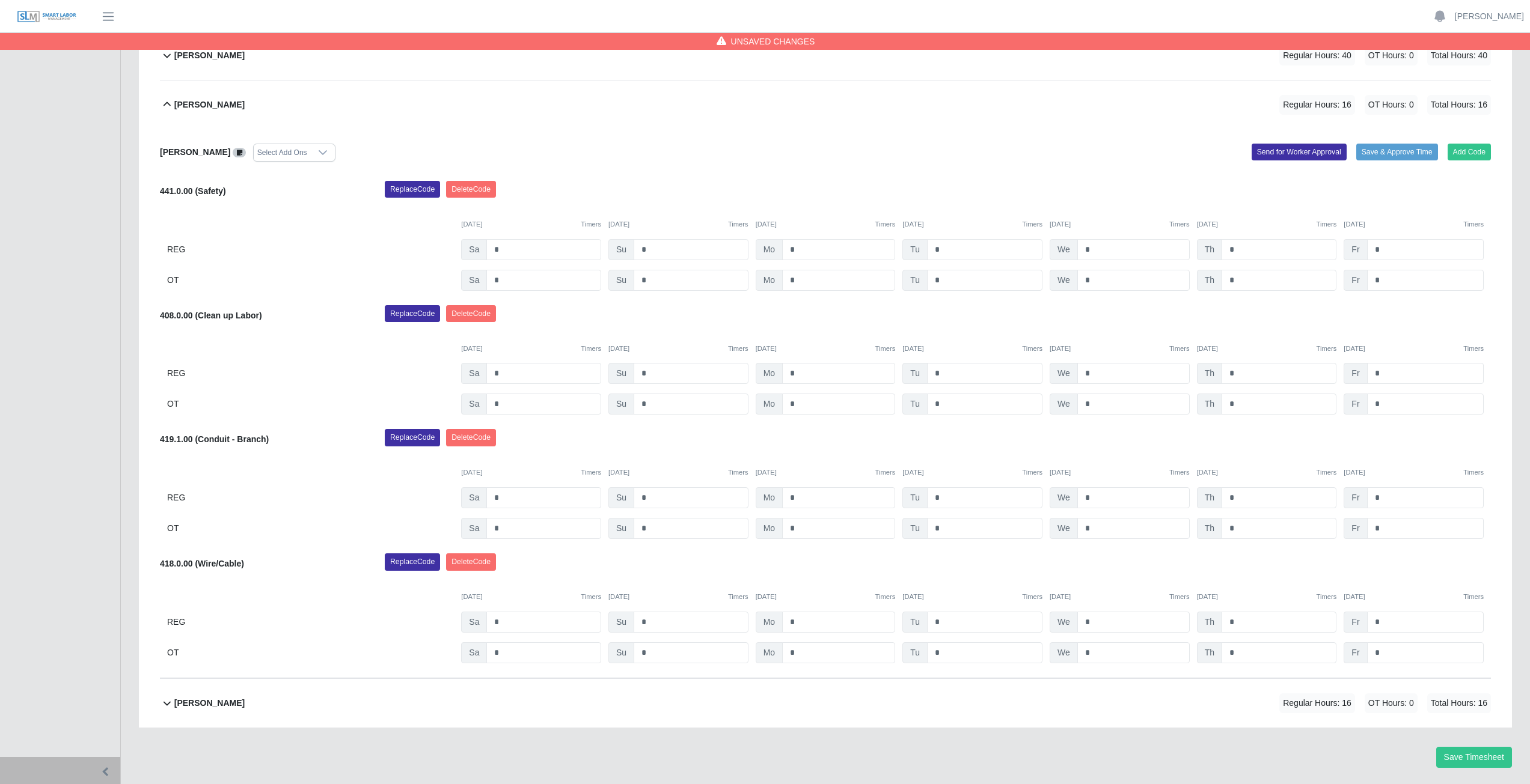
scroll to position [481, 0]
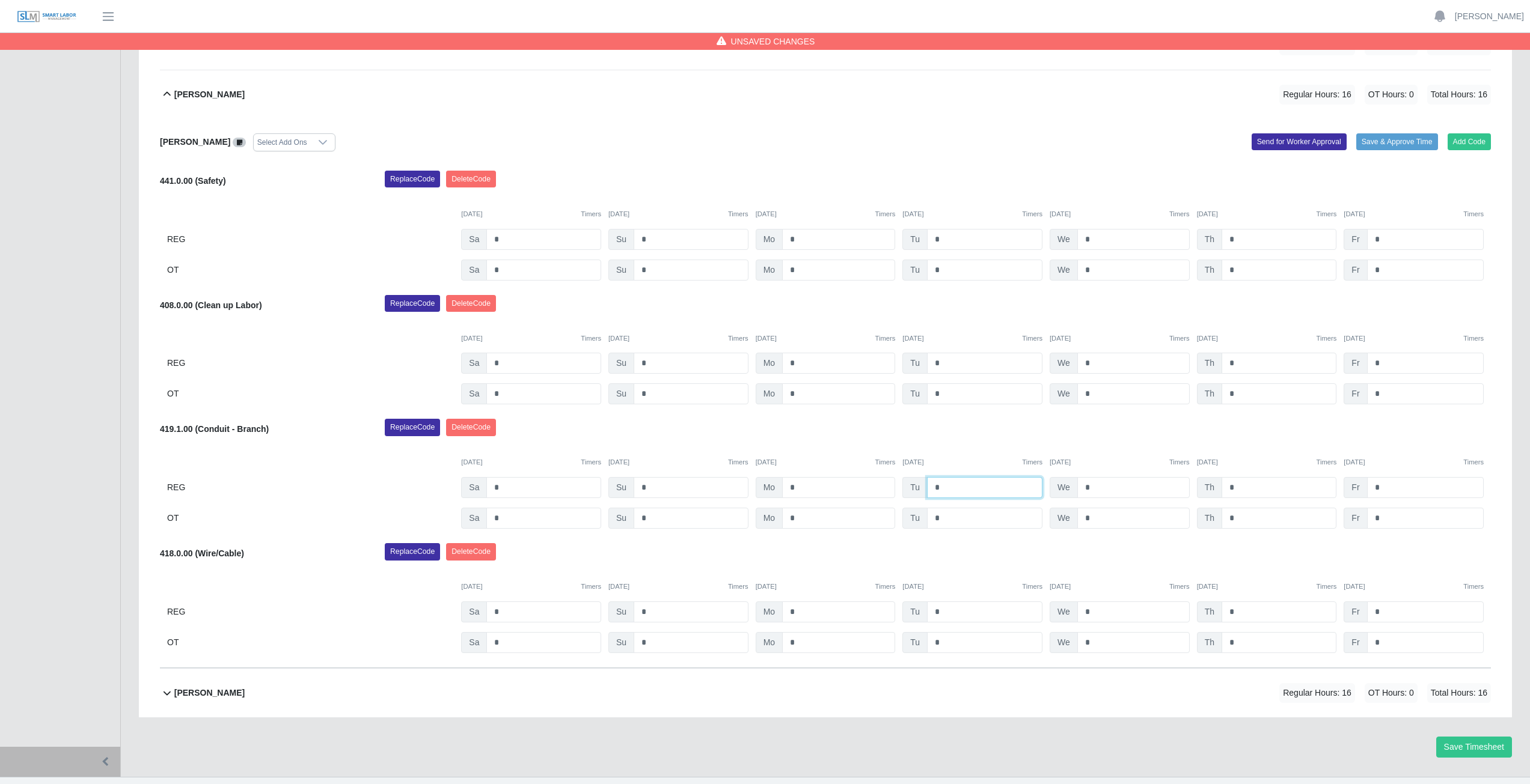
click at [954, 489] on input "*" at bounding box center [984, 488] width 115 height 21
type input "*"
click at [1103, 488] on input "*" at bounding box center [1133, 488] width 112 height 21
type input "*"
click at [1238, 491] on input "*" at bounding box center [1279, 488] width 115 height 21
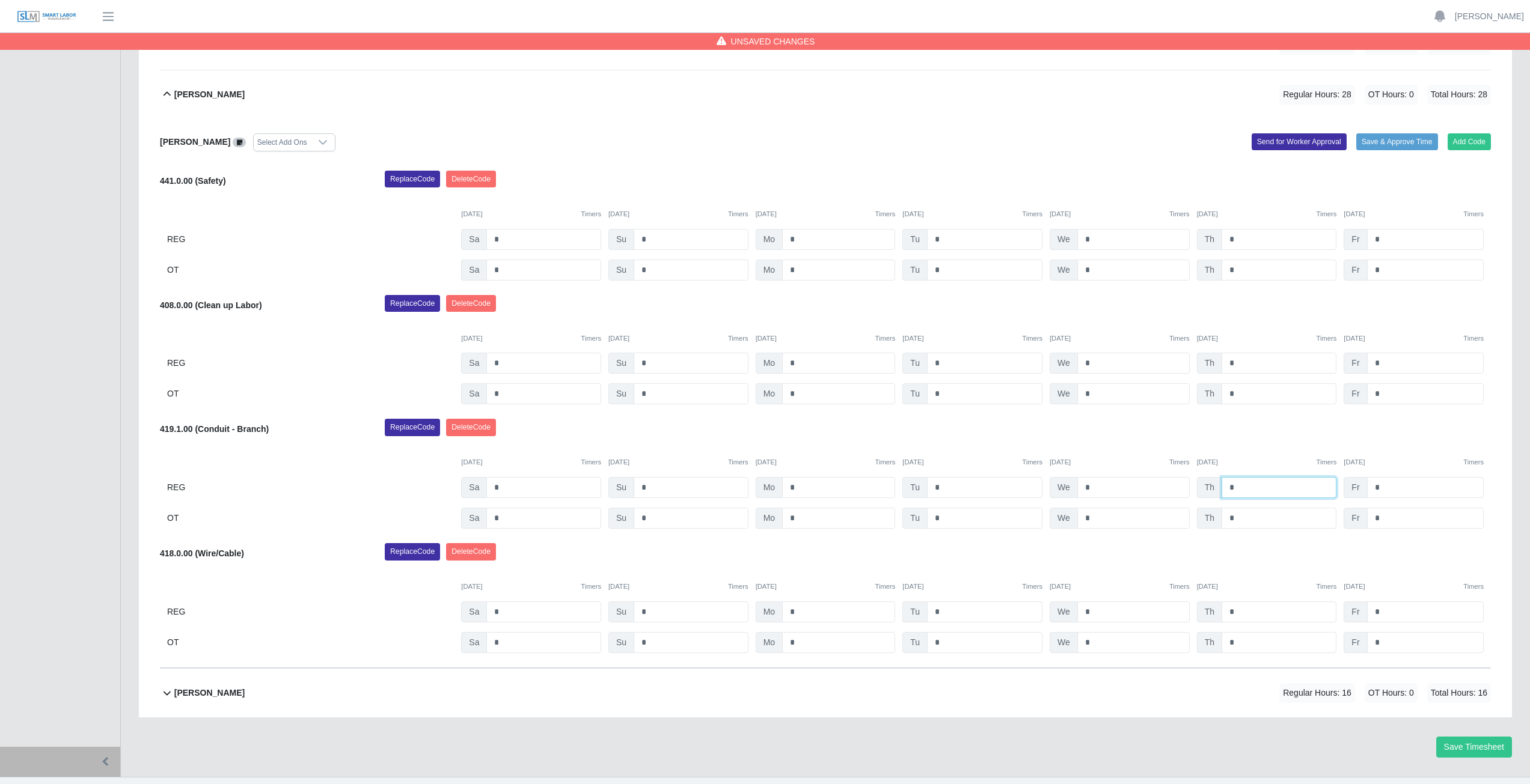
type input "*"
click at [948, 613] on input "*" at bounding box center [984, 612] width 115 height 21
type input "*"
click at [1098, 616] on input "*" at bounding box center [1133, 612] width 112 height 21
type input "*"
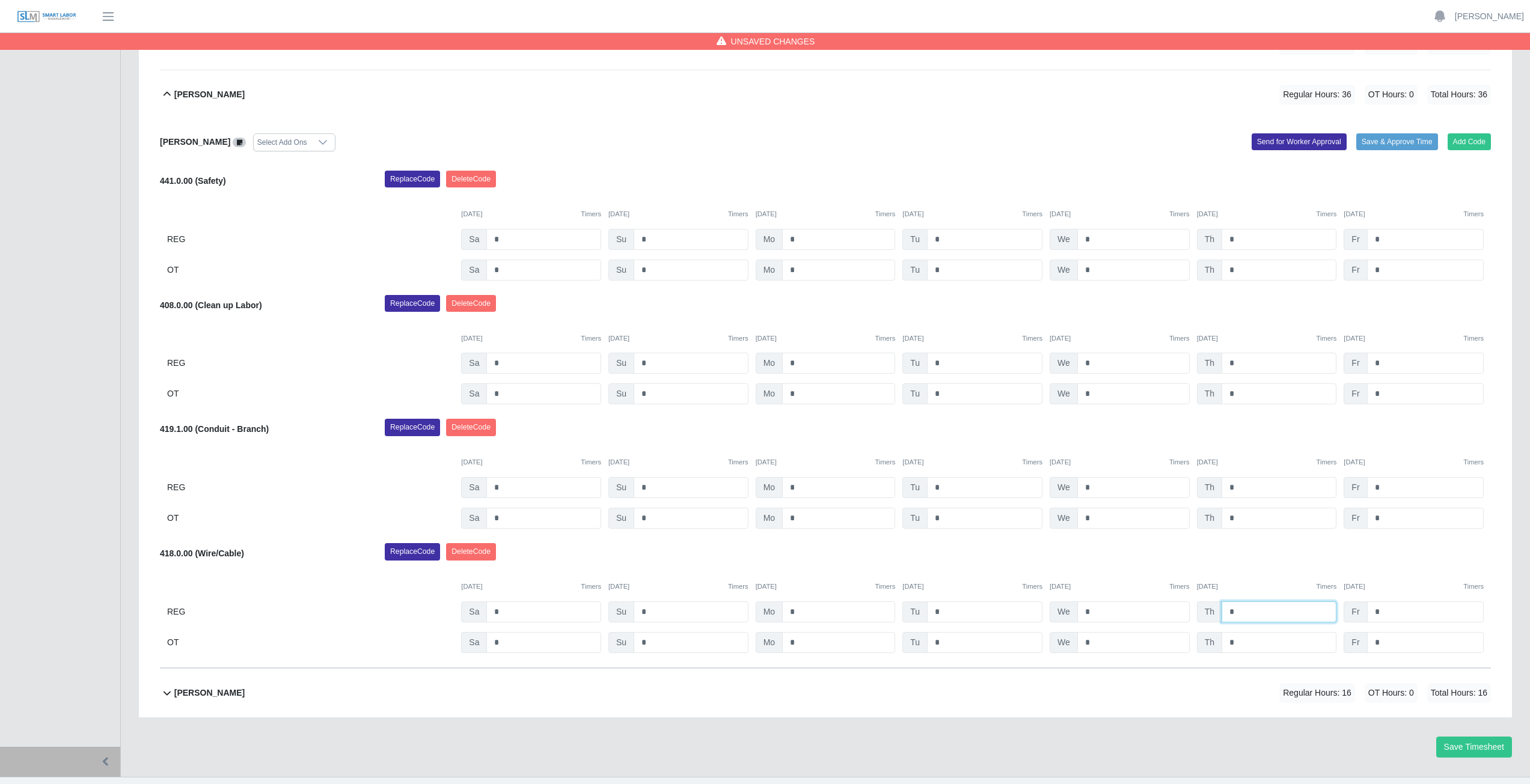
click at [1243, 616] on input "*" at bounding box center [1279, 612] width 115 height 21
type input "*"
click at [1247, 557] on div "Replace Code [GEOGRAPHIC_DATA] Code" at bounding box center [937, 555] width 1124 height 24
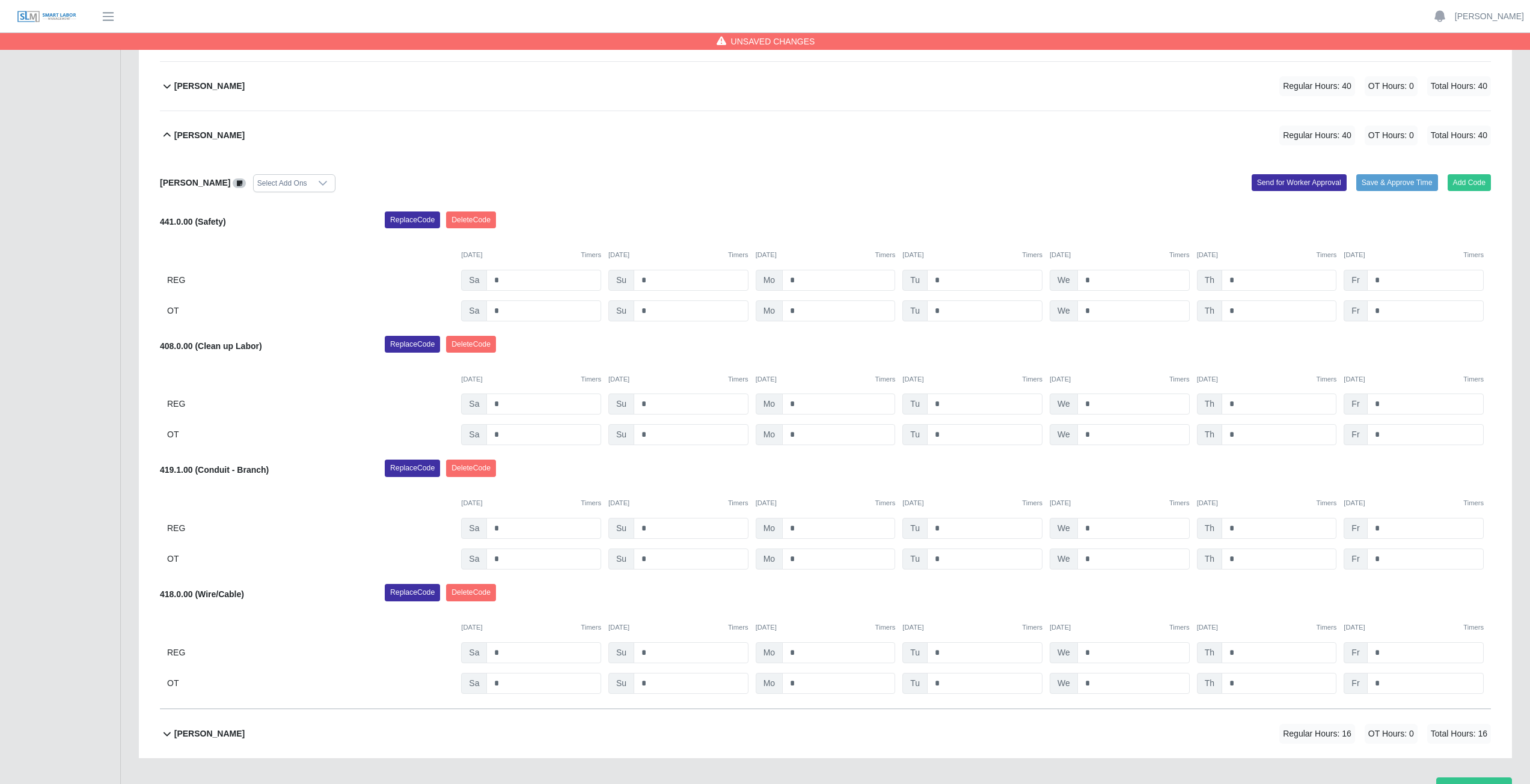
scroll to position [420, 0]
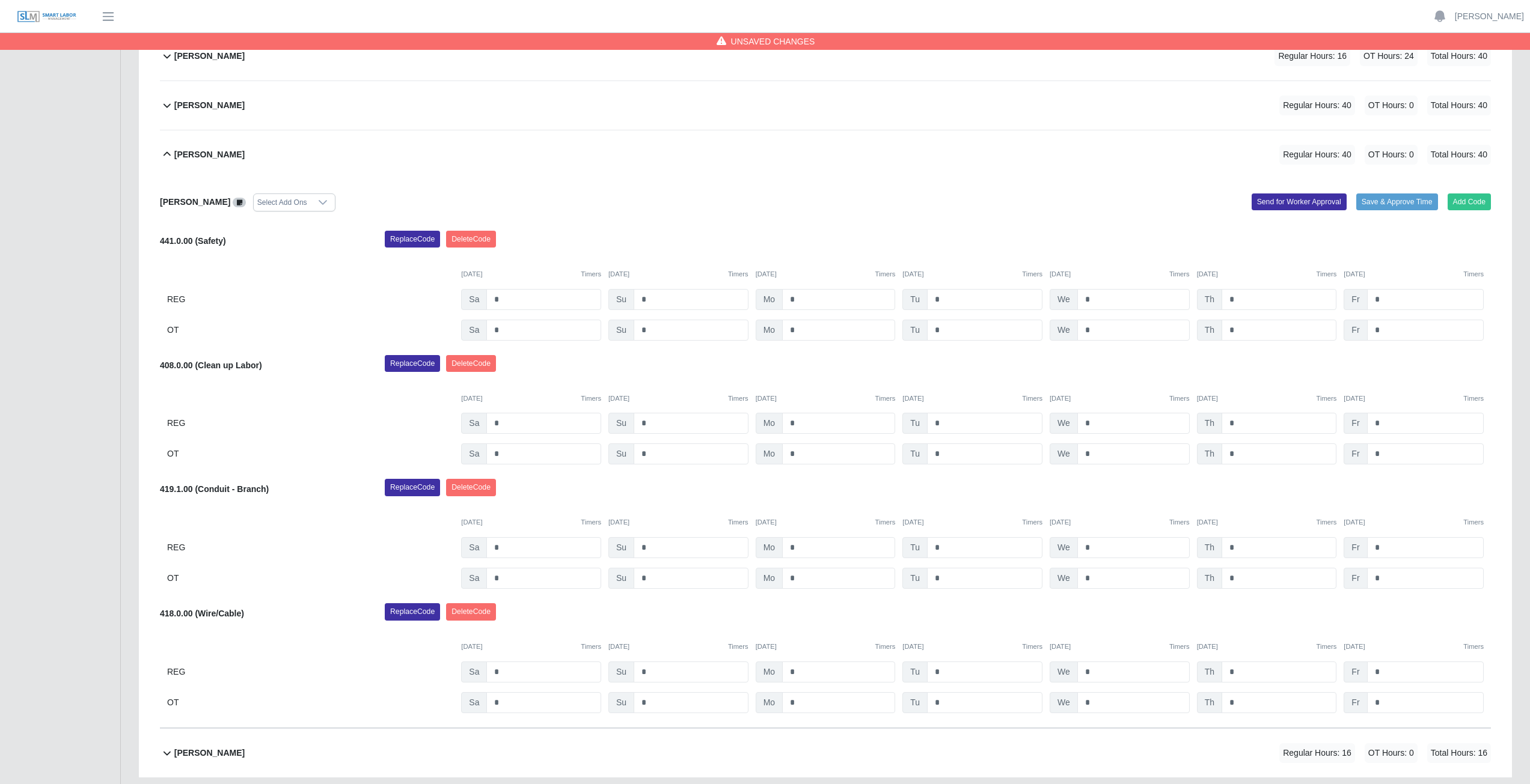
click at [171, 154] on icon at bounding box center [167, 154] width 15 height 15
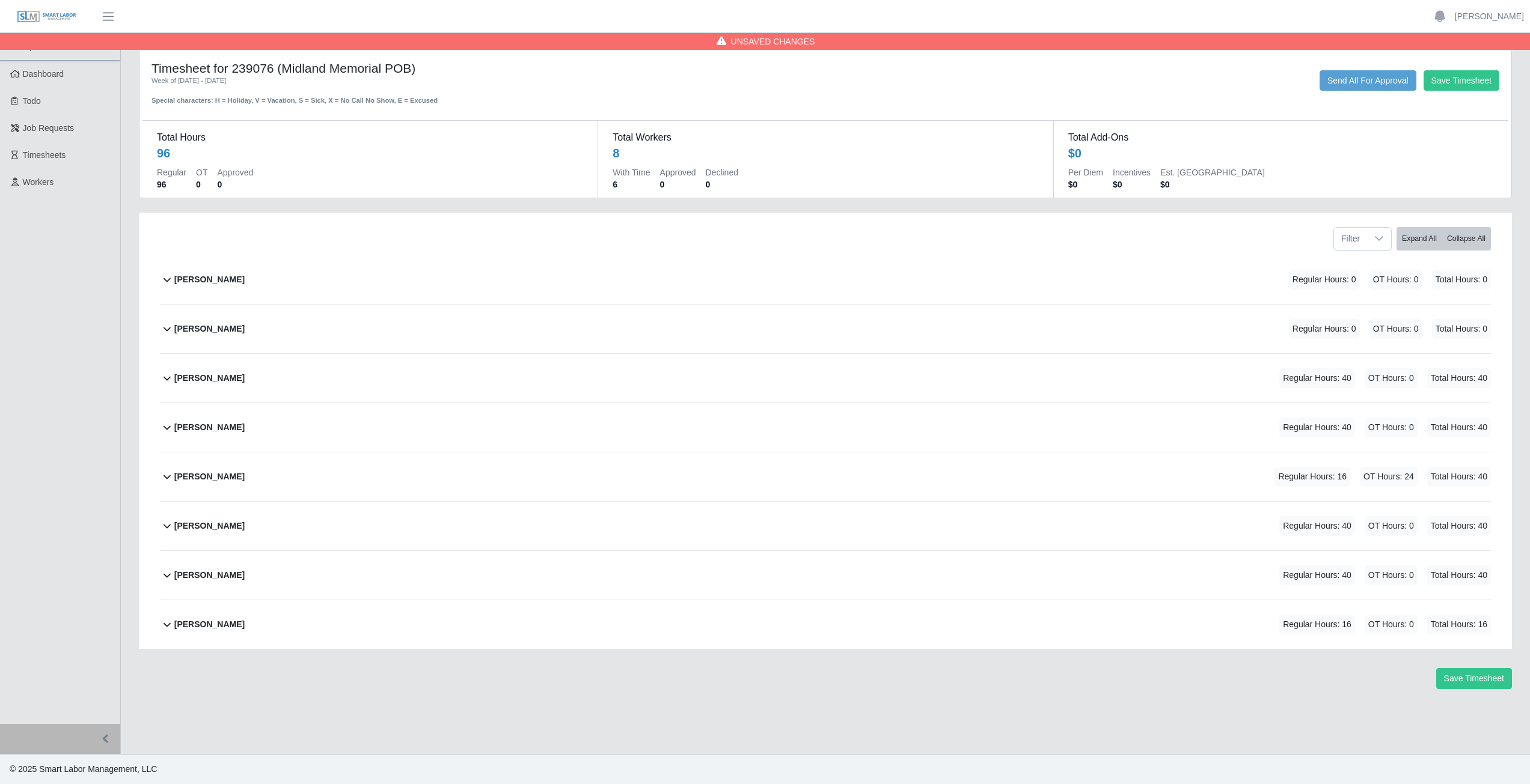
scroll to position [0, 0]
click at [165, 628] on icon at bounding box center [167, 624] width 15 height 15
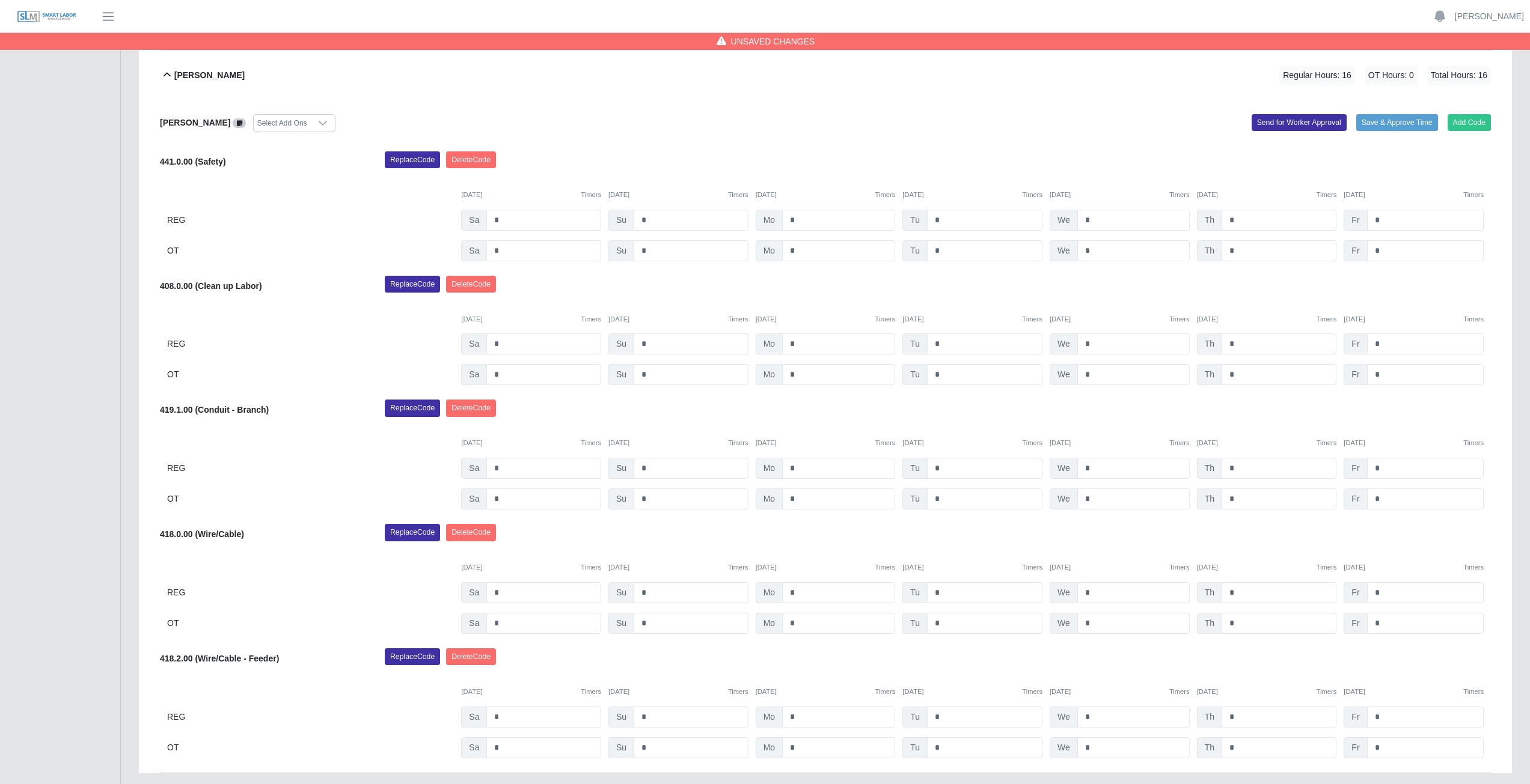
scroll to position [628, 0]
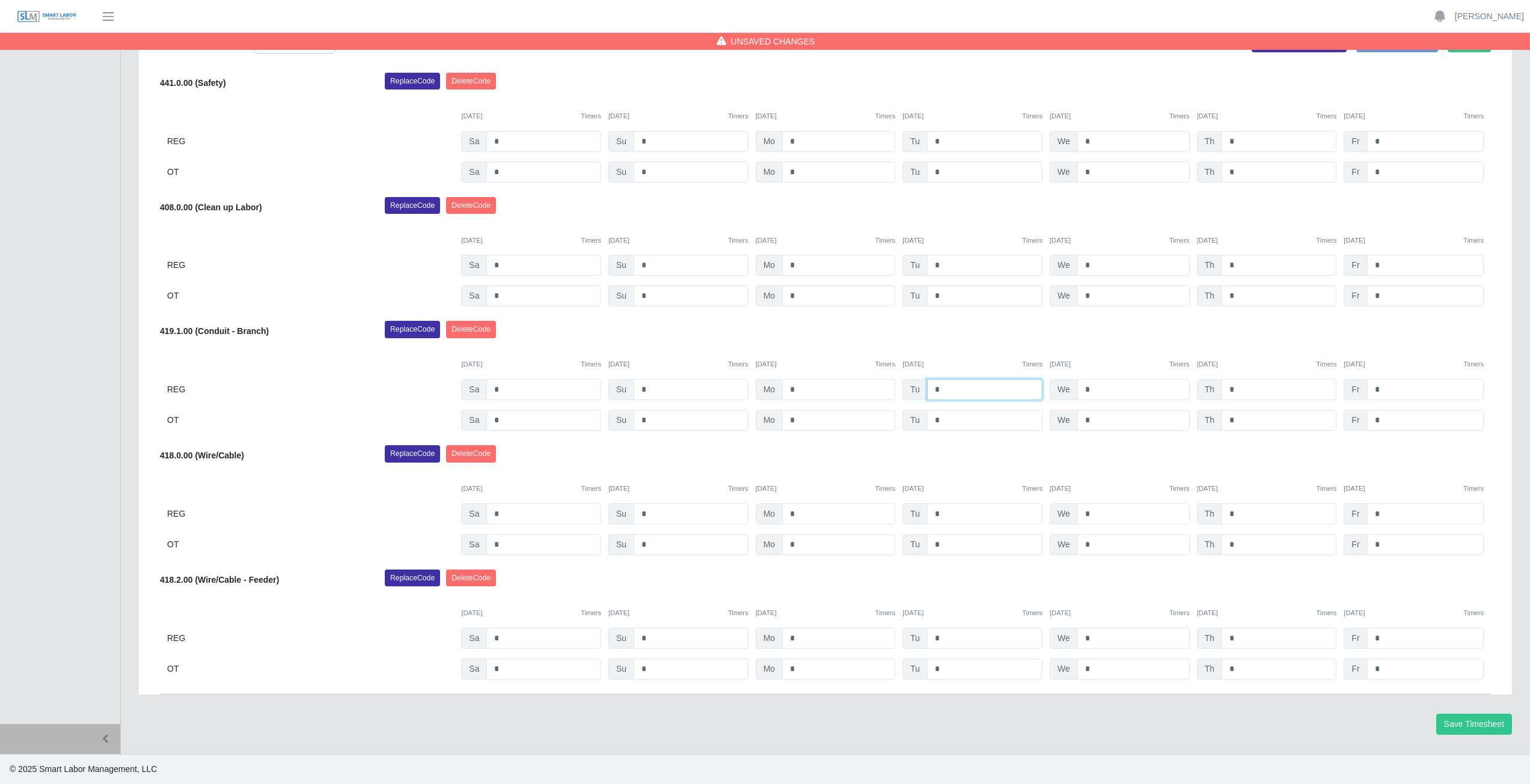
click at [947, 390] on input "*" at bounding box center [984, 390] width 115 height 21
type input "*"
click at [949, 514] on input "*" at bounding box center [984, 514] width 115 height 21
type input "*"
click at [1102, 392] on input "*" at bounding box center [1133, 390] width 112 height 21
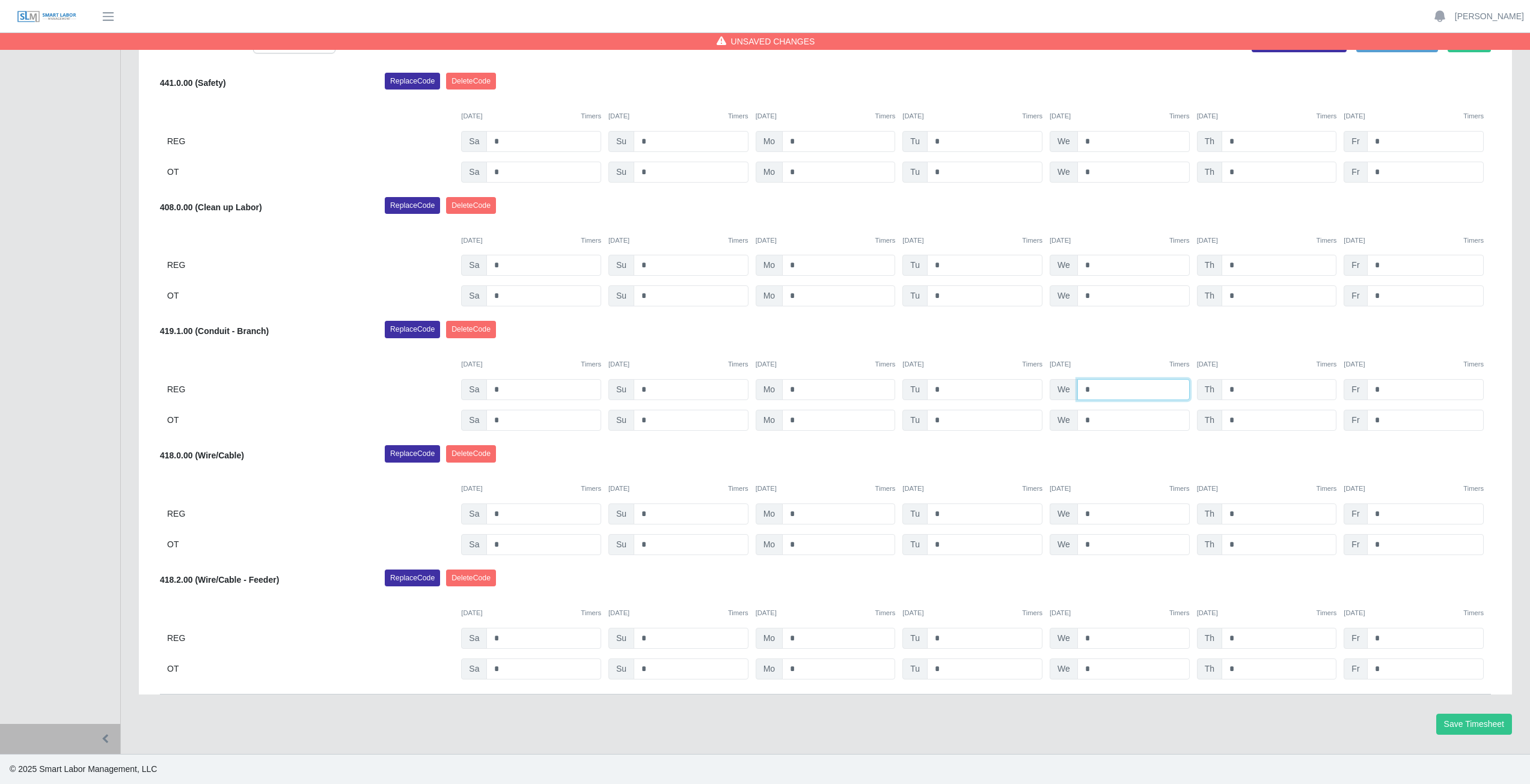
type input "*"
click at [1094, 512] on input "*" at bounding box center [1133, 514] width 112 height 21
type input "*"
click at [1237, 386] on input "*" at bounding box center [1279, 390] width 115 height 21
type input "*"
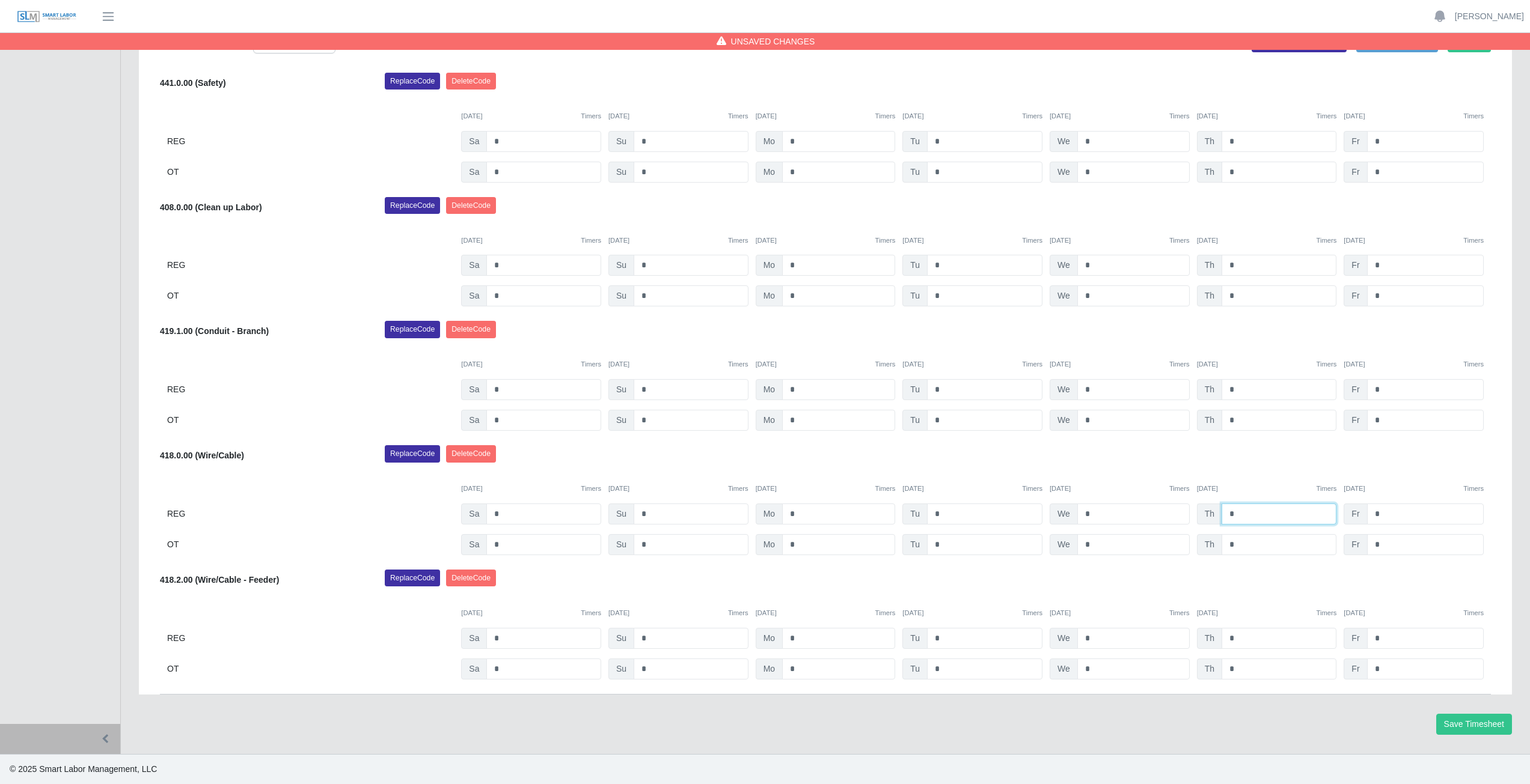
click at [1244, 513] on input "*" at bounding box center [1279, 514] width 115 height 21
type input "*"
click at [1253, 459] on div "Replace Code [GEOGRAPHIC_DATA] Code" at bounding box center [937, 457] width 1124 height 24
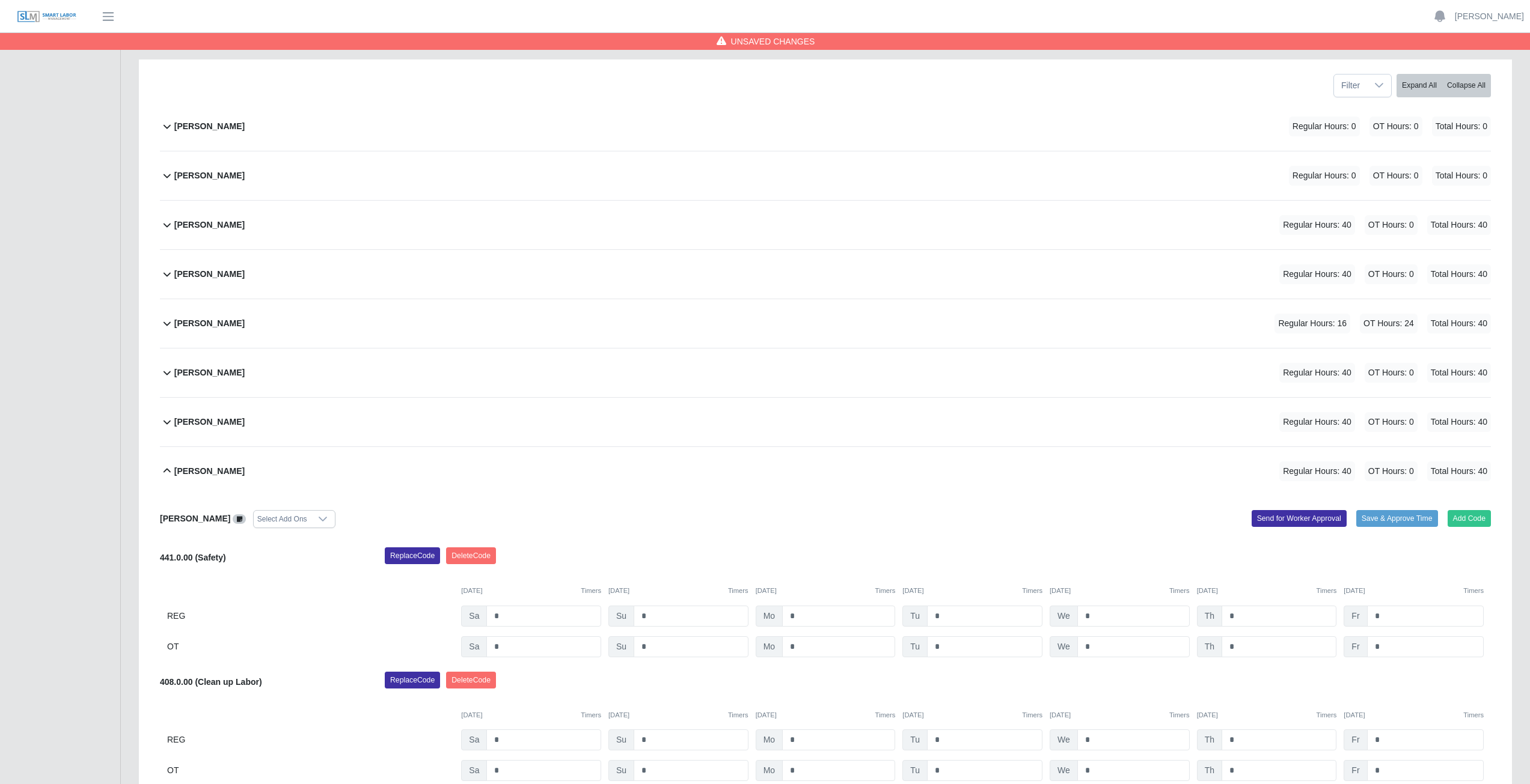
scroll to position [147, 0]
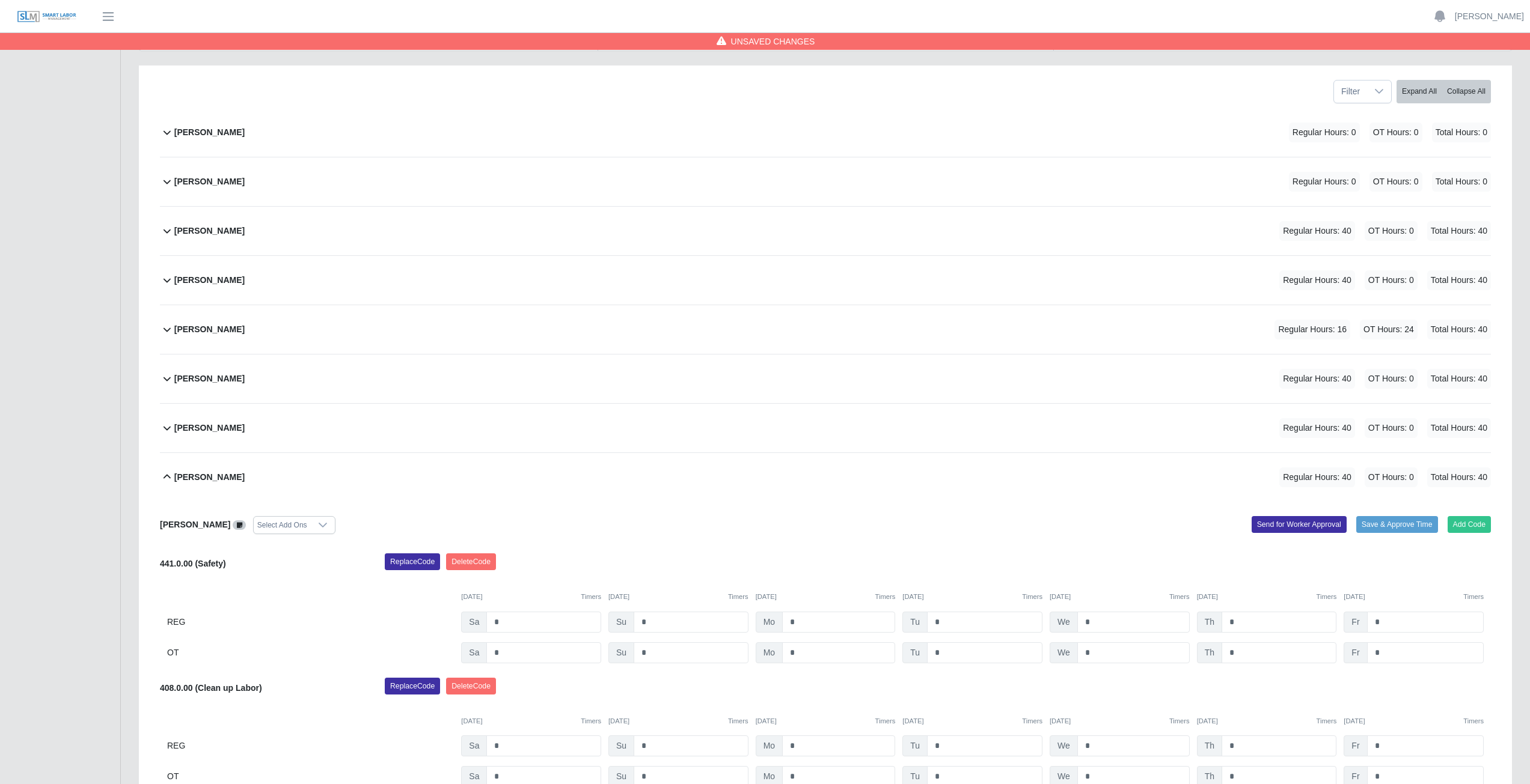
click at [163, 479] on icon at bounding box center [167, 477] width 15 height 15
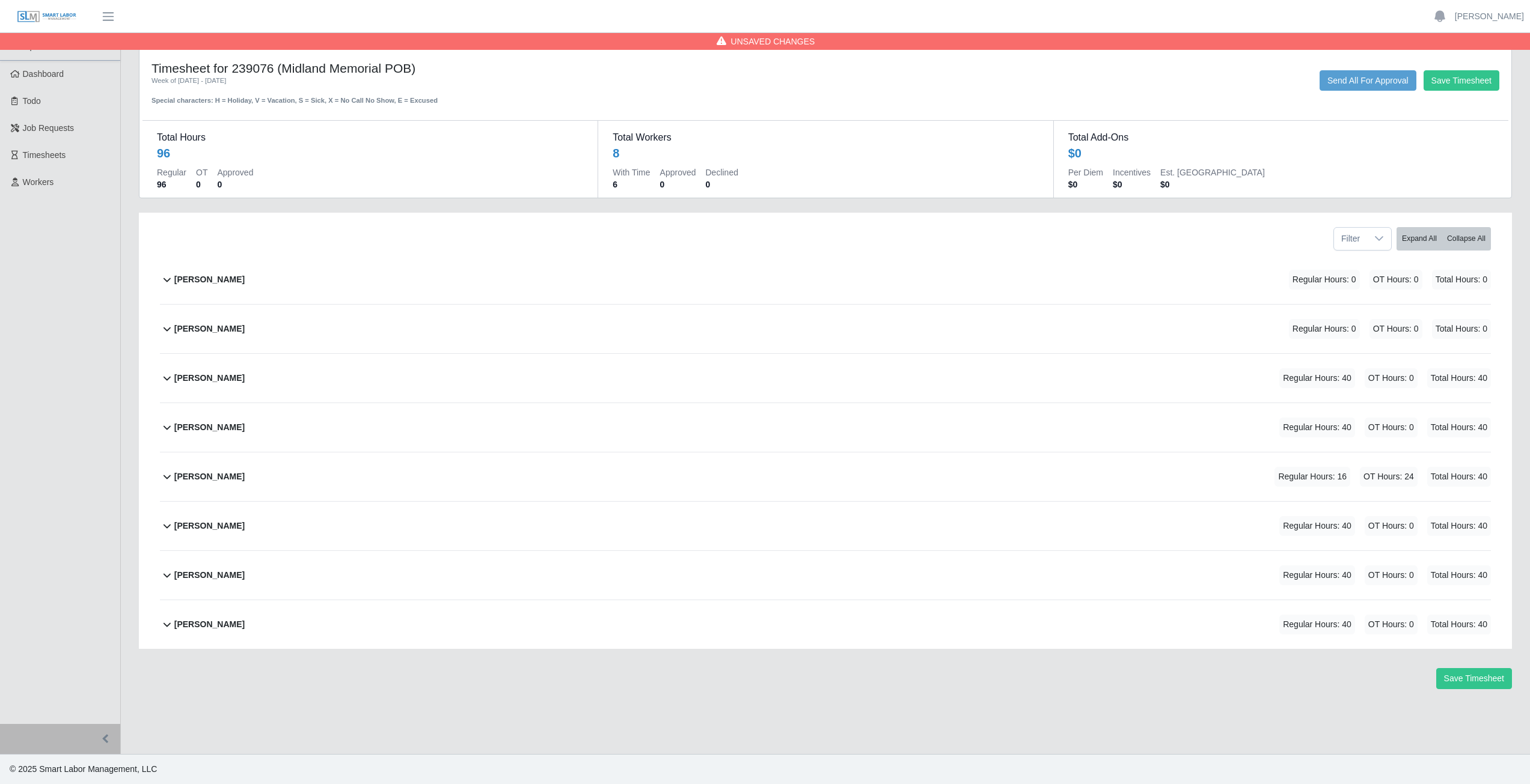
scroll to position [0, 0]
click at [166, 281] on icon at bounding box center [167, 280] width 7 height 4
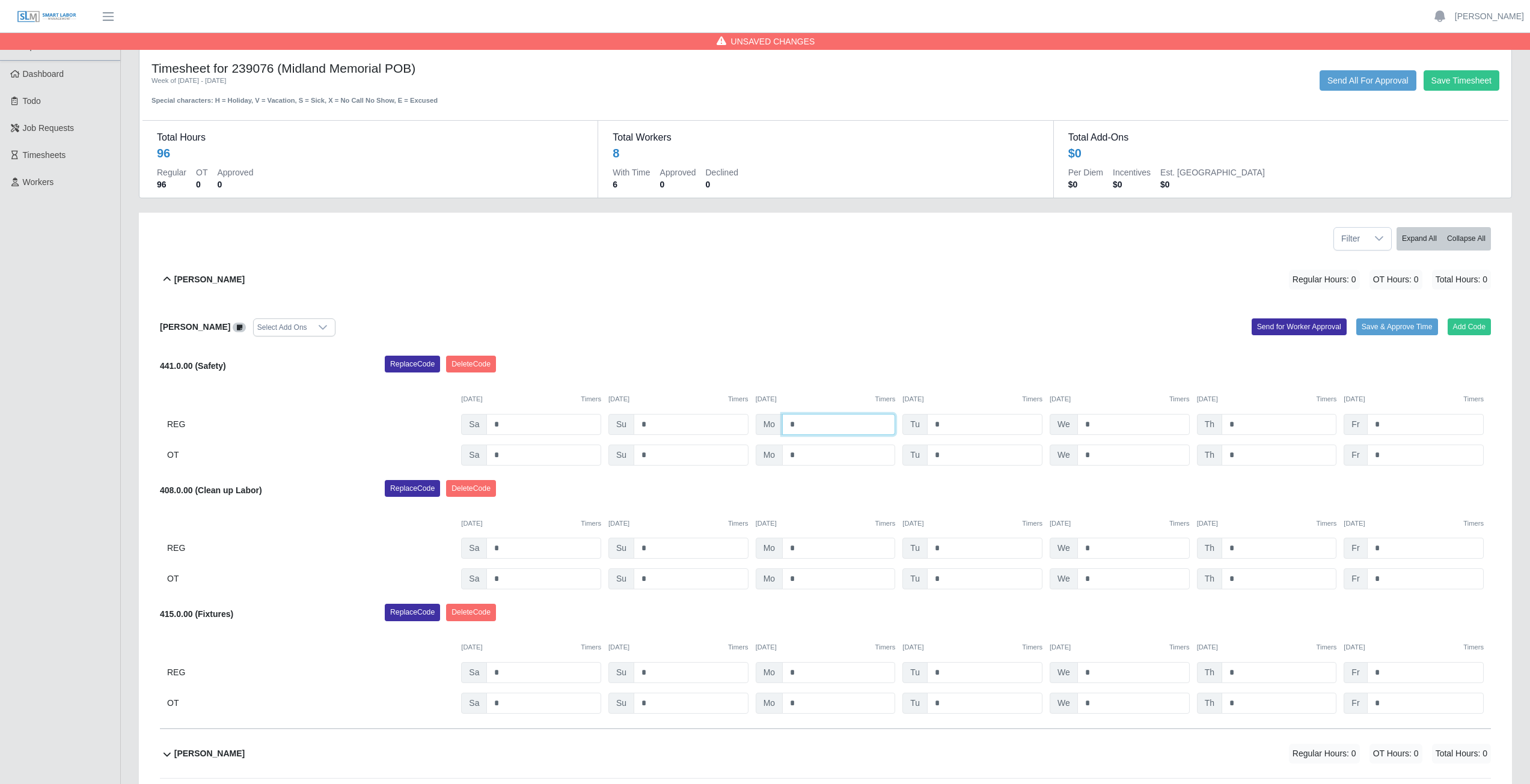
click at [800, 425] on input "*" at bounding box center [838, 425] width 113 height 21
type input "*"
click at [942, 423] on input "*" at bounding box center [984, 425] width 115 height 21
type input "*"
click at [1097, 428] on input "*" at bounding box center [1133, 425] width 112 height 21
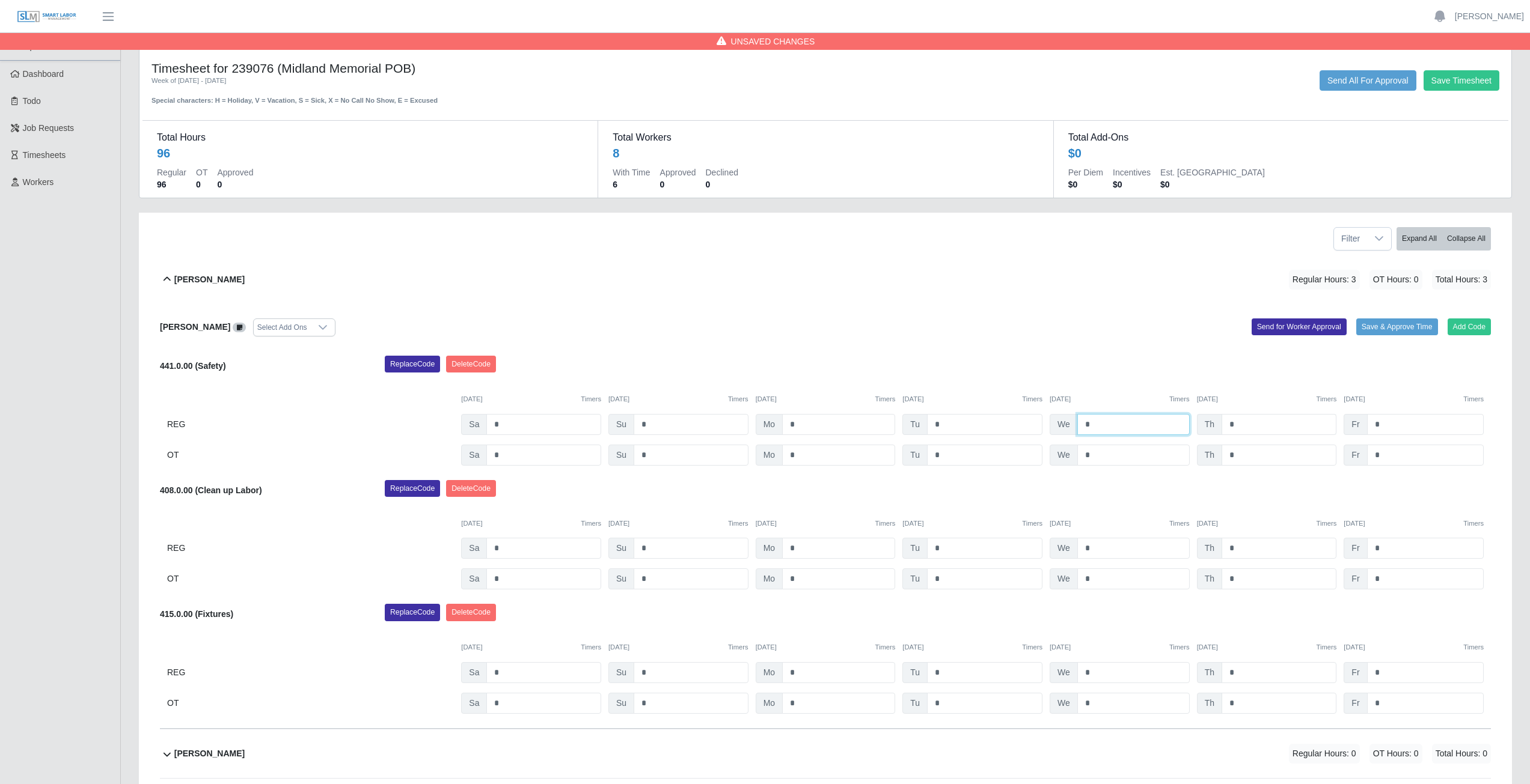
type input "*"
click at [1239, 425] on input "*" at bounding box center [1279, 425] width 115 height 21
type input "*"
drag, startPoint x: 796, startPoint y: 549, endPoint x: 803, endPoint y: 550, distance: 7.1
click at [802, 550] on input "*" at bounding box center [838, 548] width 113 height 21
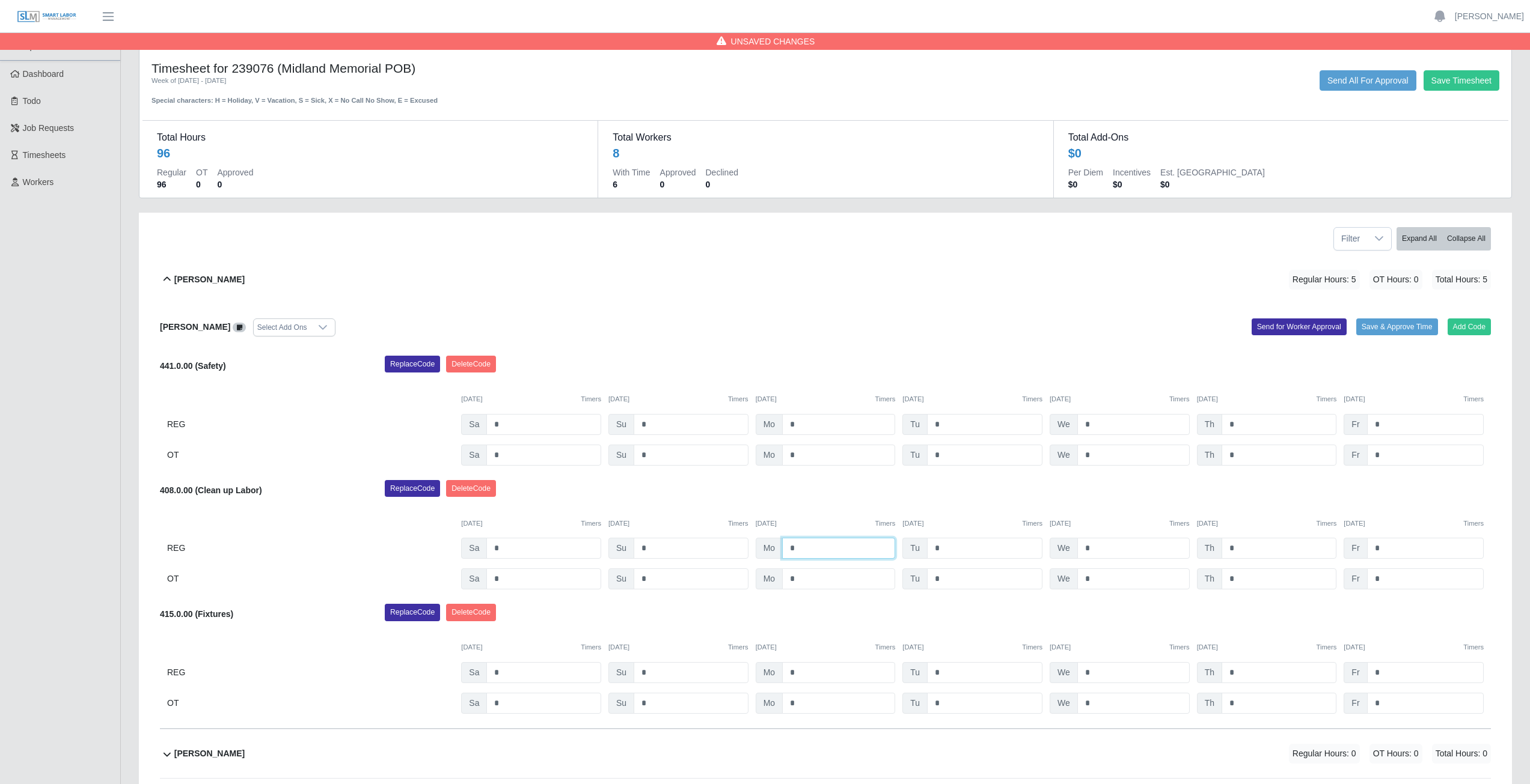
type input "*"
click at [944, 551] on input "*" at bounding box center [984, 548] width 115 height 21
type input "*"
click at [1095, 545] on input "*" at bounding box center [1133, 548] width 112 height 21
type input "*"
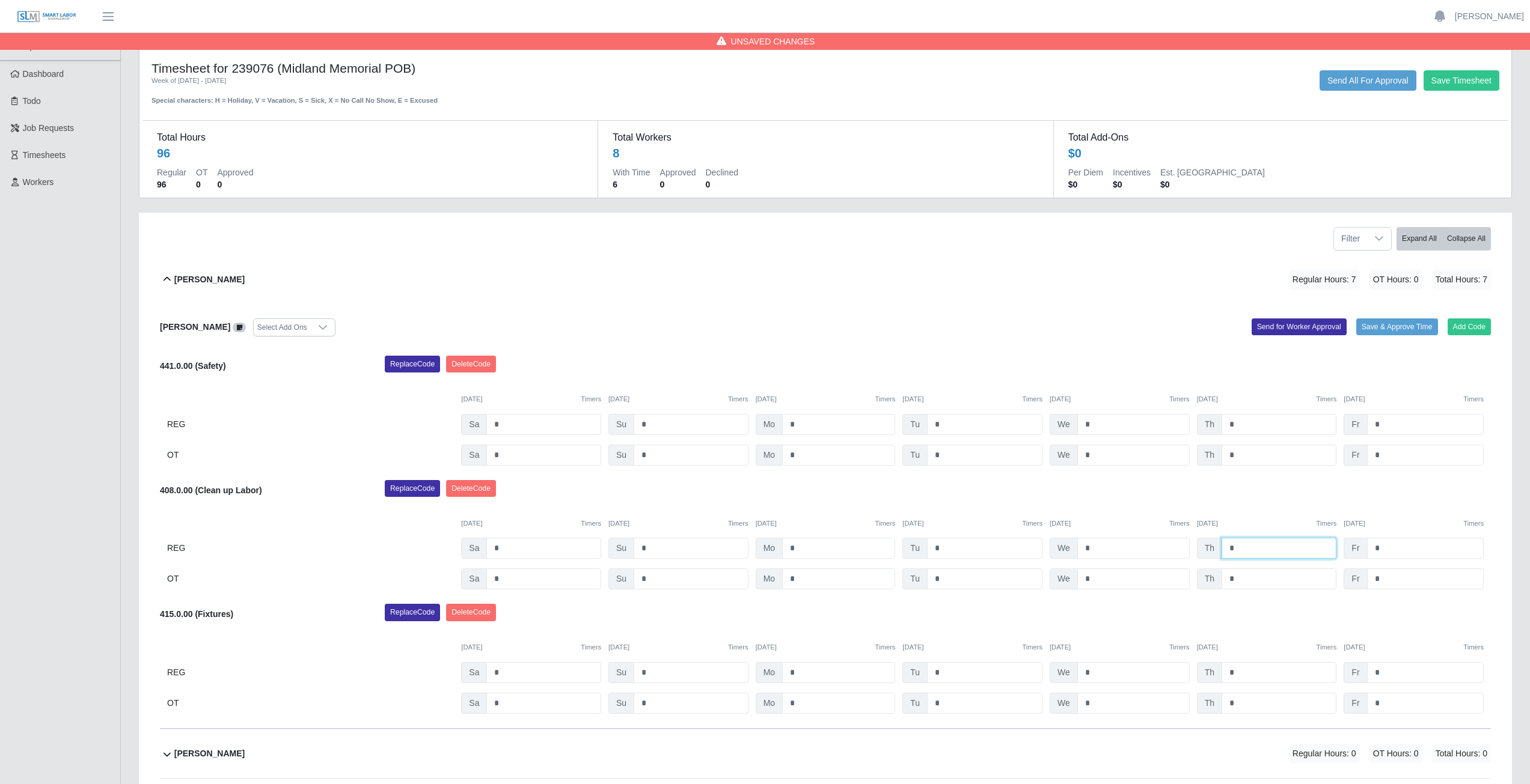
click at [1240, 549] on input "*" at bounding box center [1279, 548] width 115 height 21
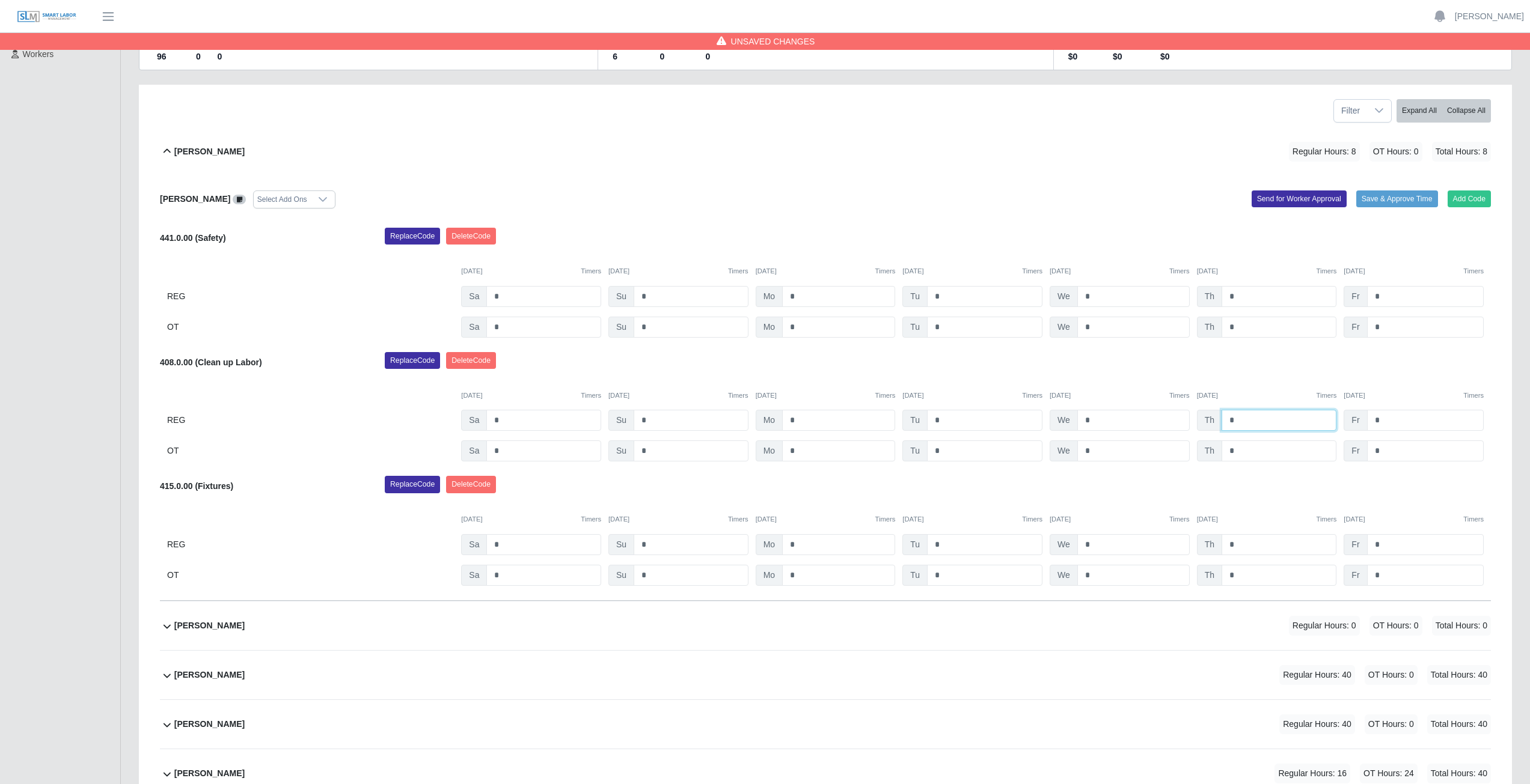
scroll to position [180, 0]
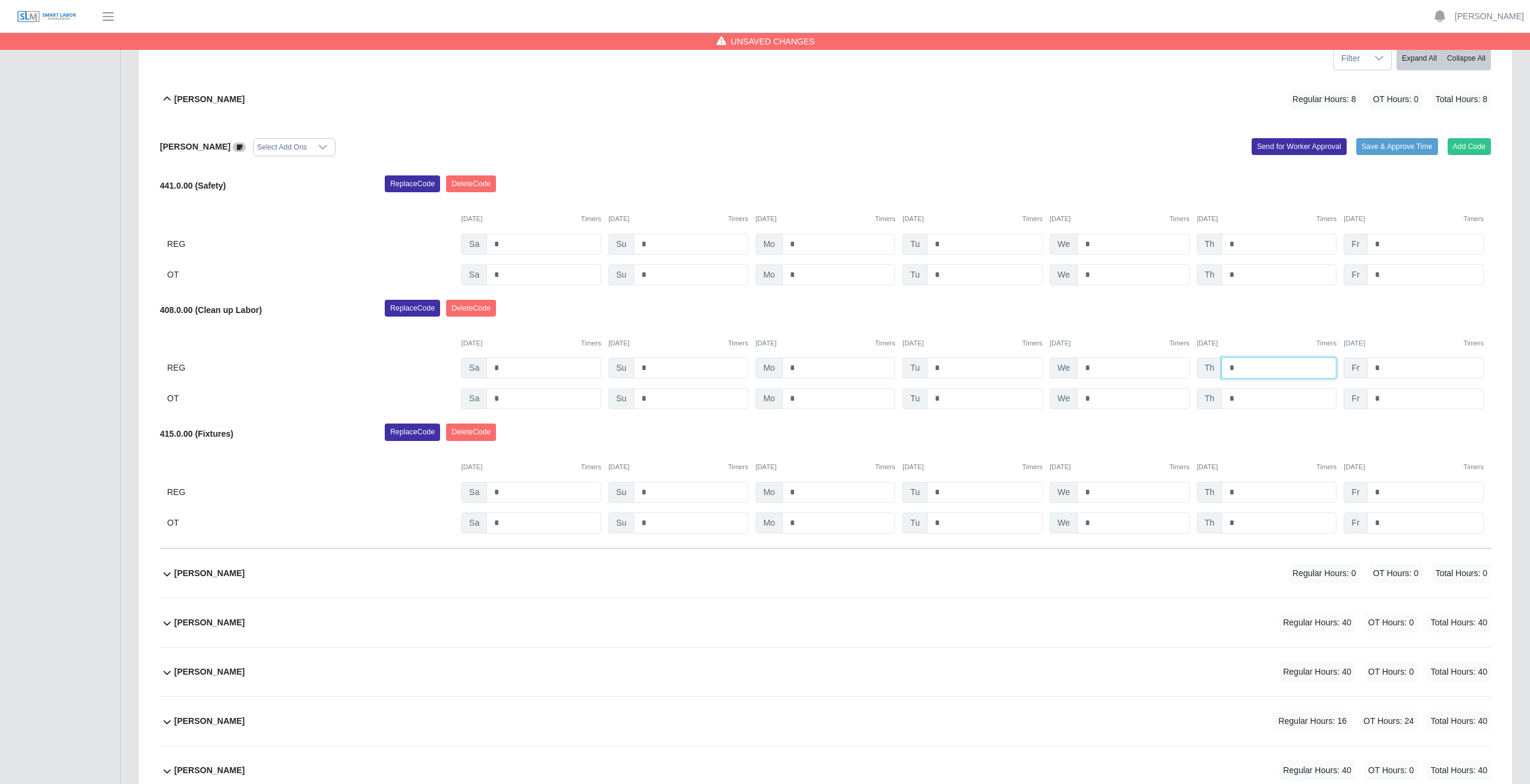
type input "*"
click at [1219, 312] on div "Replace Code [GEOGRAPHIC_DATA] Code" at bounding box center [937, 312] width 1124 height 24
click at [1469, 143] on button "Add Code" at bounding box center [1470, 147] width 44 height 17
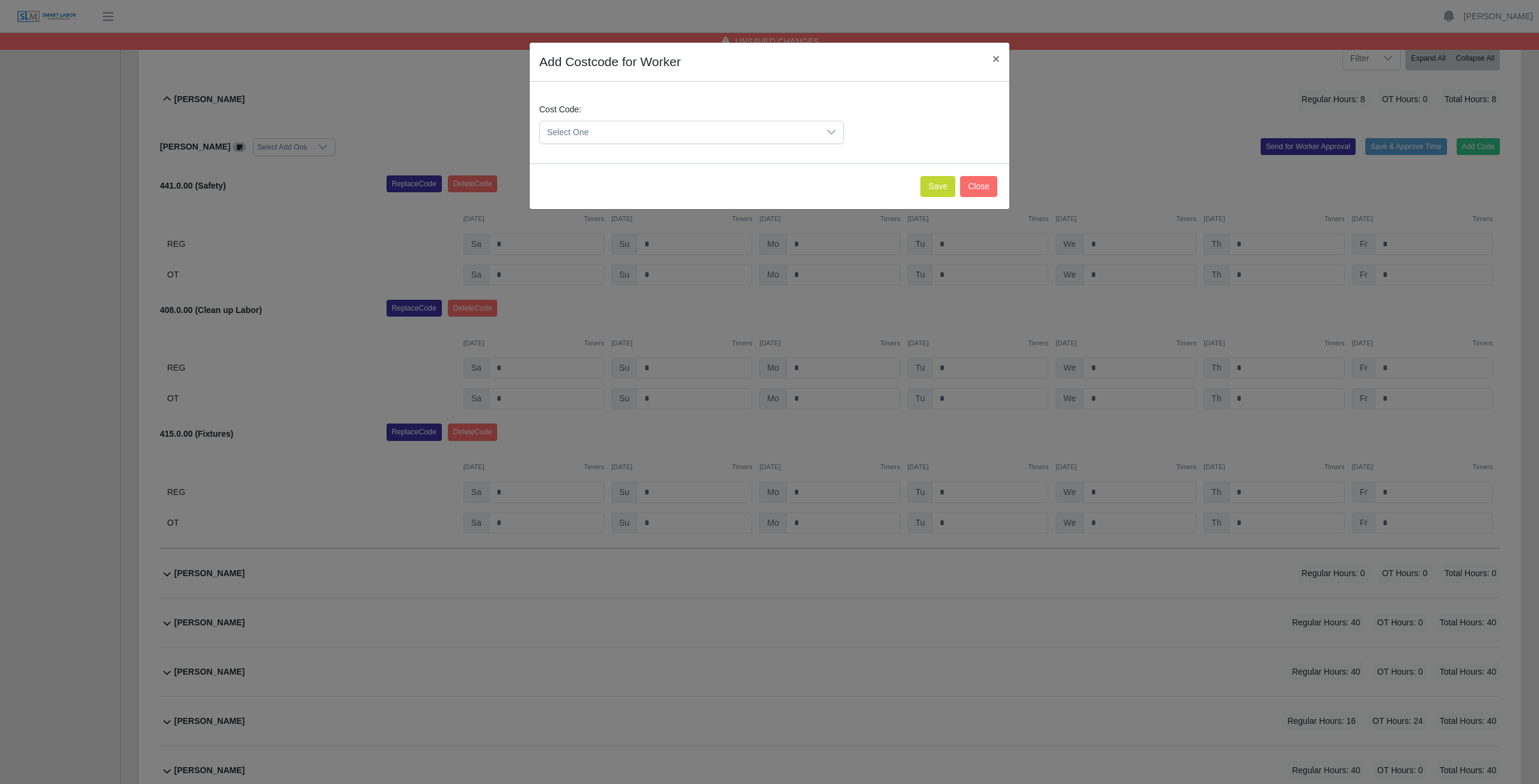
click at [627, 129] on span "Select One" at bounding box center [680, 133] width 279 height 22
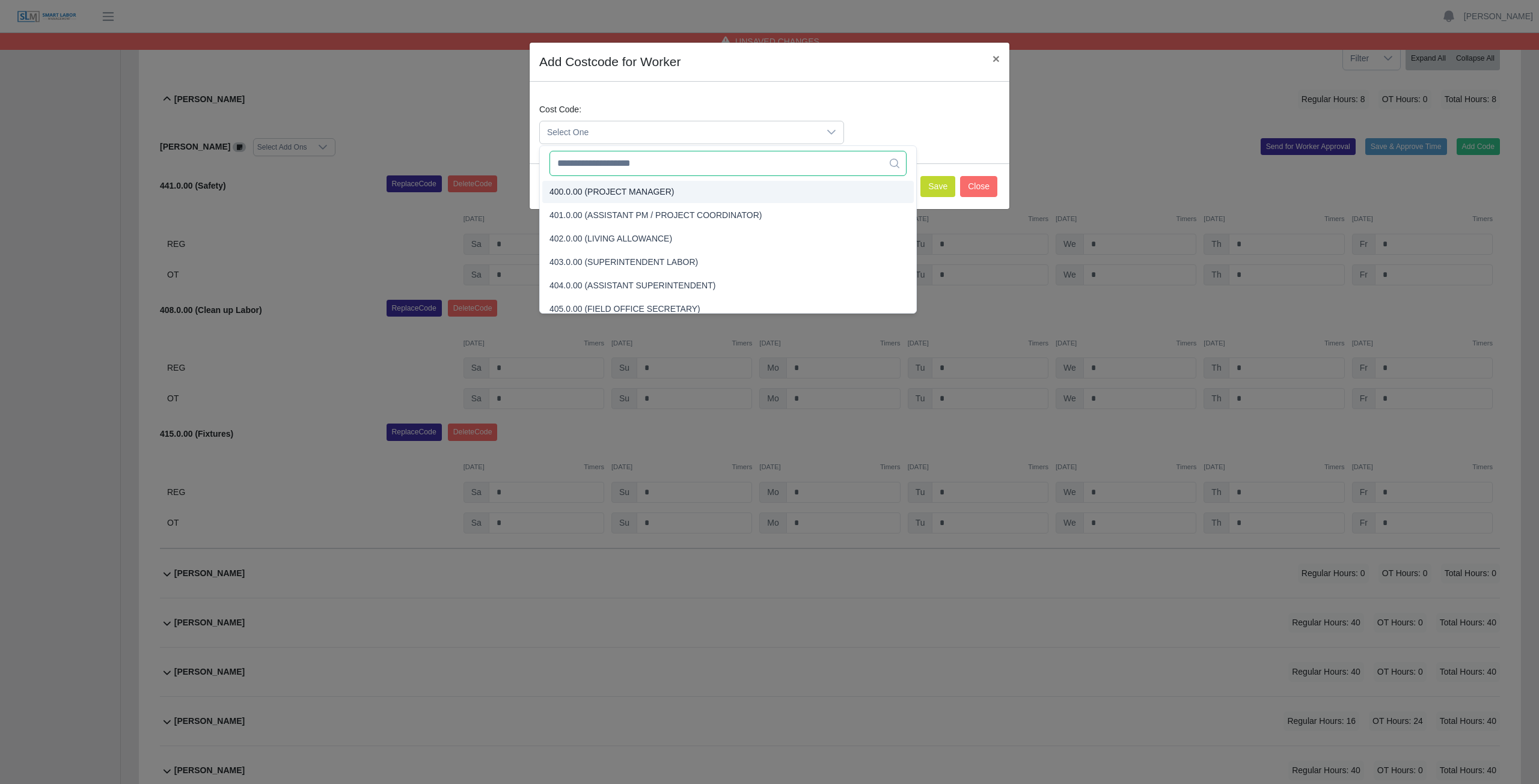
click at [657, 167] on input "text" at bounding box center [727, 164] width 357 height 25
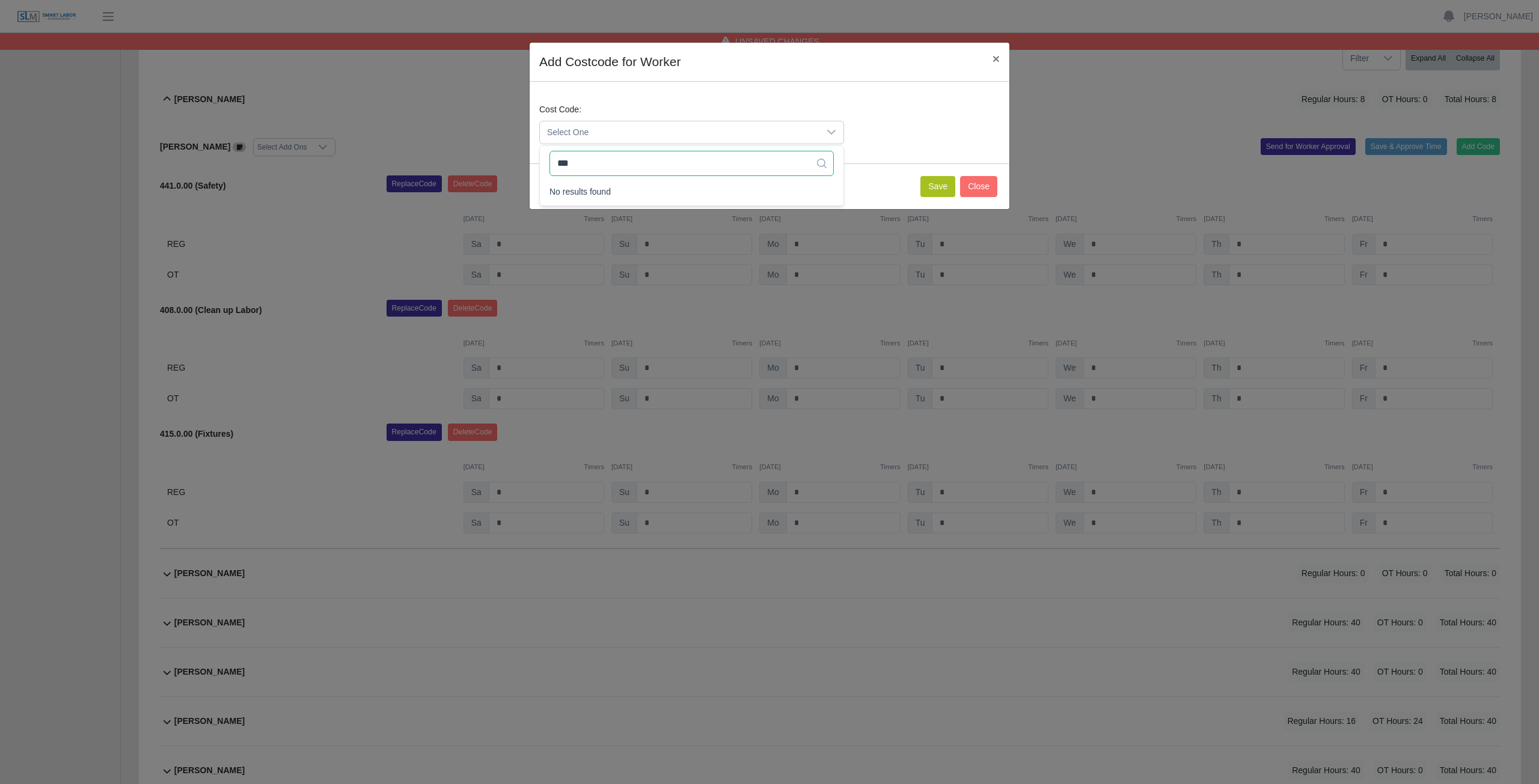
type input "***"
click at [940, 189] on button "Save" at bounding box center [938, 187] width 35 height 21
click at [626, 128] on span "Select One" at bounding box center [680, 133] width 279 height 22
click at [996, 56] on span "×" at bounding box center [996, 59] width 7 height 14
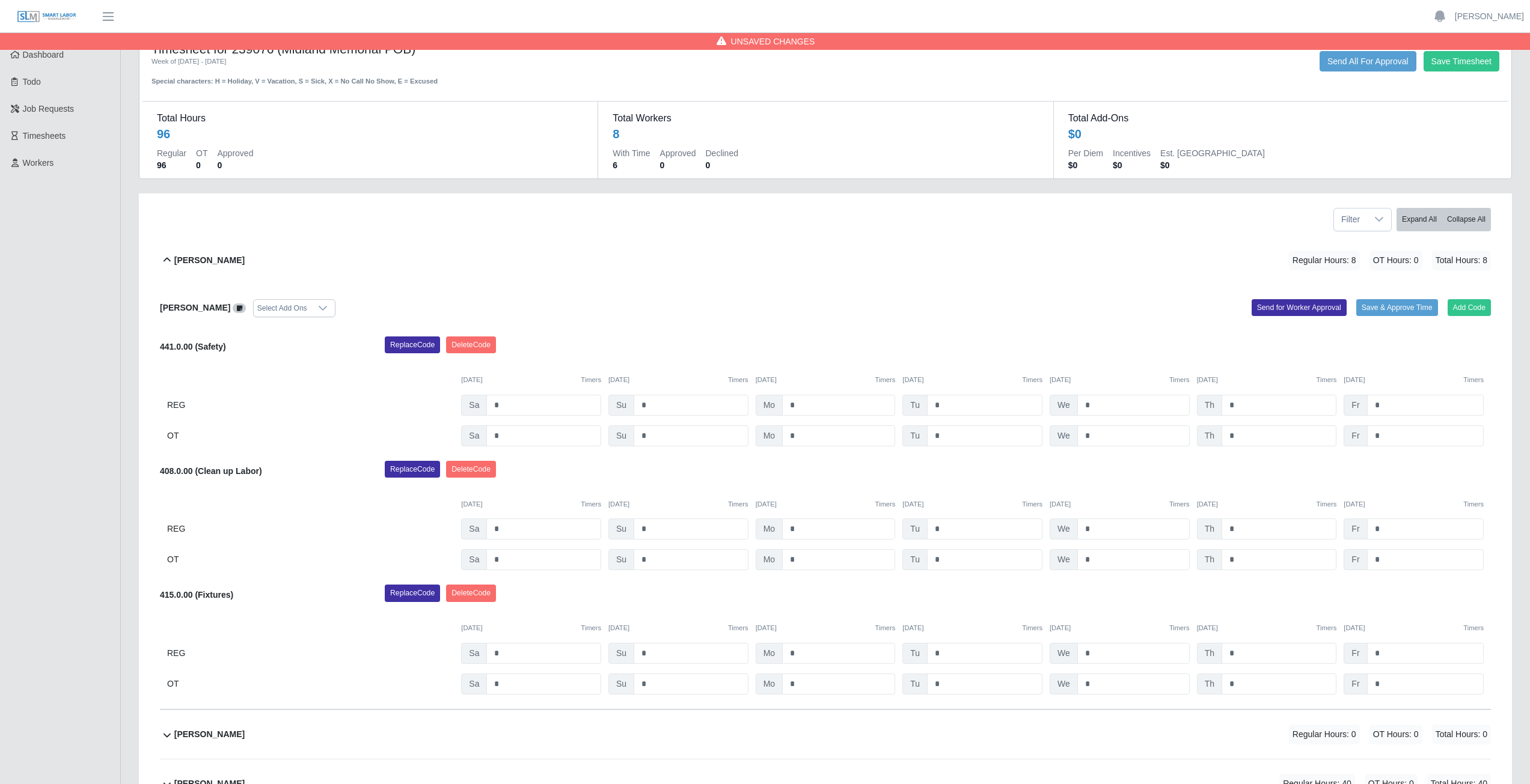
scroll to position [0, 0]
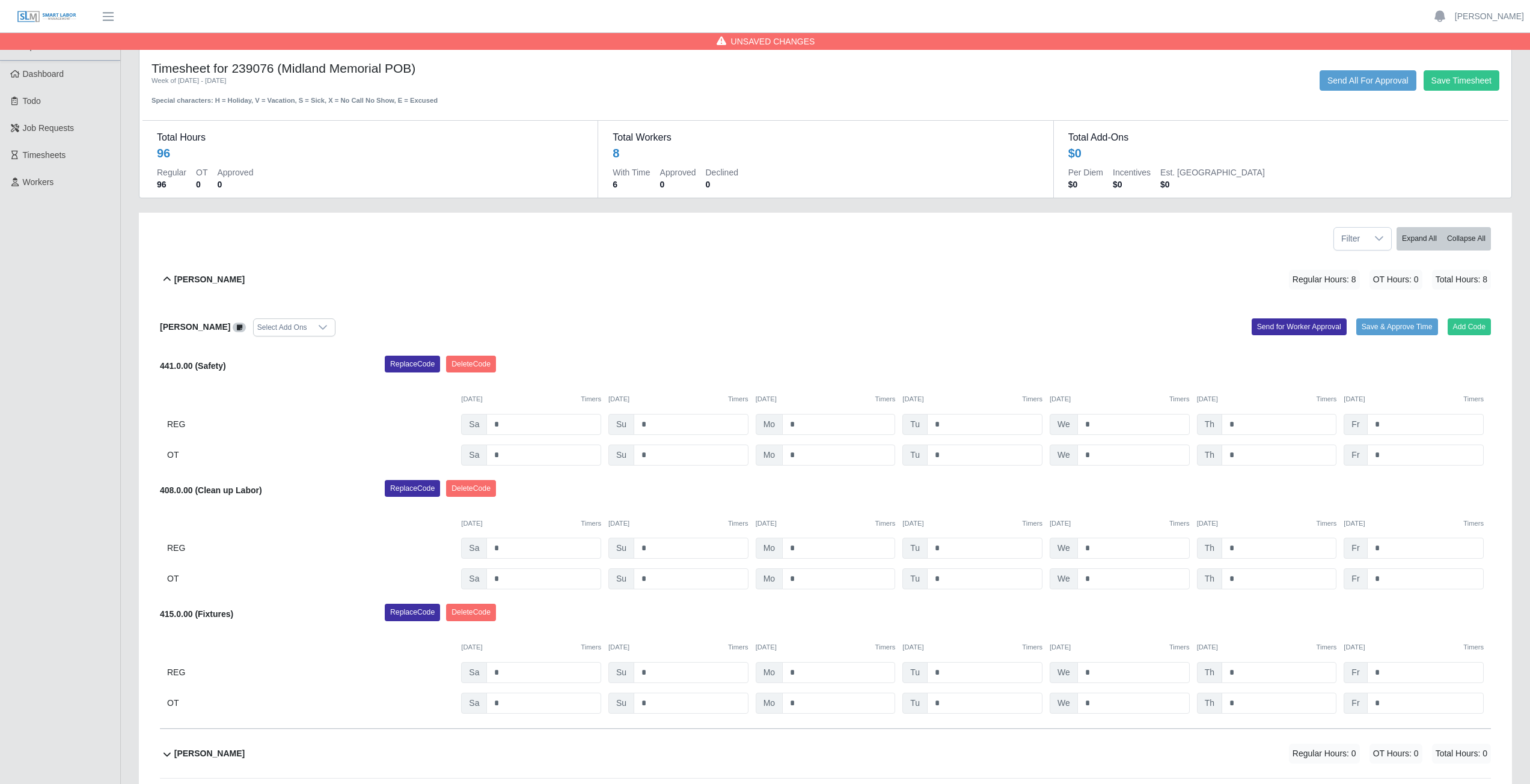
click at [168, 277] on icon at bounding box center [167, 279] width 15 height 15
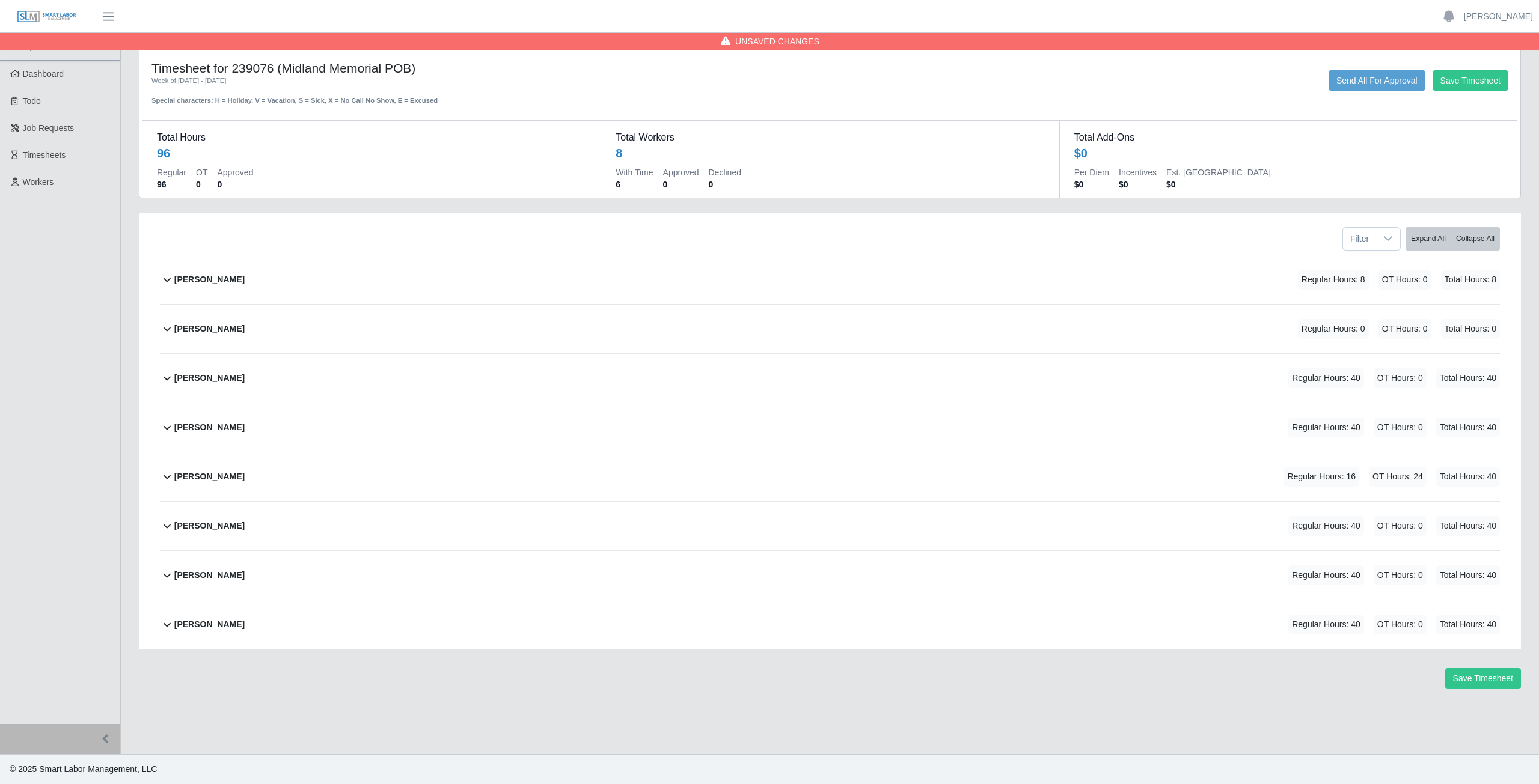
click at [165, 333] on icon at bounding box center [167, 328] width 15 height 15
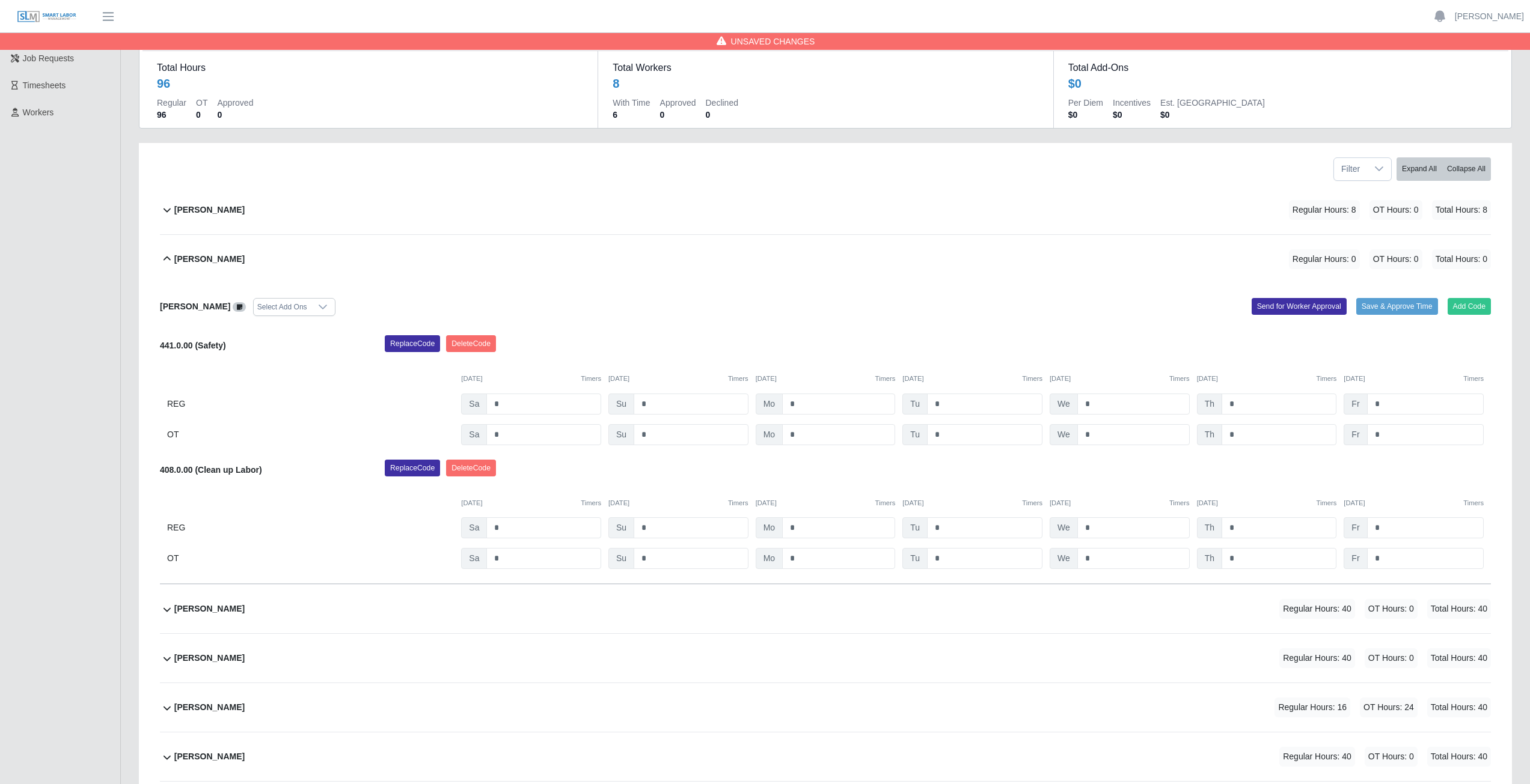
scroll to position [60, 0]
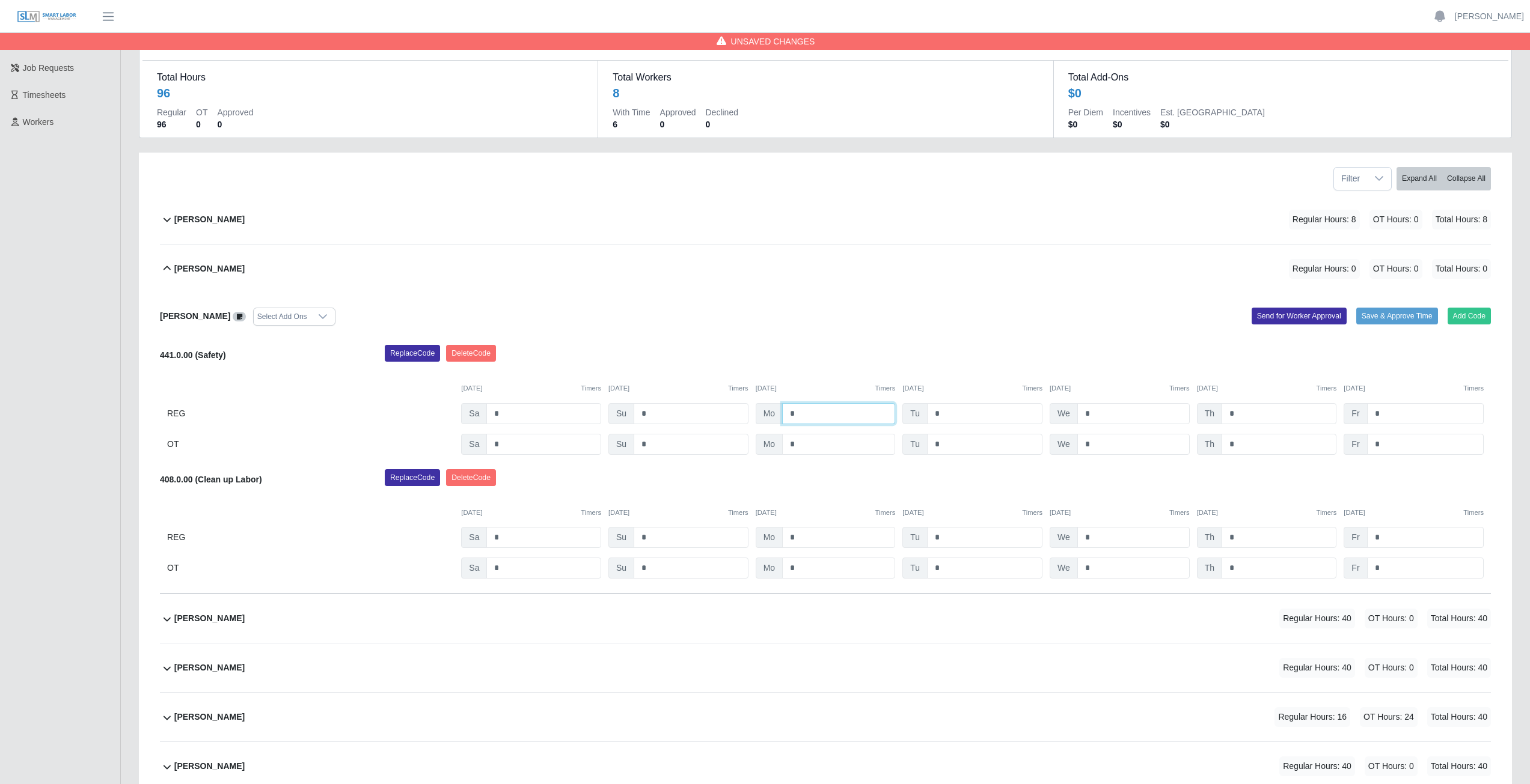
click at [802, 413] on input "*" at bounding box center [838, 413] width 113 height 21
type input "*"
click at [944, 413] on input "*" at bounding box center [984, 413] width 115 height 21
type input "*"
click at [1090, 413] on input "*" at bounding box center [1133, 413] width 112 height 21
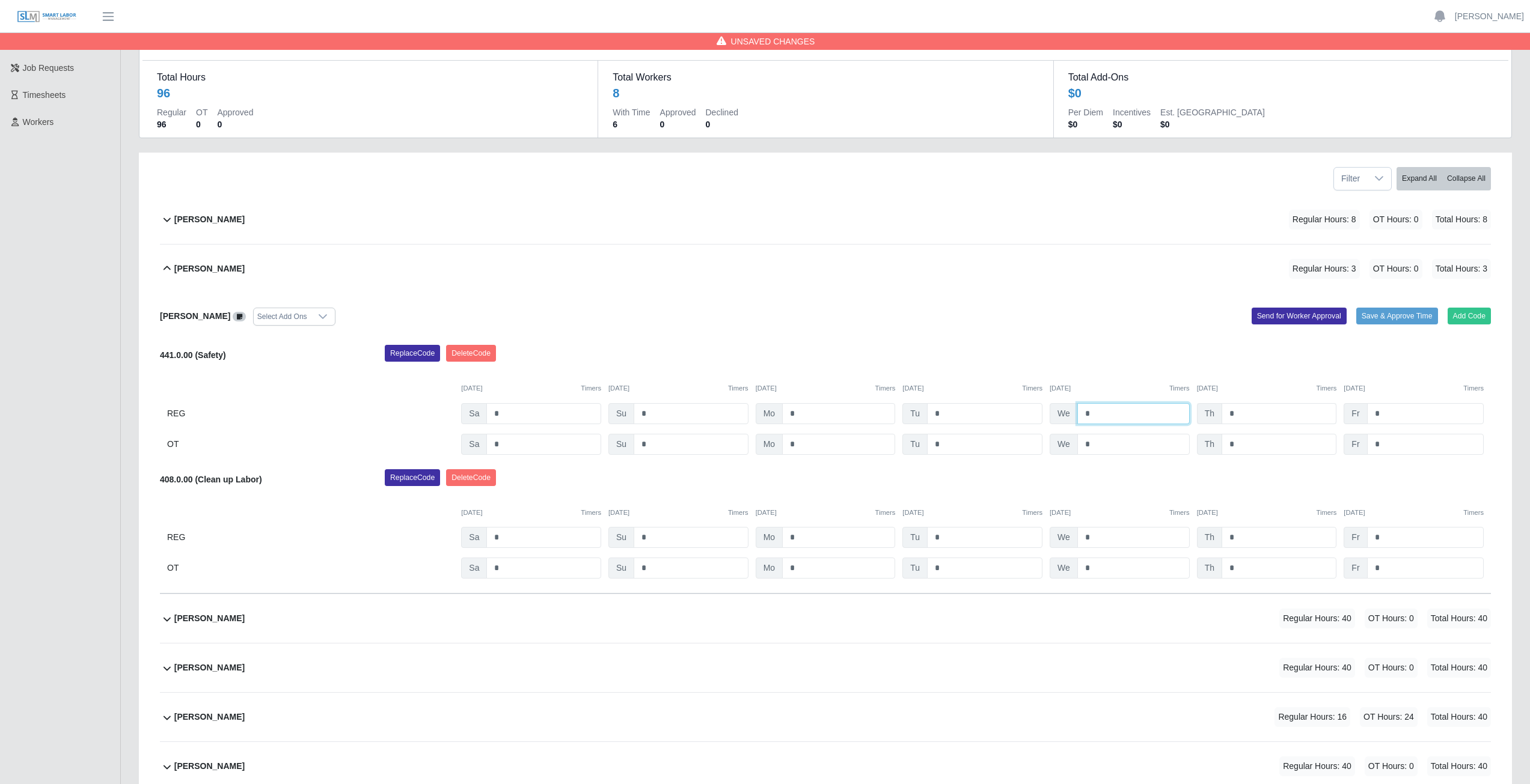
type input "*"
click at [1239, 414] on input "*" at bounding box center [1279, 413] width 115 height 21
type input "*"
click at [800, 537] on input "*" at bounding box center [838, 538] width 113 height 21
type input "*"
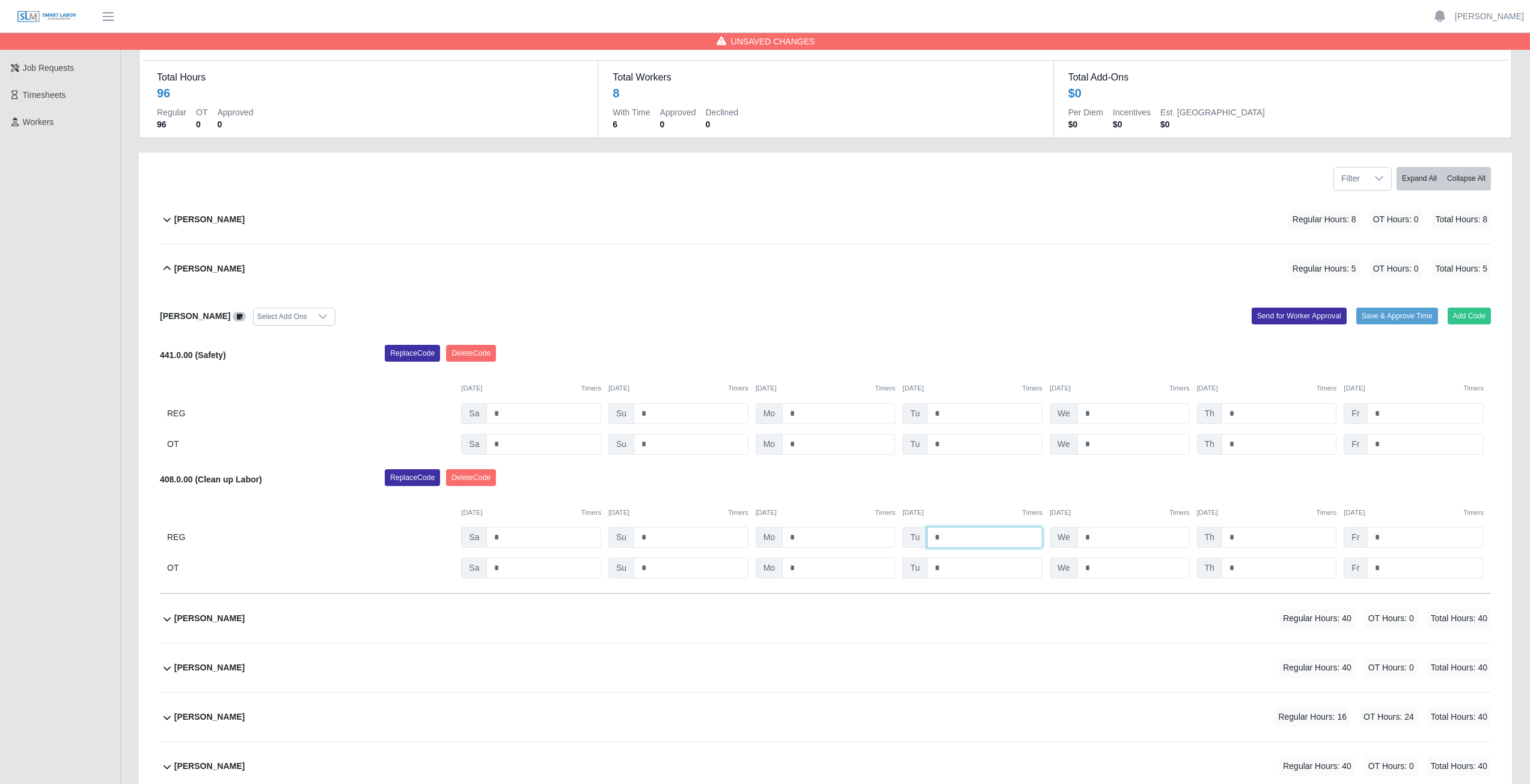
click at [942, 537] on input "*" at bounding box center [984, 538] width 115 height 21
type input "*"
click at [1096, 540] on input "*" at bounding box center [1133, 538] width 112 height 21
type input "*"
click at [1239, 540] on input "*" at bounding box center [1279, 538] width 115 height 21
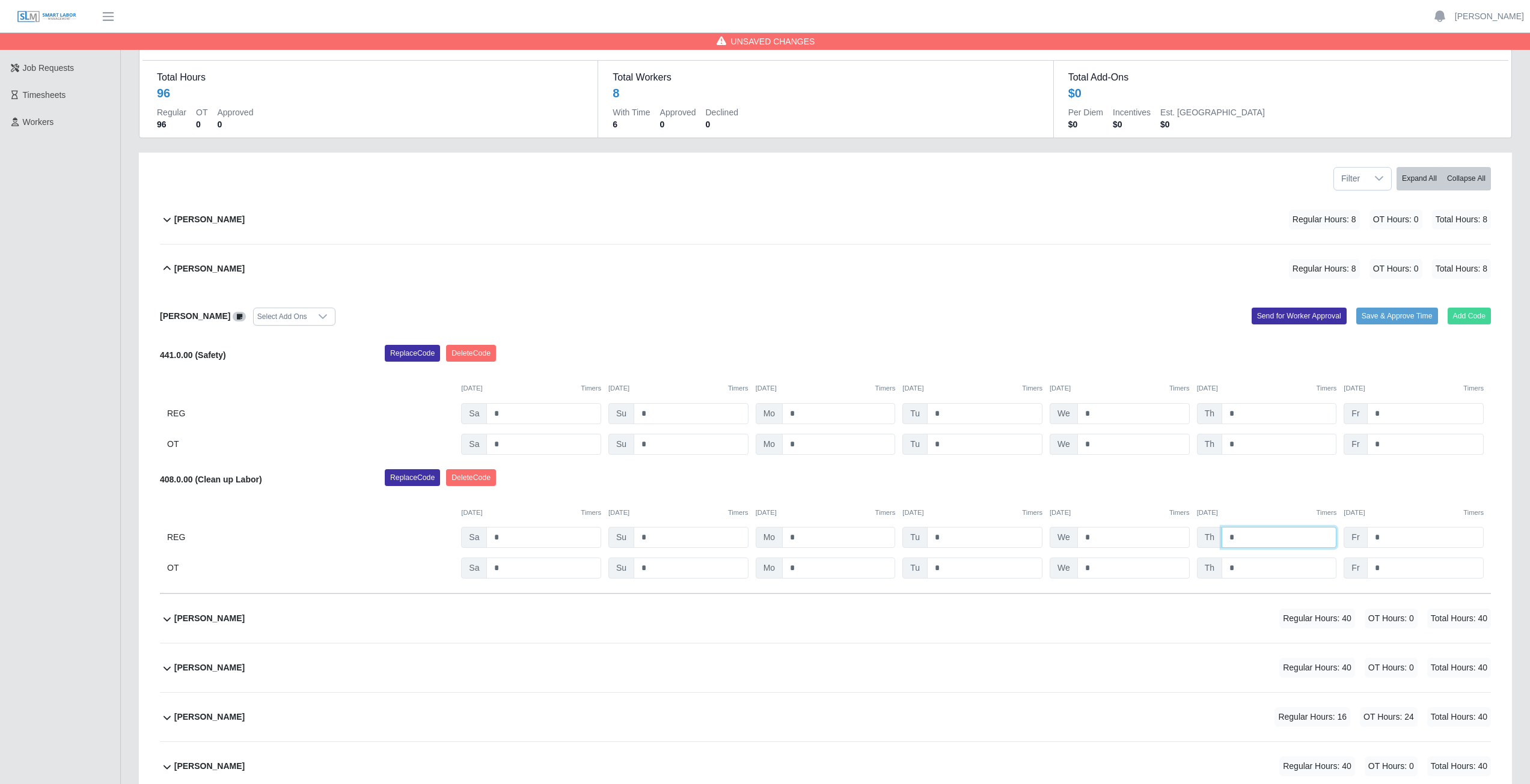
type input "*"
click at [1465, 315] on button "Add Code" at bounding box center [1470, 316] width 44 height 17
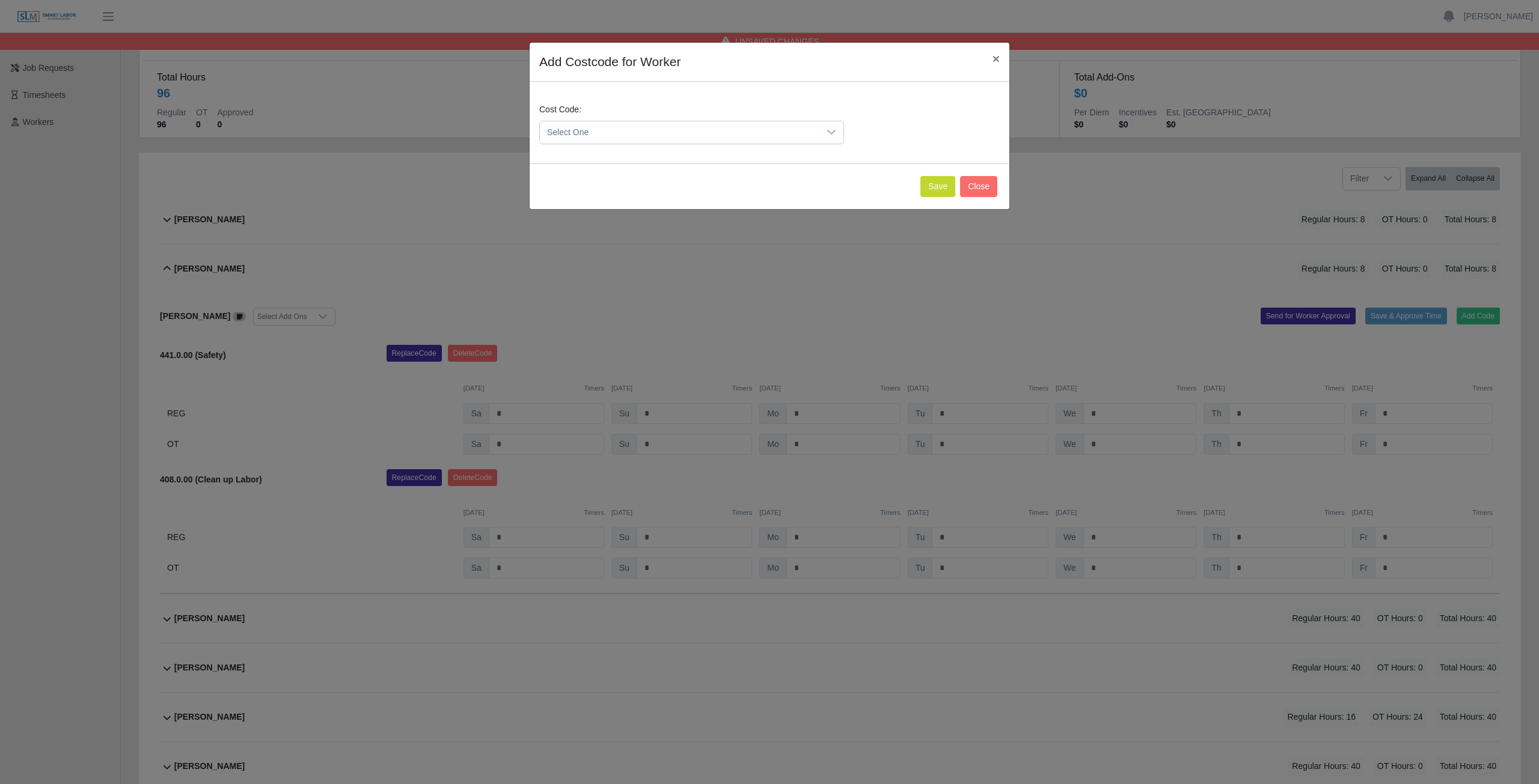
click at [587, 105] on div "Cost Code: Select One" at bounding box center [692, 124] width 311 height 41
click at [590, 131] on span "Select One" at bounding box center [680, 133] width 279 height 22
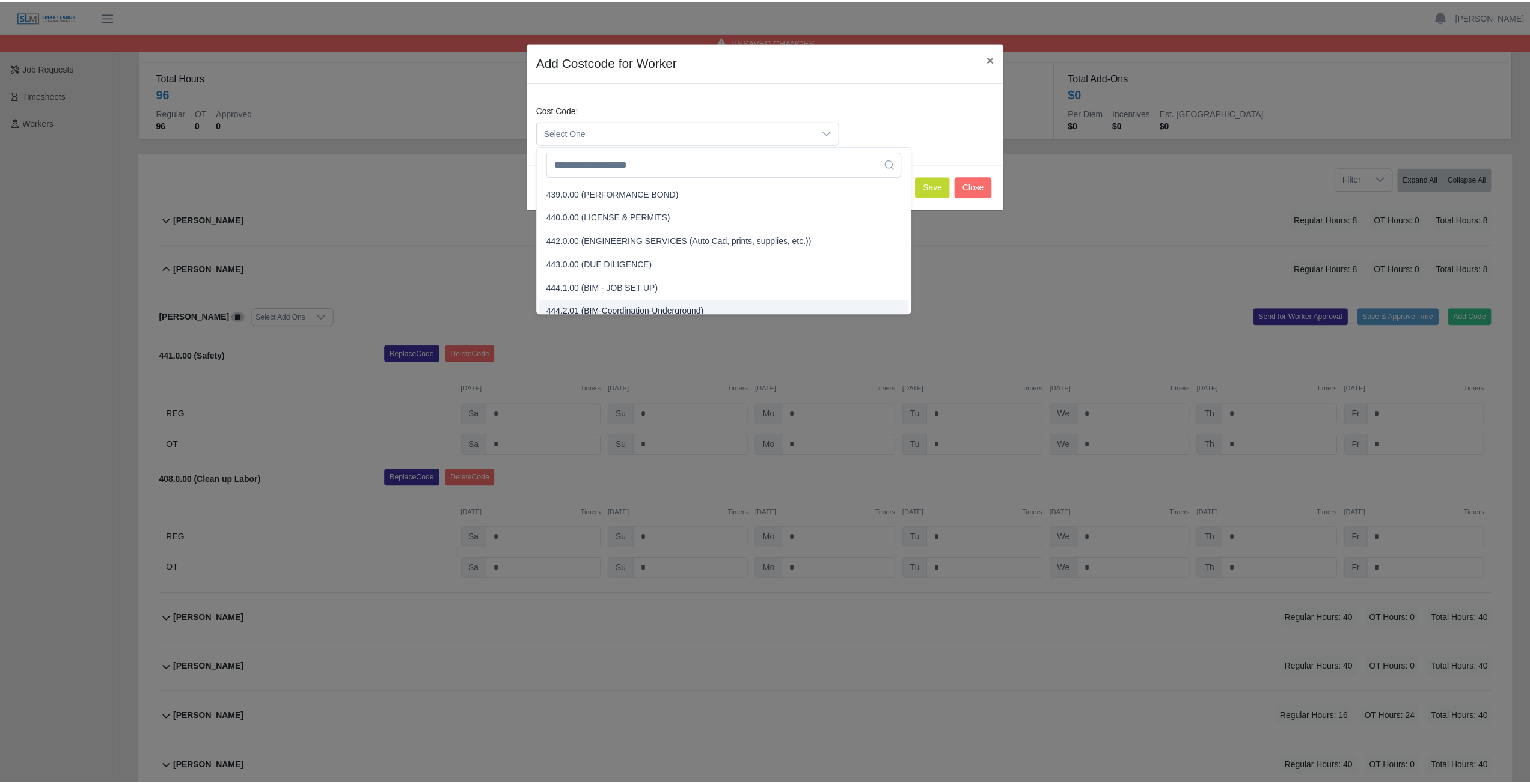
scroll to position [1507, 0]
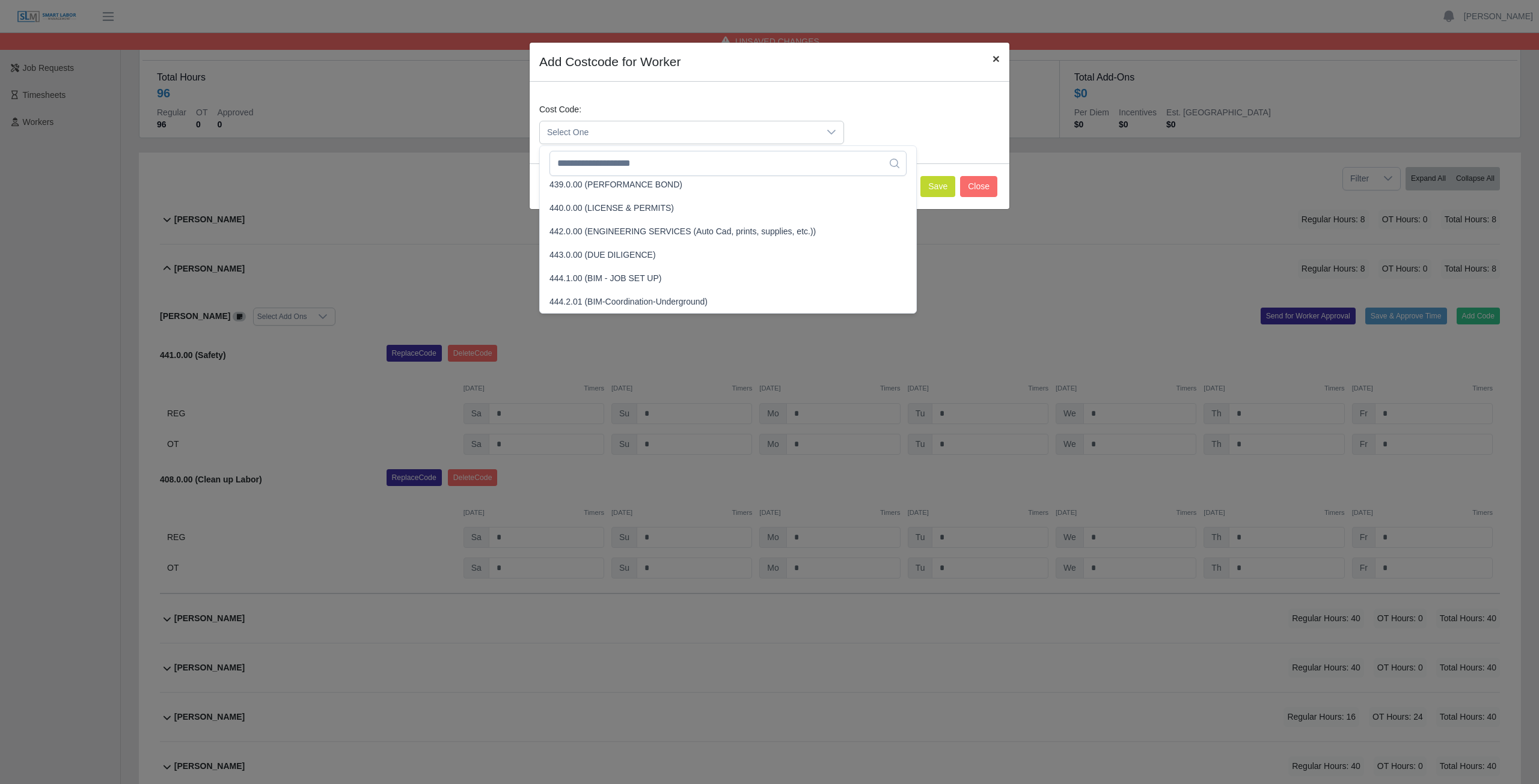
click at [996, 55] on span "×" at bounding box center [996, 59] width 7 height 14
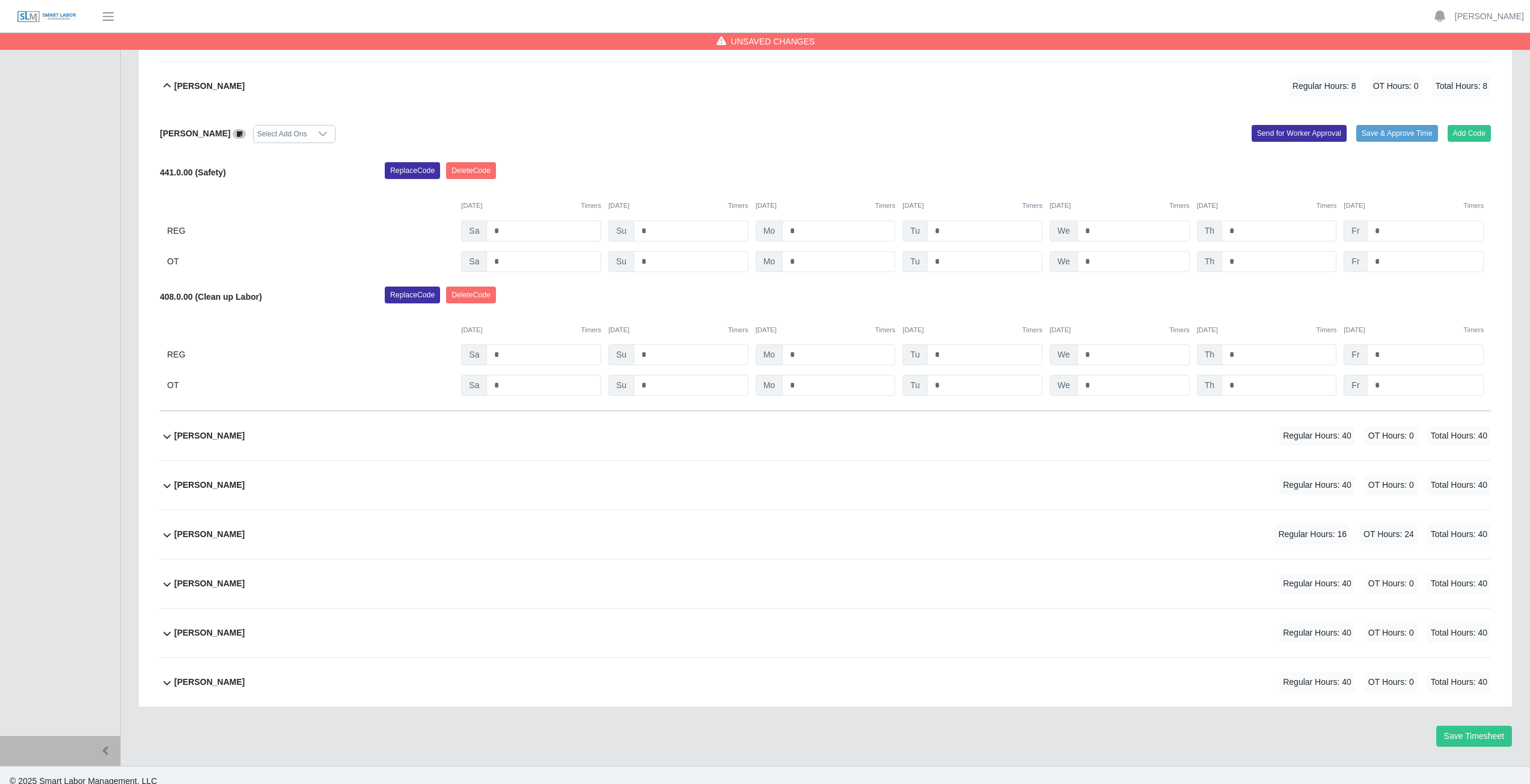
scroll to position [255, 0]
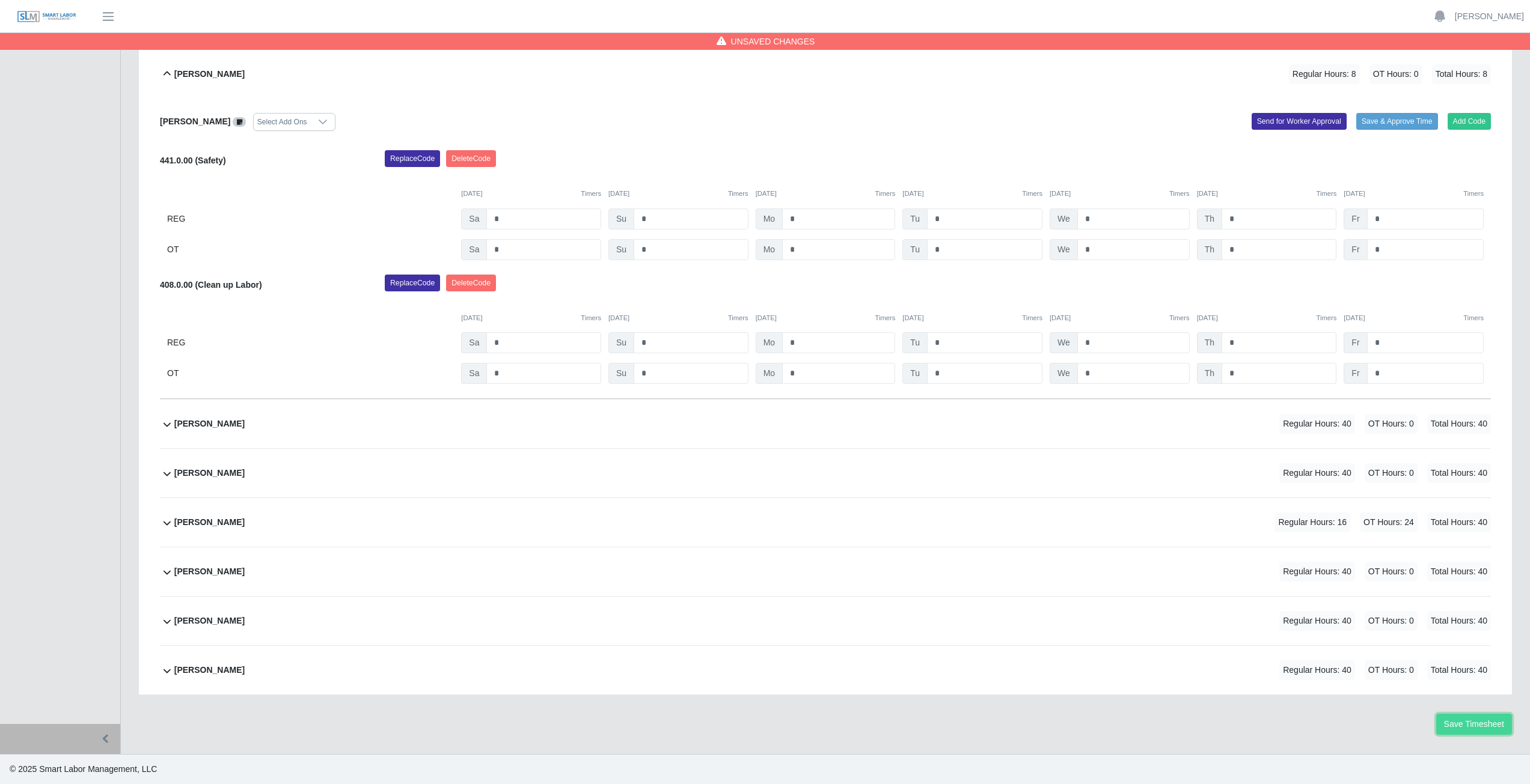
click at [1456, 721] on button "Save Timesheet" at bounding box center [1474, 724] width 76 height 21
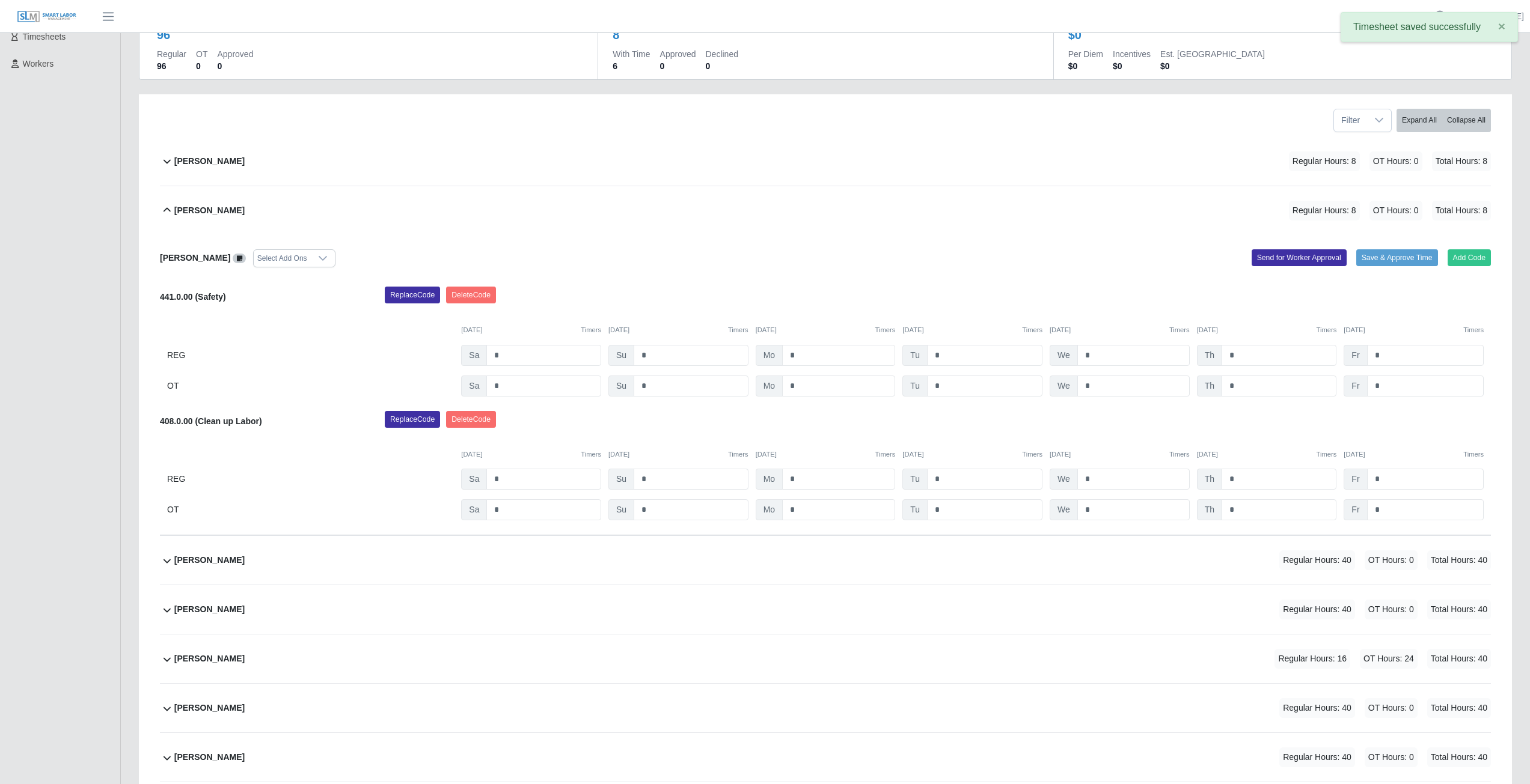
scroll to position [74, 0]
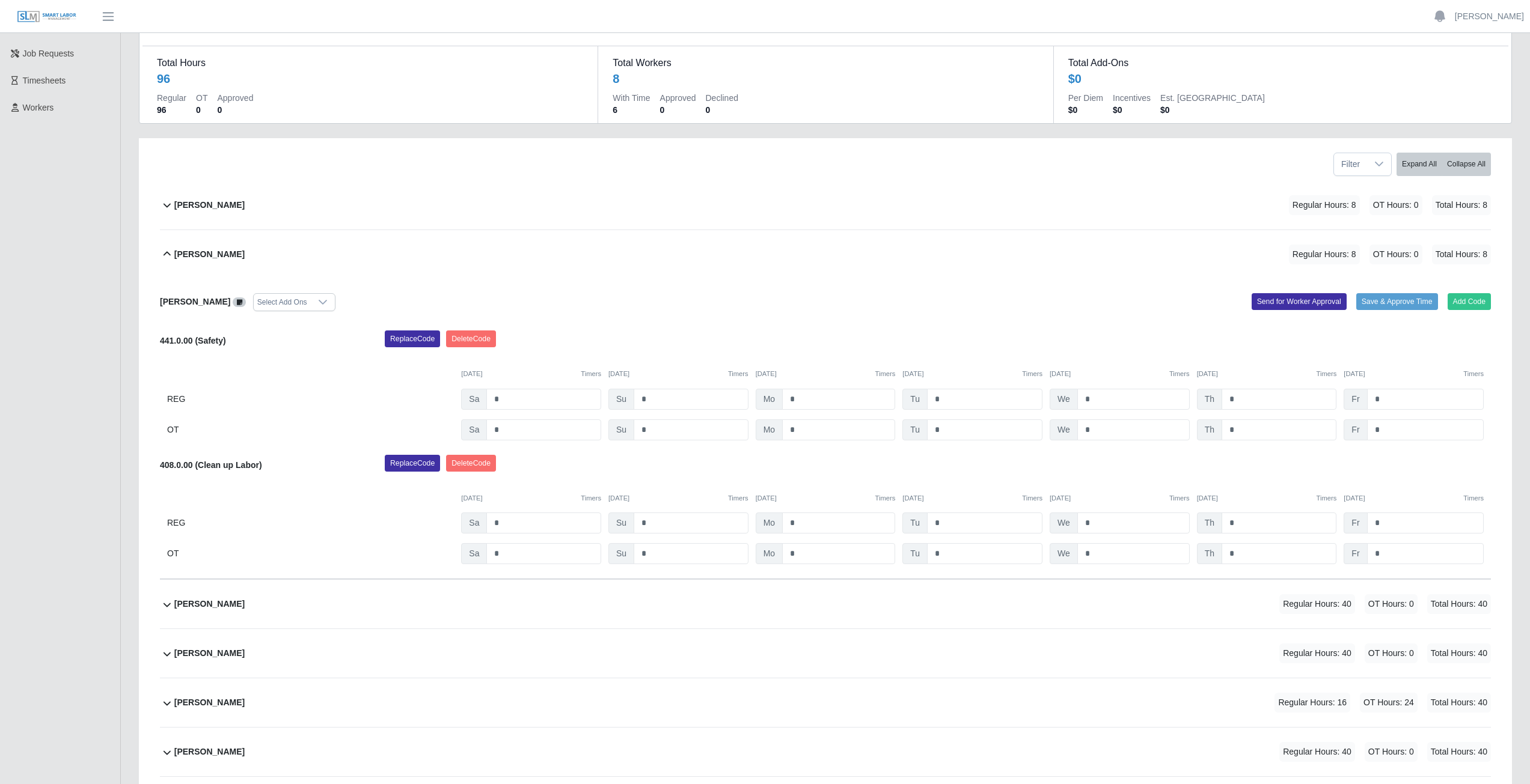
click at [164, 256] on icon at bounding box center [167, 254] width 15 height 15
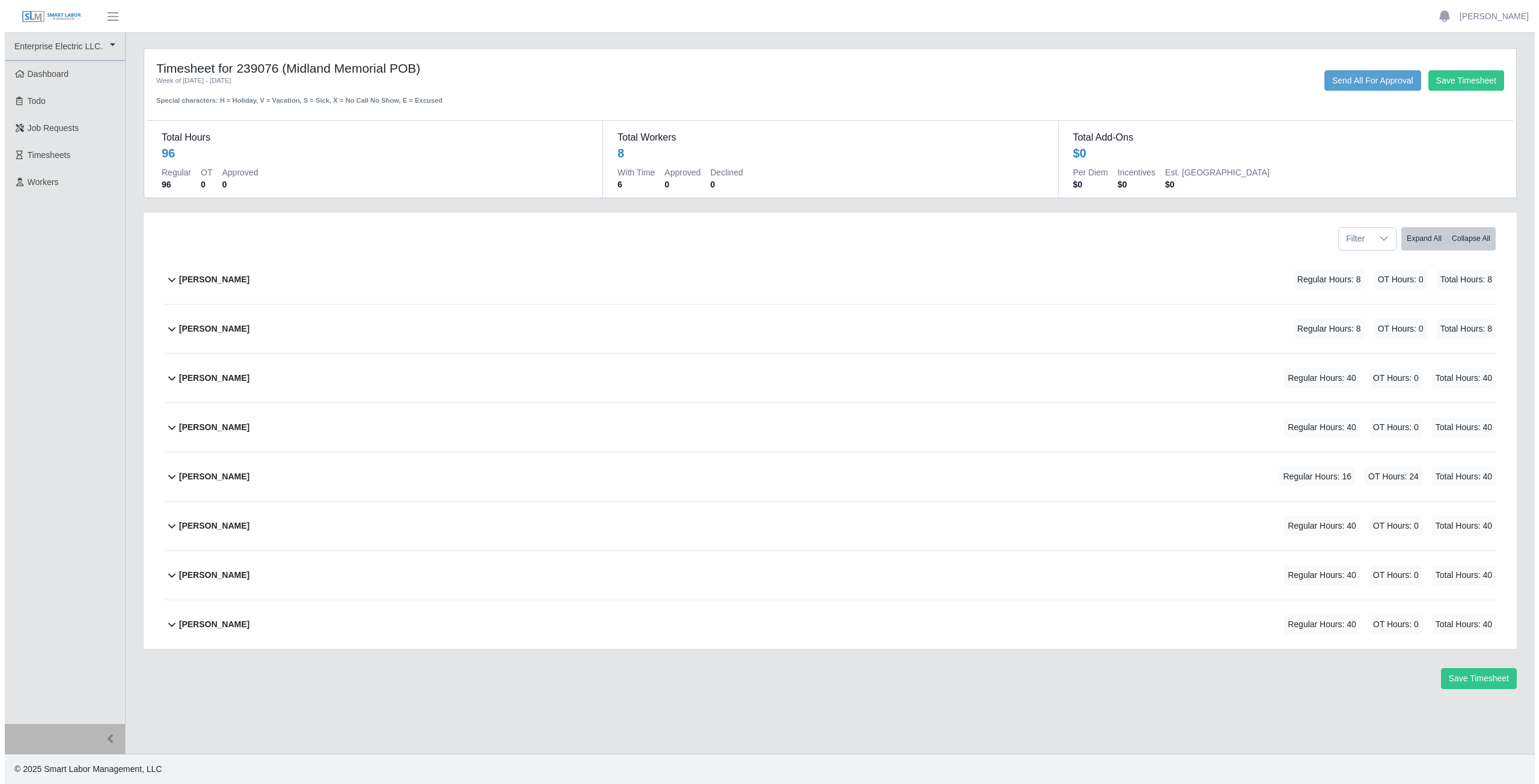
scroll to position [0, 0]
click at [1495, 21] on link "[PERSON_NAME]" at bounding box center [1498, 17] width 69 height 13
click at [1460, 88] on link "Logout" at bounding box center [1484, 84] width 108 height 25
